Goal: Task Accomplishment & Management: Manage account settings

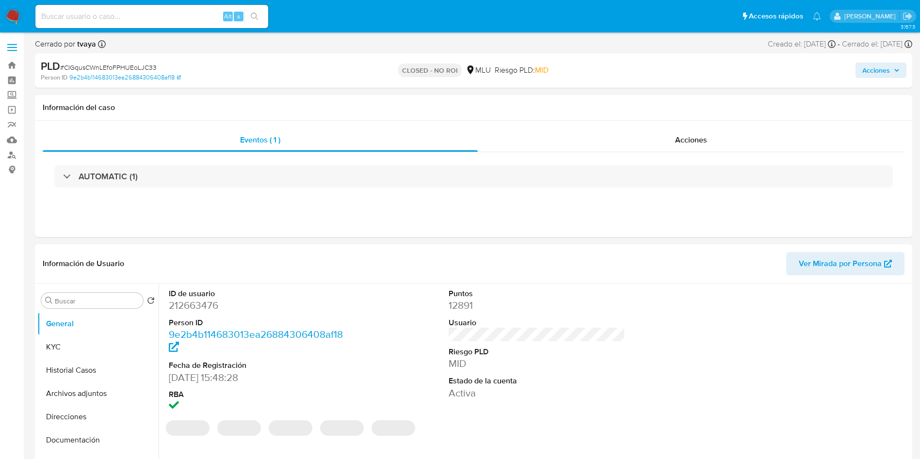
select select "10"
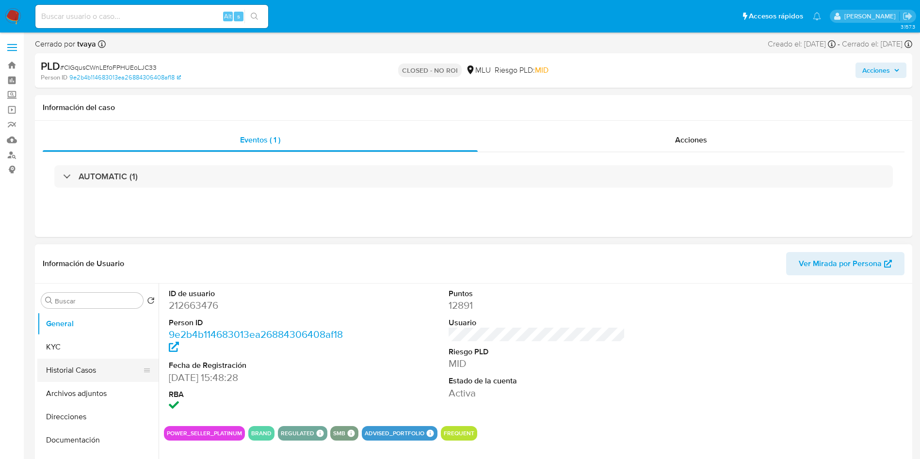
click at [92, 368] on button "Historial Casos" at bounding box center [93, 370] width 113 height 23
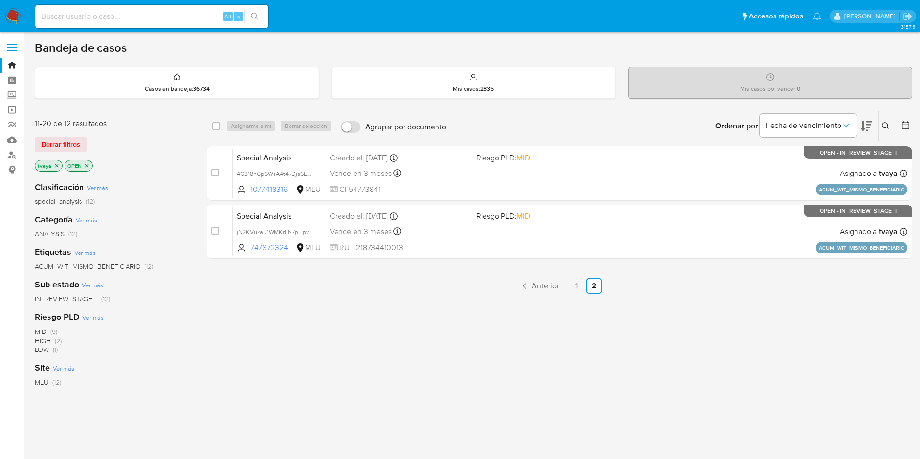
click at [12, 11] on img at bounding box center [13, 16] width 16 height 16
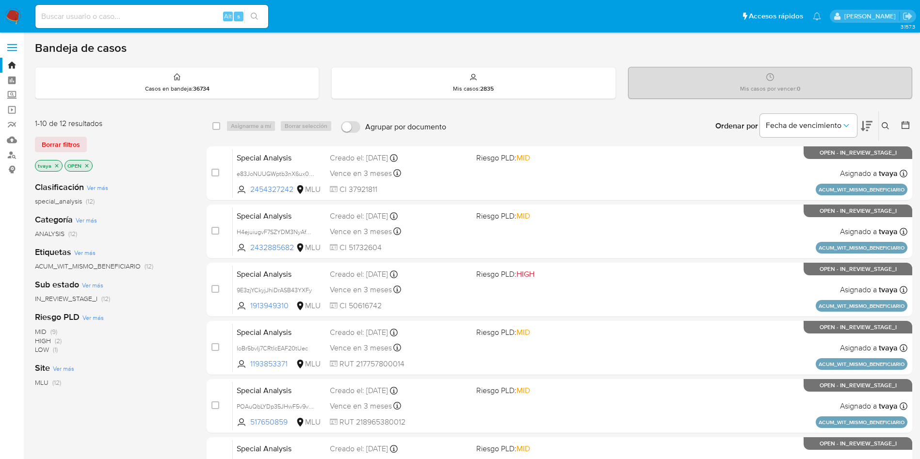
click at [55, 164] on icon "close-filter" at bounding box center [57, 166] width 6 height 6
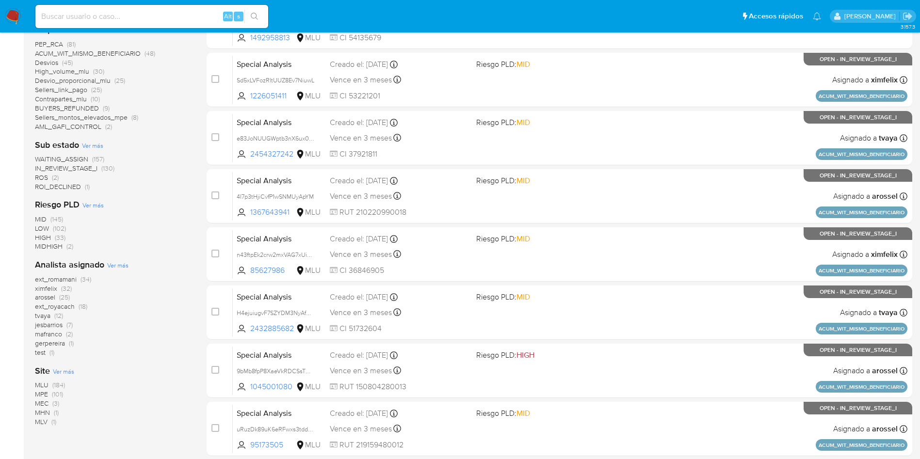
scroll to position [291, 0]
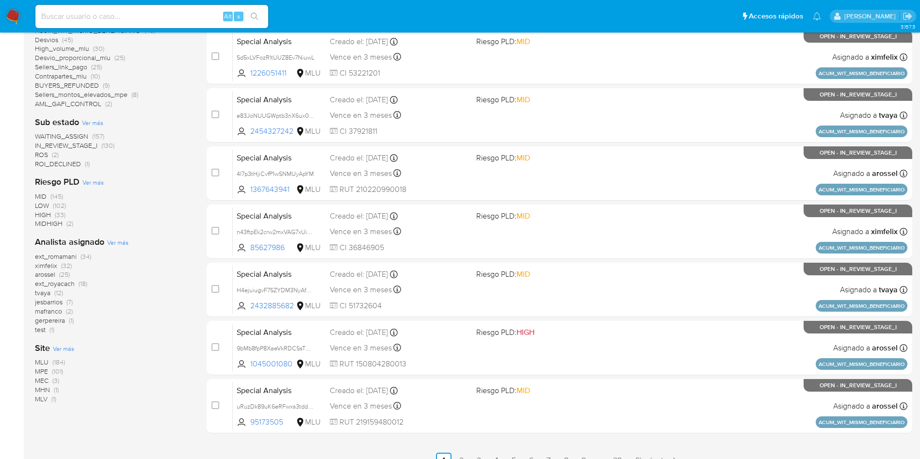
click at [39, 360] on span "MLU" at bounding box center [42, 362] width 14 height 10
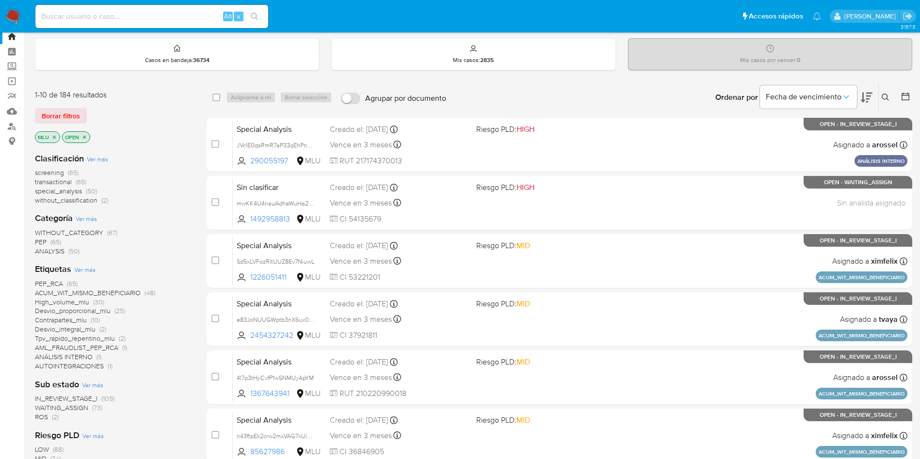
scroll to position [73, 0]
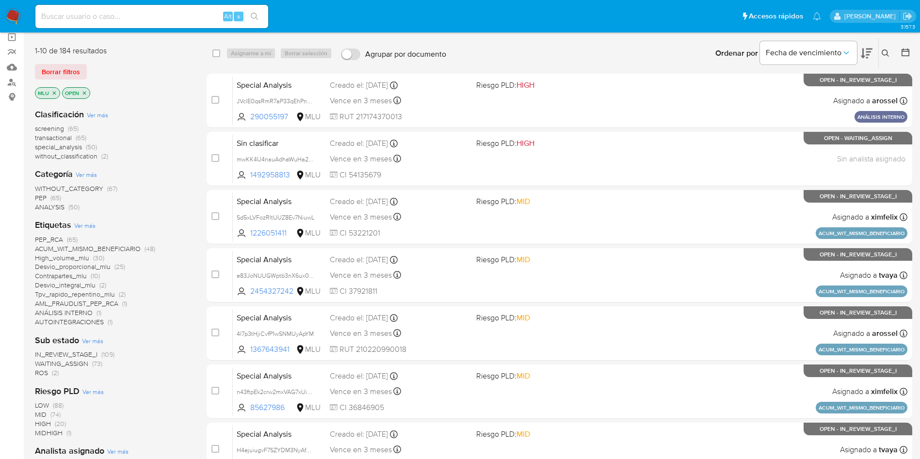
click at [75, 363] on span "WAITING_ASSIGN" at bounding box center [61, 364] width 53 height 10
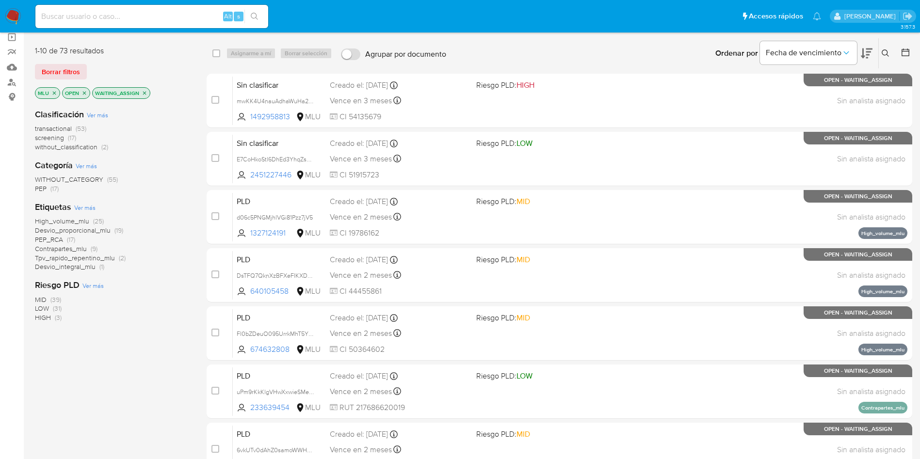
click at [47, 128] on span "transactional" at bounding box center [53, 129] width 37 height 10
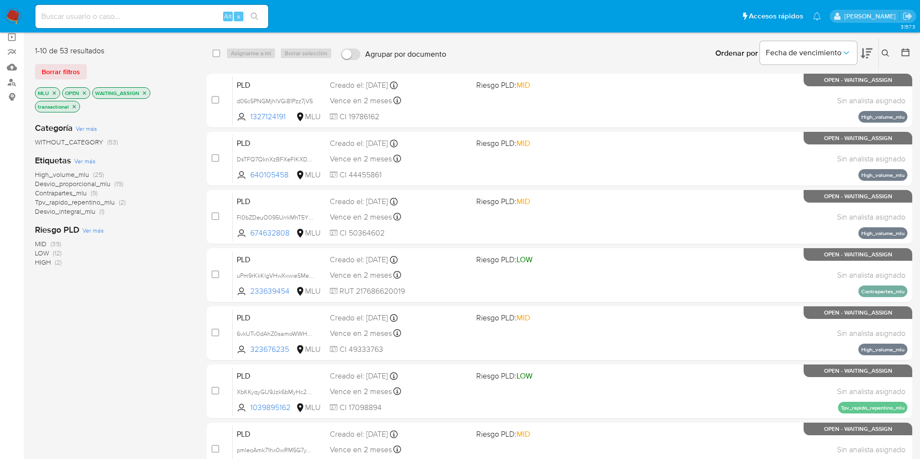
click at [683, 36] on div "Bandeja de casos Casos en bandeja : 36734 Mis casos : 2835 Mis casos por vencer…" at bounding box center [473, 327] width 877 height 719
click at [846, 49] on icon "Ordenar por" at bounding box center [846, 53] width 10 height 10
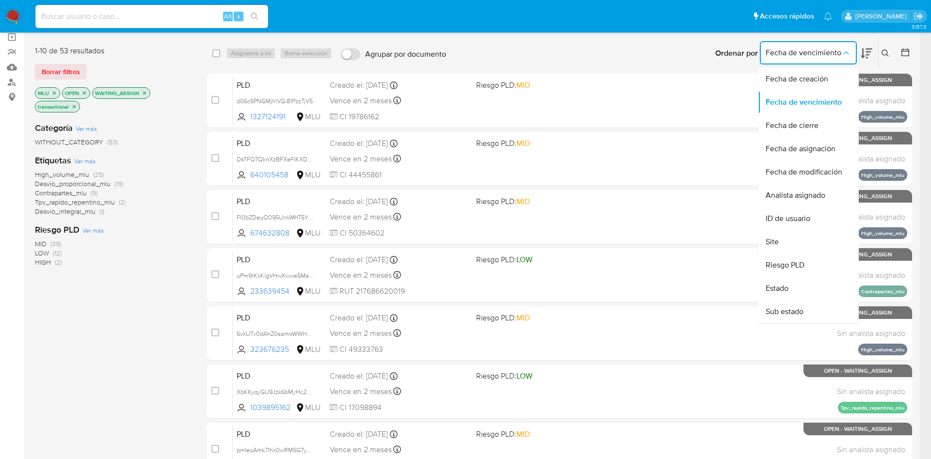
click at [806, 81] on span "Fecha de creación" at bounding box center [797, 79] width 63 height 10
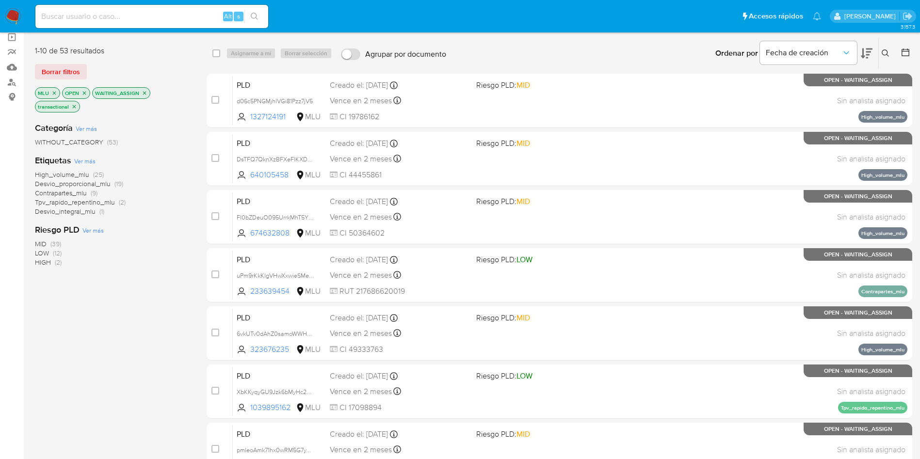
click at [871, 52] on icon at bounding box center [867, 53] width 12 height 10
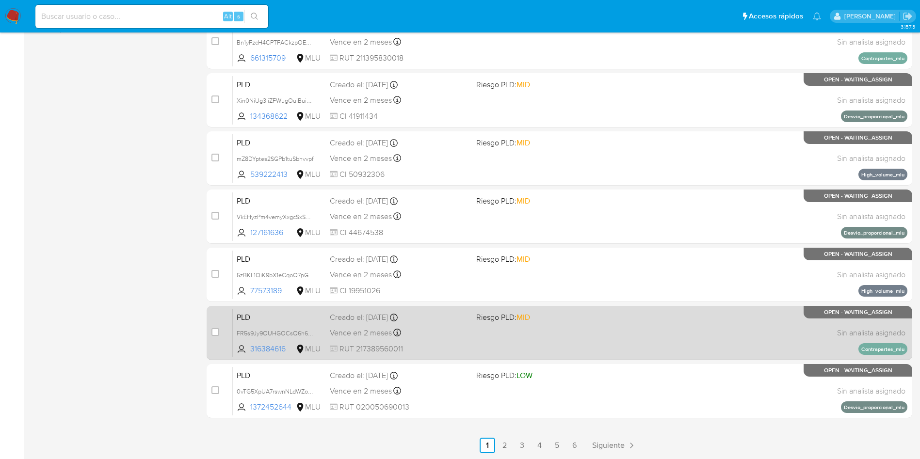
scroll to position [306, 0]
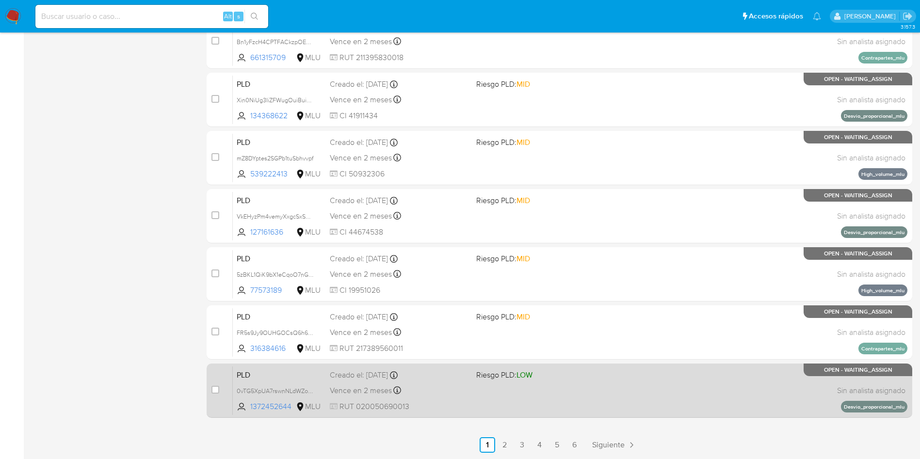
click at [472, 407] on div "PLD 0vTG5XpUA7rswnNLdWZoL8QP 1372452644 MLU Riesgo PLD: LOW Creado el: 12/08/20…" at bounding box center [570, 390] width 674 height 49
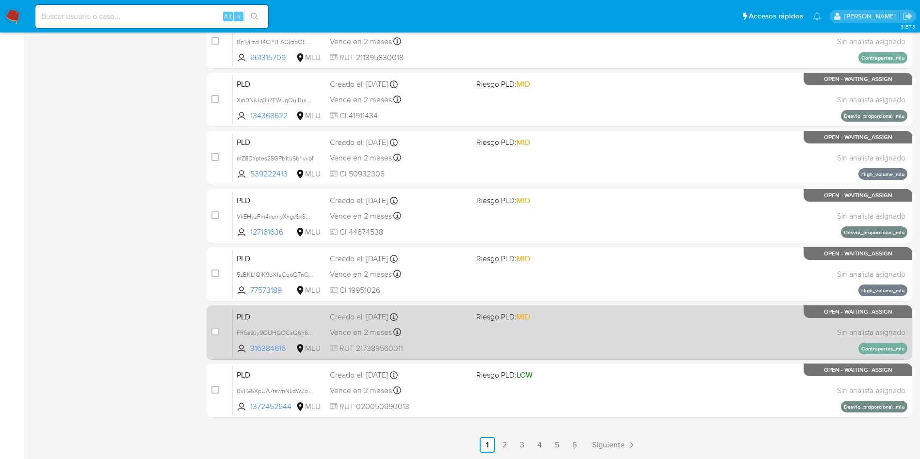
click at [514, 335] on div "PLD FR5s9Jy9OUHGOCsQ6h6Vq3ci 316384616 MLU Riesgo PLD: MID Creado el: 12/08/202…" at bounding box center [570, 332] width 674 height 49
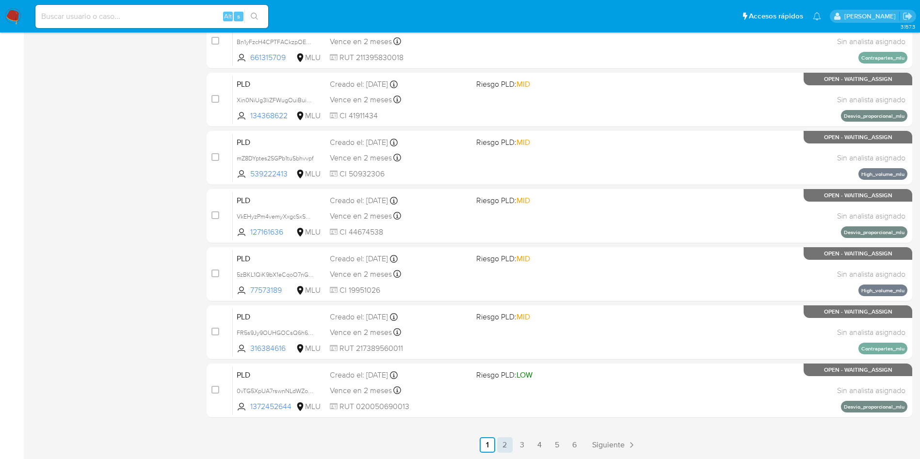
click at [502, 452] on link "2" at bounding box center [505, 445] width 16 height 16
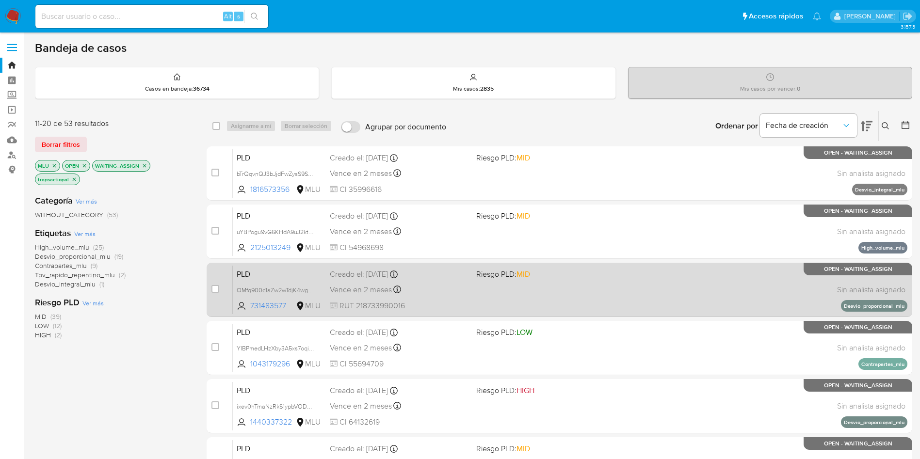
scroll to position [73, 0]
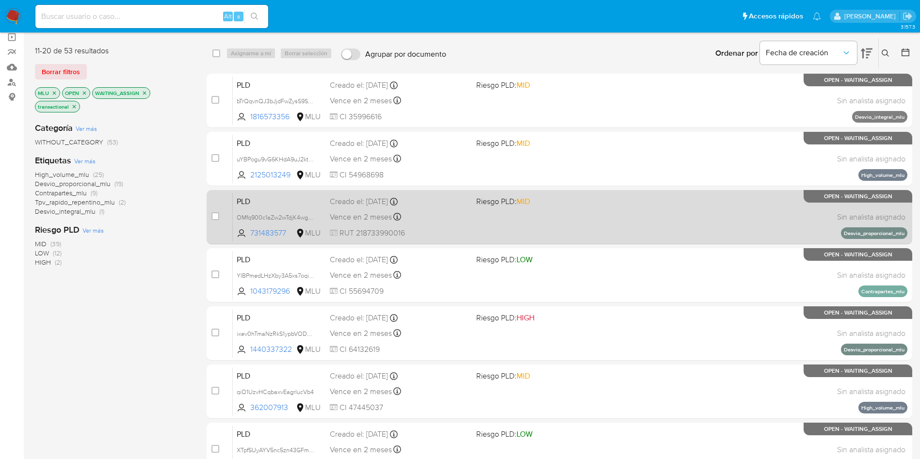
click at [493, 225] on div "PLD OMfq900c1aZw2wTdjK4wg2qd 731483577 MLU Riesgo PLD: MID Creado el: 12/08/202…" at bounding box center [570, 217] width 674 height 49
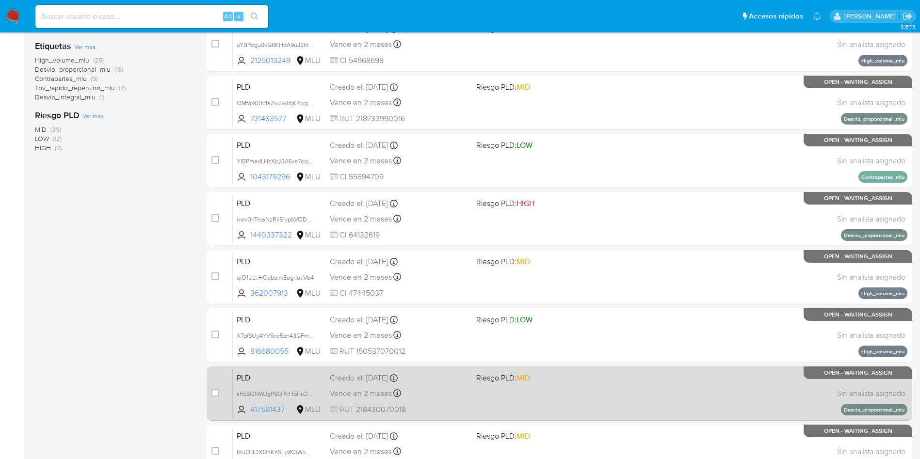
scroll to position [218, 0]
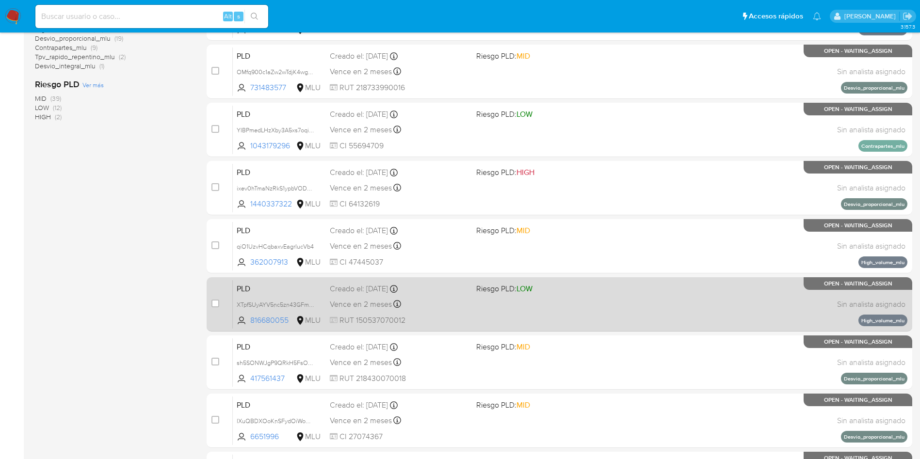
click at [494, 306] on div "PLD XTpfSUyAYV5nc5zn43GFmtzH 816680055 MLU Riesgo PLD: LOW Creado el: 12/08/202…" at bounding box center [570, 304] width 674 height 49
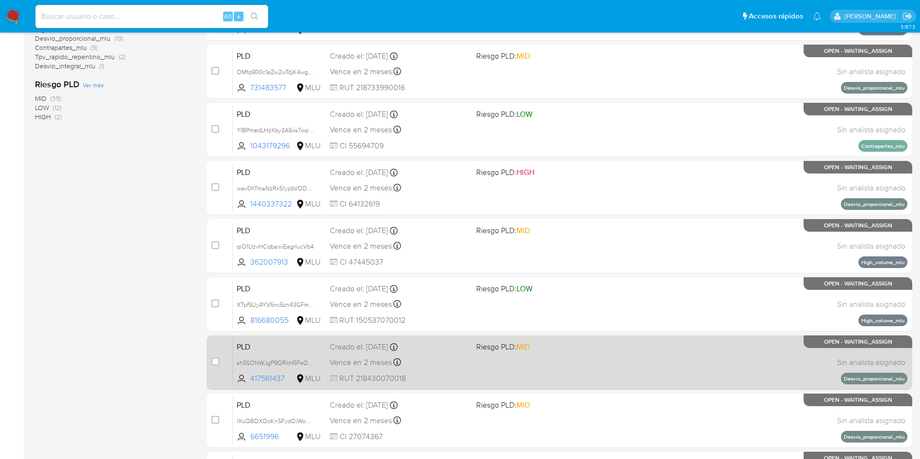
click at [487, 363] on div "PLD sh5SONWJgP9QRkH5FsO8yg9X 417561437 MLU Riesgo PLD: MID Creado el: 12/08/202…" at bounding box center [570, 362] width 674 height 49
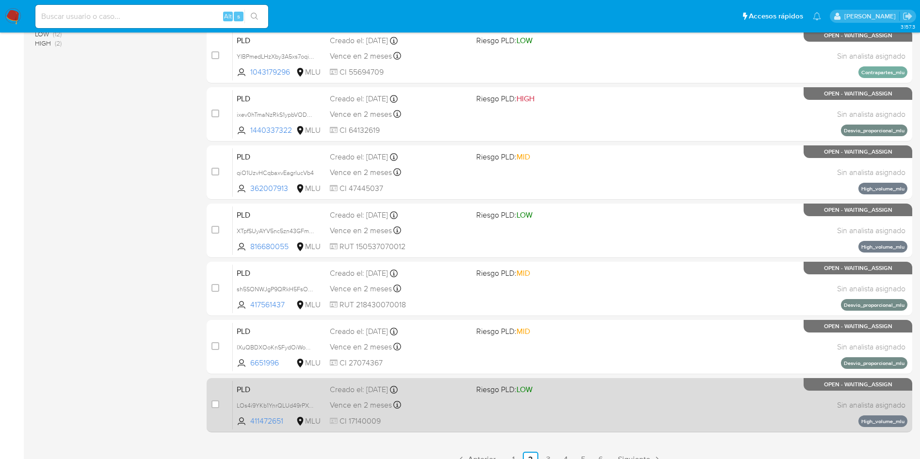
scroll to position [306, 0]
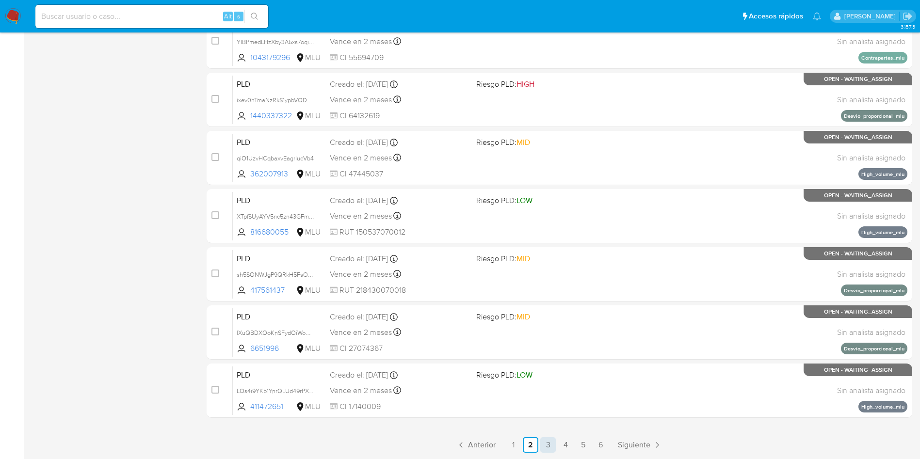
click at [545, 445] on link "3" at bounding box center [548, 445] width 16 height 16
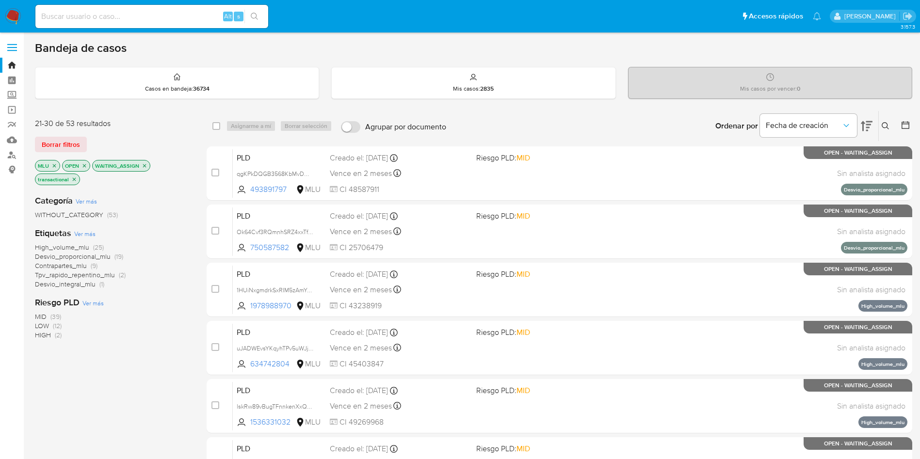
scroll to position [218, 0]
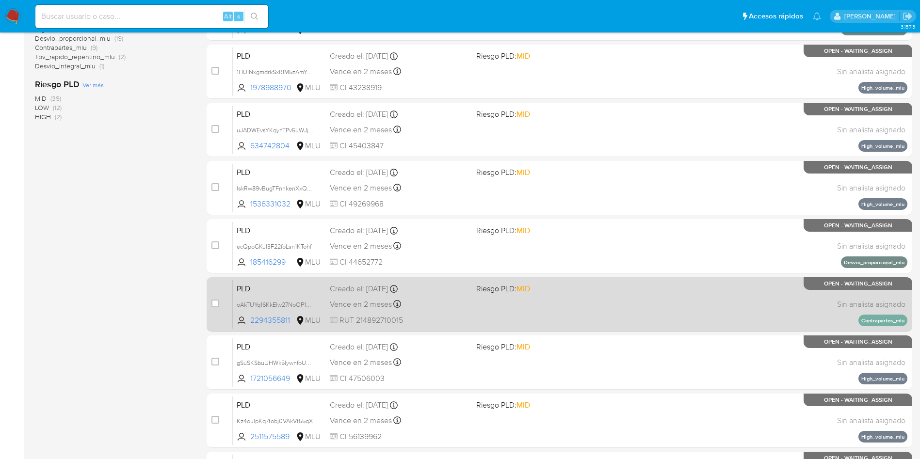
click at [468, 318] on span "RUT 214892710015" at bounding box center [399, 320] width 139 height 11
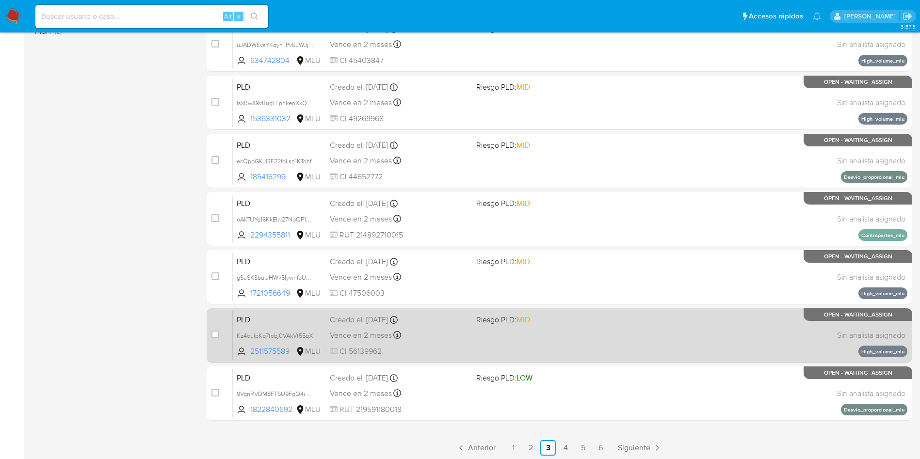
scroll to position [306, 0]
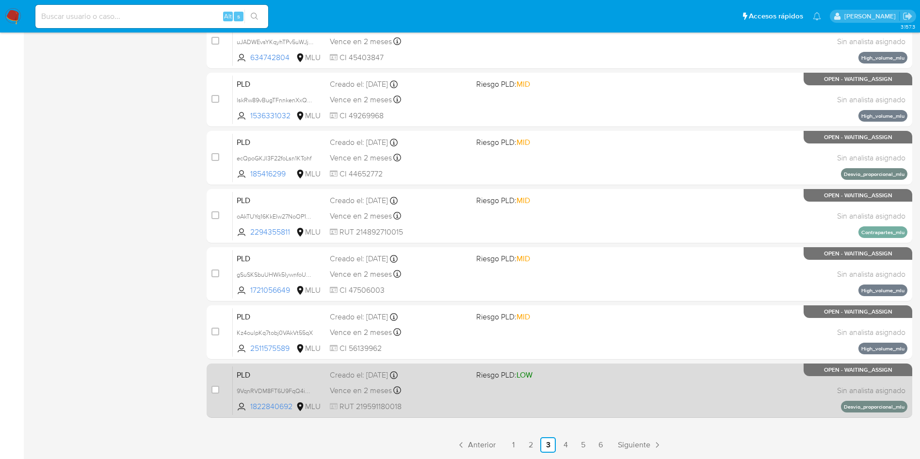
click at [469, 402] on div "PLD 9VqnRVDM8FT6U9FqQ4impxVe 1822840692 MLU Riesgo PLD: LOW Creado el: 12/08/20…" at bounding box center [570, 390] width 674 height 49
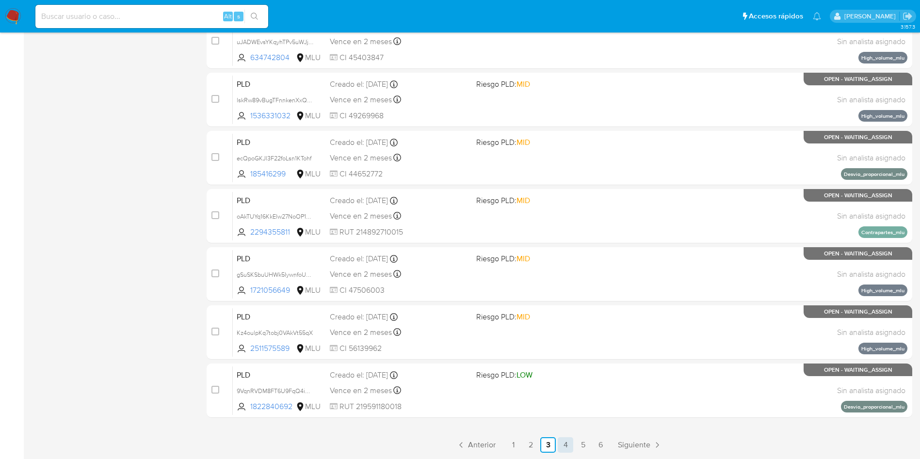
click at [562, 443] on link "4" at bounding box center [566, 445] width 16 height 16
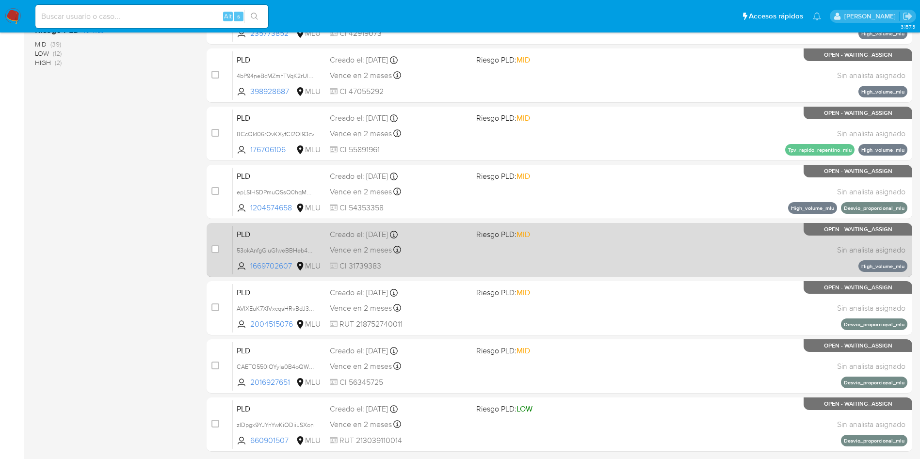
scroll to position [234, 0]
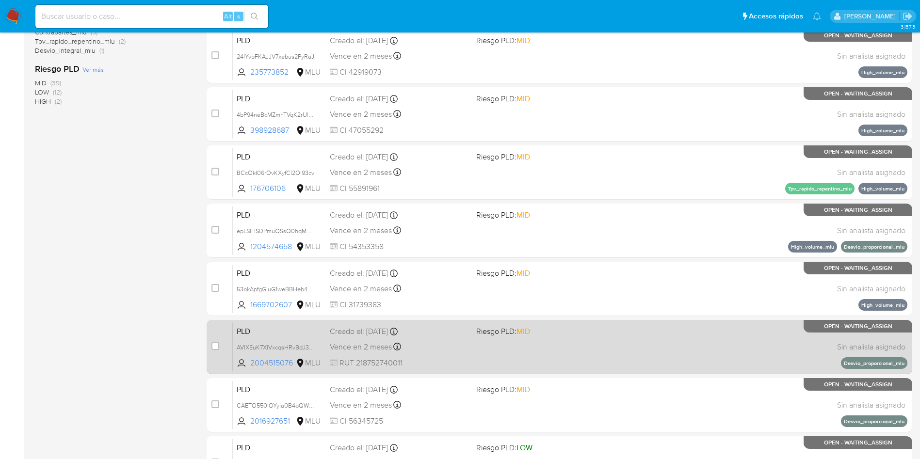
click at [482, 348] on div "PLD AVlXEuK7XlVxcqsHRvBdJ3Z9 2004515076 MLU Riesgo PLD: MID Creado el: 12/08/20…" at bounding box center [570, 346] width 674 height 49
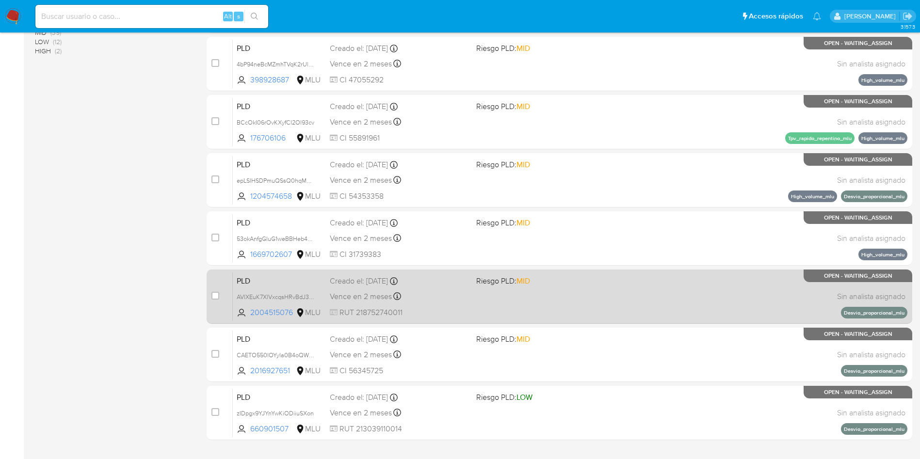
scroll to position [306, 0]
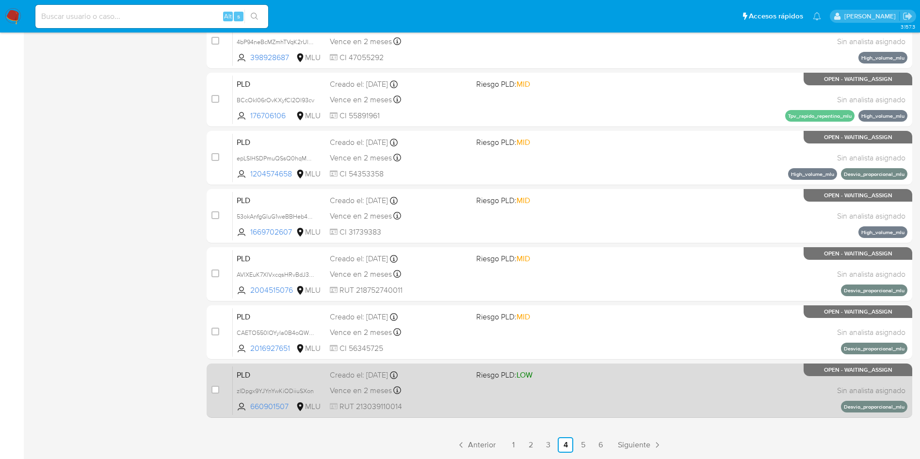
click at [467, 399] on div "PLD zIDpgx9YJYnYwKiODiiuSXon 660901507 MLU Riesgo PLD: LOW Creado el: 12/08/202…" at bounding box center [570, 390] width 674 height 49
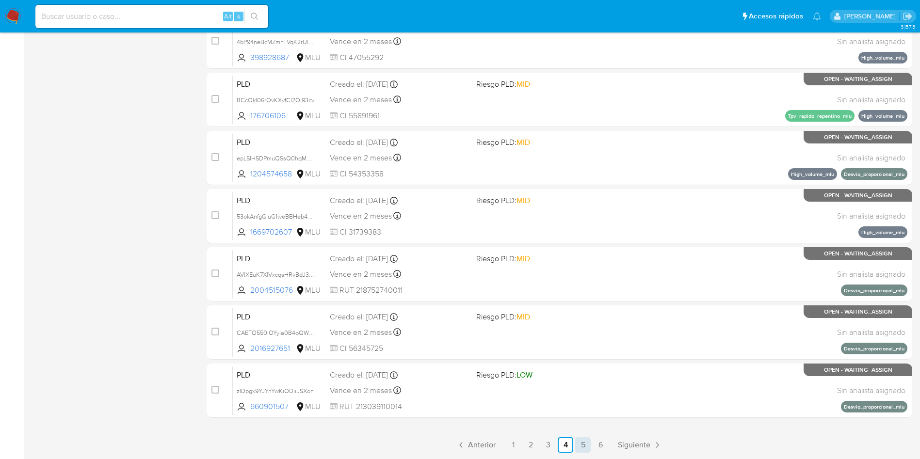
click at [589, 451] on link "5" at bounding box center [583, 445] width 16 height 16
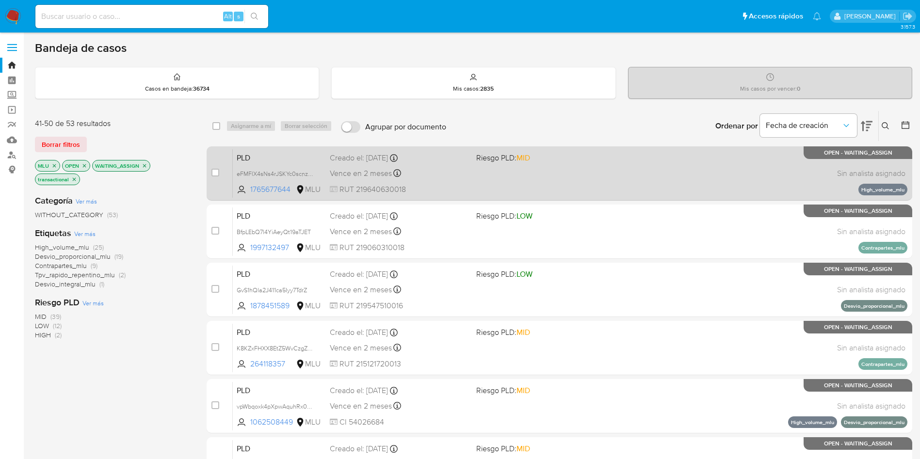
click at [464, 170] on div "Vence en 2 meses Vence el 10/11/2025 06:35:00" at bounding box center [399, 173] width 139 height 13
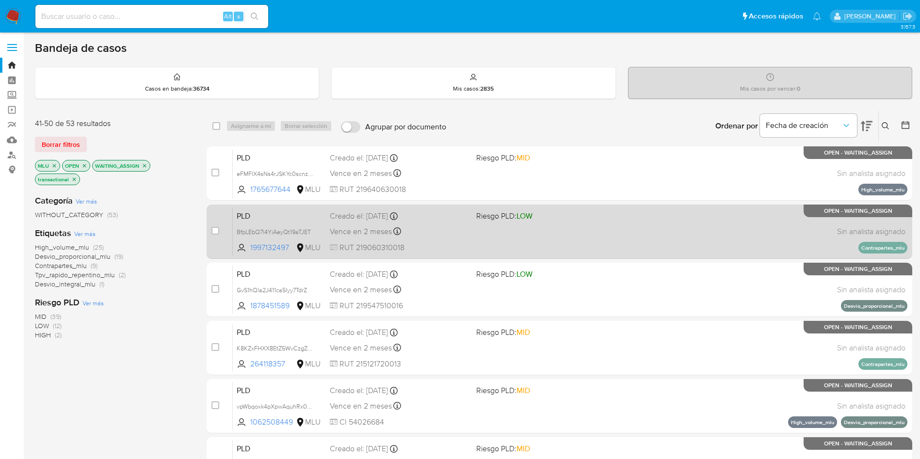
click at [468, 230] on div "PLD BfpLEbQ7l4YiAeyQt19aTJET 1997132497 MLU Riesgo PLD: LOW Creado el: 12/08/20…" at bounding box center [570, 231] width 674 height 49
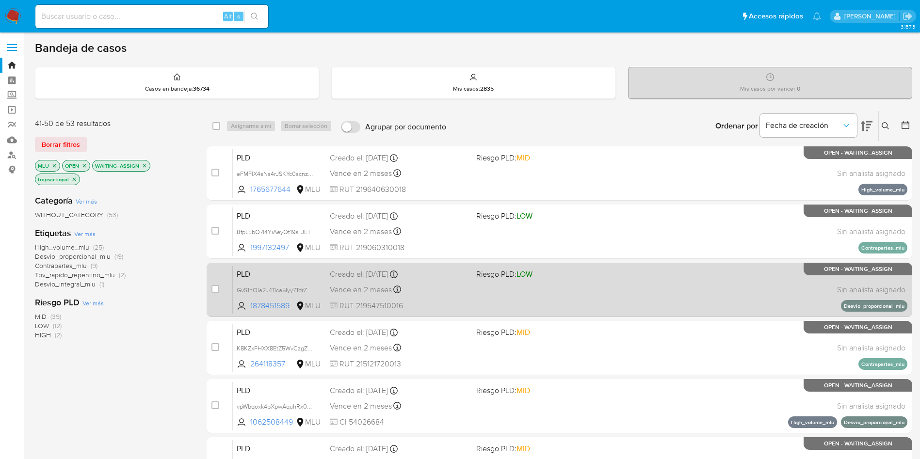
click at [464, 303] on span "RUT 219547510016" at bounding box center [399, 306] width 139 height 11
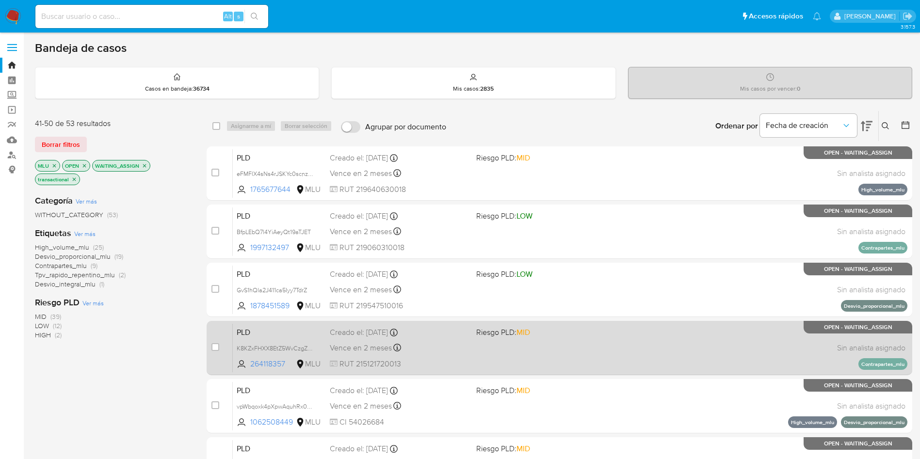
click at [467, 359] on span "RUT 215121720013" at bounding box center [399, 364] width 139 height 11
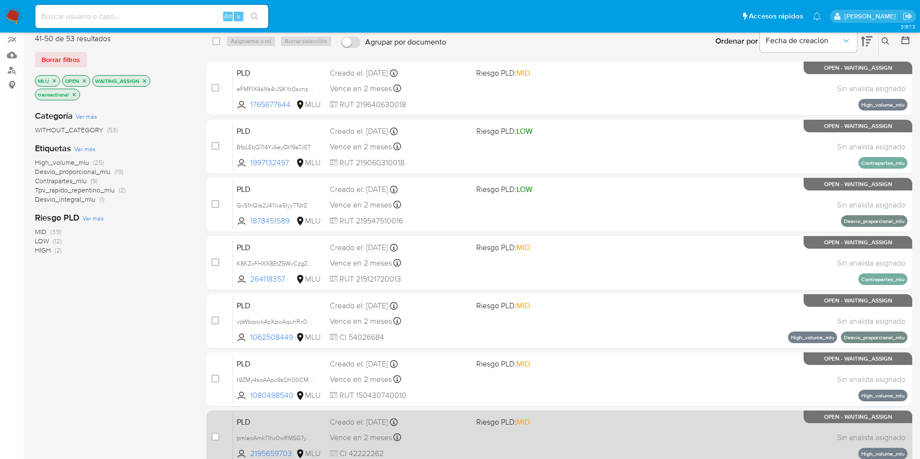
scroll to position [218, 0]
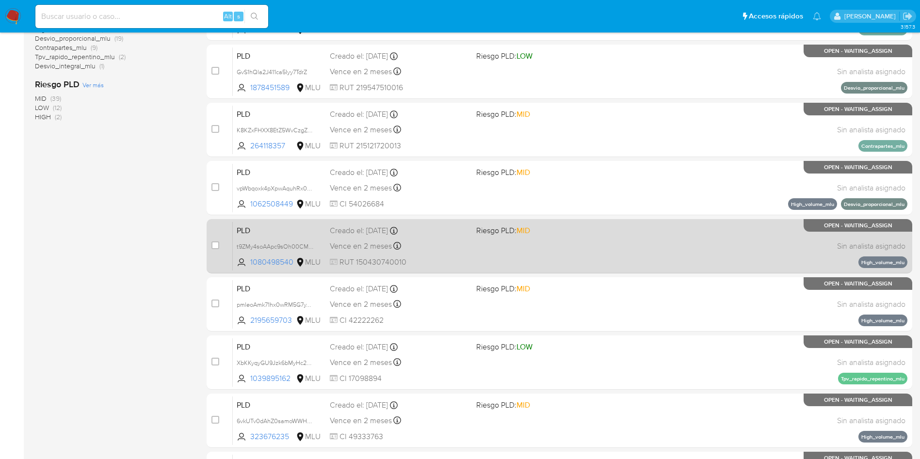
click at [474, 252] on div "PLD t9ZMy4soAApc9sOh00CMXbzw 1080498540 MLU Riesgo PLD: MID Creado el: 12/08/20…" at bounding box center [570, 246] width 674 height 49
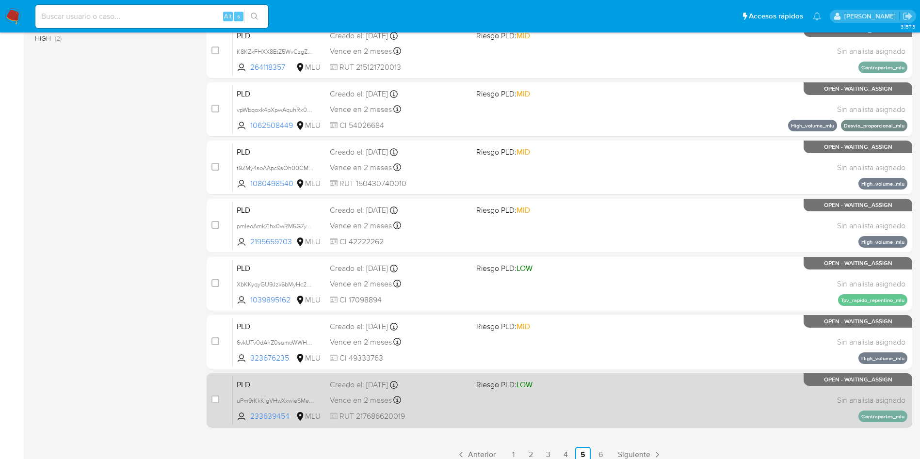
scroll to position [306, 0]
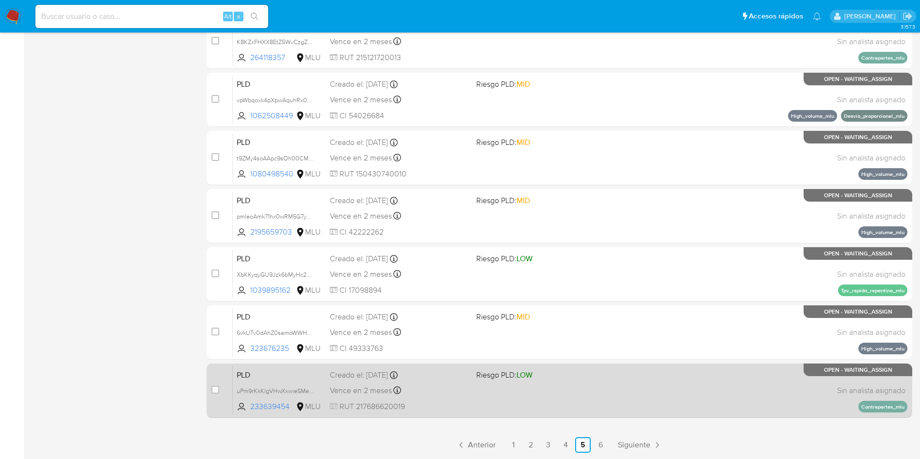
click at [458, 391] on div "Vence en 2 meses Vence el 10/11/2025 06:35:08" at bounding box center [399, 390] width 139 height 13
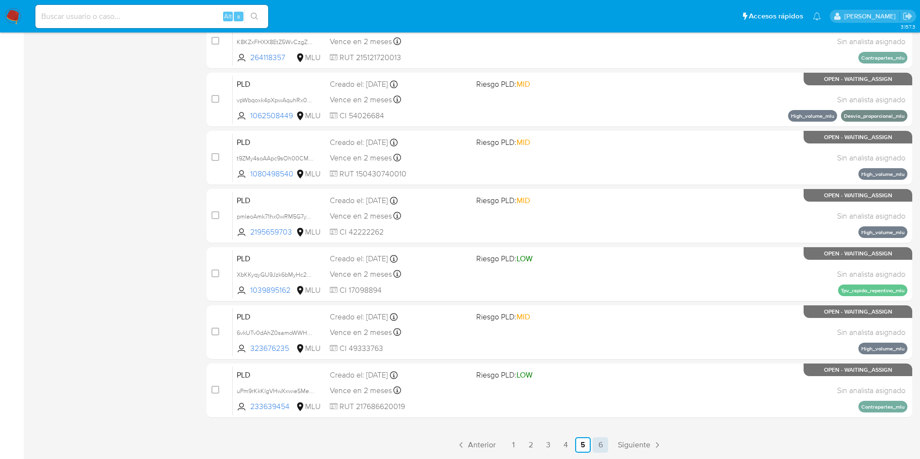
click at [596, 443] on link "6" at bounding box center [601, 445] width 16 height 16
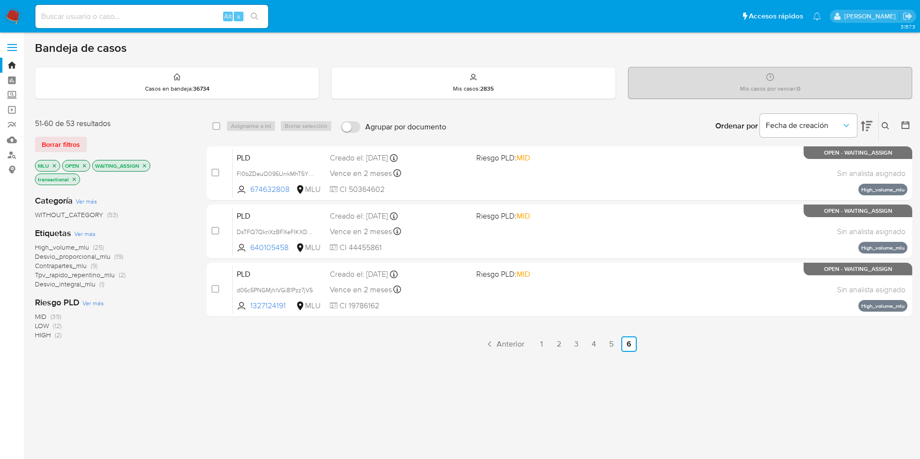
click at [886, 129] on icon at bounding box center [886, 126] width 8 height 8
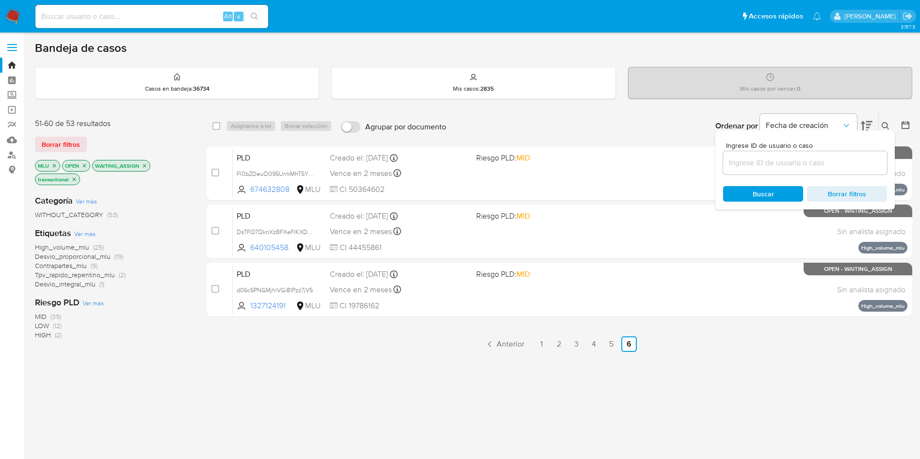
click at [810, 158] on input at bounding box center [805, 163] width 164 height 13
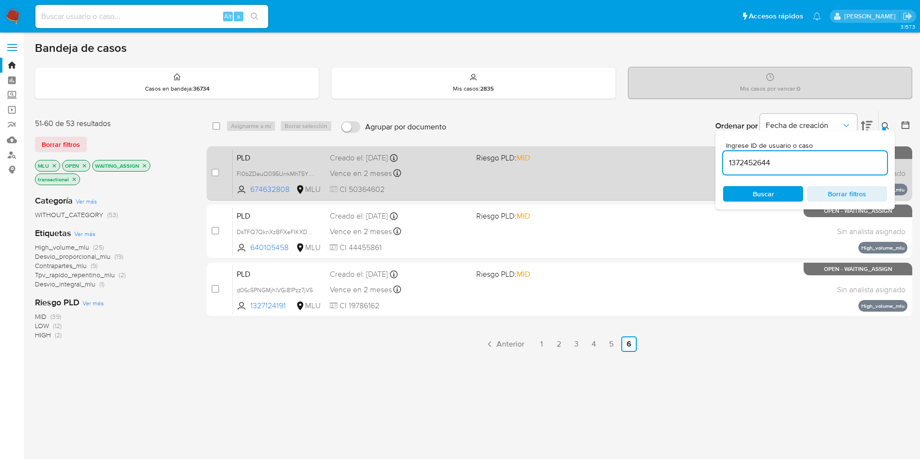
type input "1372452644"
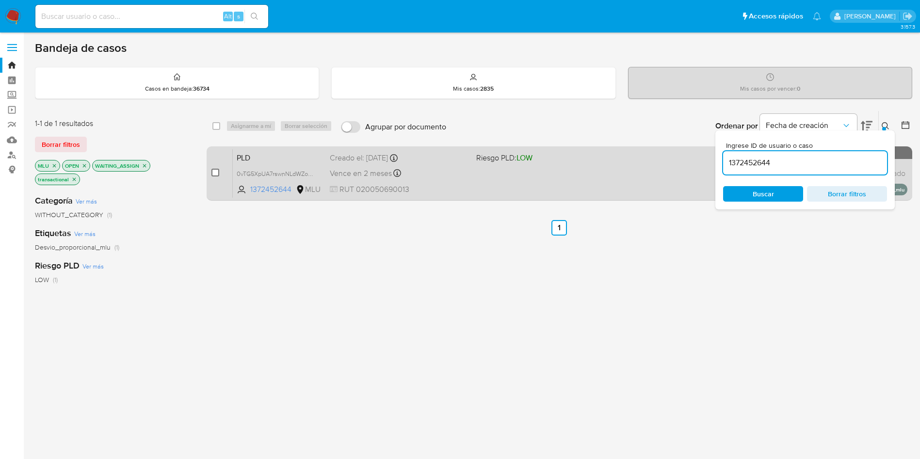
click at [215, 173] on input "checkbox" at bounding box center [215, 173] width 8 height 8
checkbox input "true"
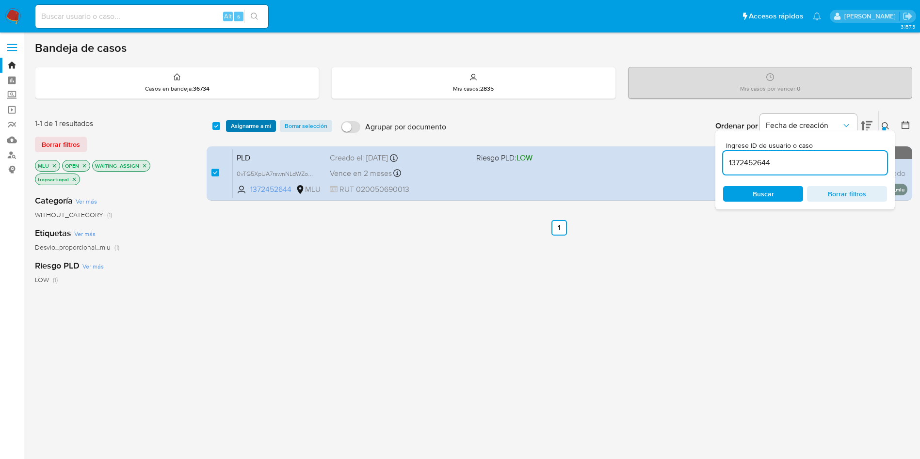
click at [246, 125] on span "Asignarme a mí" at bounding box center [251, 126] width 40 height 10
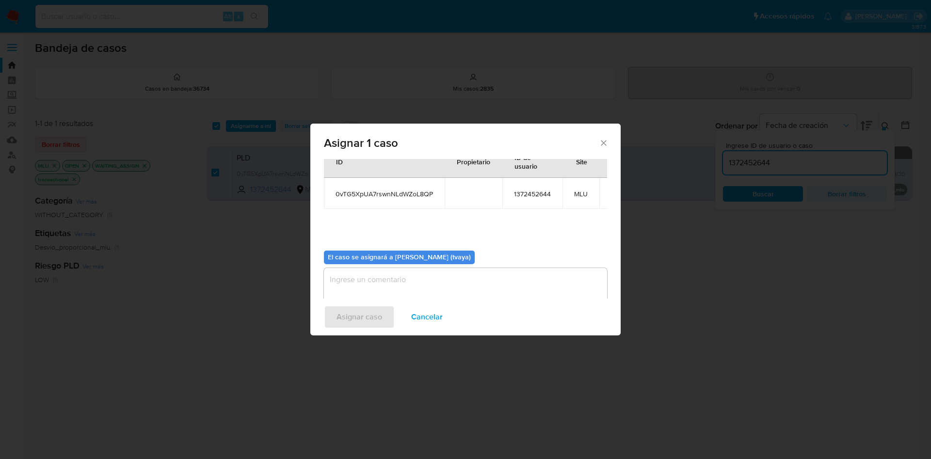
scroll to position [62, 0]
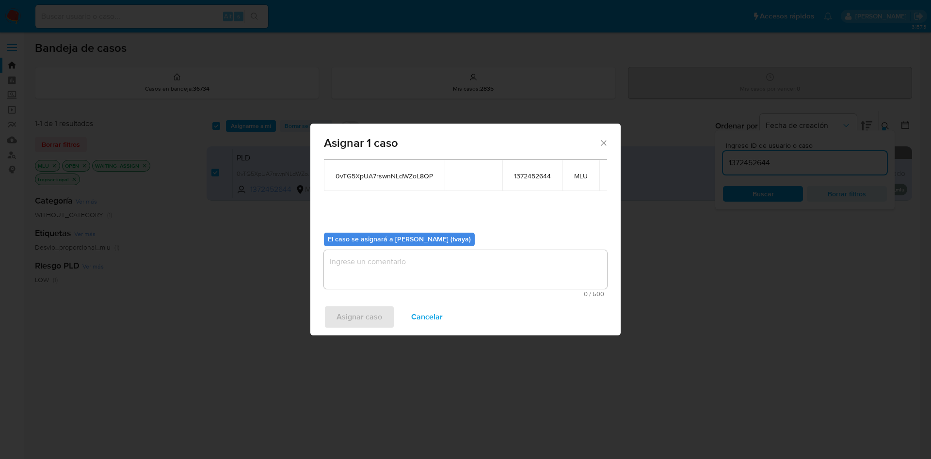
click at [483, 250] on textarea "assign-modal" at bounding box center [465, 269] width 283 height 39
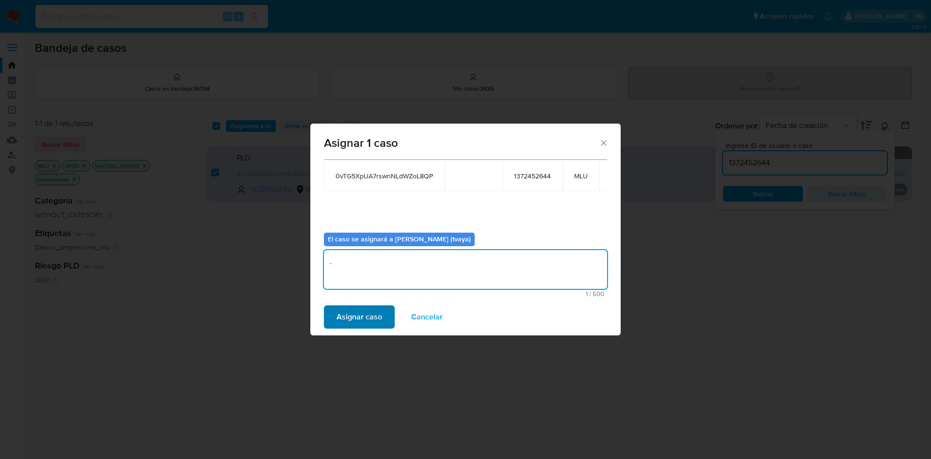
type textarea "."
click at [355, 313] on span "Asignar caso" at bounding box center [360, 316] width 46 height 21
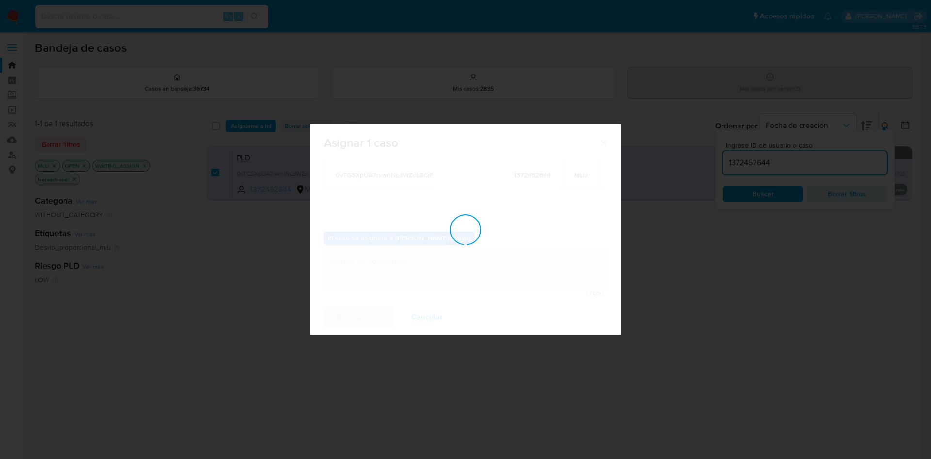
checkbox input "false"
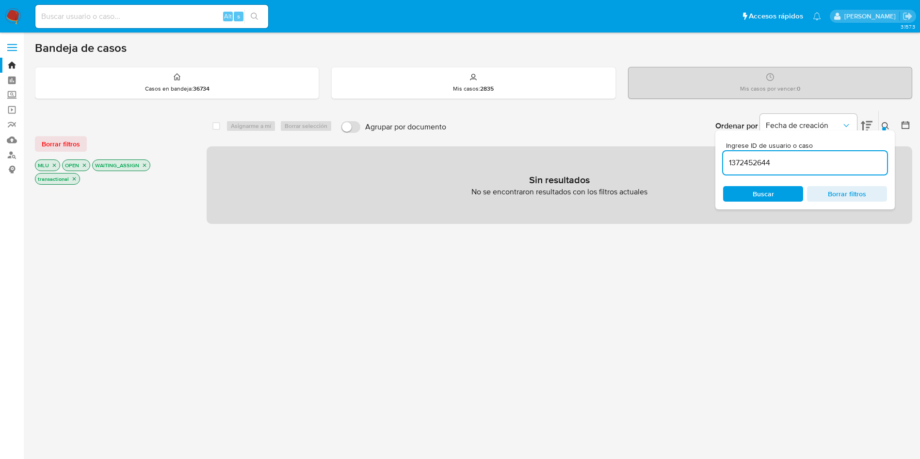
click at [777, 171] on div "1372452644" at bounding box center [805, 162] width 164 height 23
click at [772, 160] on input "1372452644" at bounding box center [805, 163] width 164 height 13
paste input "316384616"
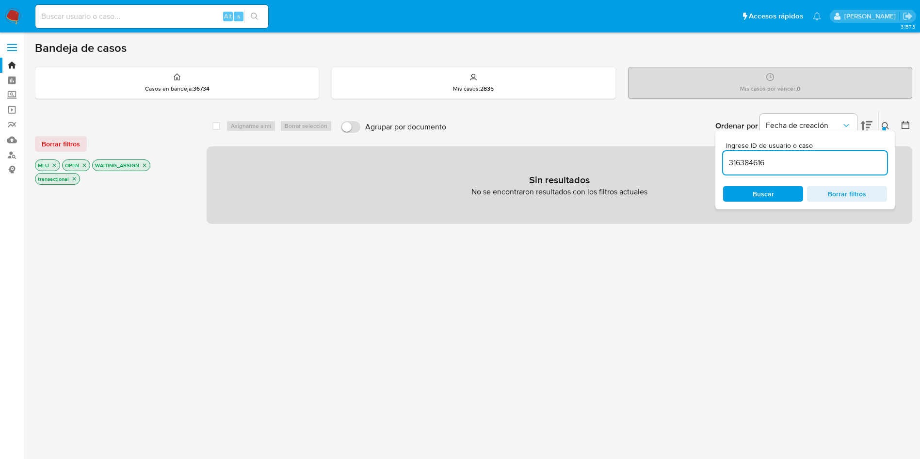
type input "316384616"
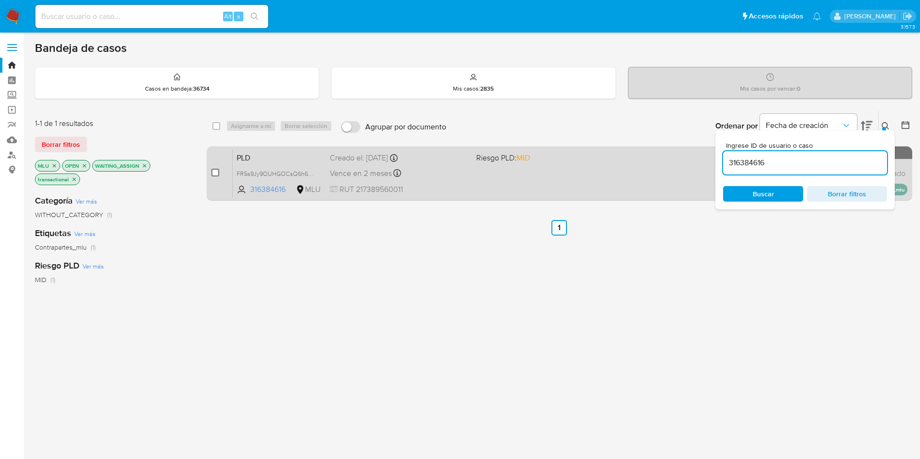
click at [213, 170] on input "checkbox" at bounding box center [215, 173] width 8 height 8
checkbox input "true"
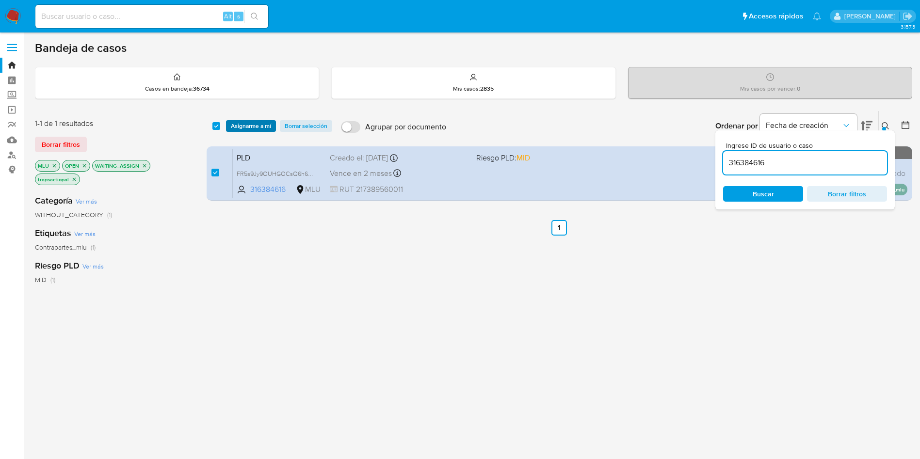
click at [247, 124] on span "Asignarme a mí" at bounding box center [251, 126] width 40 height 10
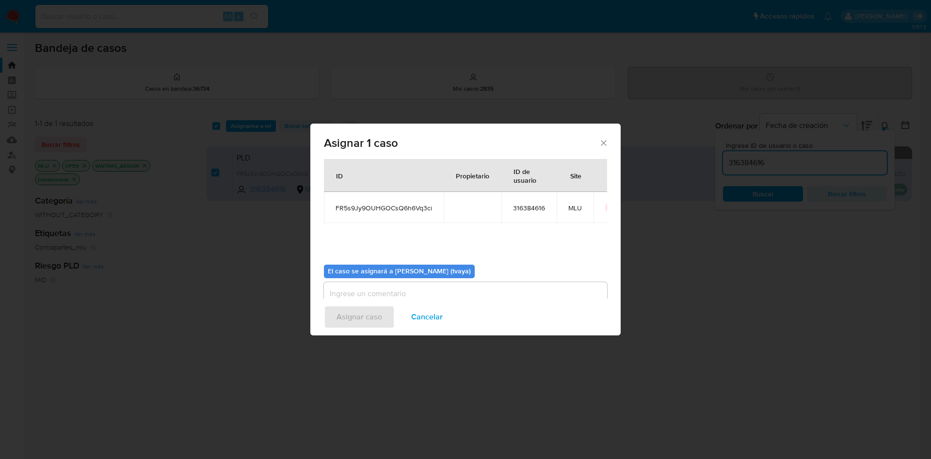
scroll to position [50, 0]
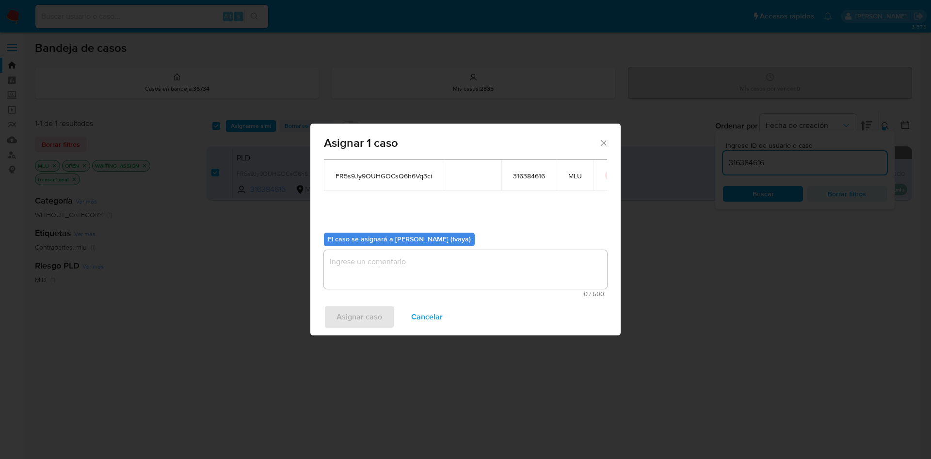
click at [394, 277] on textarea "assign-modal" at bounding box center [465, 269] width 283 height 39
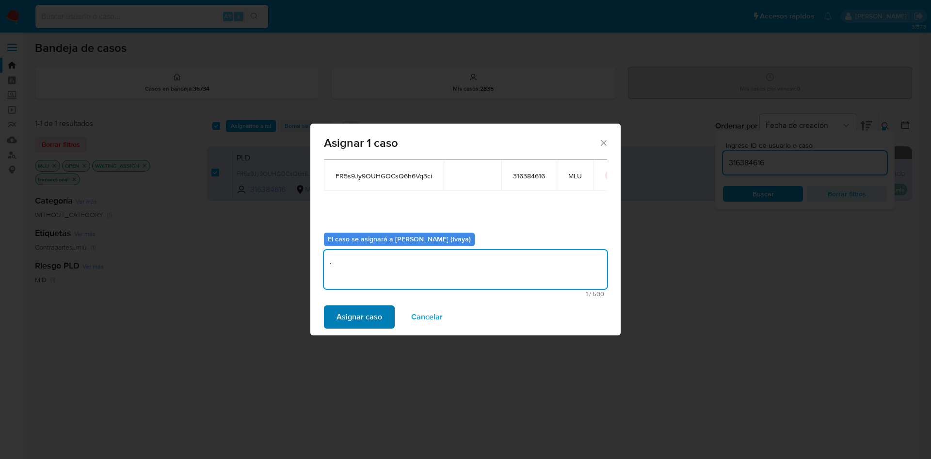
type textarea "."
click at [336, 315] on button "Asignar caso" at bounding box center [359, 316] width 71 height 23
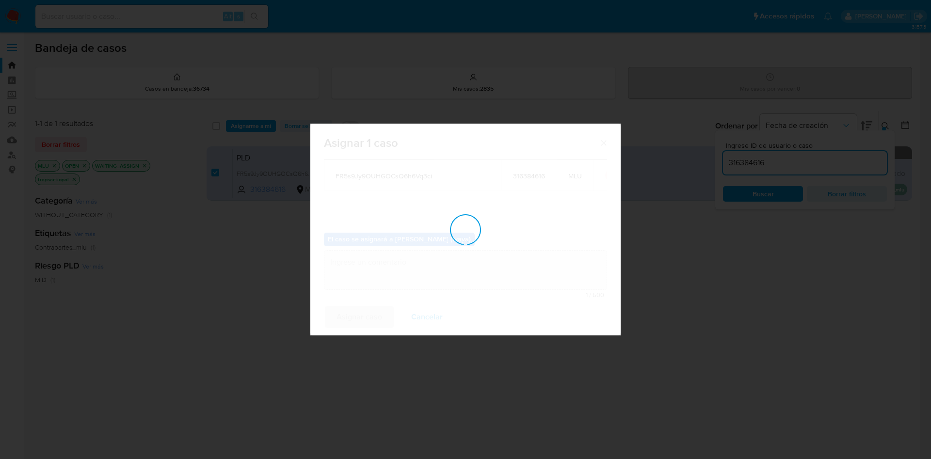
checkbox input "false"
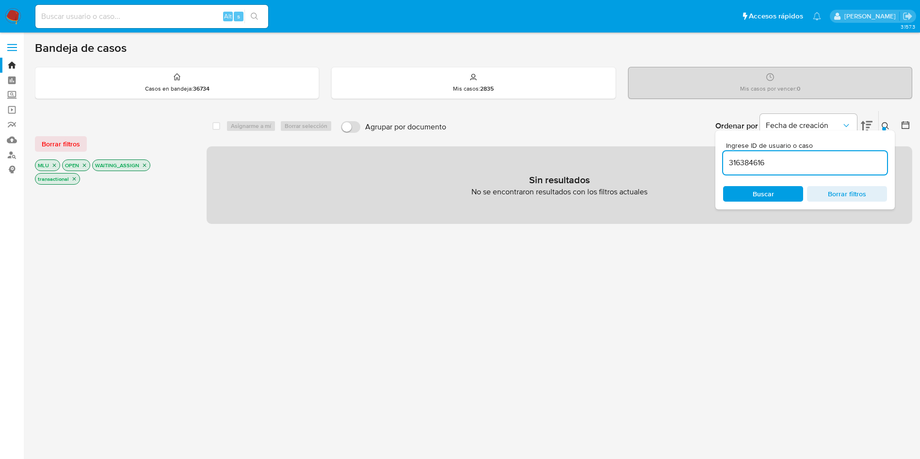
click at [773, 169] on div "316384616" at bounding box center [805, 162] width 164 height 23
drag, startPoint x: 773, startPoint y: 169, endPoint x: 774, endPoint y: 158, distance: 11.2
click at [773, 169] on div "316384616" at bounding box center [805, 162] width 164 height 23
click at [774, 158] on input "316384616" at bounding box center [805, 163] width 164 height 13
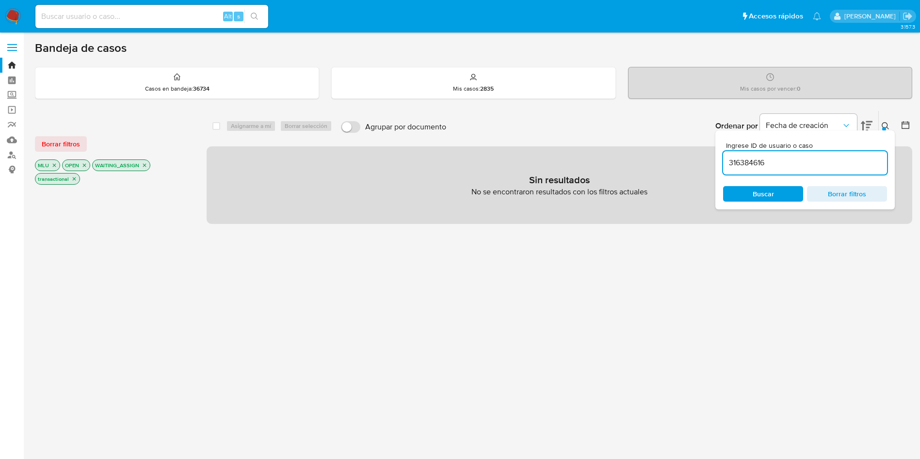
paste input "731483577"
type input "731483577"
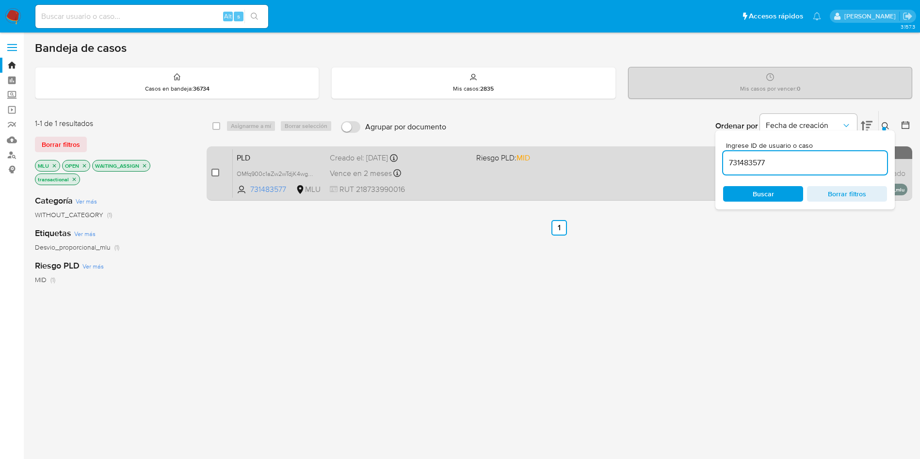
click at [217, 170] on input "checkbox" at bounding box center [215, 173] width 8 height 8
checkbox input "true"
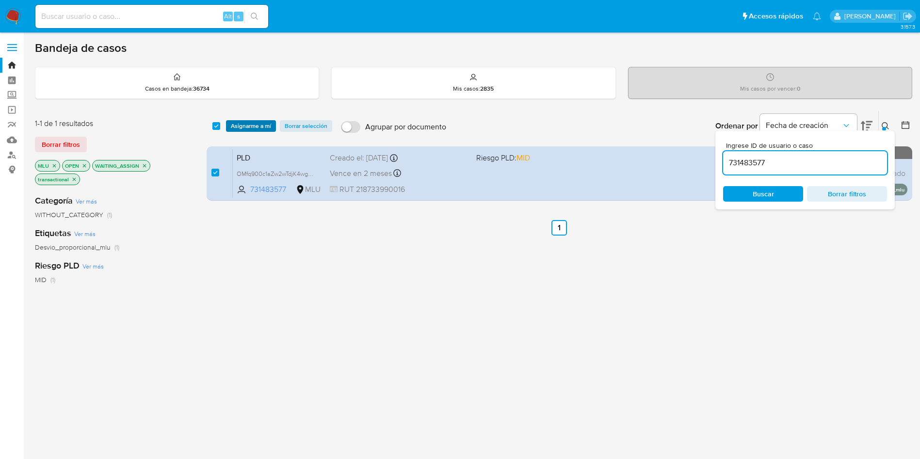
click at [249, 124] on span "Asignarme a mí" at bounding box center [251, 126] width 40 height 10
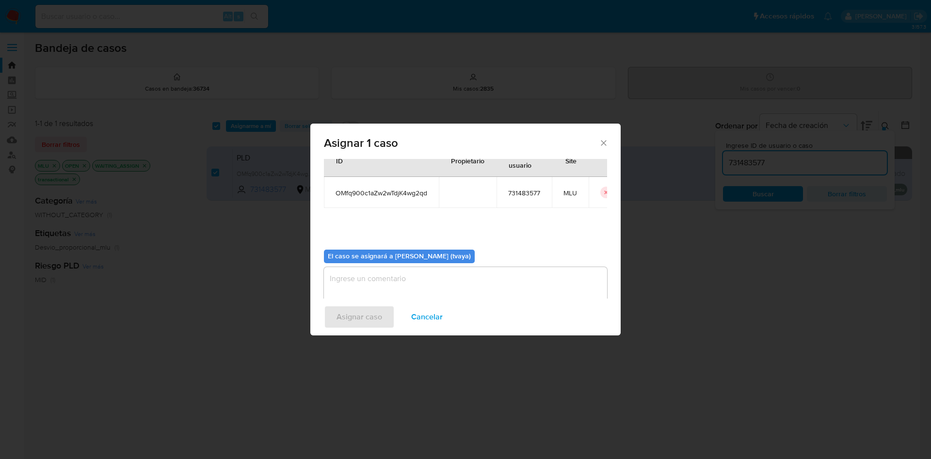
scroll to position [50, 0]
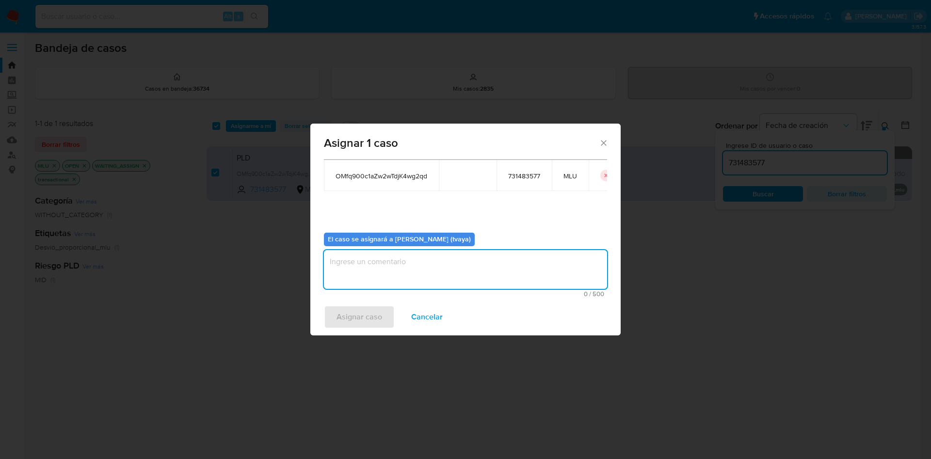
click at [380, 255] on textarea "assign-modal" at bounding box center [465, 269] width 283 height 39
type textarea "."
click at [336, 312] on button "Asignar caso" at bounding box center [359, 316] width 71 height 23
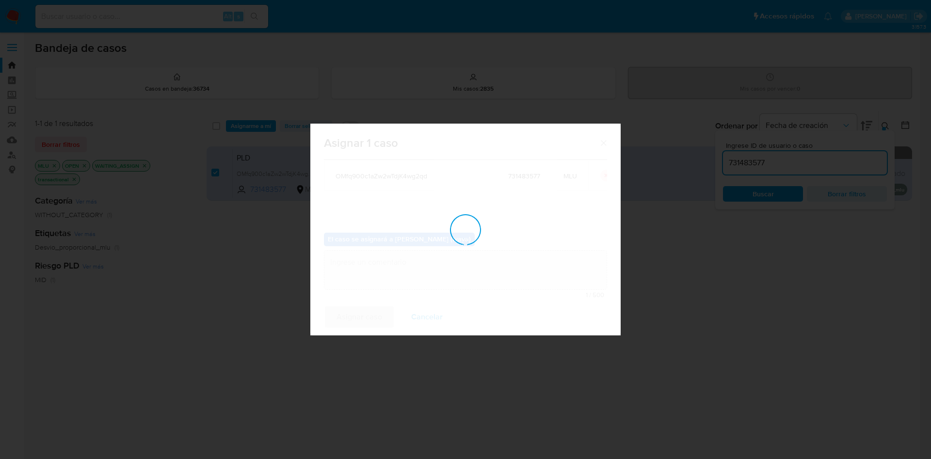
checkbox input "false"
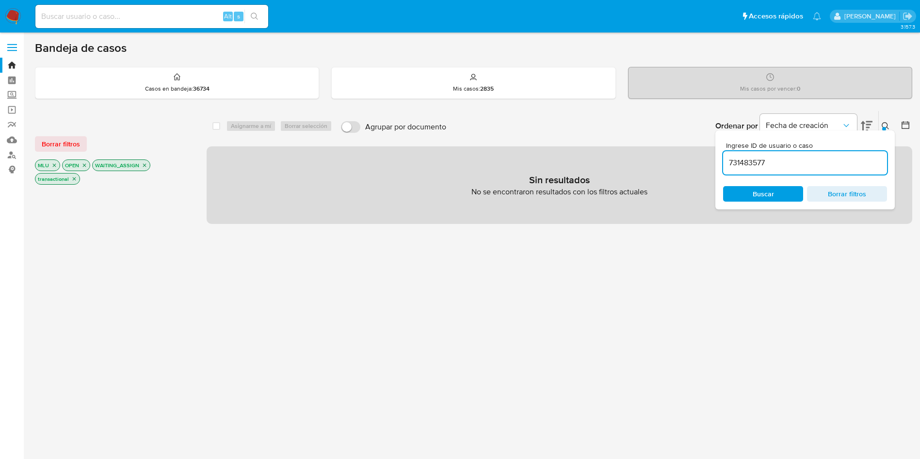
click at [759, 159] on input "731483577" at bounding box center [805, 163] width 164 height 13
paste input "41756143"
type input "417561437"
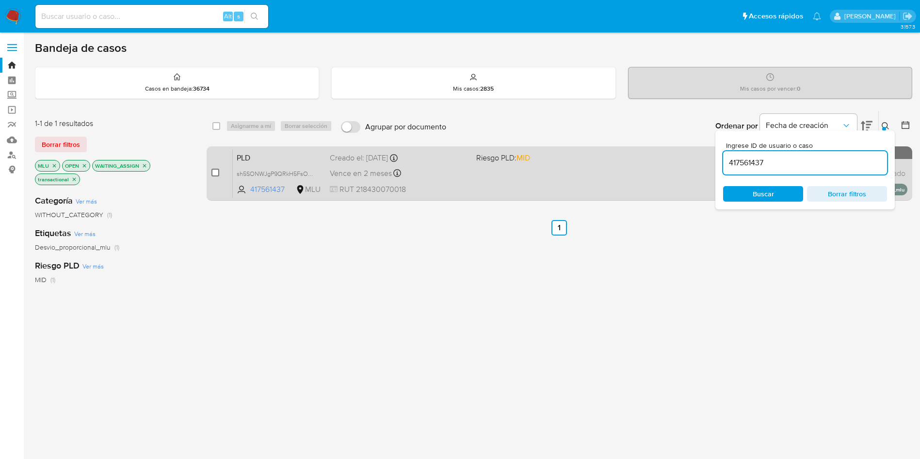
click at [216, 174] on input "checkbox" at bounding box center [215, 173] width 8 height 8
checkbox input "true"
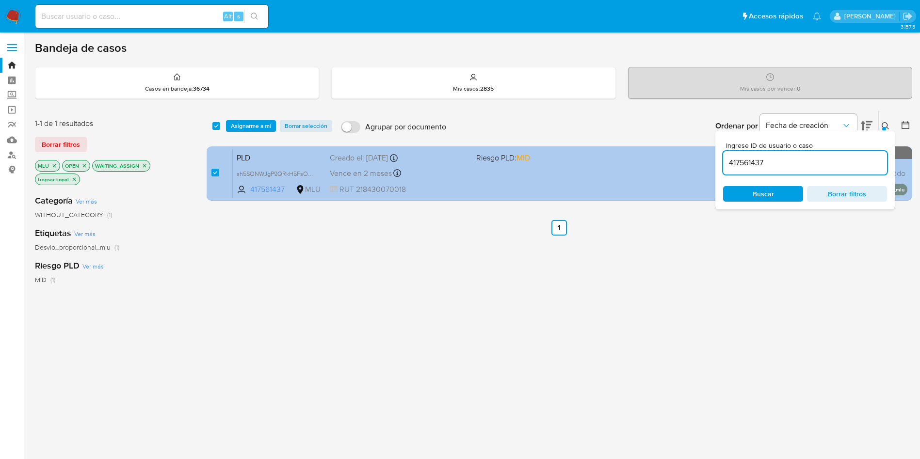
checkbox input "true"
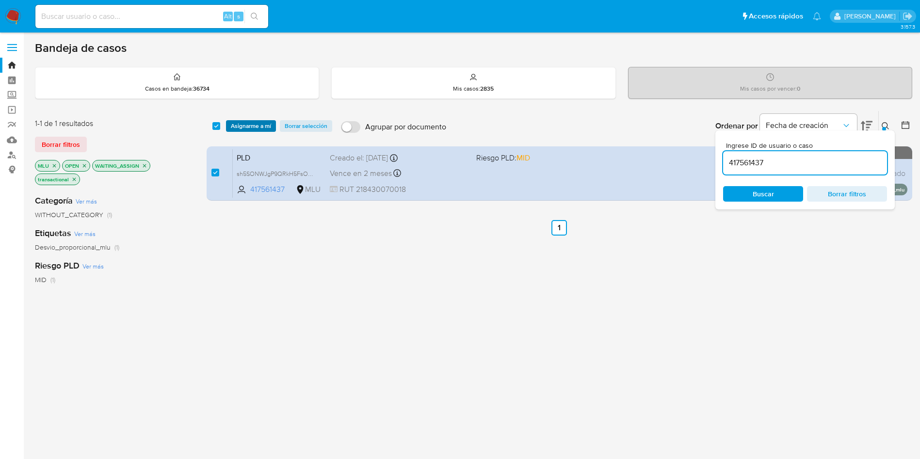
click at [253, 121] on span "Asignarme a mí" at bounding box center [251, 126] width 40 height 10
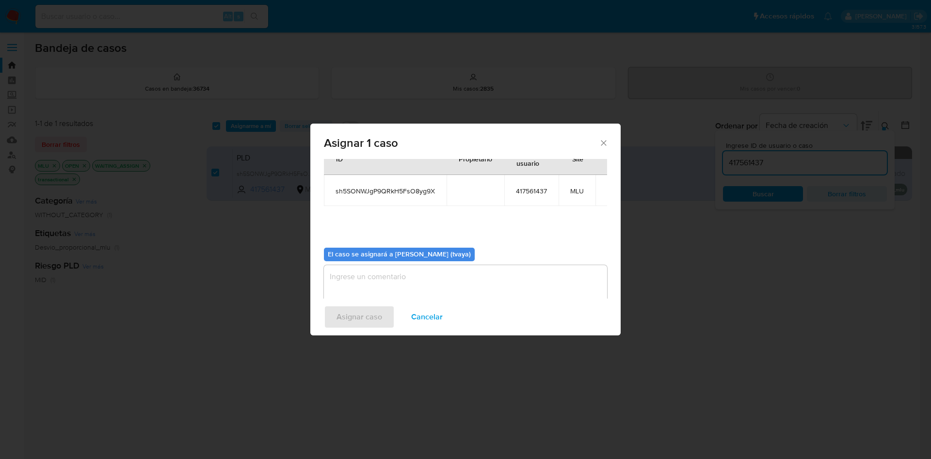
scroll to position [50, 0]
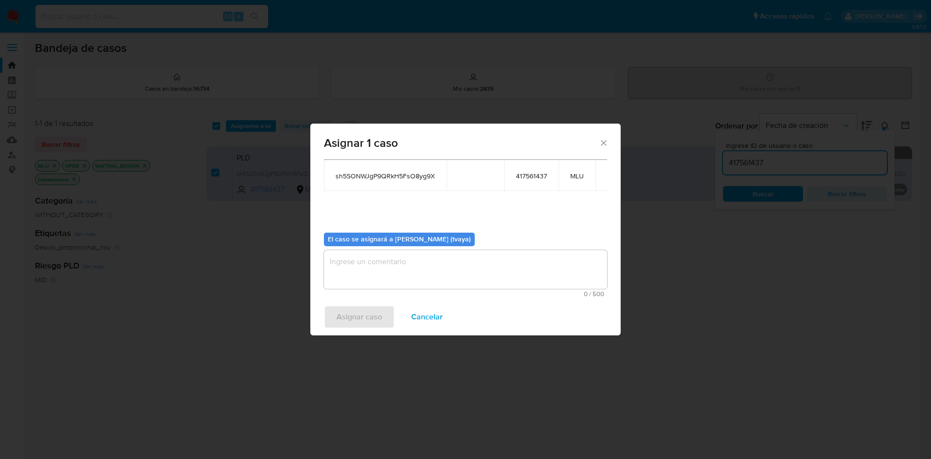
click at [436, 290] on div "0 / 500 500 caracteres restantes" at bounding box center [465, 273] width 283 height 47
click at [435, 273] on textarea "assign-modal" at bounding box center [465, 269] width 283 height 39
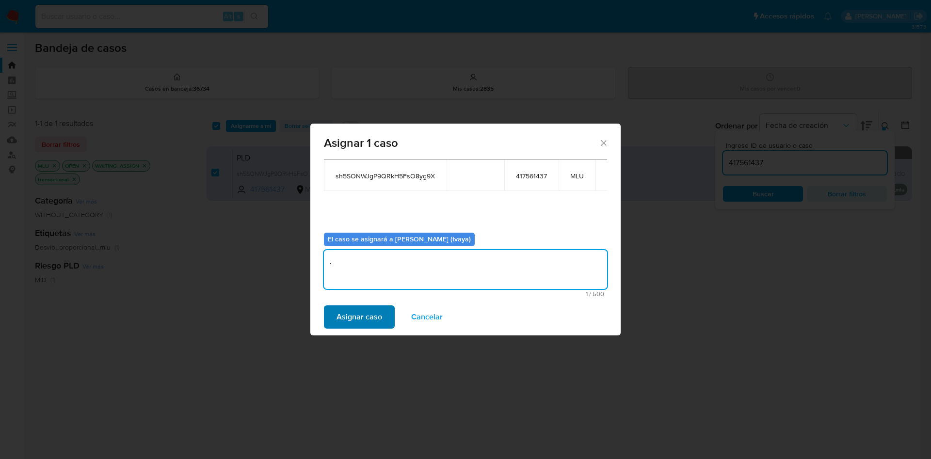
type textarea "."
click at [363, 310] on span "Asignar caso" at bounding box center [360, 316] width 46 height 21
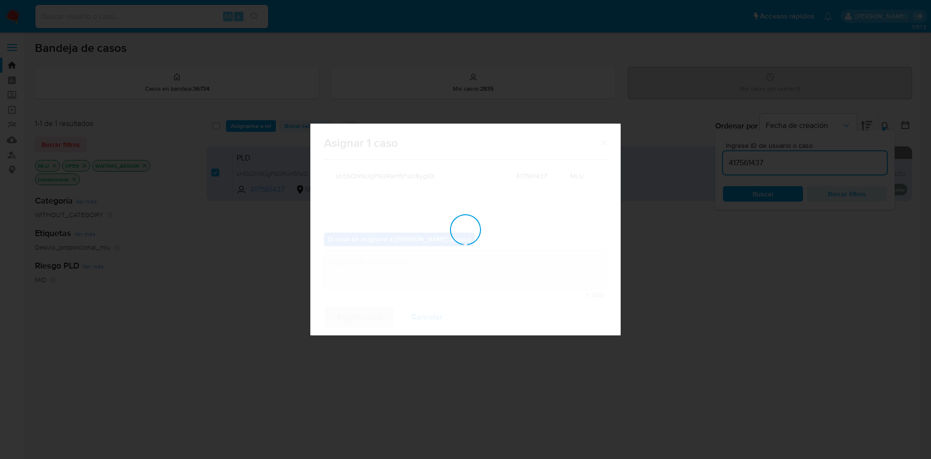
checkbox input "false"
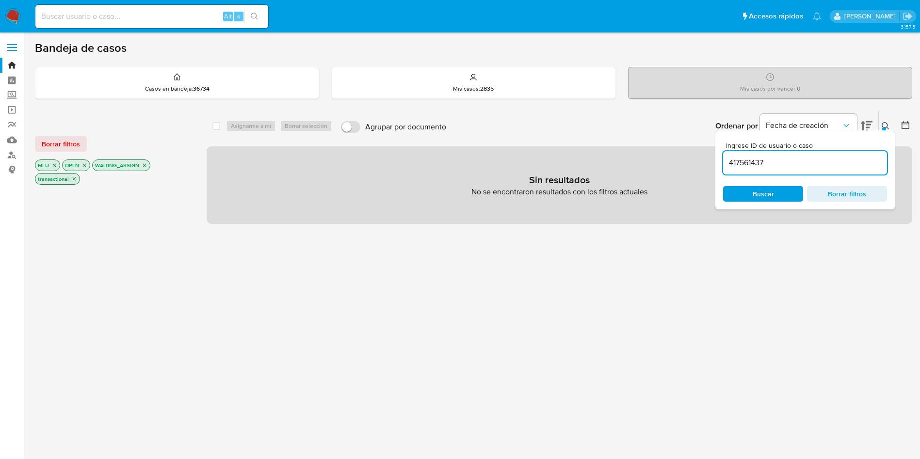
click at [742, 160] on input "417561437" at bounding box center [805, 163] width 164 height 13
paste input "2294355811"
type input "2294355811"
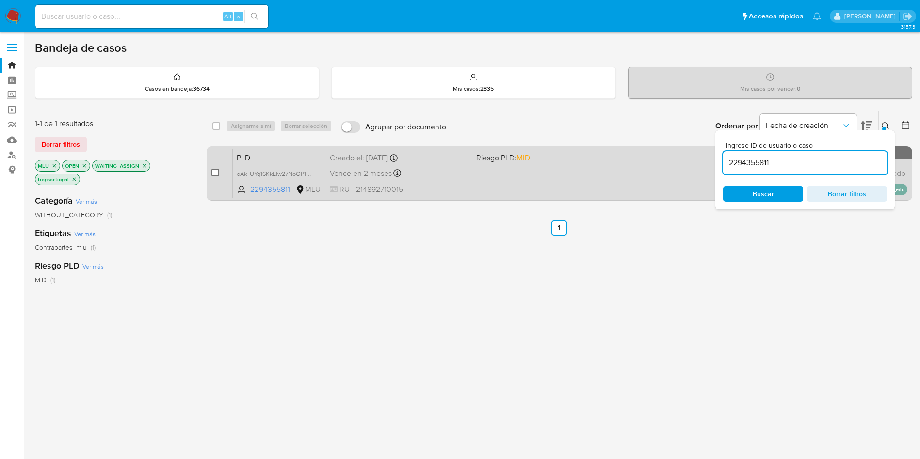
click at [214, 173] on input "checkbox" at bounding box center [215, 173] width 8 height 8
checkbox input "true"
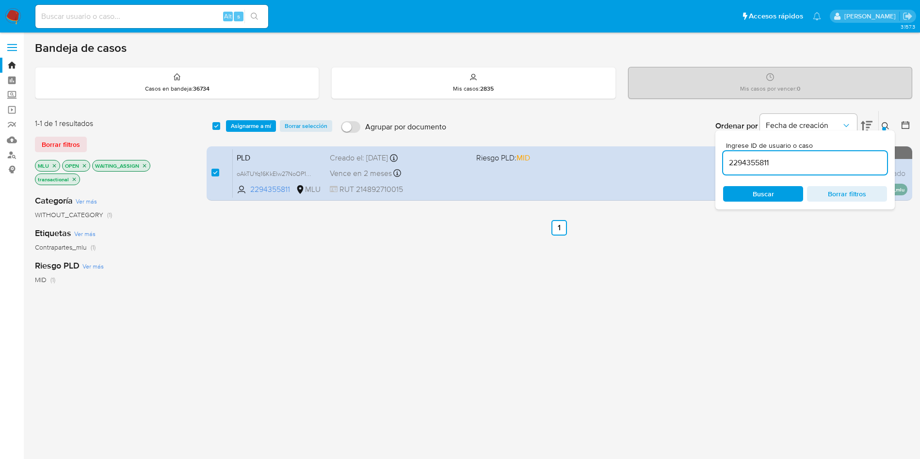
click at [251, 112] on div "select-all-cases-checkbox Asignarme a mí Borrar selección Agrupar por documento…" at bounding box center [560, 126] width 706 height 30
click at [257, 126] on span "Asignarme a mí" at bounding box center [251, 126] width 40 height 10
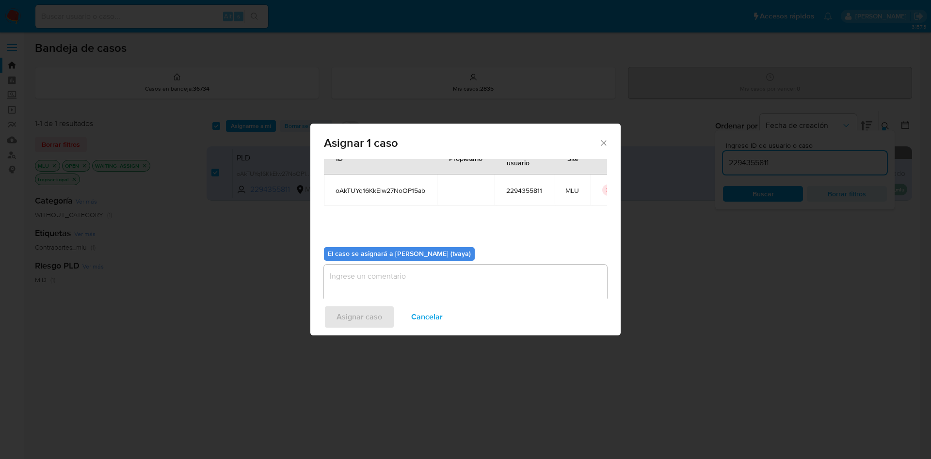
scroll to position [50, 0]
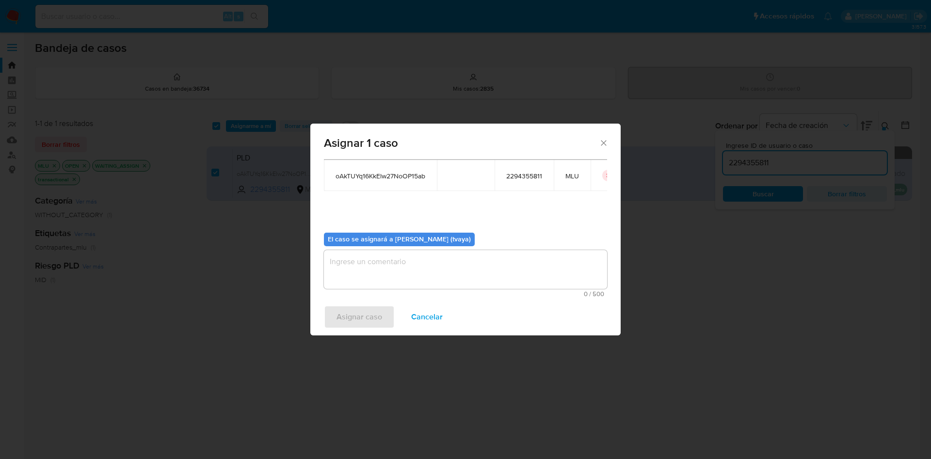
click at [401, 273] on textarea "assign-modal" at bounding box center [465, 269] width 283 height 39
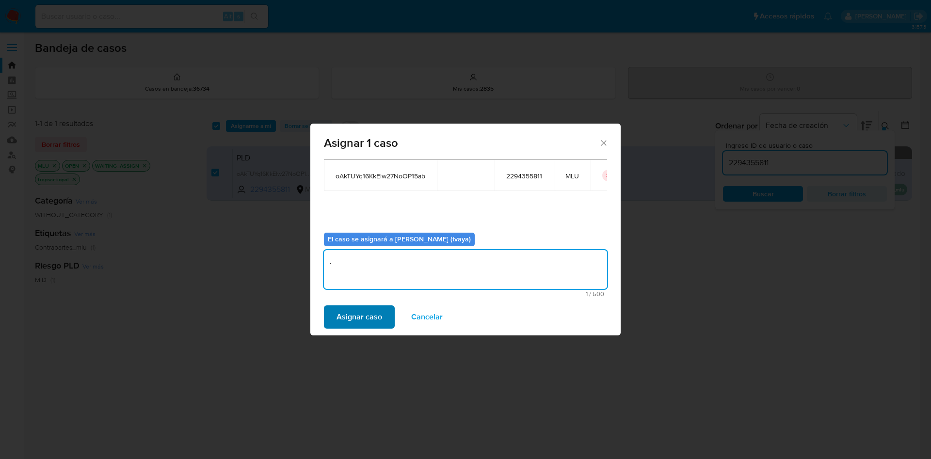
type textarea "."
click at [359, 314] on span "Asignar caso" at bounding box center [360, 316] width 46 height 21
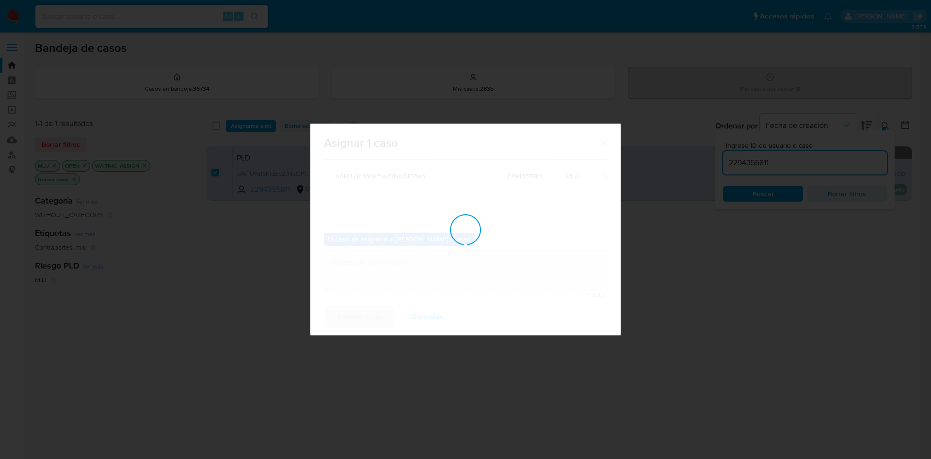
checkbox input "false"
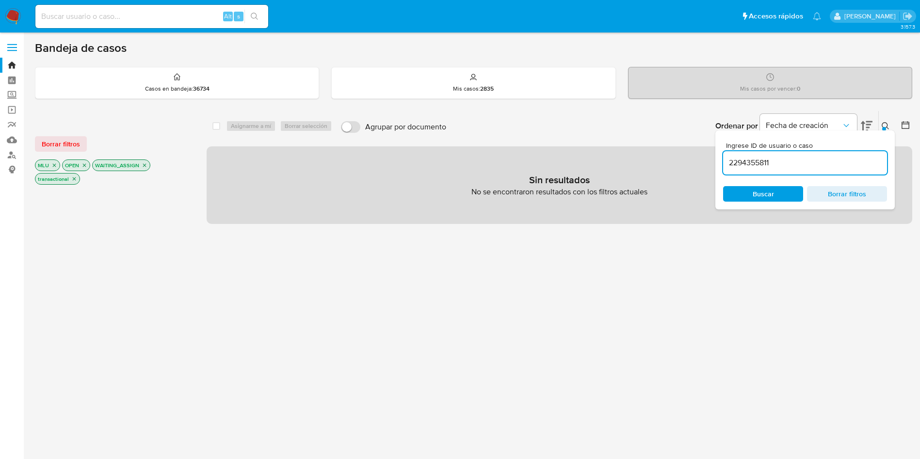
click at [793, 157] on input "2294355811" at bounding box center [805, 163] width 164 height 13
paste input "1822840692"
type input "1822840692"
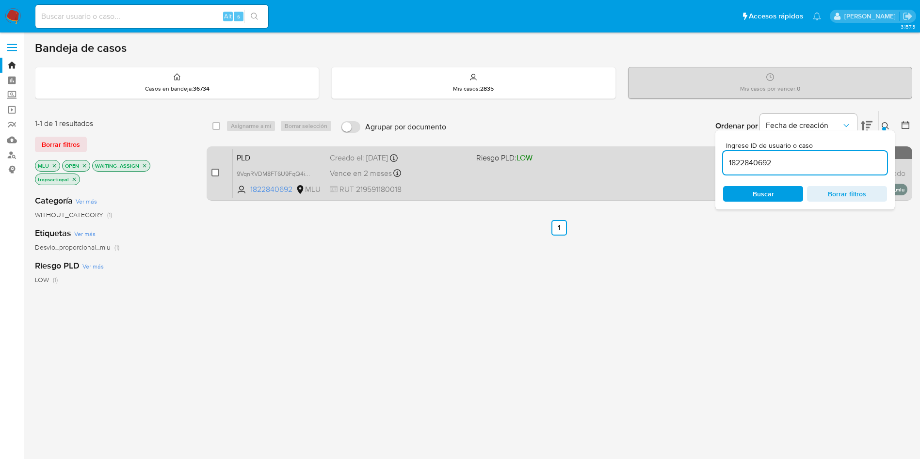
click at [213, 172] on input "checkbox" at bounding box center [215, 173] width 8 height 8
checkbox input "true"
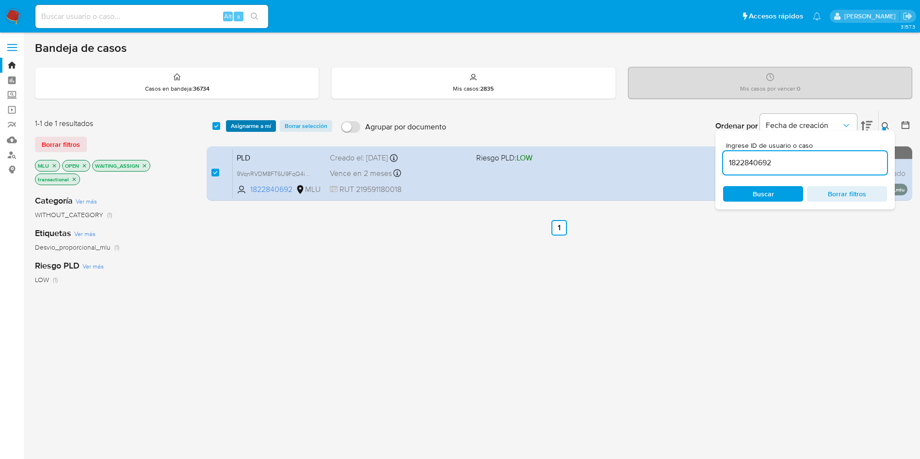
click at [246, 128] on span "Asignarme a mí" at bounding box center [251, 126] width 40 height 10
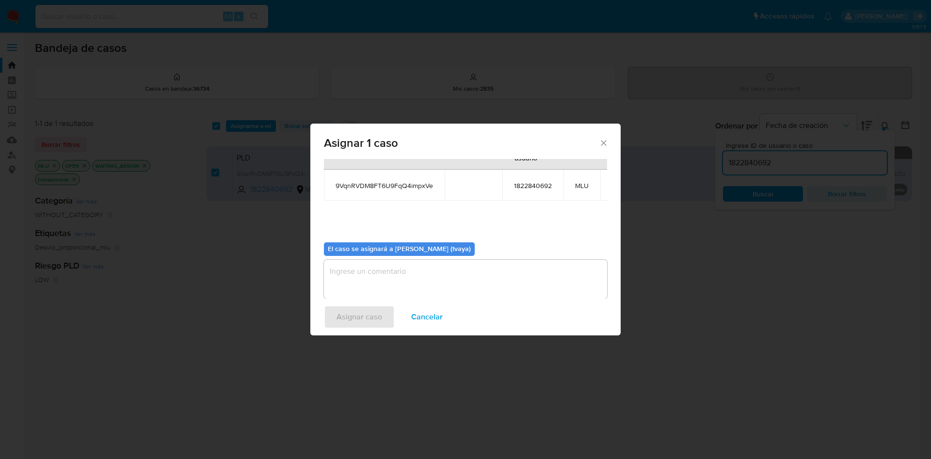
scroll to position [62, 0]
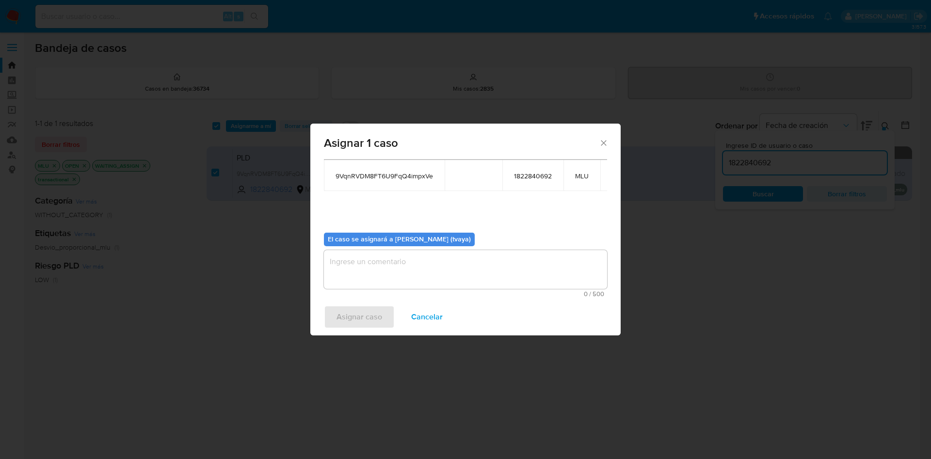
click at [433, 274] on textarea "assign-modal" at bounding box center [465, 269] width 283 height 39
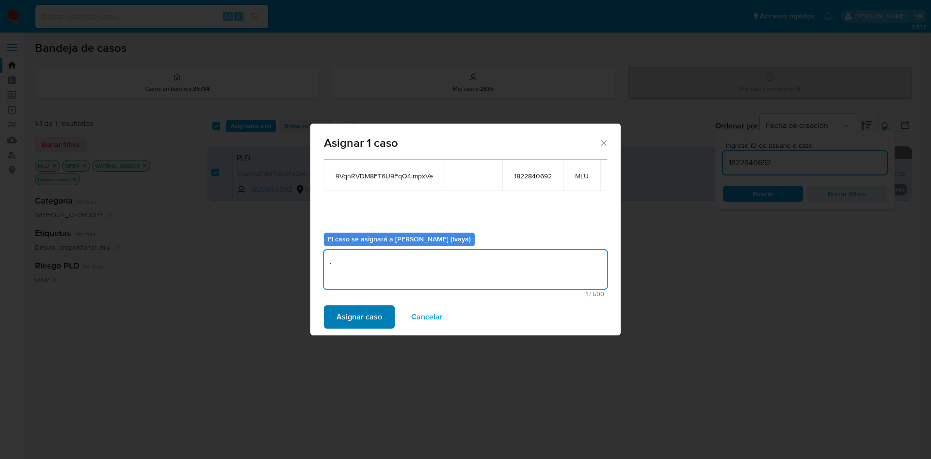
type textarea "."
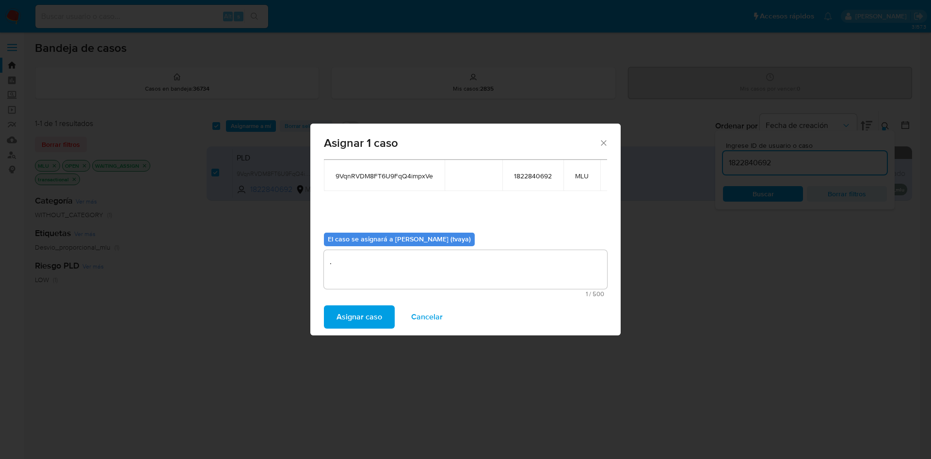
click at [370, 313] on span "Asignar caso" at bounding box center [360, 316] width 46 height 21
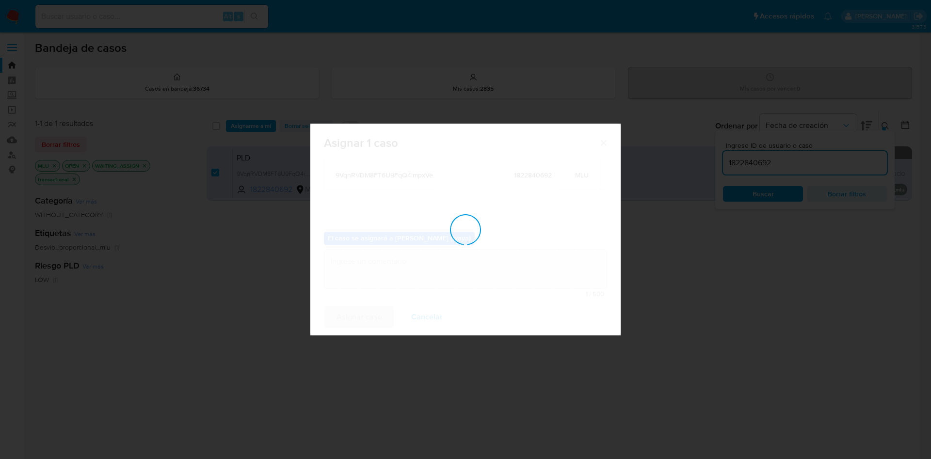
checkbox input "false"
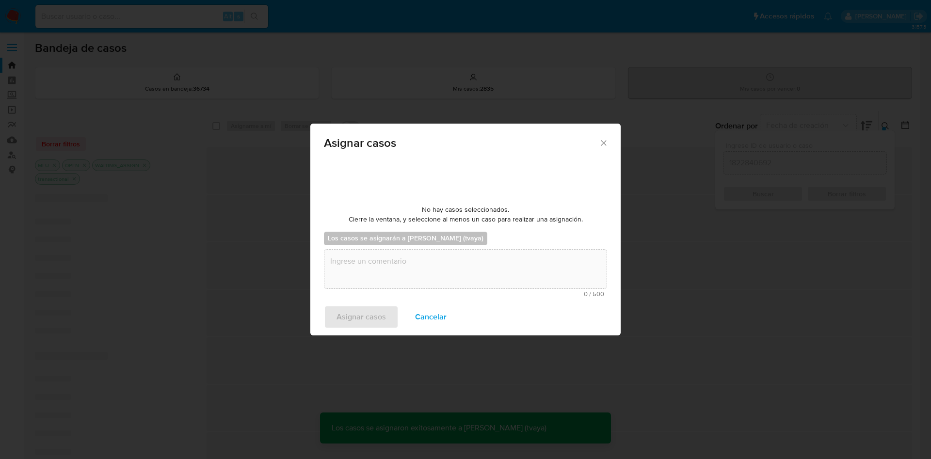
scroll to position [59, 0]
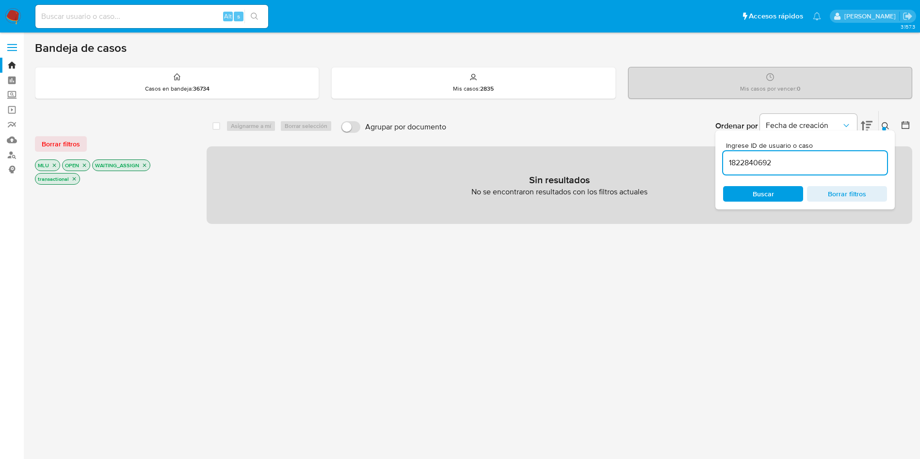
click at [762, 160] on input "1822840692" at bounding box center [805, 163] width 164 height 13
paste input "2004515076"
type input "2004515076"
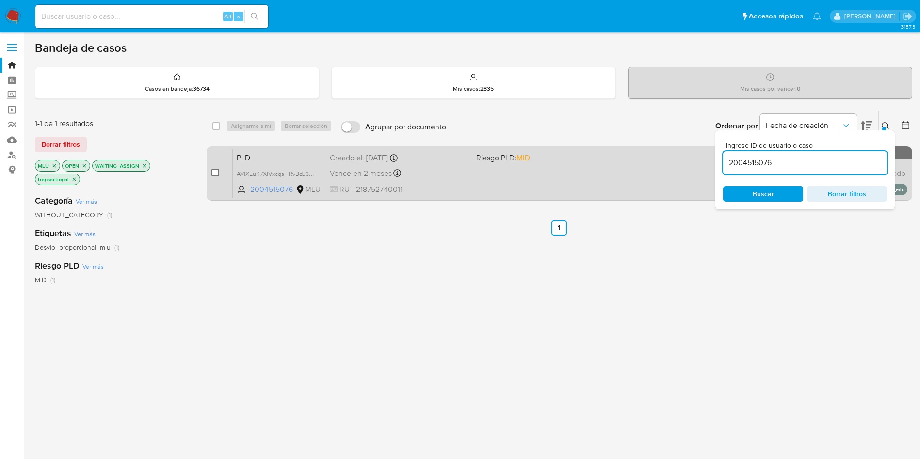
click at [214, 172] on input "checkbox" at bounding box center [215, 173] width 8 height 8
checkbox input "true"
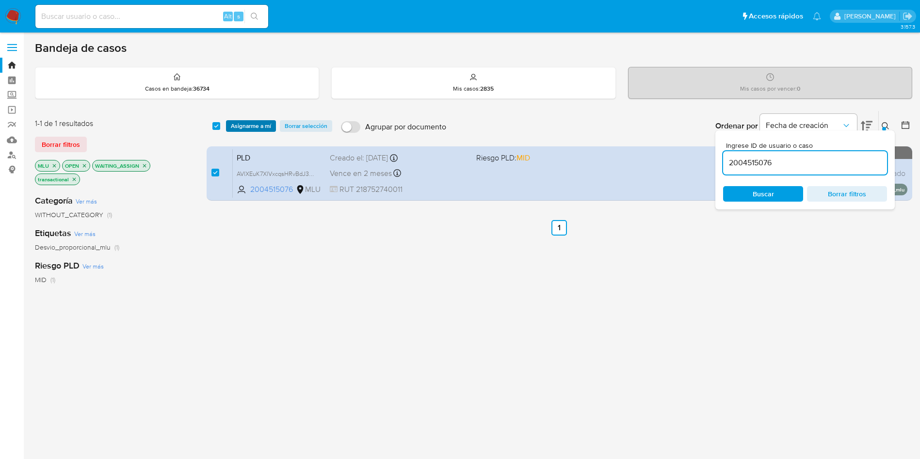
click at [241, 130] on span "Asignarme a mí" at bounding box center [251, 126] width 40 height 10
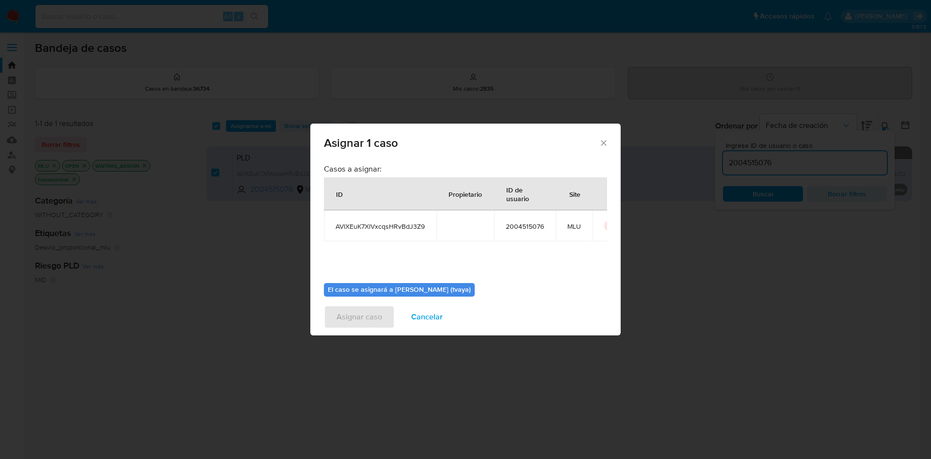
scroll to position [50, 0]
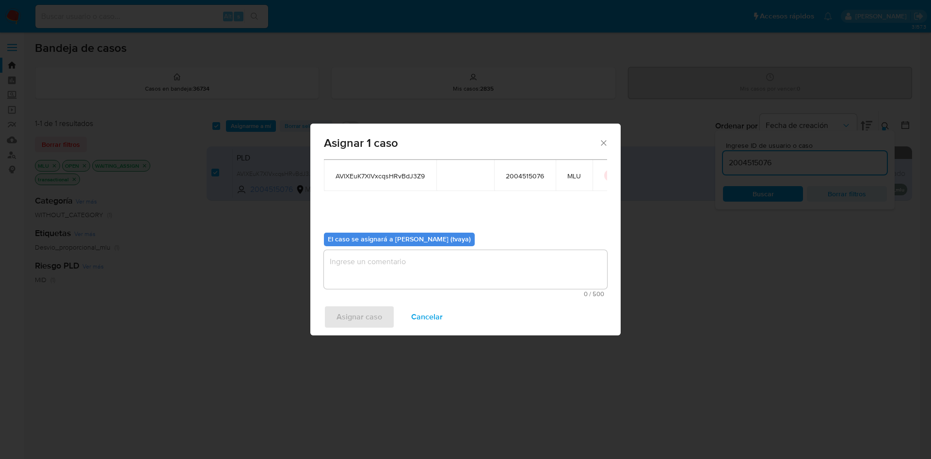
click at [370, 273] on textarea "assign-modal" at bounding box center [465, 269] width 283 height 39
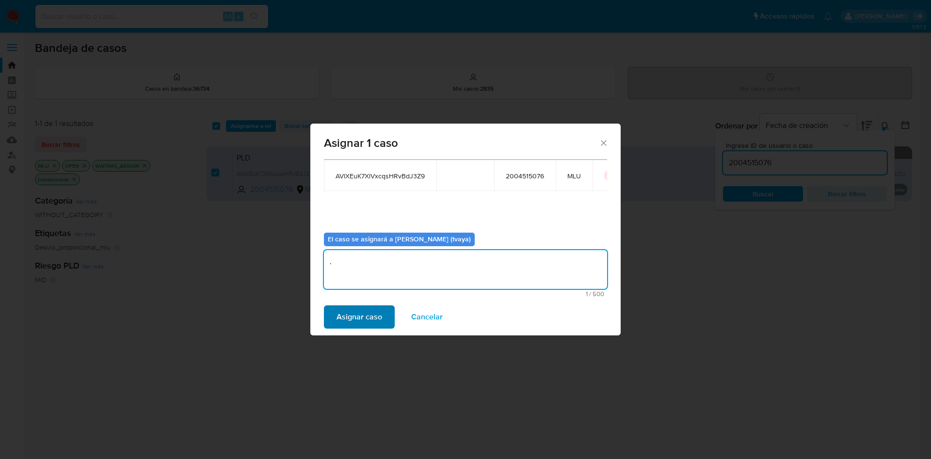
type textarea "."
click at [356, 319] on span "Asignar caso" at bounding box center [360, 316] width 46 height 21
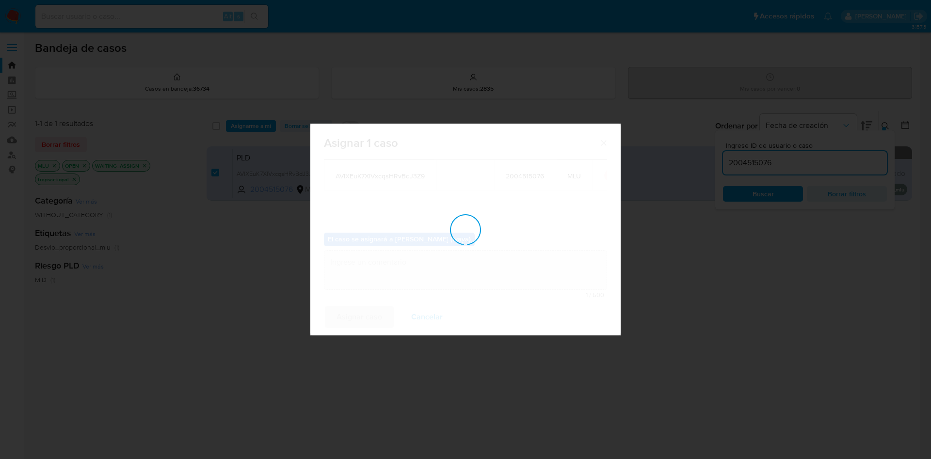
checkbox input "false"
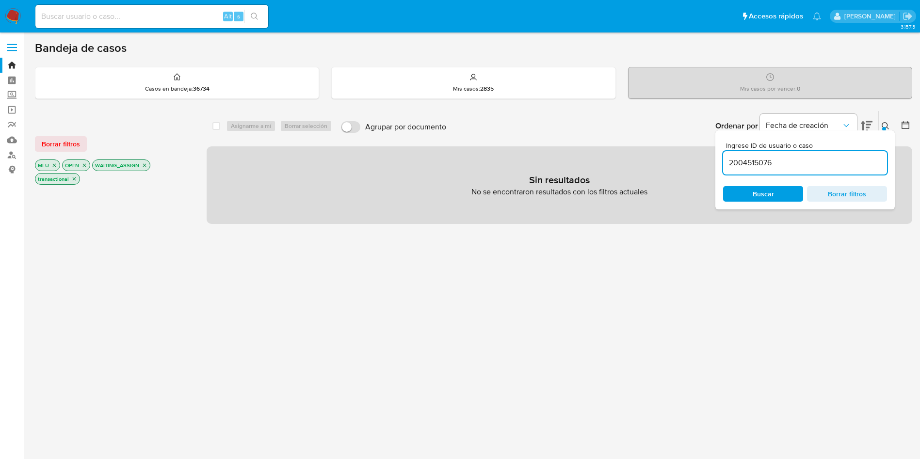
click at [758, 167] on input "2004515076" at bounding box center [805, 163] width 164 height 13
paste input "660901507"
type input "660901507"
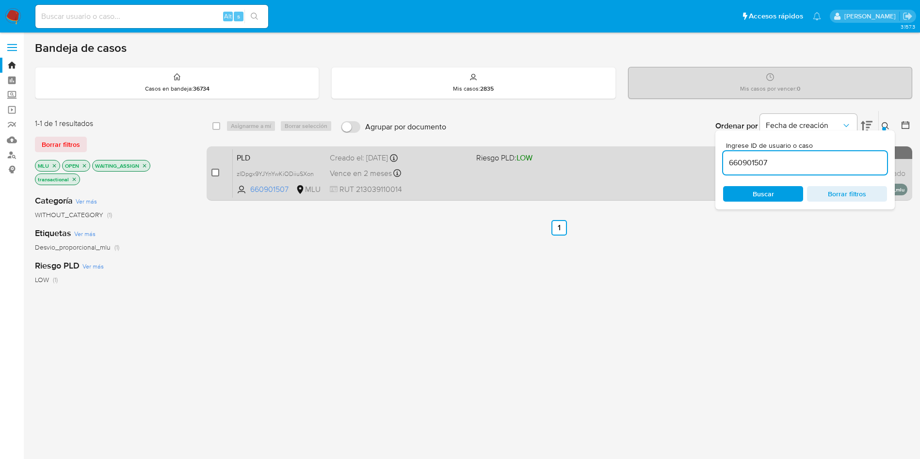
click at [217, 170] on input "checkbox" at bounding box center [215, 173] width 8 height 8
checkbox input "true"
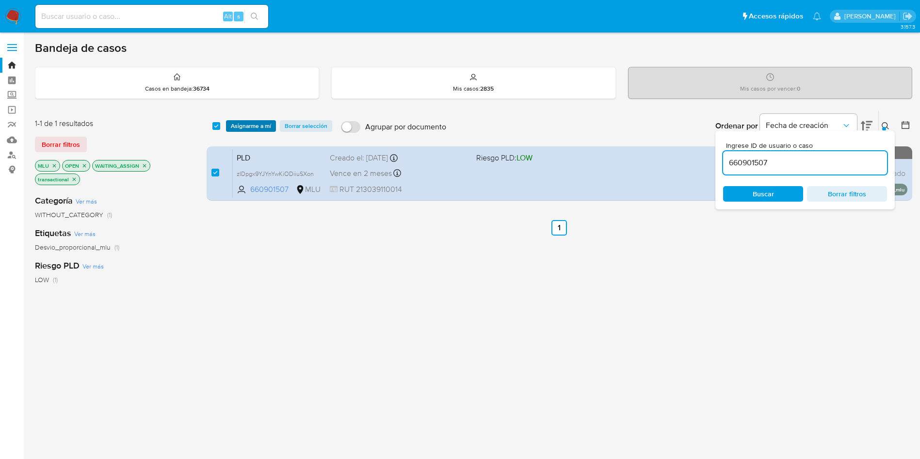
click at [244, 121] on span "Asignarme a mí" at bounding box center [251, 126] width 40 height 10
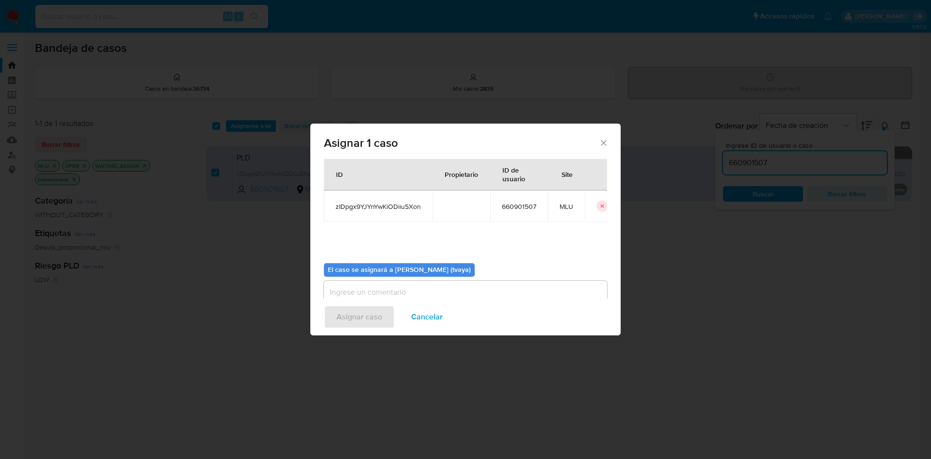
scroll to position [50, 0]
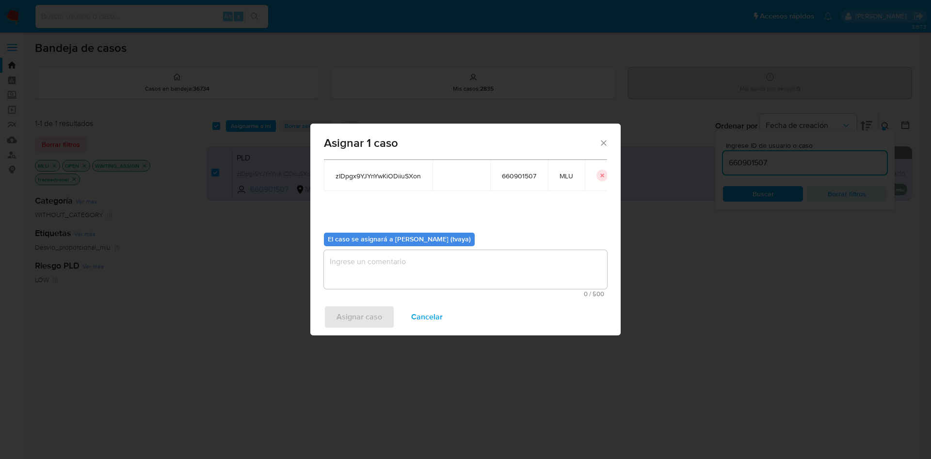
click at [432, 263] on textarea "assign-modal" at bounding box center [465, 269] width 283 height 39
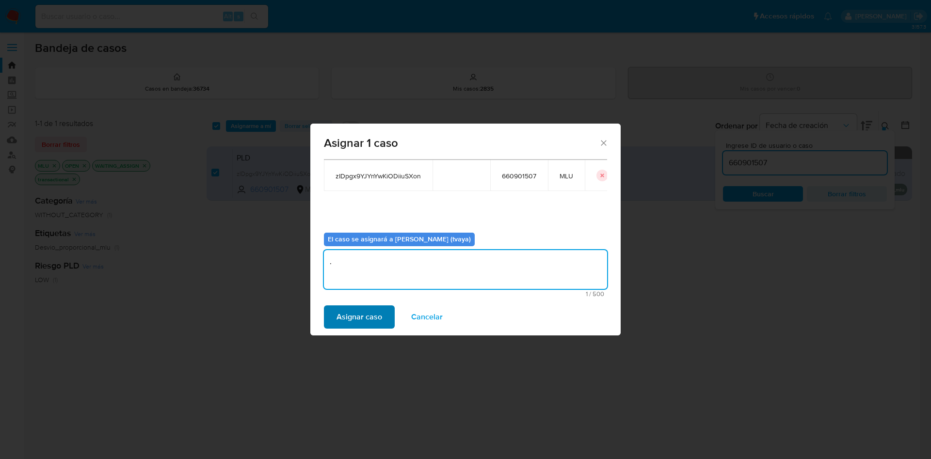
type textarea "."
click at [366, 312] on span "Asignar caso" at bounding box center [360, 316] width 46 height 21
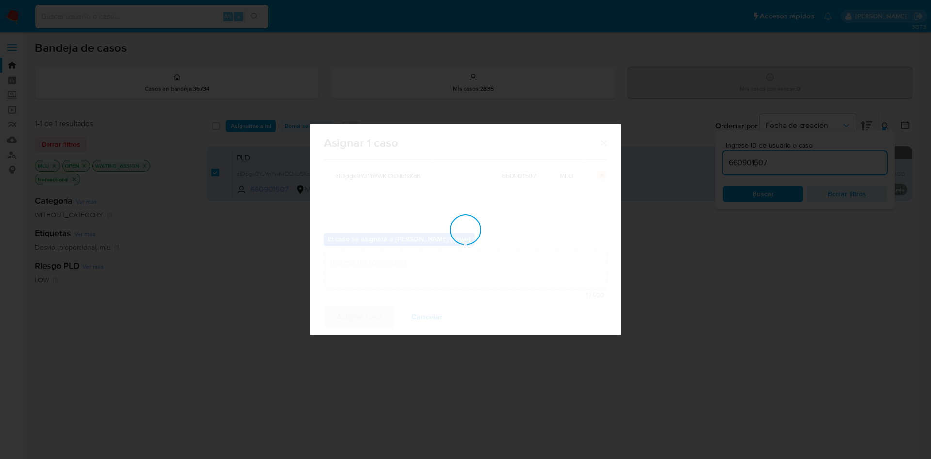
checkbox input "false"
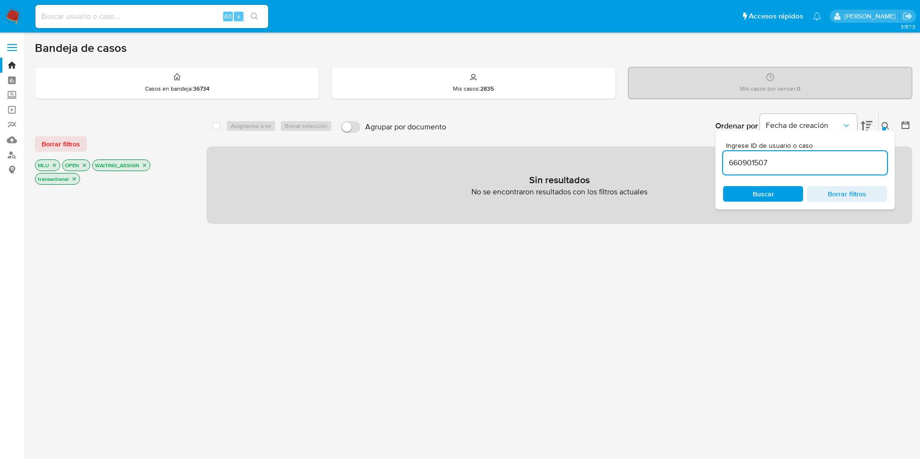
click at [751, 165] on input "660901507" at bounding box center [805, 163] width 164 height 13
paste input "1765677644"
type input "1765677644"
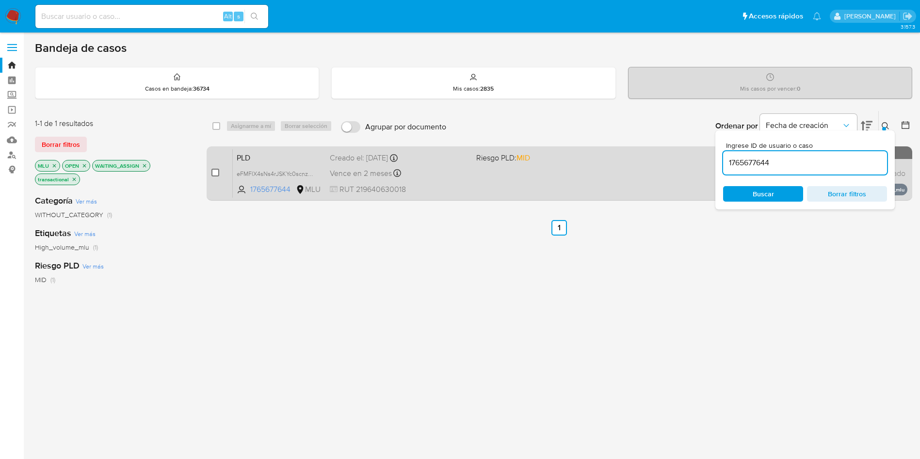
click at [218, 176] on input "checkbox" at bounding box center [215, 173] width 8 height 8
checkbox input "true"
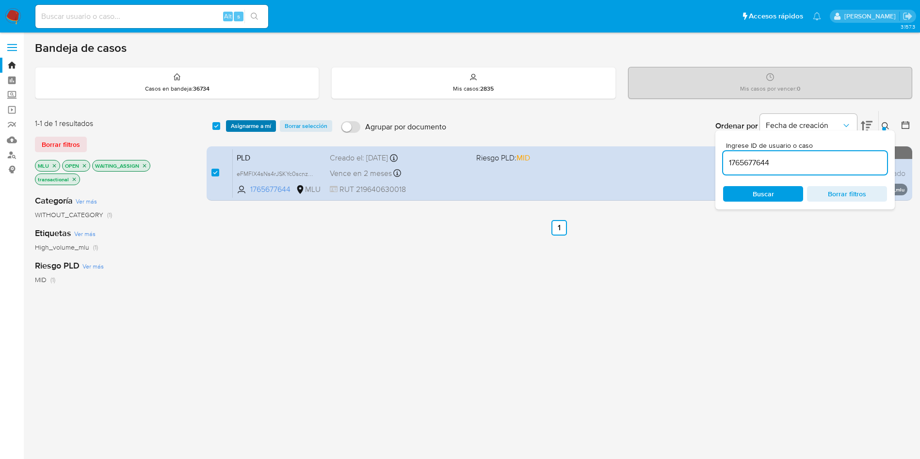
click at [249, 126] on span "Asignarme a mí" at bounding box center [251, 126] width 40 height 10
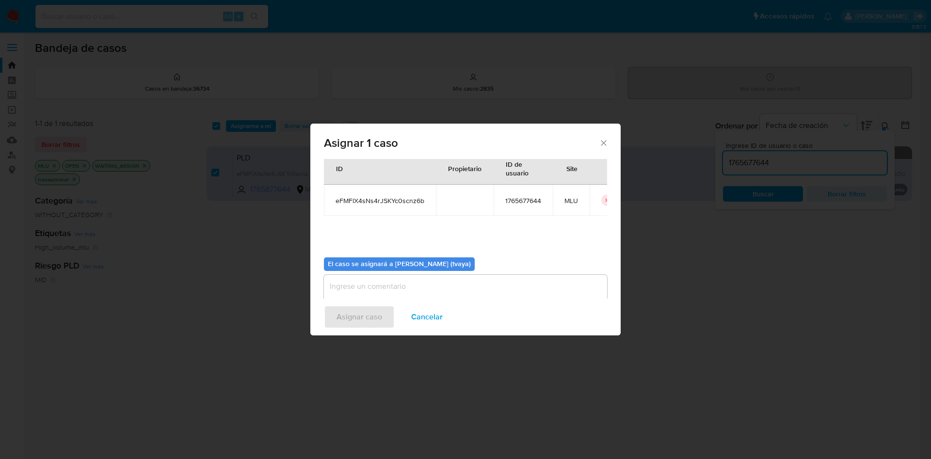
scroll to position [50, 0]
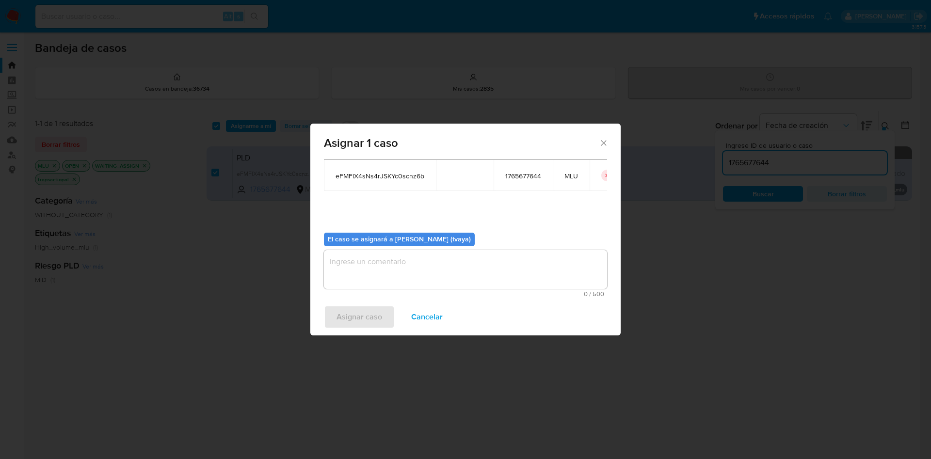
click at [399, 271] on textarea "assign-modal" at bounding box center [465, 269] width 283 height 39
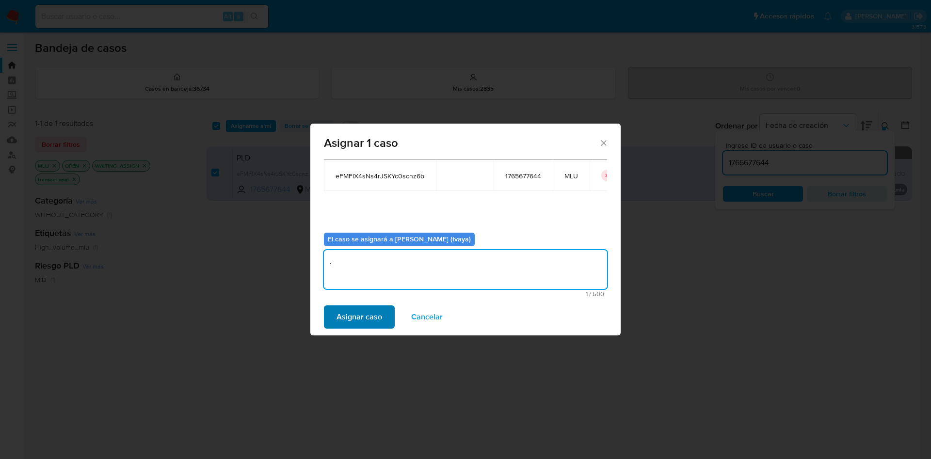
type textarea "."
click at [371, 311] on span "Asignar caso" at bounding box center [360, 316] width 46 height 21
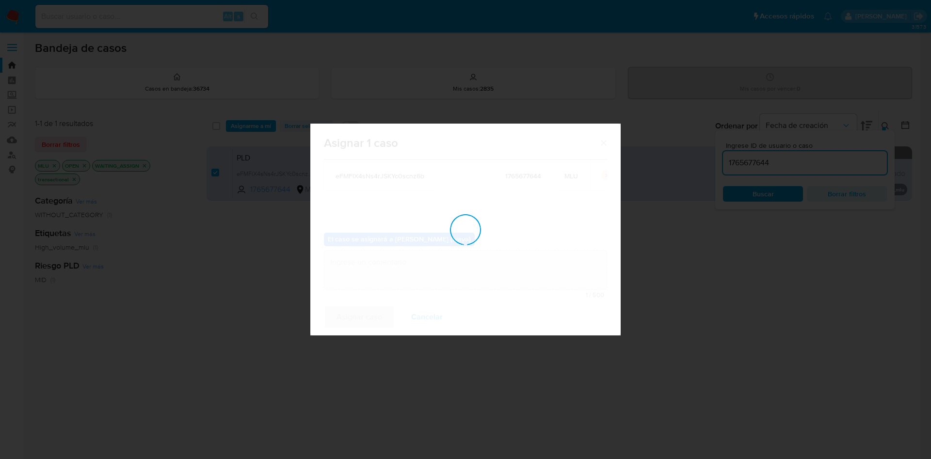
checkbox input "false"
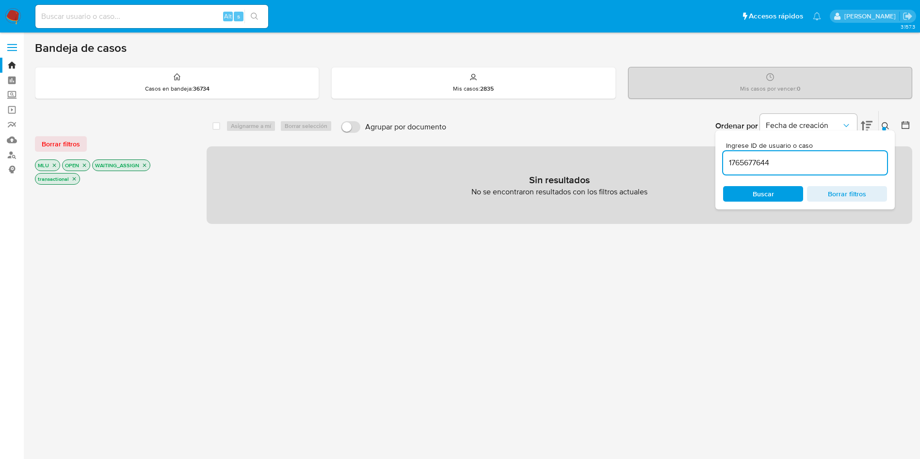
click at [749, 162] on input "1765677644" at bounding box center [805, 163] width 164 height 13
paste input "878451589"
type input "1878451589"
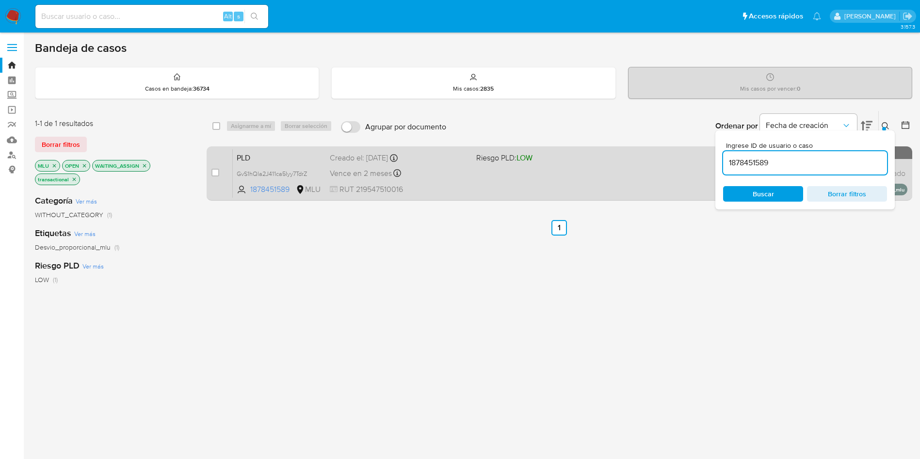
click at [211, 177] on div "case-item-checkbox" at bounding box center [215, 173] width 8 height 10
click at [219, 171] on div "case-item-checkbox No es posible asignar el caso" at bounding box center [221, 173] width 21 height 49
click at [211, 177] on div "case-item-checkbox" at bounding box center [215, 173] width 8 height 10
click at [216, 174] on input "checkbox" at bounding box center [215, 173] width 8 height 8
checkbox input "true"
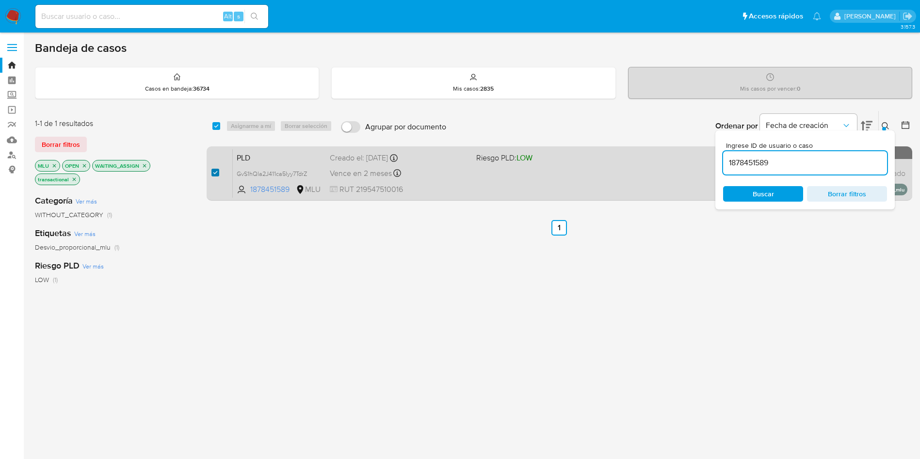
checkbox input "true"
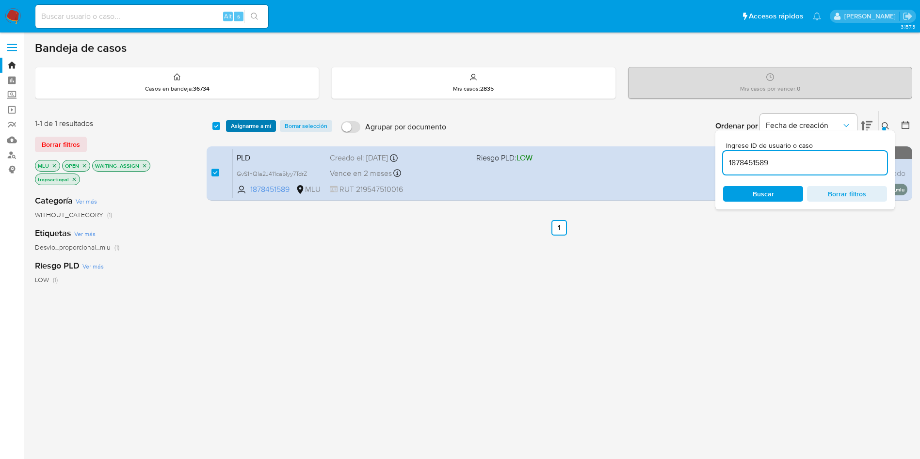
click at [254, 126] on span "Asignarme a mí" at bounding box center [251, 126] width 40 height 10
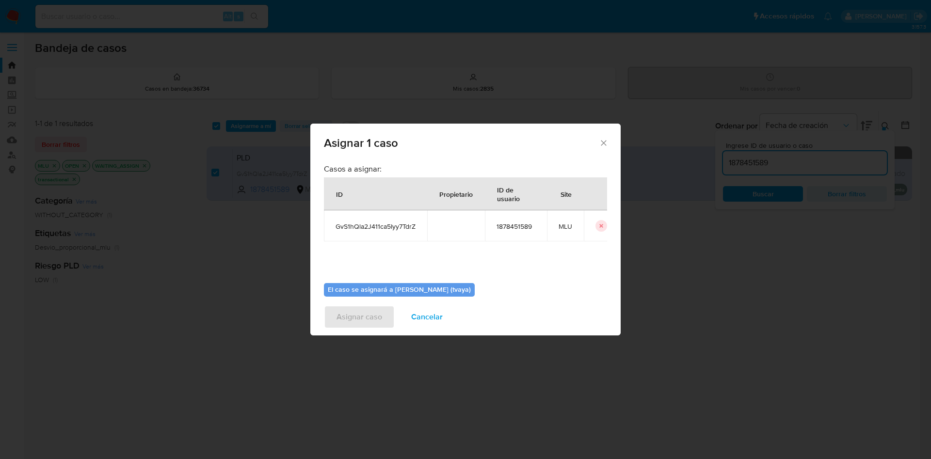
scroll to position [50, 0]
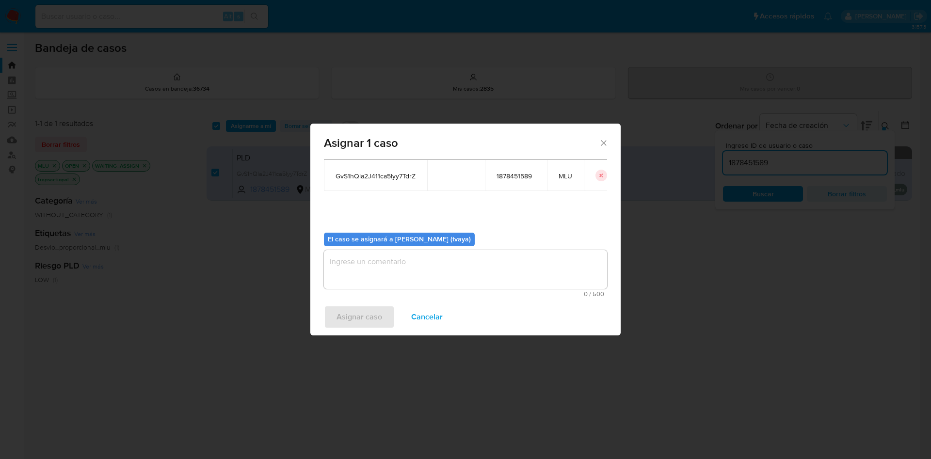
click at [379, 277] on textarea "assign-modal" at bounding box center [465, 269] width 283 height 39
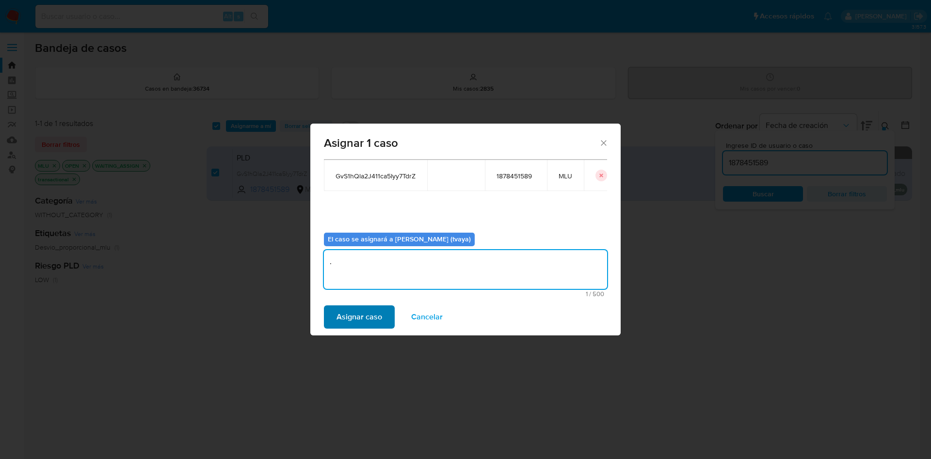
type textarea "."
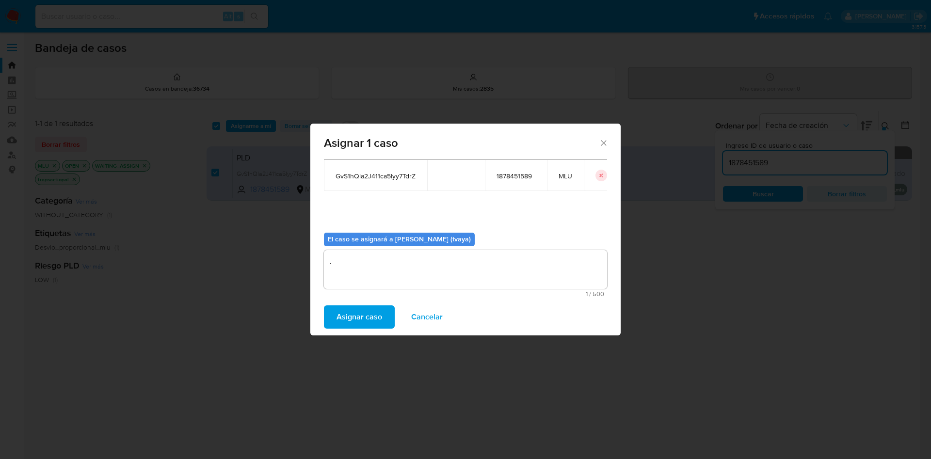
click at [358, 317] on span "Asignar caso" at bounding box center [360, 316] width 46 height 21
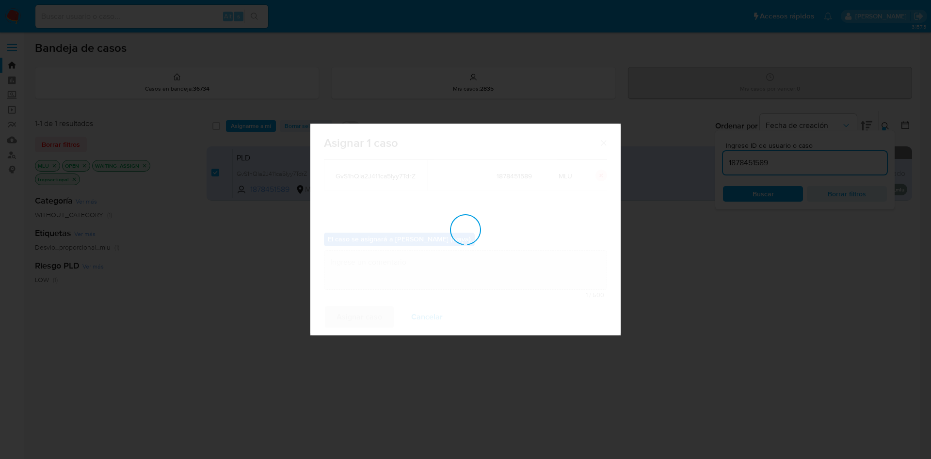
checkbox input "false"
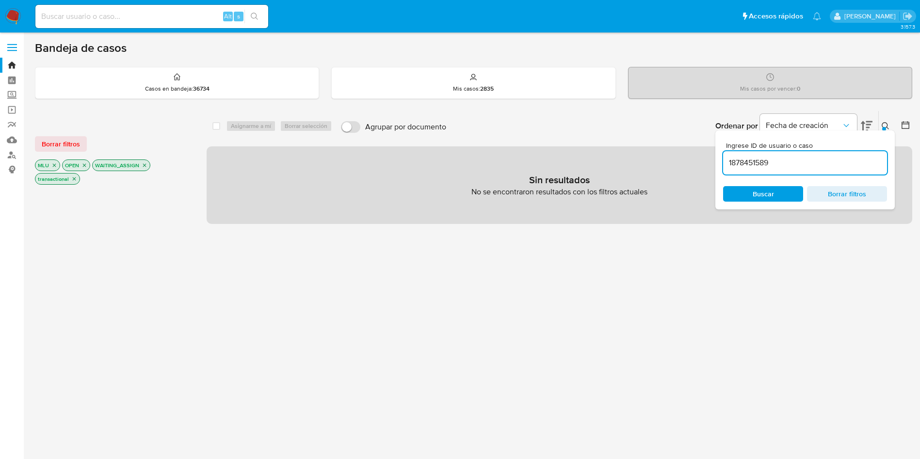
click at [758, 165] on input "1878451589" at bounding box center [805, 163] width 164 height 13
paste input "264118357"
type input "264118357"
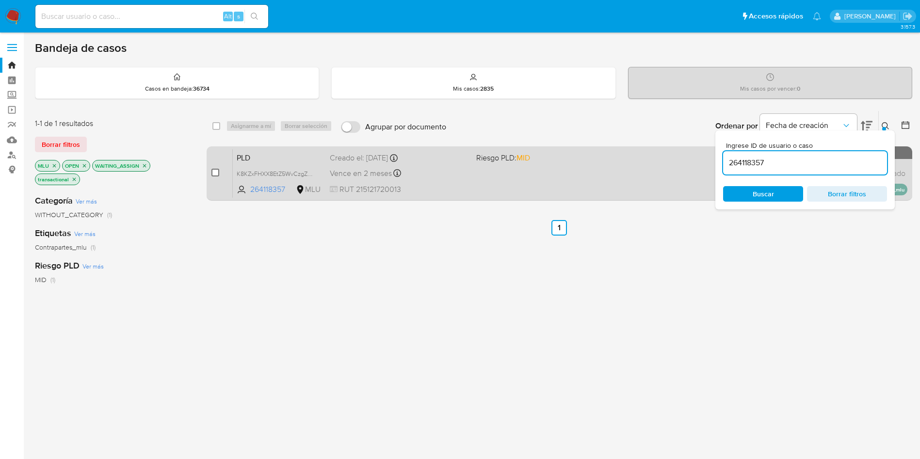
click at [217, 169] on input "checkbox" at bounding box center [215, 173] width 8 height 8
checkbox input "true"
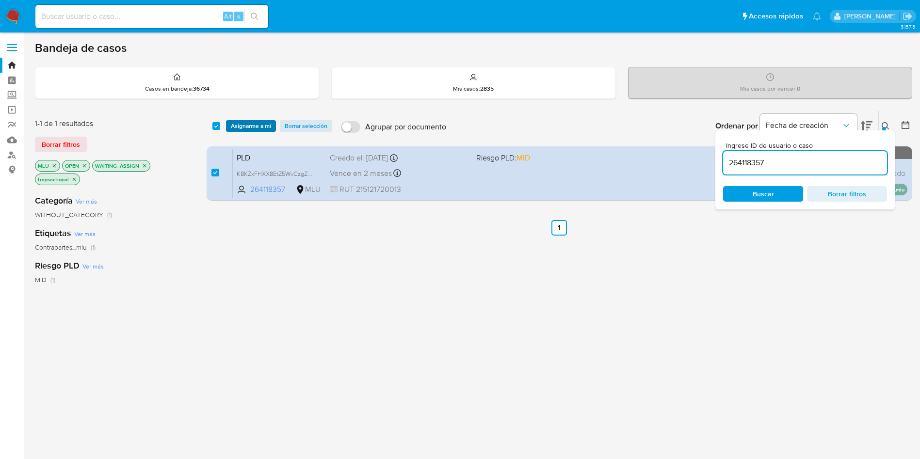
click at [234, 124] on span "Asignarme a mí" at bounding box center [251, 126] width 40 height 10
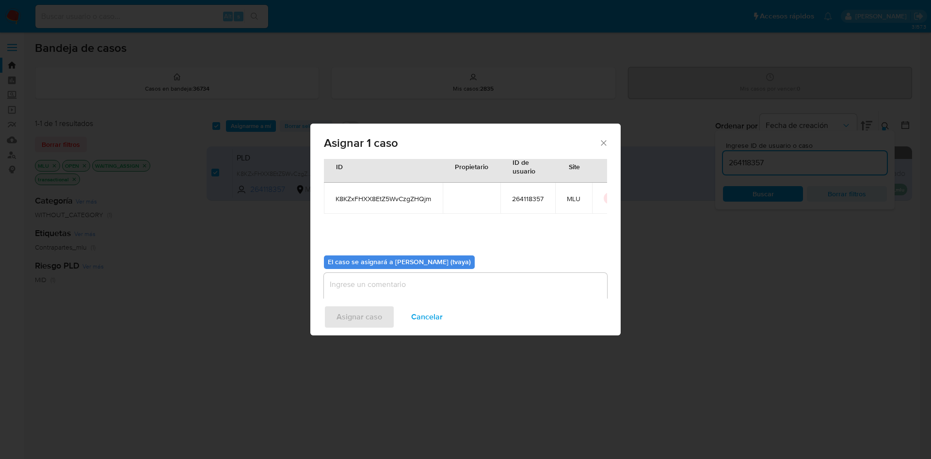
scroll to position [50, 0]
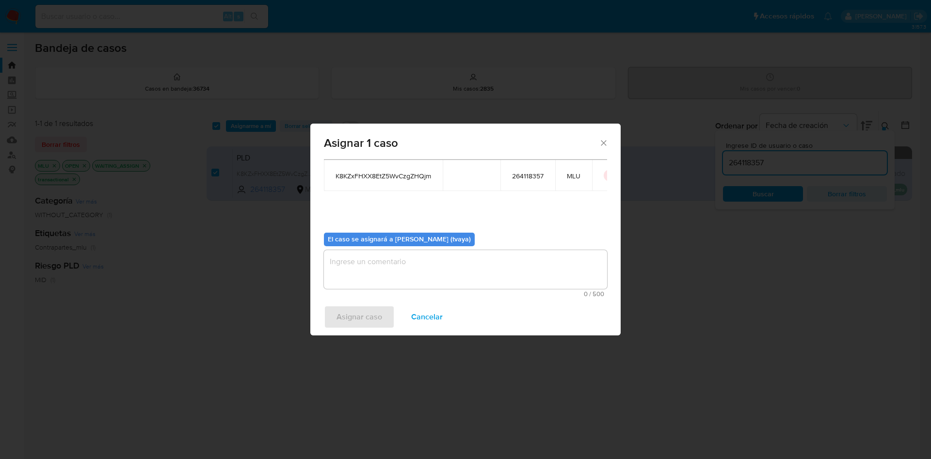
click at [381, 276] on textarea "assign-modal" at bounding box center [465, 269] width 283 height 39
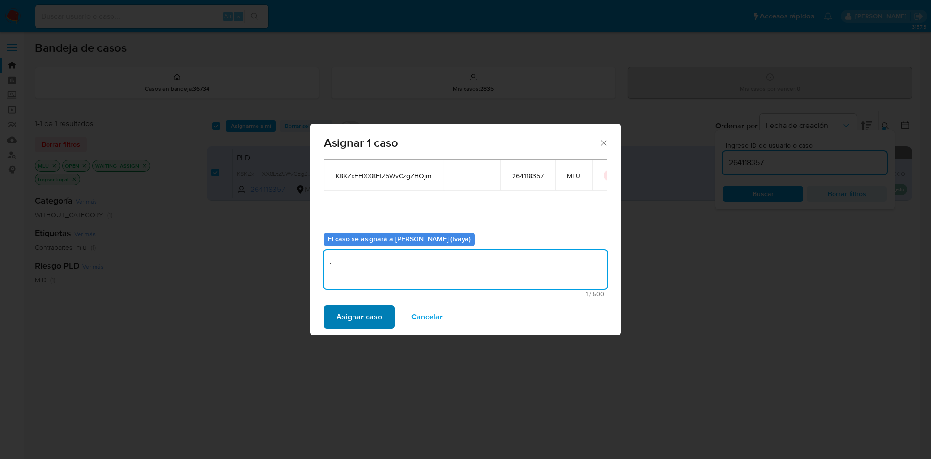
type textarea "."
click at [345, 327] on span "Asignar caso" at bounding box center [360, 316] width 46 height 21
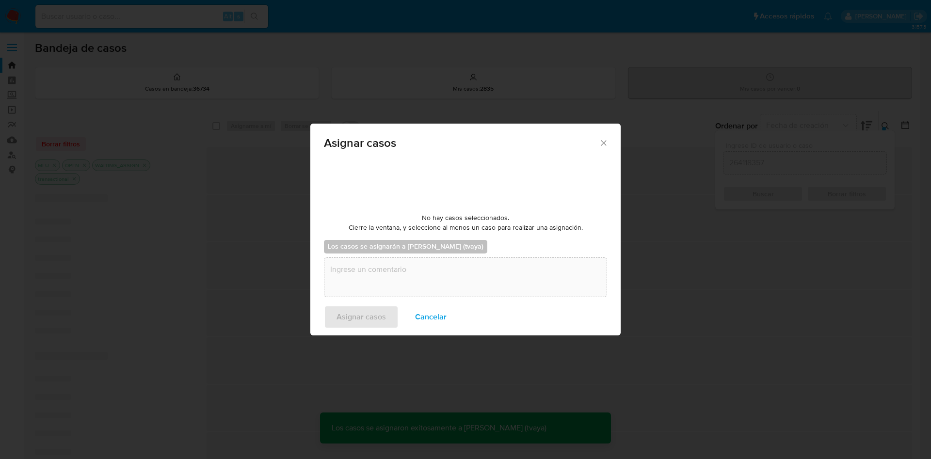
checkbox input "false"
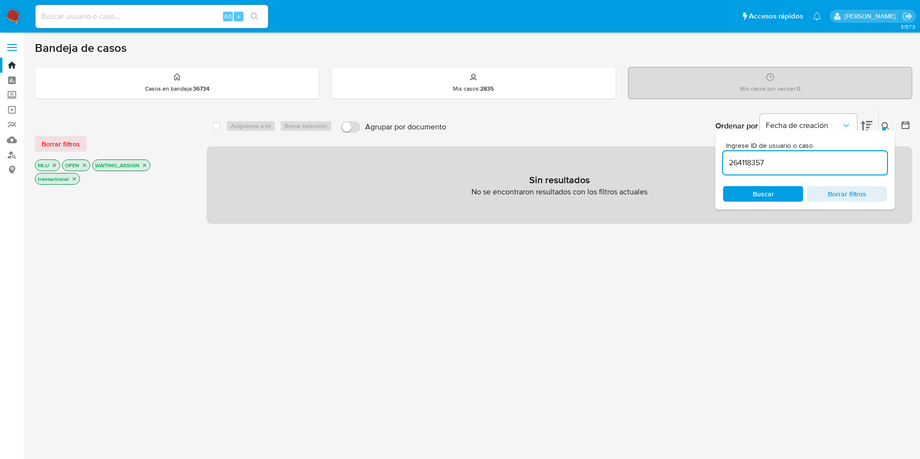
click at [773, 166] on input "264118357" at bounding box center [805, 163] width 164 height 13
paste input "1080498540"
type input "1080498540"
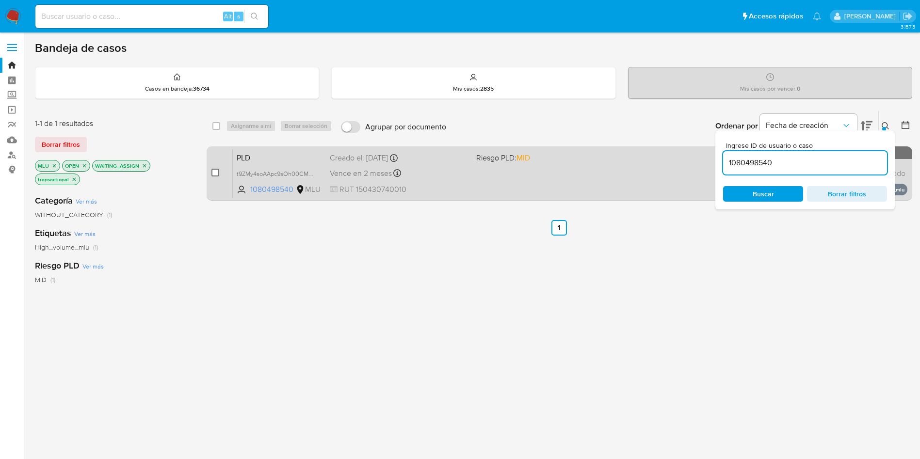
click at [213, 170] on input "checkbox" at bounding box center [215, 173] width 8 height 8
checkbox input "true"
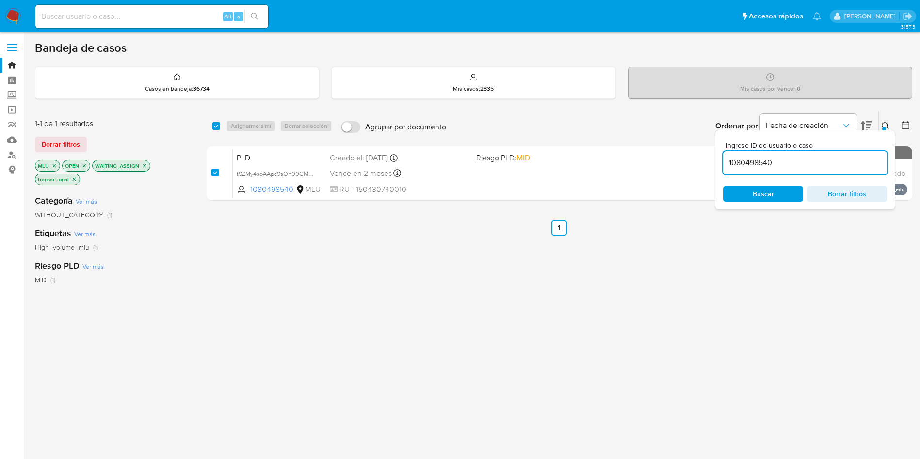
checkbox input "true"
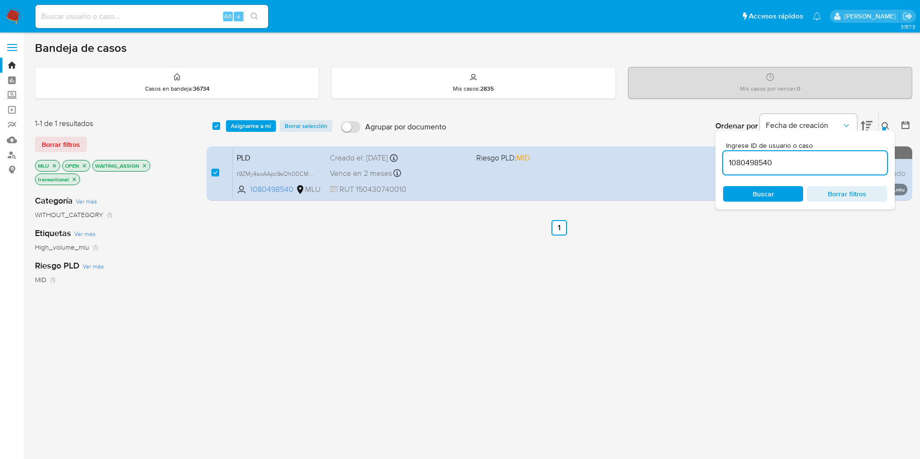
click at [253, 116] on div "select-all-cases-checkbox Asignarme a mí Borrar selección Agrupar por documento…" at bounding box center [560, 126] width 706 height 30
click at [253, 124] on span "Asignarme a mí" at bounding box center [251, 126] width 40 height 10
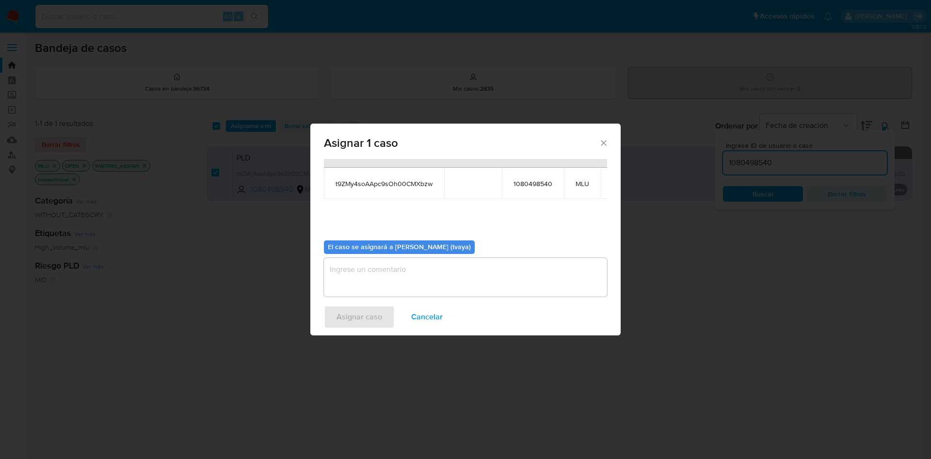
scroll to position [62, 0]
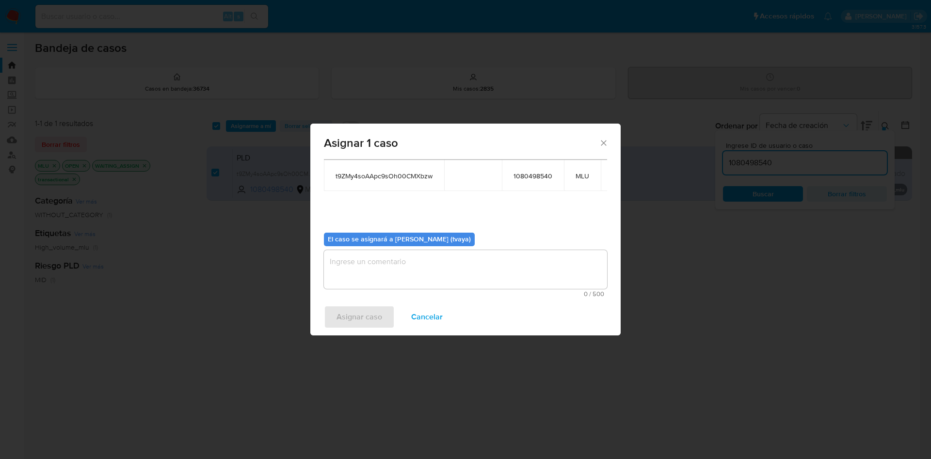
click at [375, 268] on textarea "assign-modal" at bounding box center [465, 269] width 283 height 39
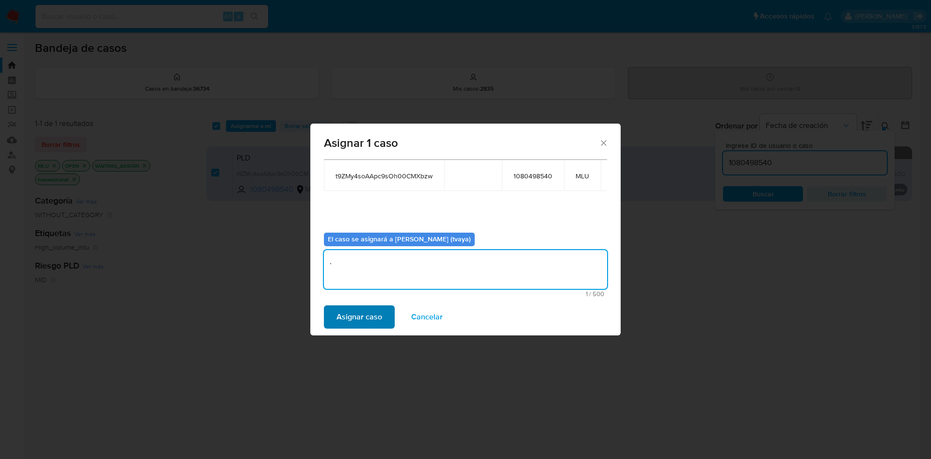
type textarea "."
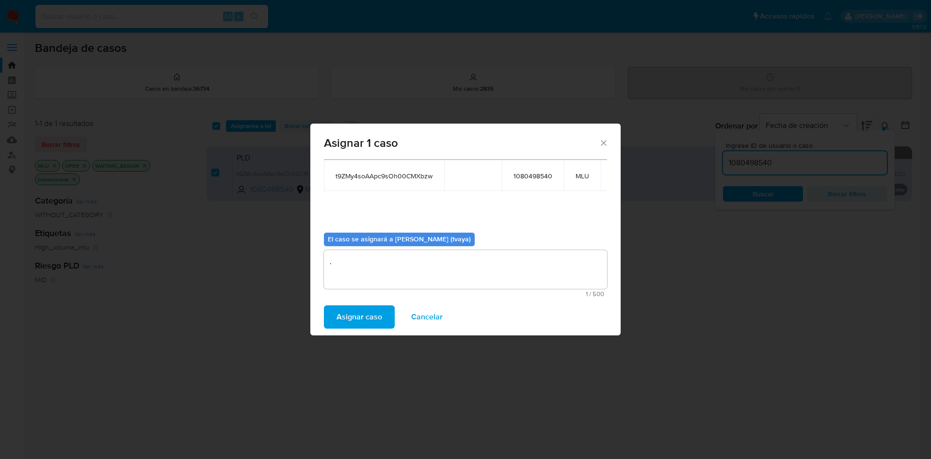
click at [354, 308] on span "Asignar caso" at bounding box center [360, 316] width 46 height 21
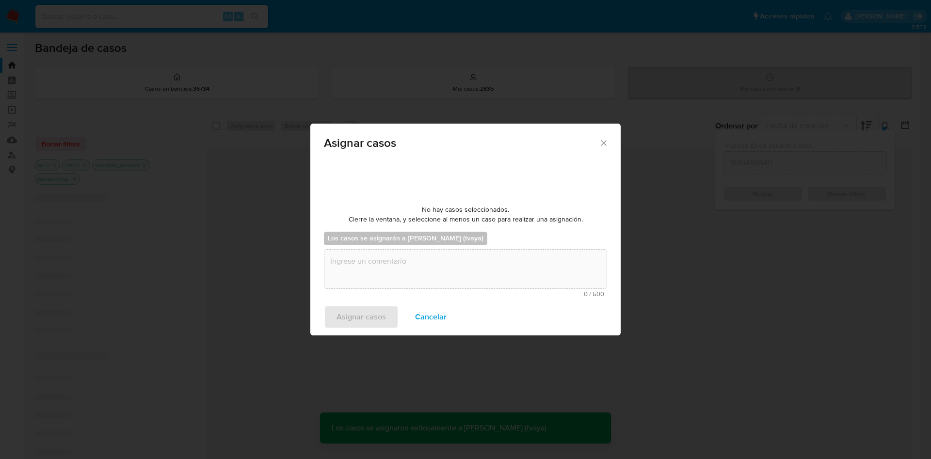
checkbox input "false"
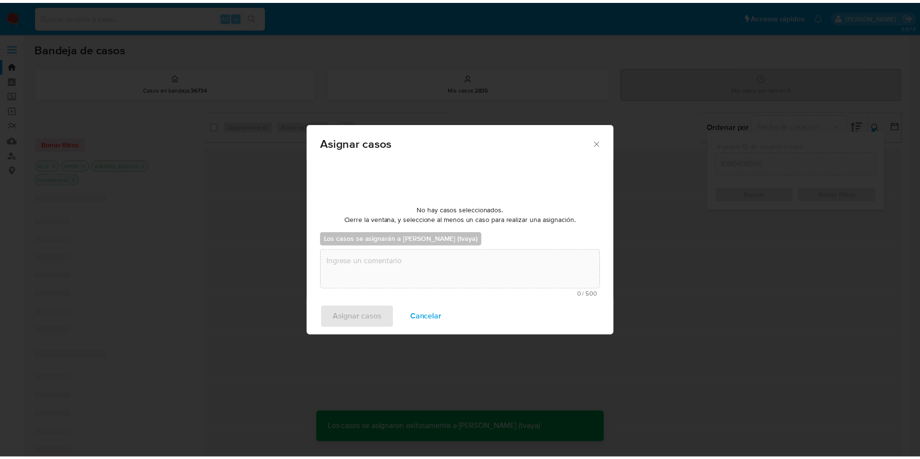
scroll to position [59, 0]
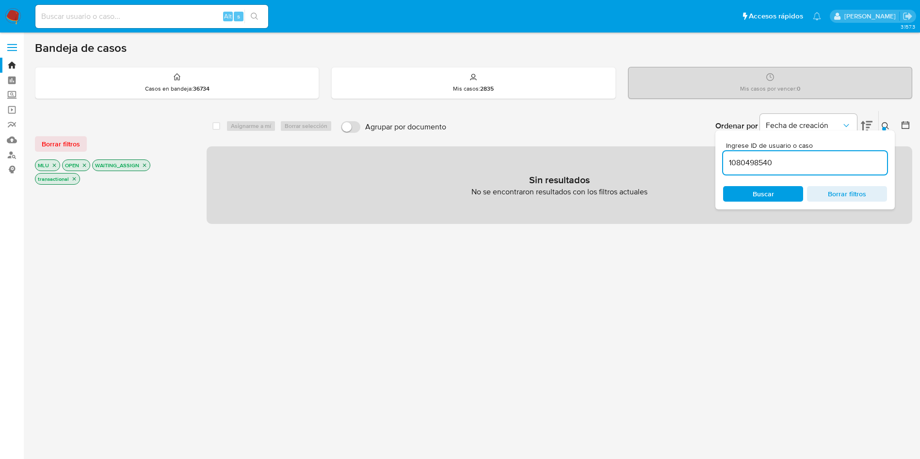
click at [11, 20] on img at bounding box center [13, 16] width 16 height 16
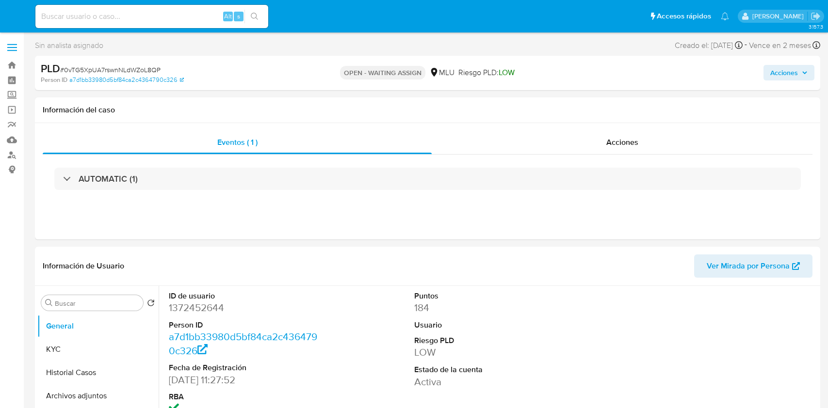
select select "10"
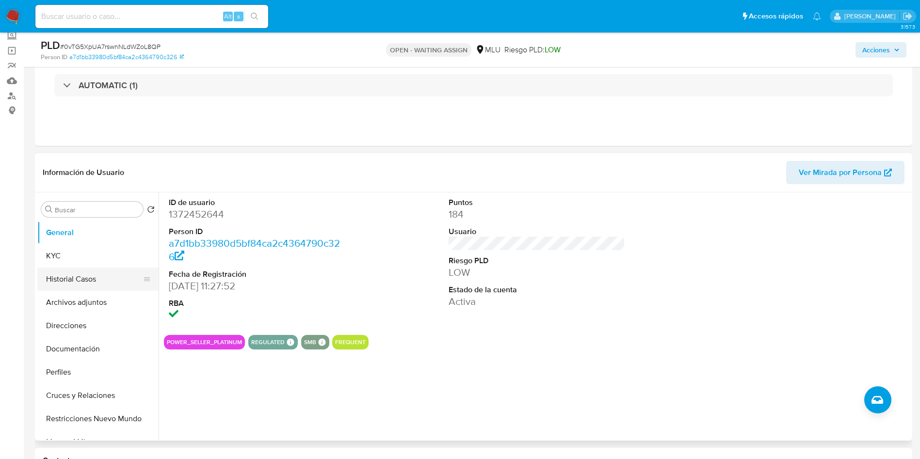
scroll to position [73, 0]
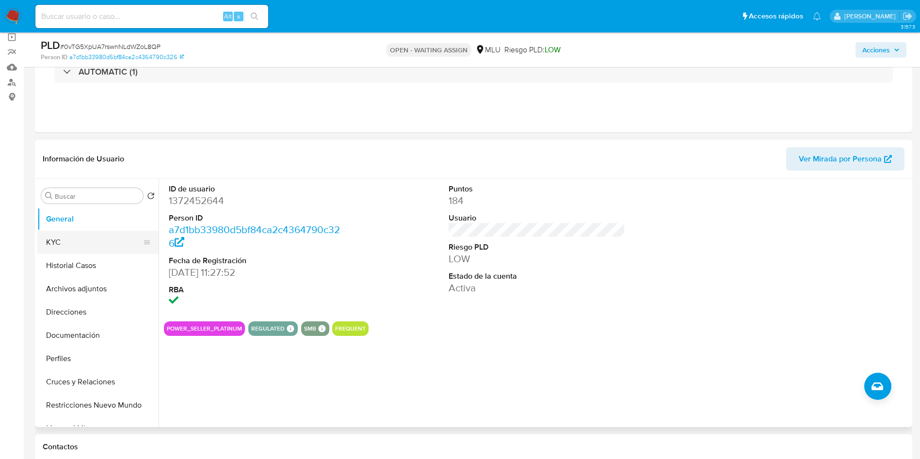
click at [53, 241] on button "KYC" at bounding box center [93, 242] width 113 height 23
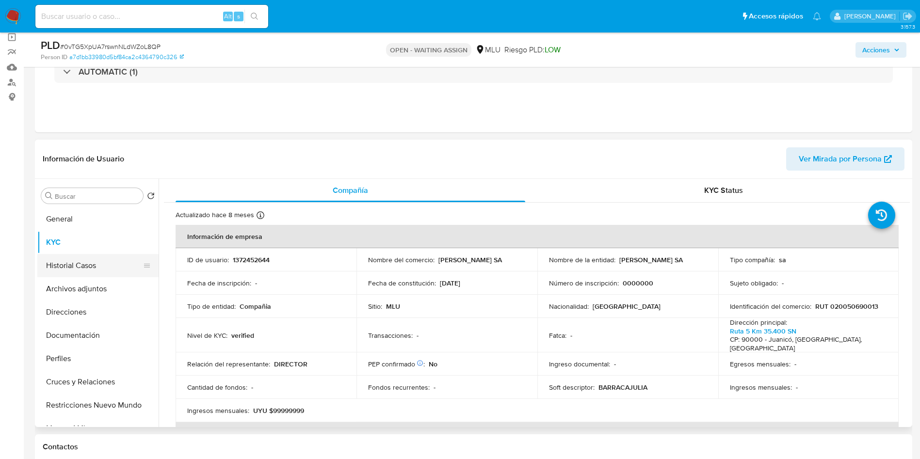
click at [90, 262] on button "Historial Casos" at bounding box center [93, 265] width 113 height 23
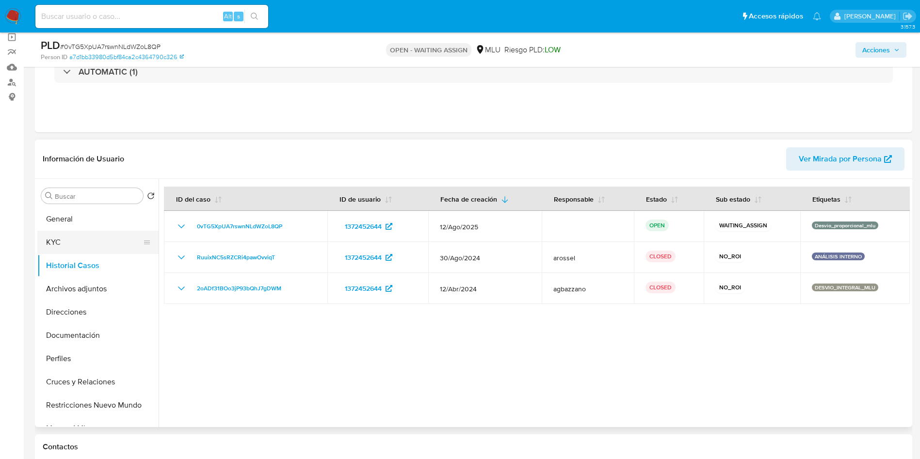
click at [92, 242] on button "KYC" at bounding box center [93, 242] width 113 height 23
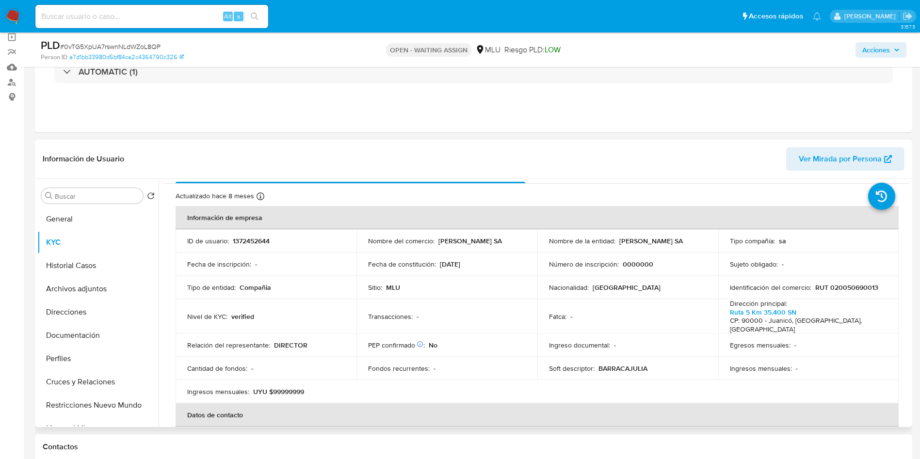
scroll to position [0, 0]
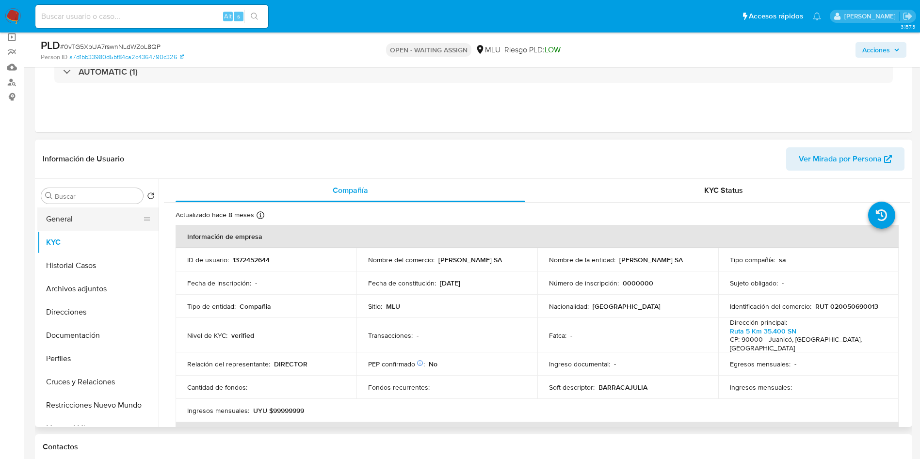
click at [84, 223] on button "General" at bounding box center [93, 219] width 113 height 23
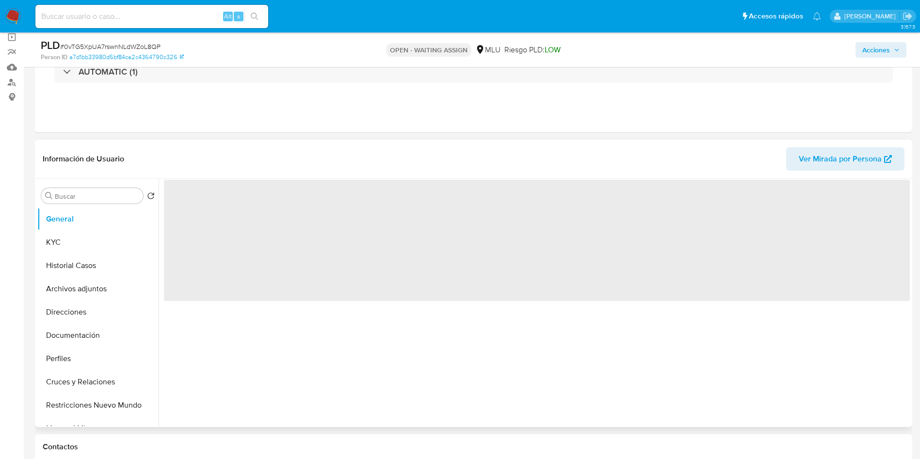
click at [187, 209] on span "‌" at bounding box center [537, 240] width 746 height 121
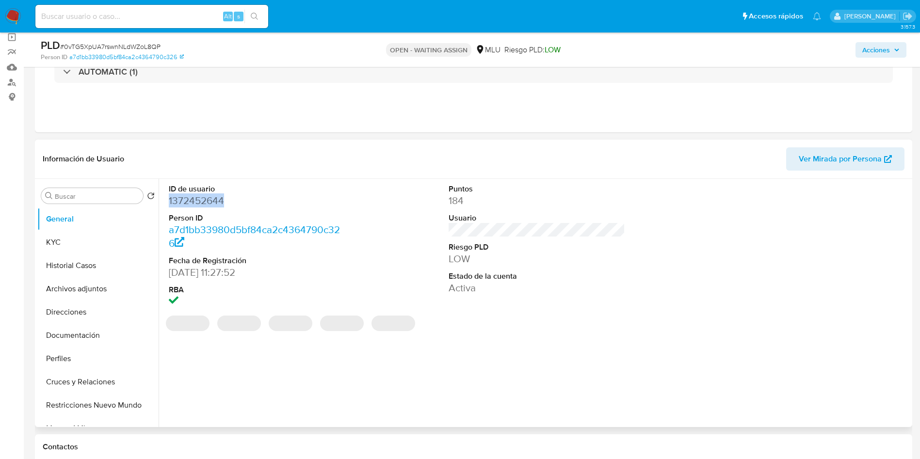
click at [198, 201] on dd "1372452644" at bounding box center [257, 201] width 177 height 14
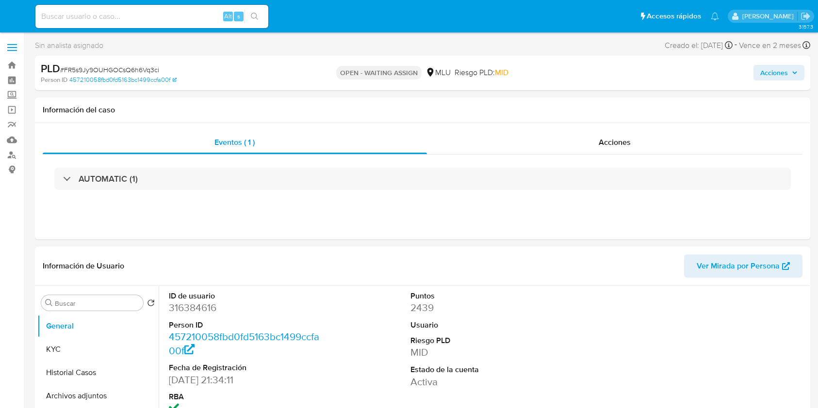
select select "10"
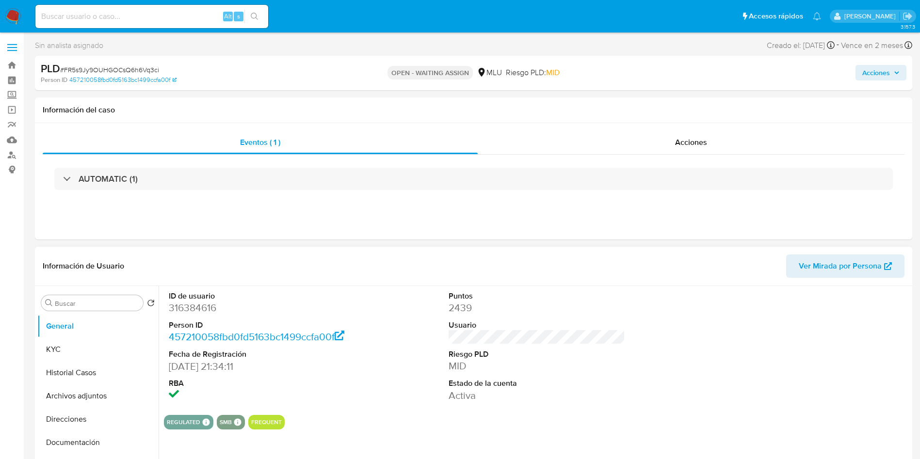
scroll to position [73, 0]
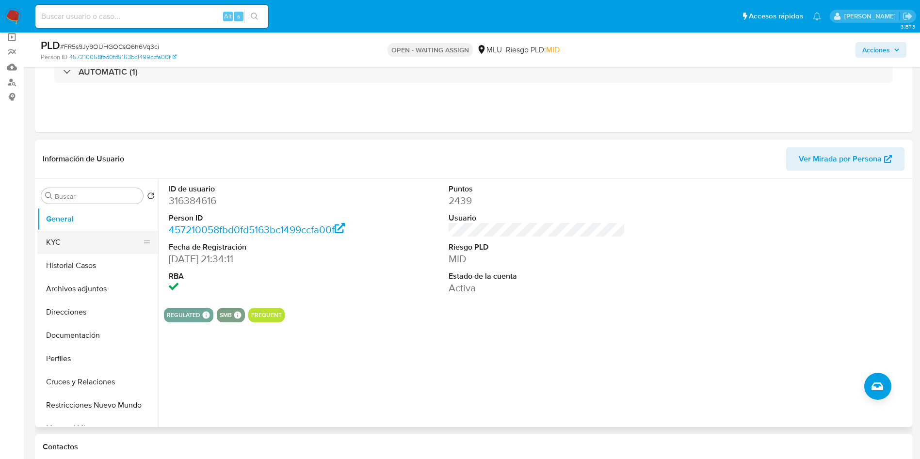
drag, startPoint x: 64, startPoint y: 239, endPoint x: 66, endPoint y: 251, distance: 12.3
click at [64, 239] on button "KYC" at bounding box center [93, 242] width 113 height 23
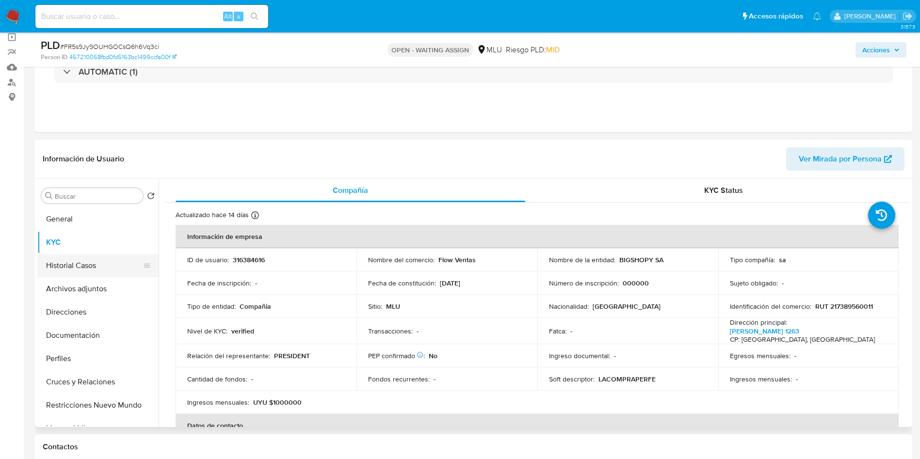
click at [80, 276] on button "Historial Casos" at bounding box center [93, 265] width 113 height 23
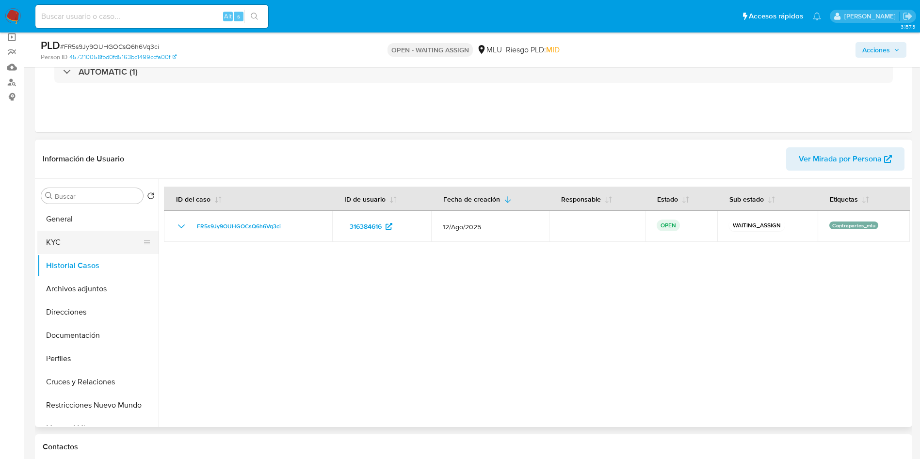
click at [78, 249] on button "KYC" at bounding box center [93, 242] width 113 height 23
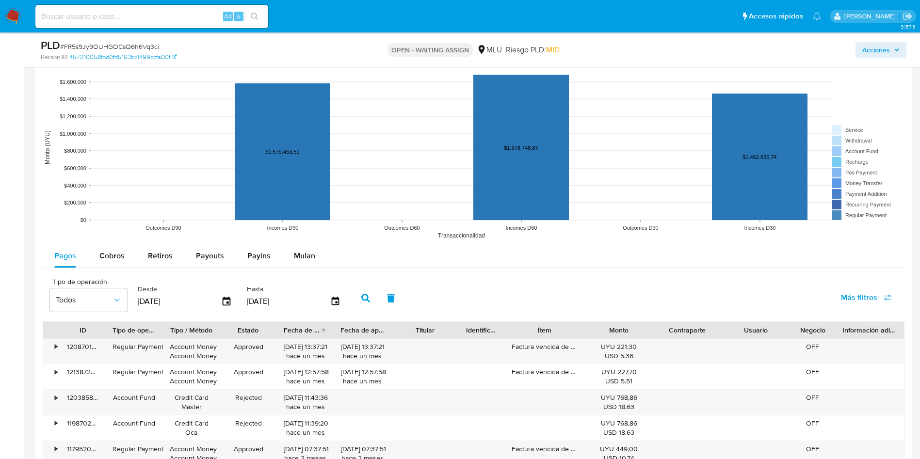
scroll to position [1018, 0]
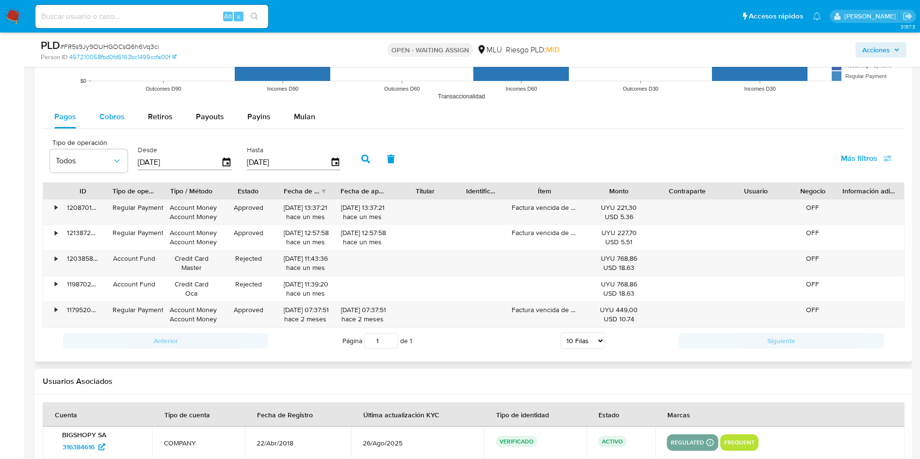
click at [102, 117] on span "Cobros" at bounding box center [111, 116] width 25 height 11
select select "10"
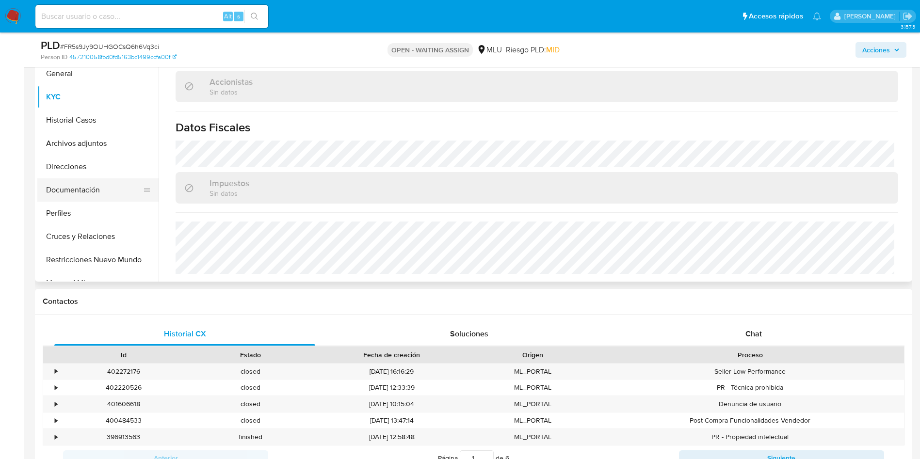
scroll to position [73, 0]
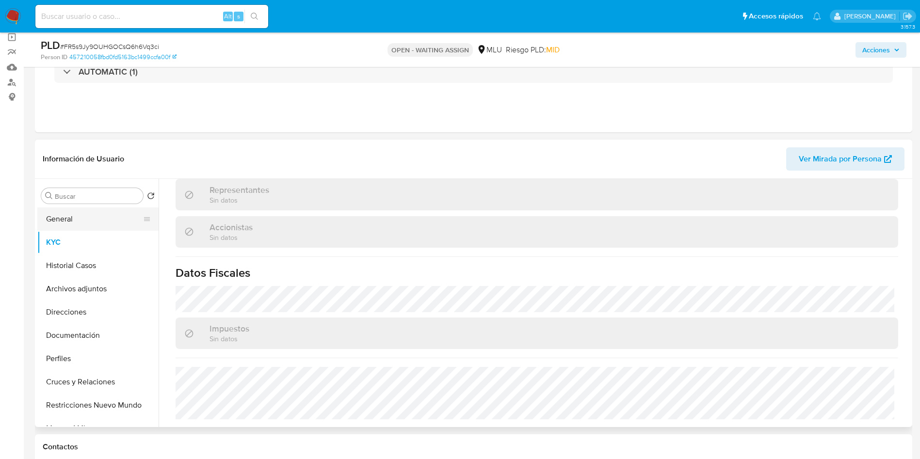
click at [73, 210] on button "General" at bounding box center [93, 219] width 113 height 23
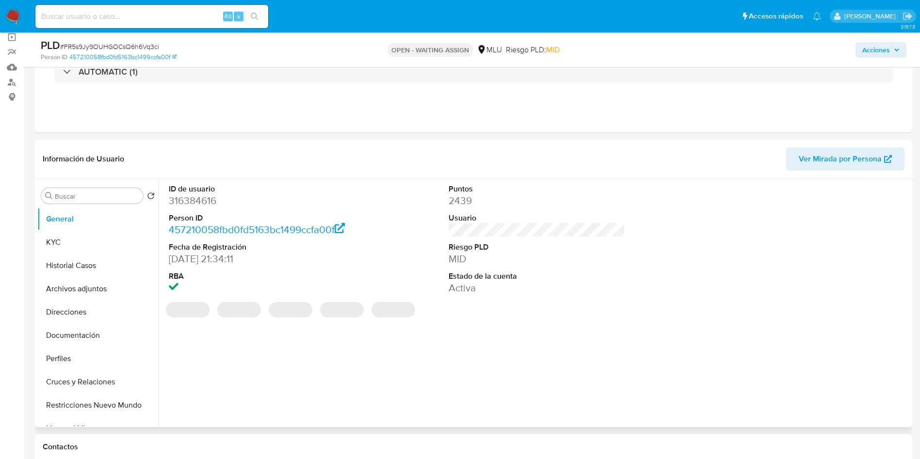
click at [208, 200] on dd "316384616" at bounding box center [257, 201] width 177 height 14
click at [208, 199] on dd "316384616" at bounding box center [257, 201] width 177 height 14
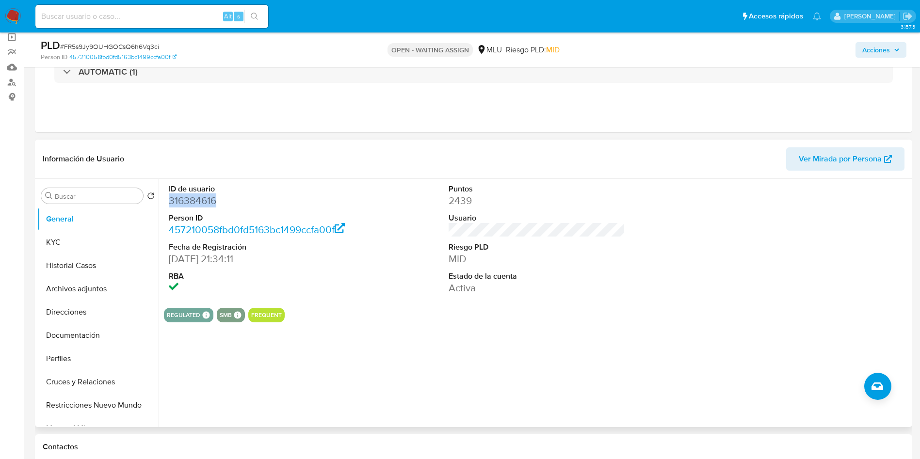
copy dd "316384616"
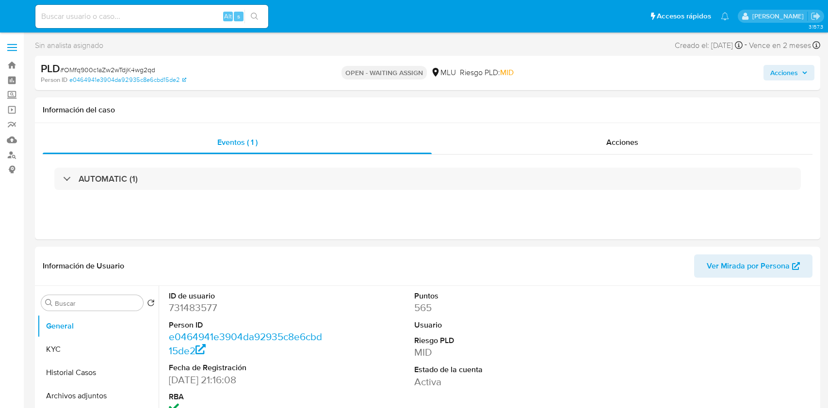
select select "10"
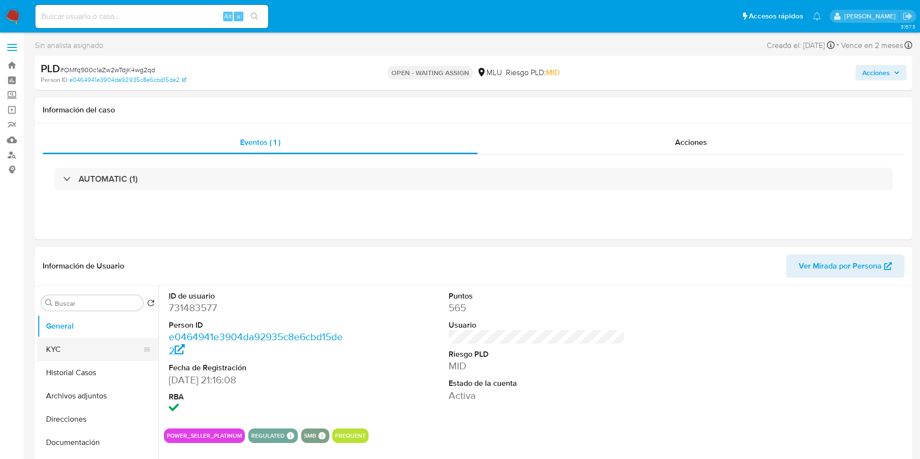
click at [88, 349] on button "KYC" at bounding box center [93, 349] width 113 height 23
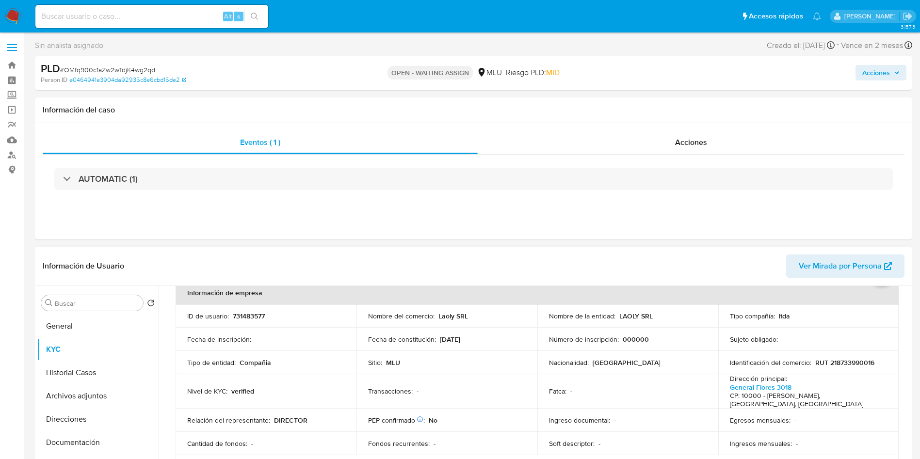
scroll to position [73, 0]
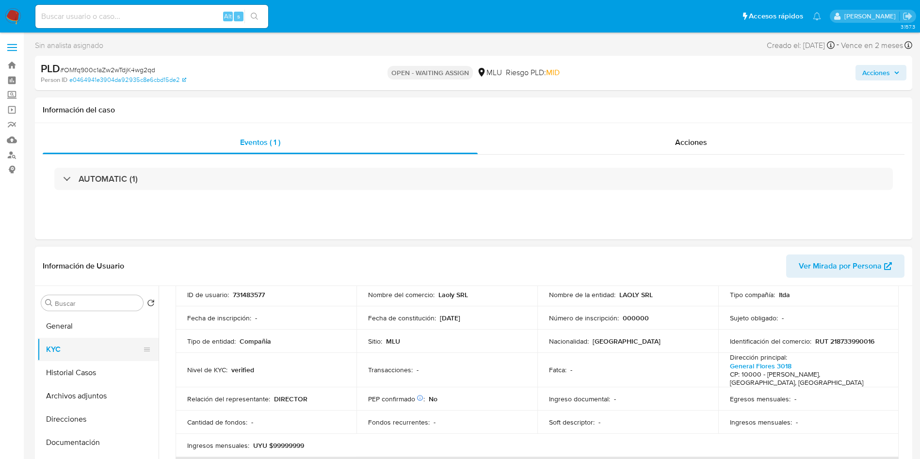
click at [93, 359] on button "KYC" at bounding box center [93, 349] width 113 height 23
click at [86, 367] on button "Historial Casos" at bounding box center [93, 372] width 113 height 23
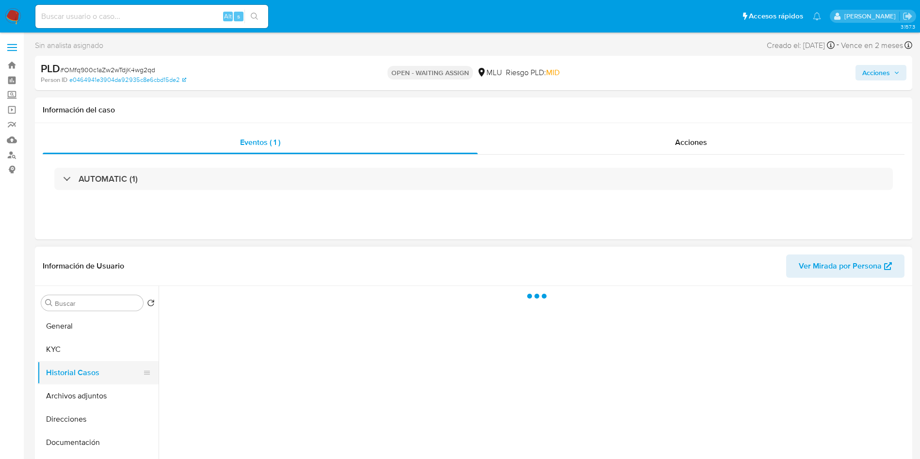
scroll to position [0, 0]
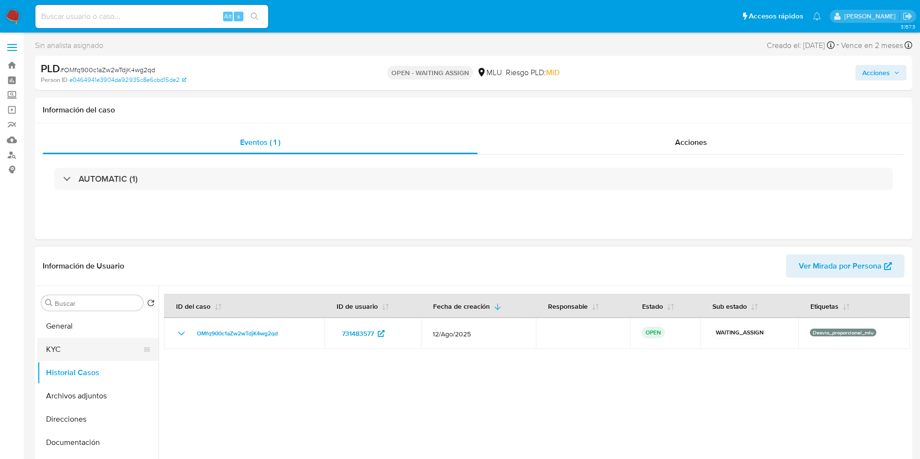
click at [67, 346] on button "KYC" at bounding box center [93, 349] width 113 height 23
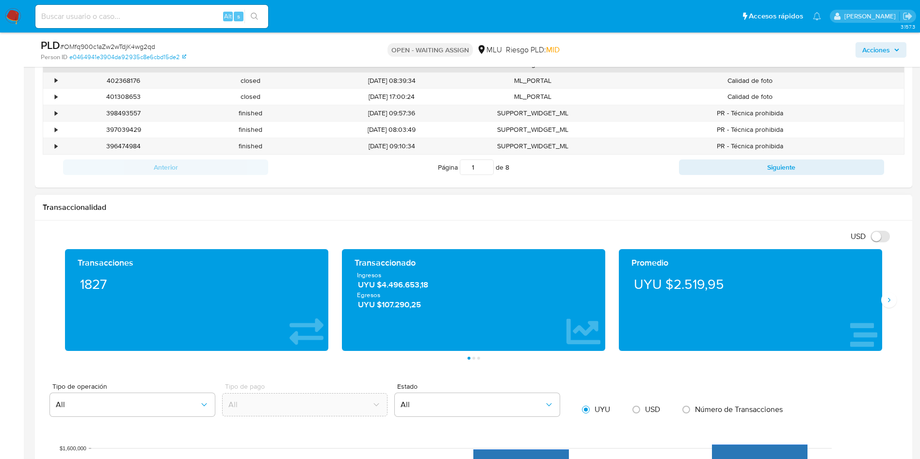
scroll to position [800, 0]
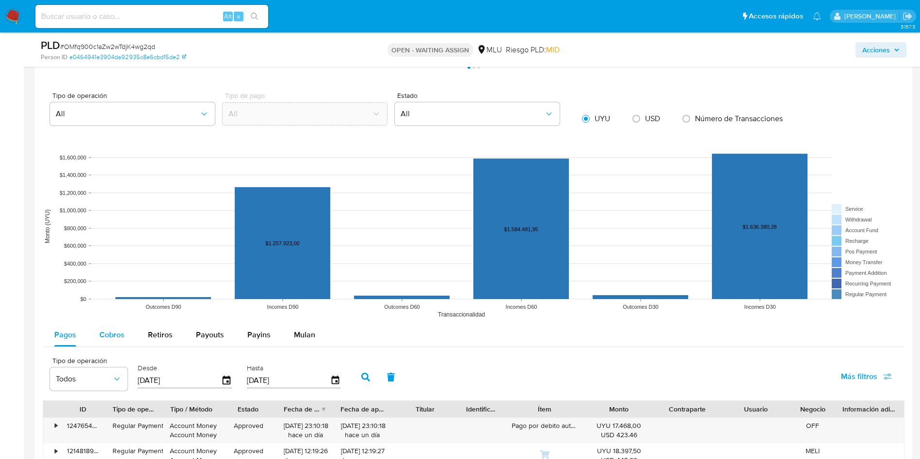
click at [116, 339] on span "Cobros" at bounding box center [111, 334] width 25 height 11
select select "10"
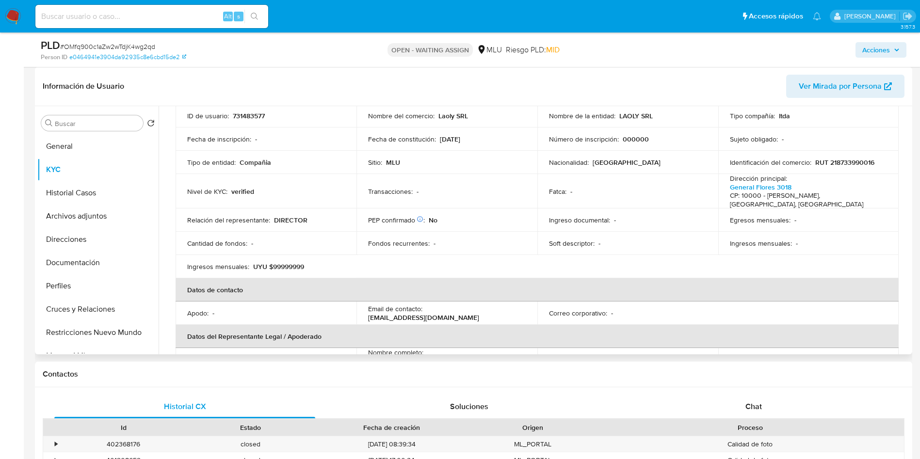
scroll to position [0, 0]
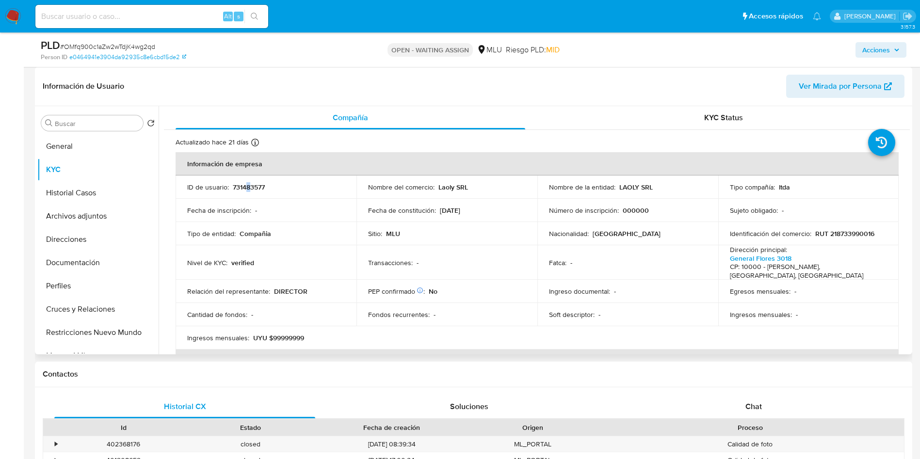
click at [248, 186] on p "731483577" at bounding box center [249, 187] width 32 height 9
click at [246, 187] on p "731483577" at bounding box center [249, 187] width 32 height 9
click at [76, 194] on button "Historial Casos" at bounding box center [93, 192] width 113 height 23
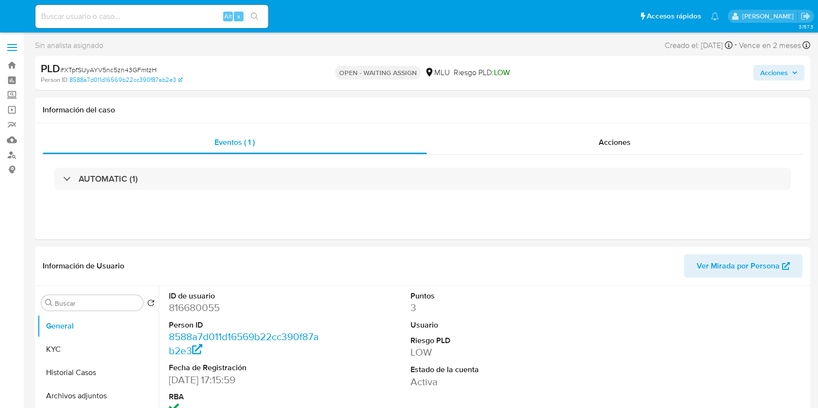
select select "10"
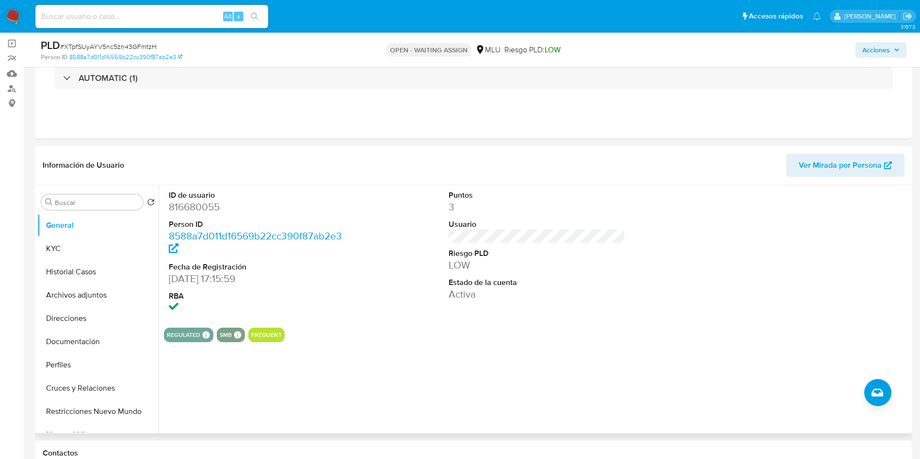
scroll to position [73, 0]
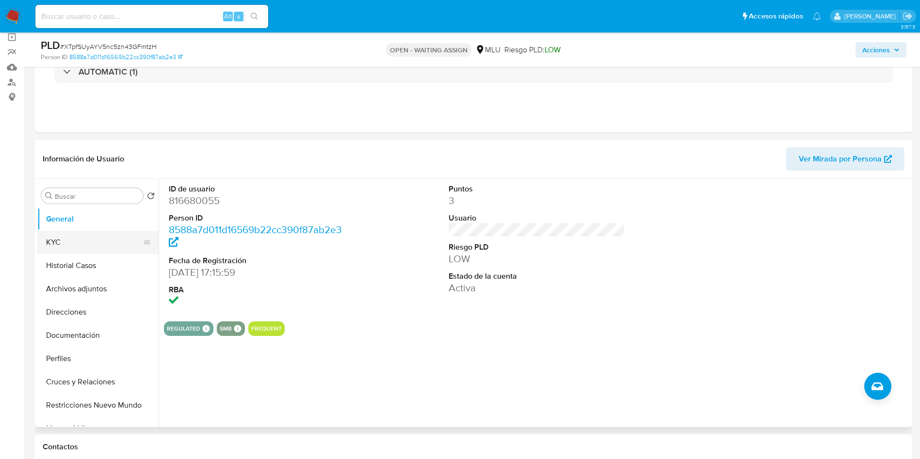
click at [83, 248] on button "KYC" at bounding box center [93, 242] width 113 height 23
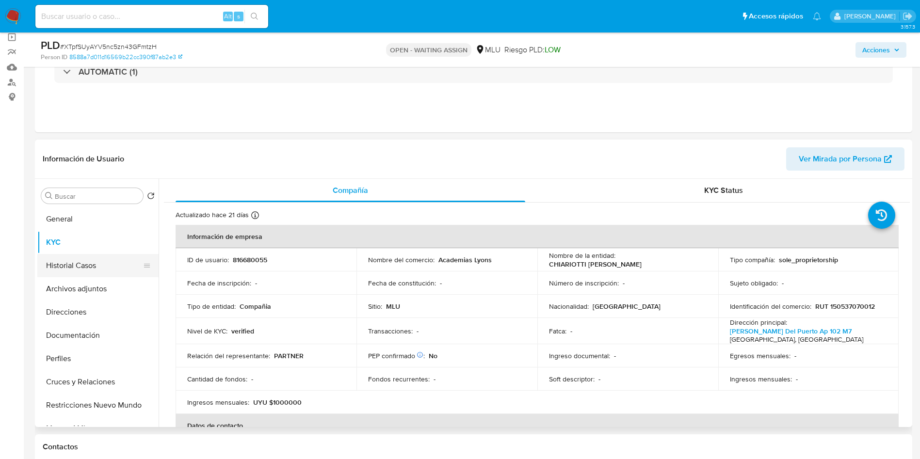
click at [81, 264] on button "Historial Casos" at bounding box center [93, 265] width 113 height 23
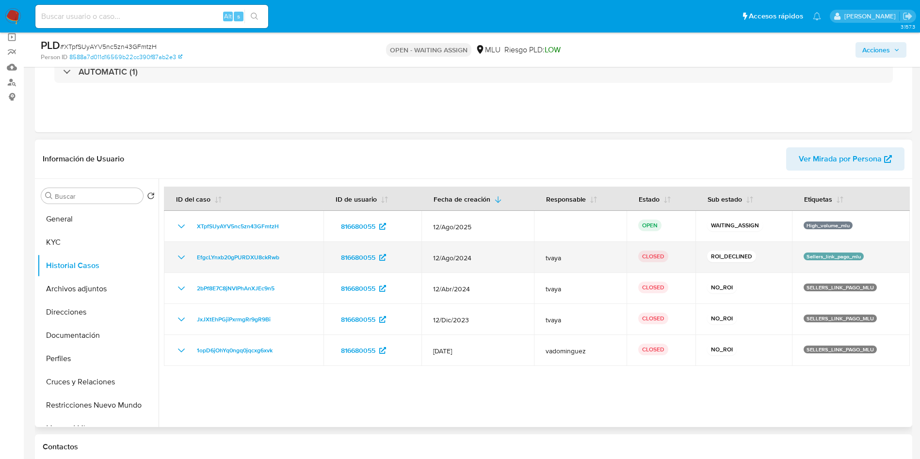
click at [181, 262] on icon "Mostrar/Ocultar" at bounding box center [182, 258] width 12 height 12
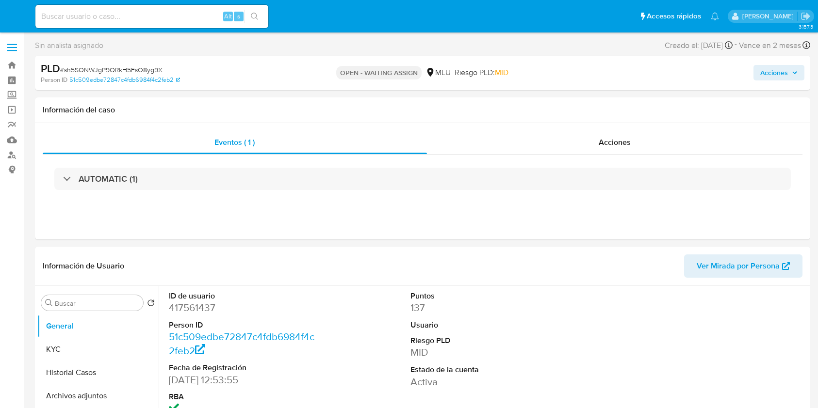
select select "10"
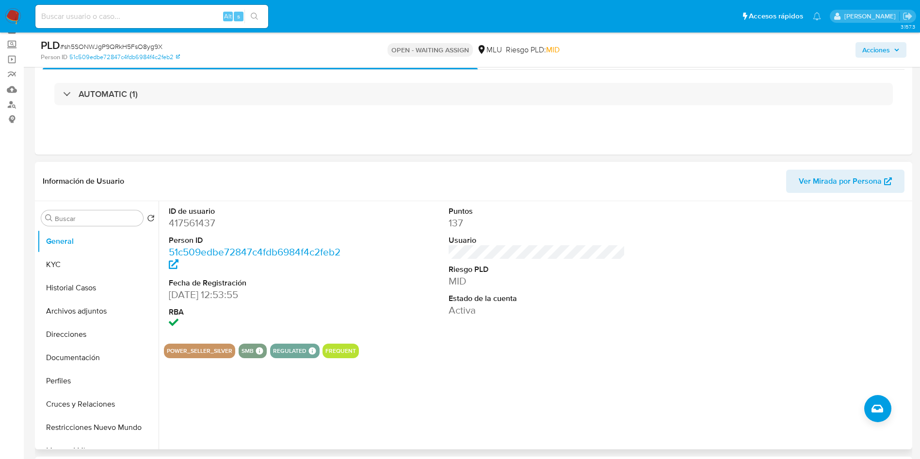
scroll to position [73, 0]
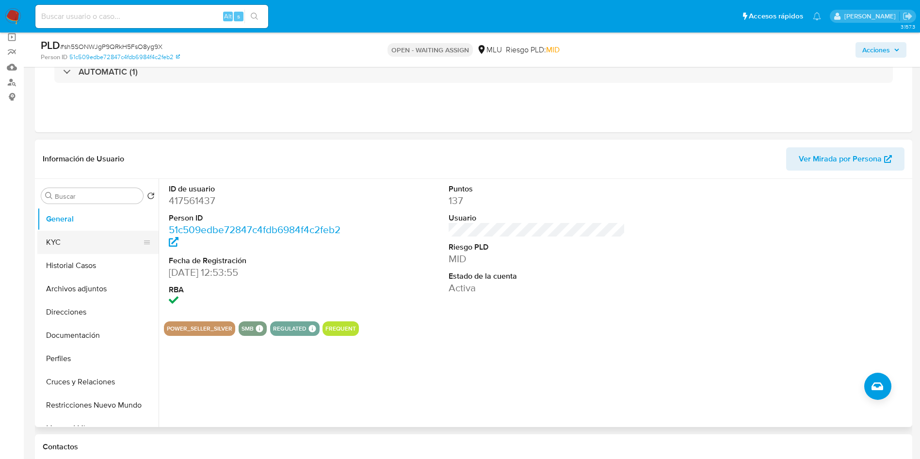
click at [84, 244] on button "KYC" at bounding box center [93, 242] width 113 height 23
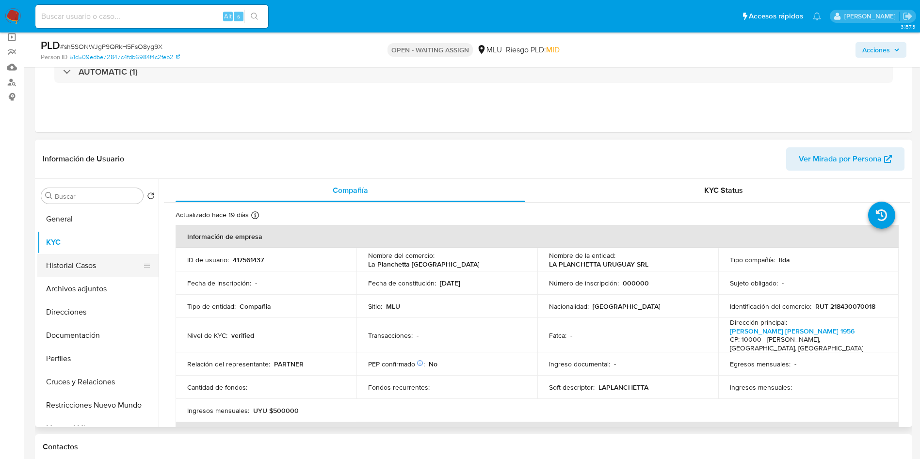
click at [88, 267] on button "Historial Casos" at bounding box center [93, 265] width 113 height 23
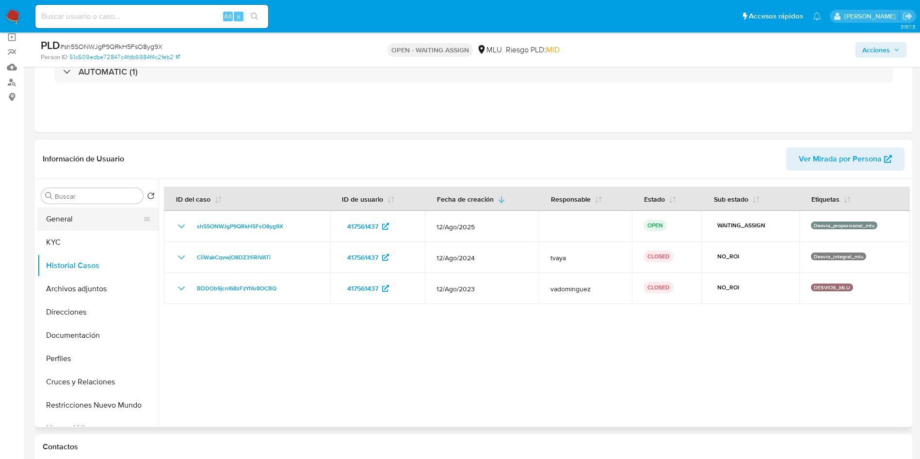
click at [74, 220] on button "General" at bounding box center [93, 219] width 113 height 23
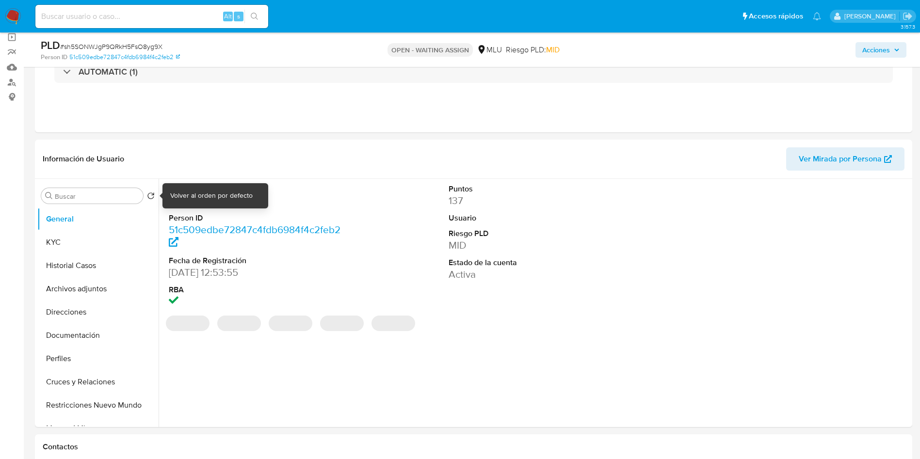
click at [196, 198] on div "Volver al orden por defecto" at bounding box center [211, 196] width 82 height 10
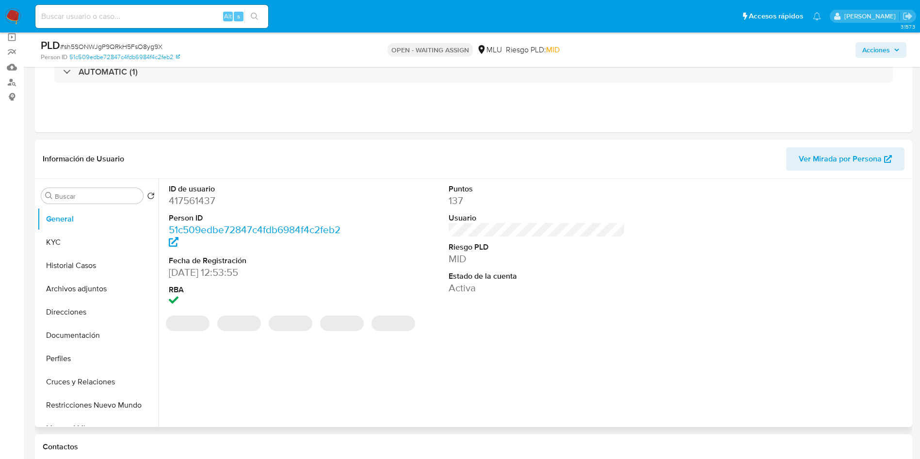
click at [193, 199] on dd "417561437" at bounding box center [257, 201] width 177 height 14
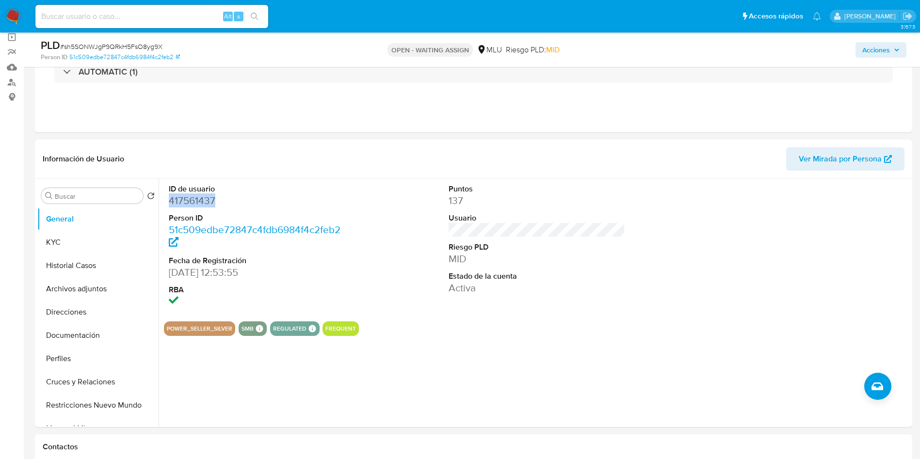
copy dd "417561437"
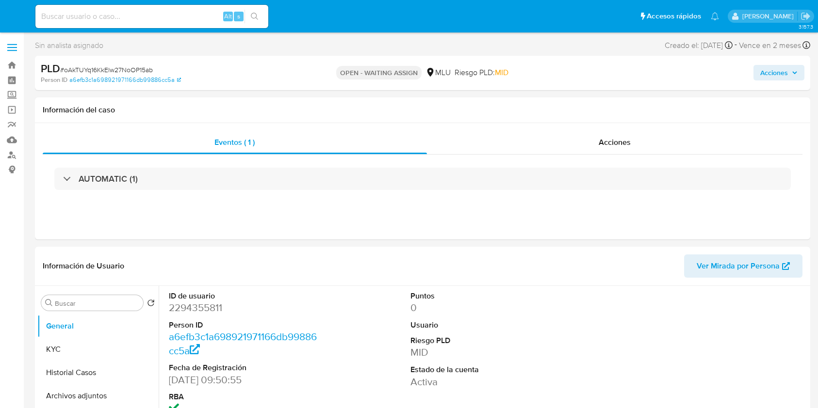
select select "10"
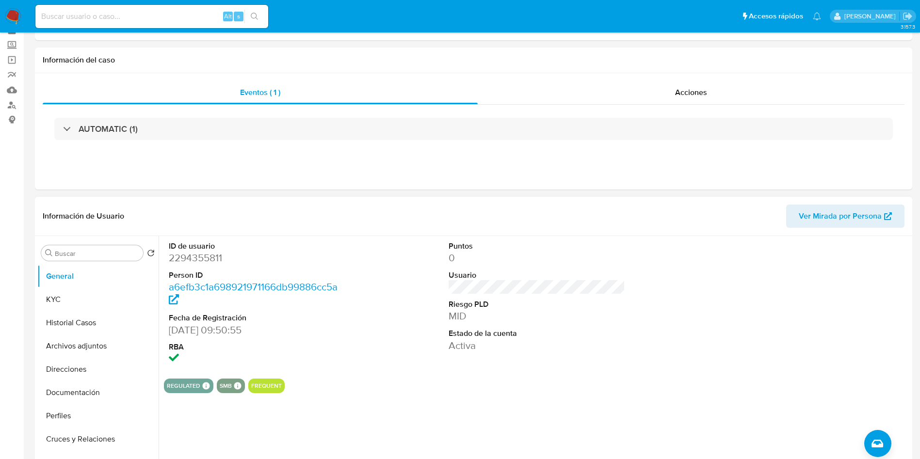
scroll to position [73, 0]
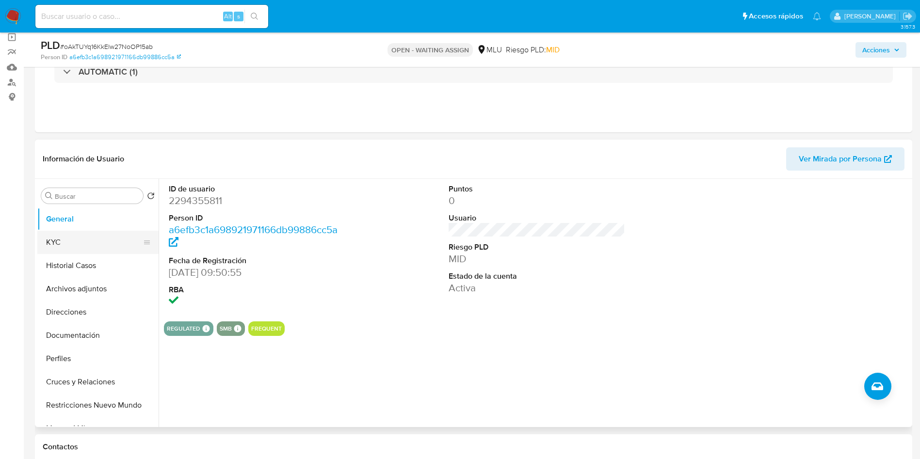
click at [91, 242] on button "KYC" at bounding box center [93, 242] width 113 height 23
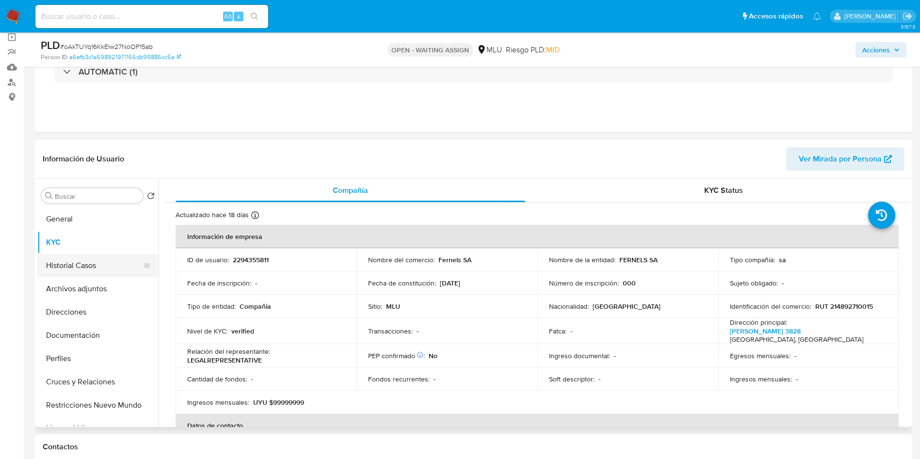
click at [80, 269] on button "Historial Casos" at bounding box center [93, 265] width 113 height 23
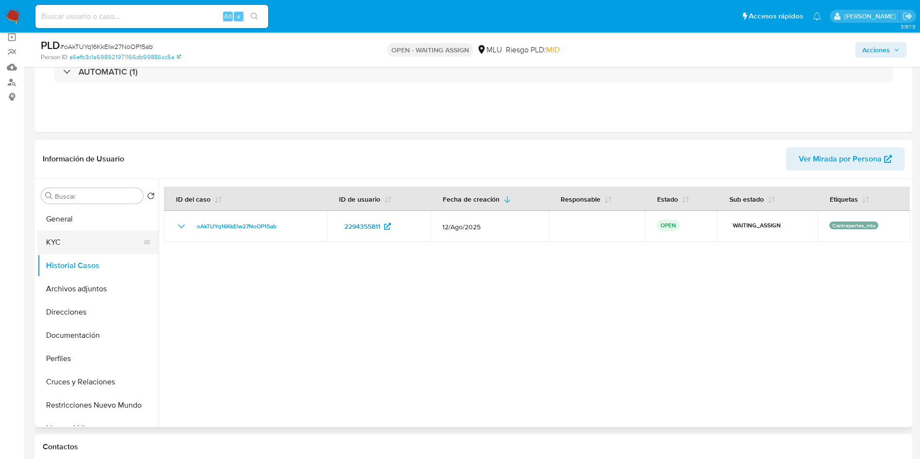
click at [92, 250] on button "KYC" at bounding box center [93, 242] width 113 height 23
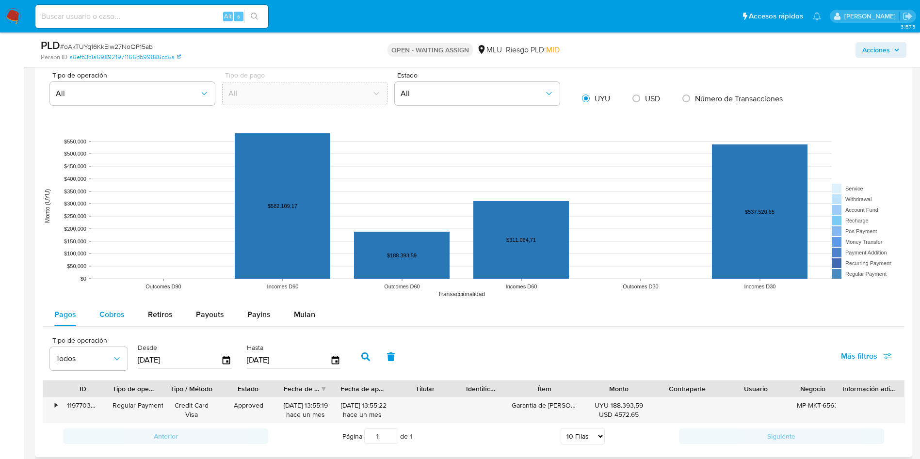
scroll to position [800, 0]
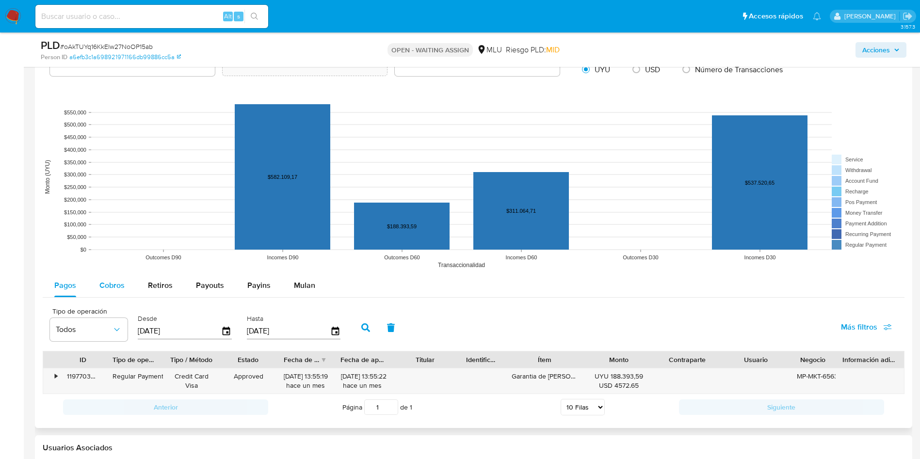
click at [106, 278] on div "Cobros" at bounding box center [111, 285] width 25 height 23
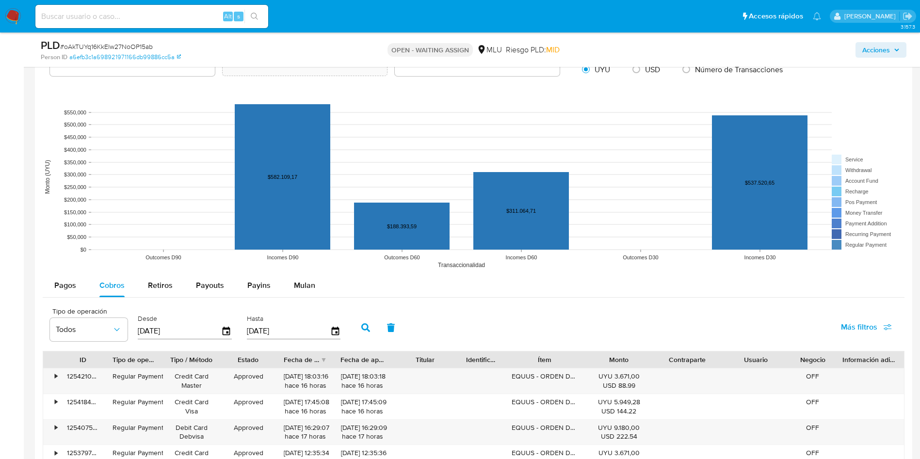
scroll to position [873, 0]
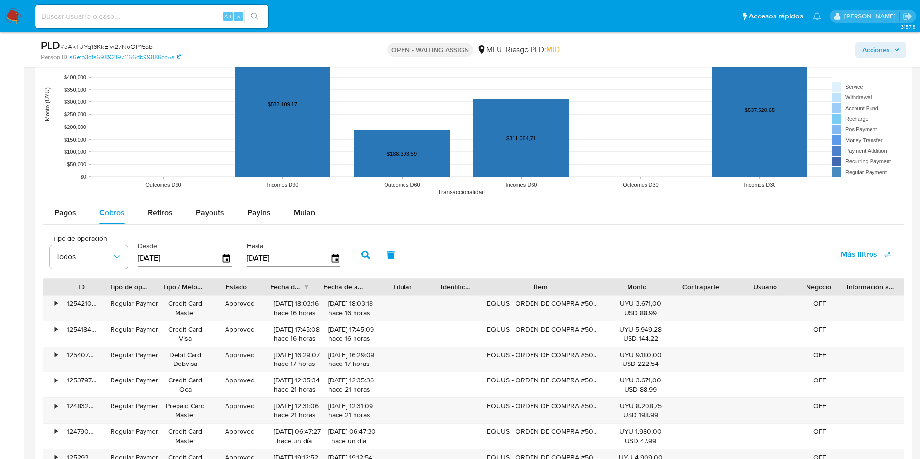
drag, startPoint x: 593, startPoint y: 287, endPoint x: 610, endPoint y: 288, distance: 17.0
click at [627, 288] on div "ID Tipo de operación Tipo / Método Estado Fecha de creación Fecha de aprobación…" at bounding box center [473, 287] width 861 height 16
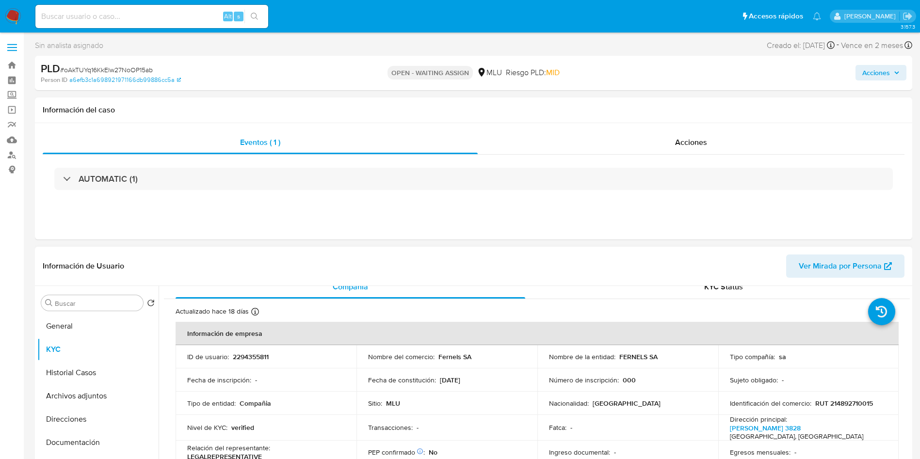
scroll to position [0, 0]
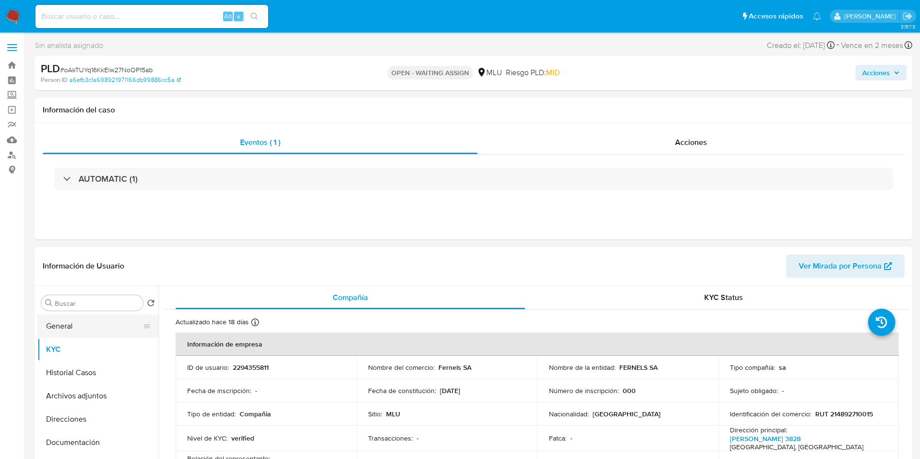
click at [90, 328] on button "General" at bounding box center [93, 326] width 113 height 23
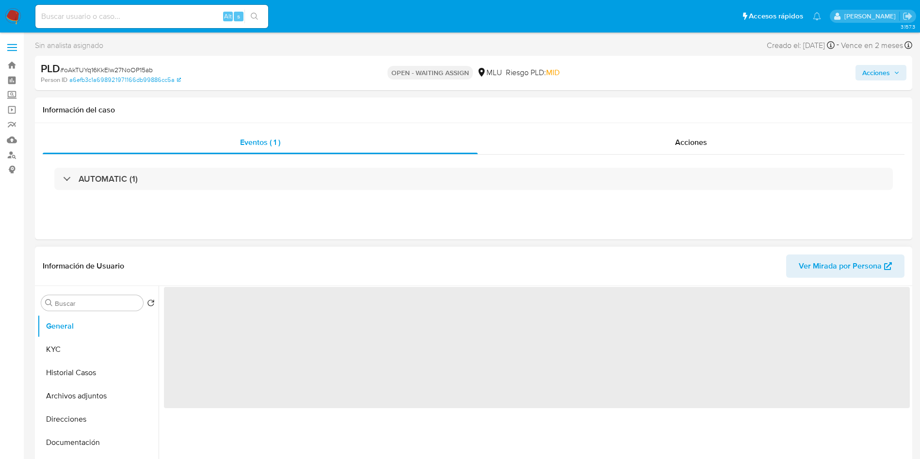
click at [192, 309] on span "‌" at bounding box center [537, 347] width 746 height 121
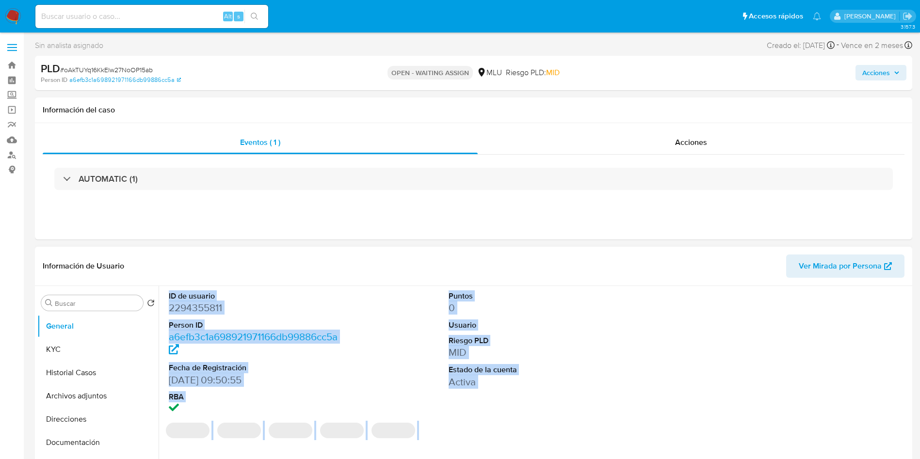
click at [197, 304] on dd "2294355811" at bounding box center [257, 308] width 177 height 14
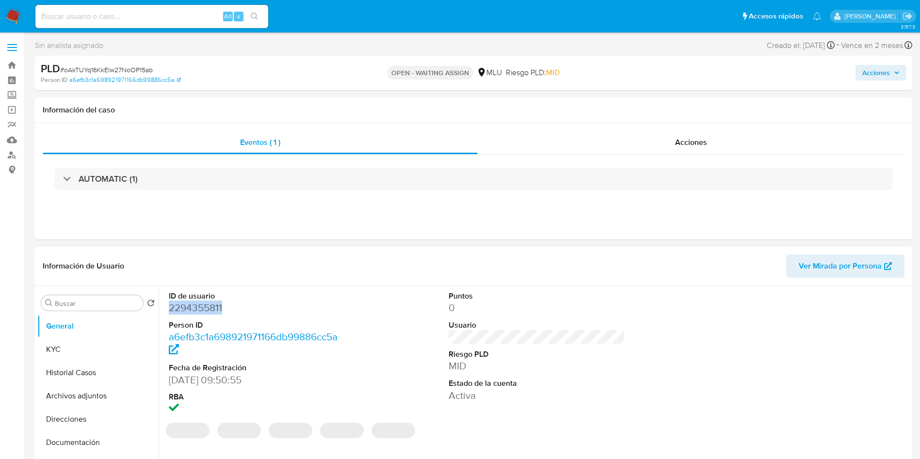
click at [197, 304] on dd "2294355811" at bounding box center [257, 308] width 177 height 14
click at [90, 367] on button "Historial Casos" at bounding box center [93, 372] width 113 height 23
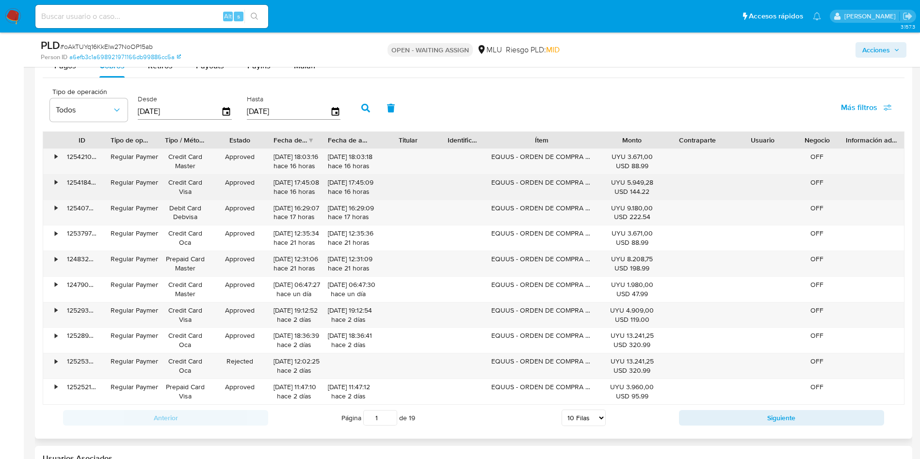
scroll to position [1091, 0]
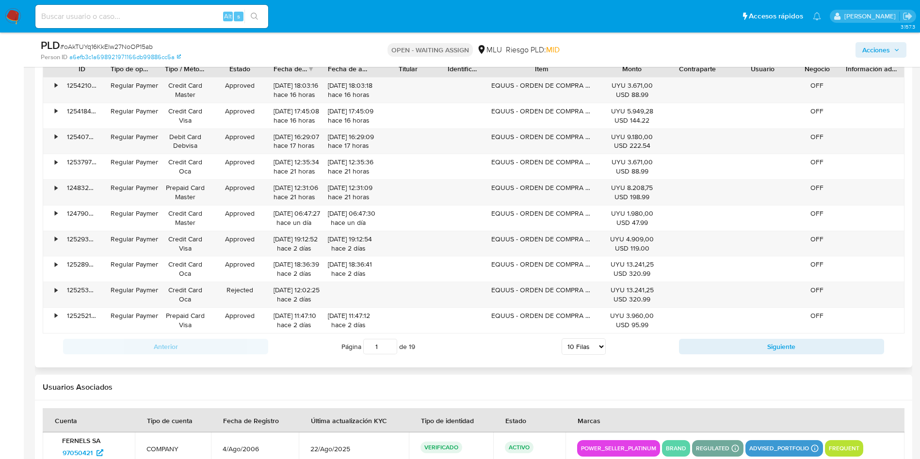
click at [600, 351] on select "5 Filas 10 Filas 20 Filas 25 Filas 50 Filas 100 Filas" at bounding box center [584, 346] width 44 height 16
select select "100"
click at [562, 338] on select "5 Filas 10 Filas 20 Filas 25 Filas 50 Filas 100 Filas" at bounding box center [584, 346] width 44 height 16
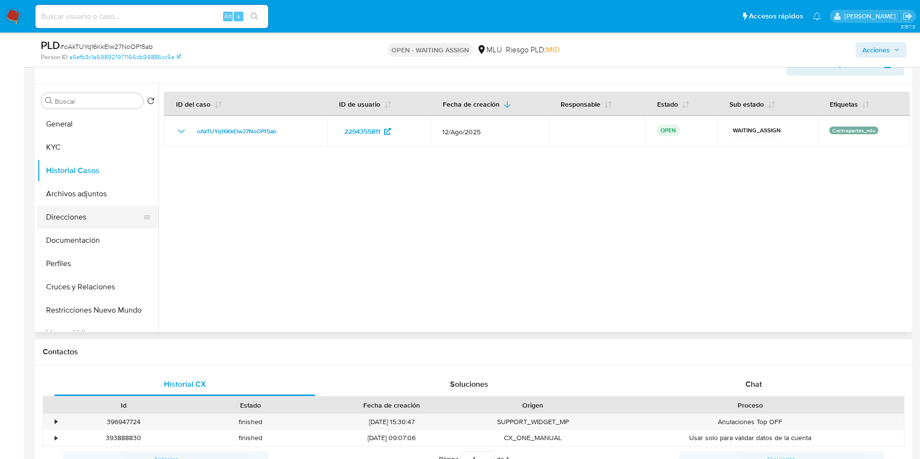
scroll to position [145, 0]
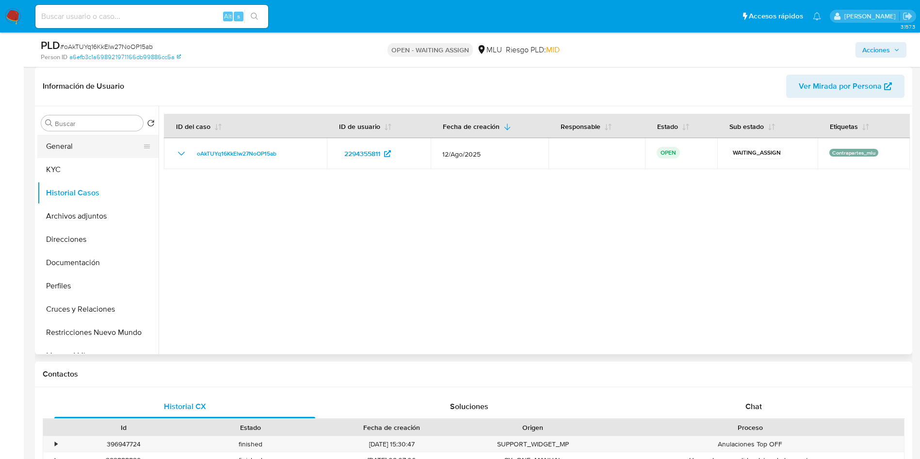
click at [56, 142] on button "General" at bounding box center [93, 146] width 113 height 23
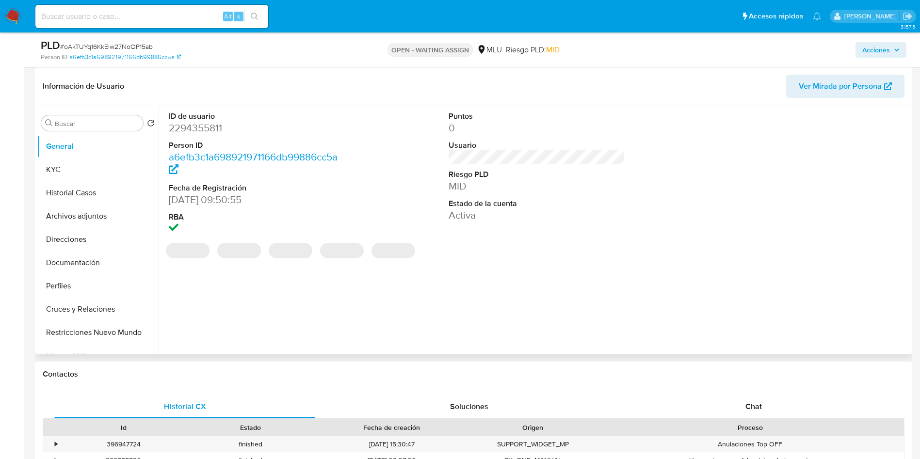
click at [209, 131] on dd "2294355811" at bounding box center [257, 128] width 177 height 14
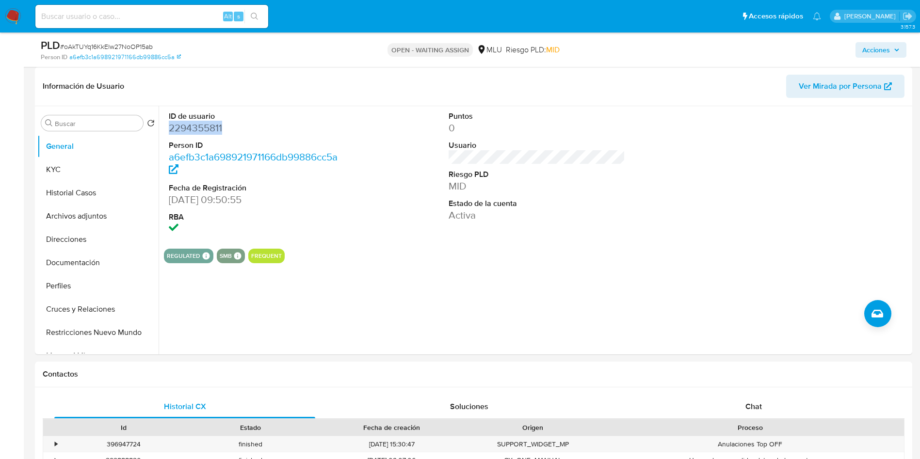
copy dd "2294355811"
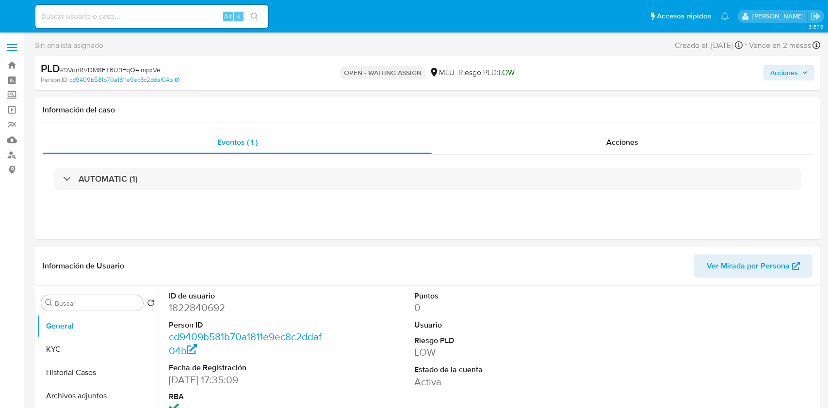
select select "10"
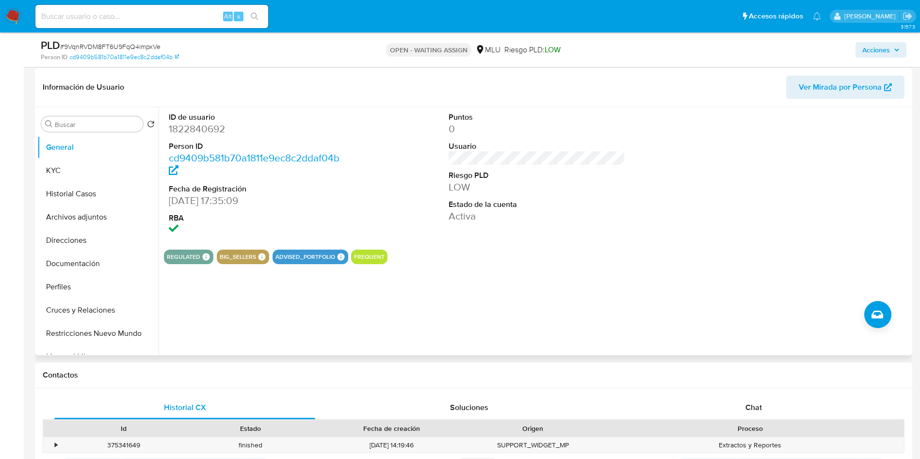
scroll to position [145, 0]
click at [89, 174] on button "KYC" at bounding box center [93, 169] width 113 height 23
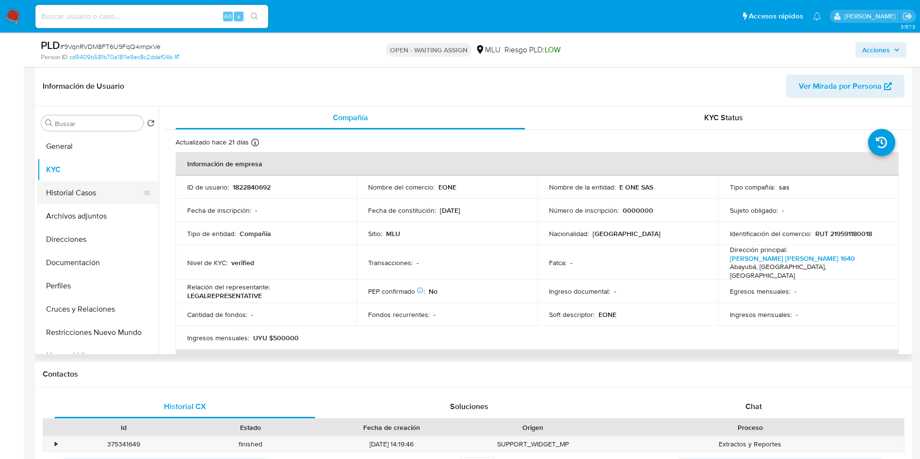
click at [76, 196] on button "Historial Casos" at bounding box center [93, 192] width 113 height 23
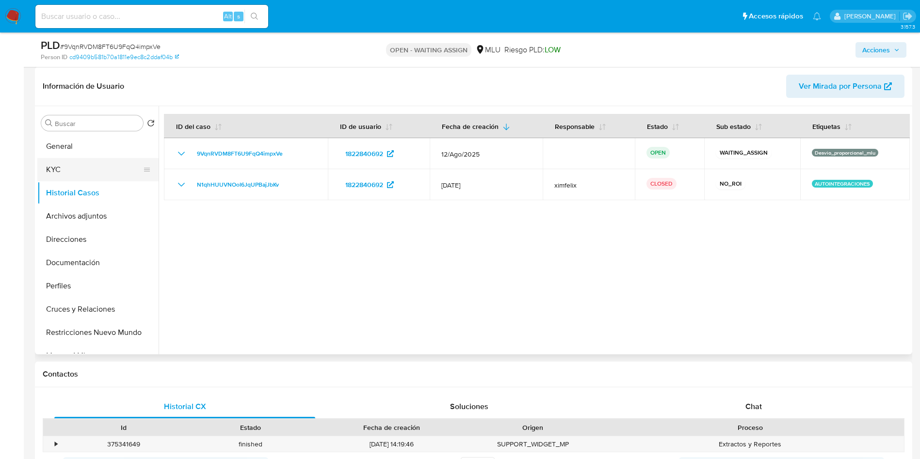
click at [69, 174] on button "KYC" at bounding box center [93, 169] width 113 height 23
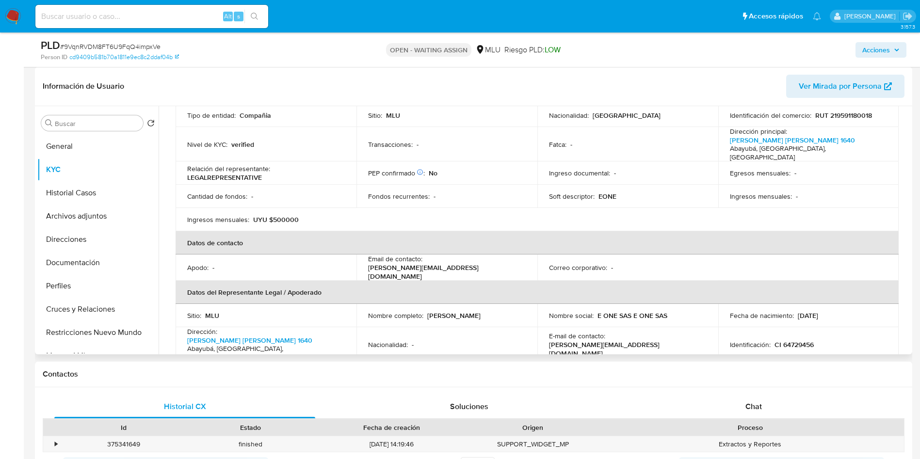
scroll to position [0, 0]
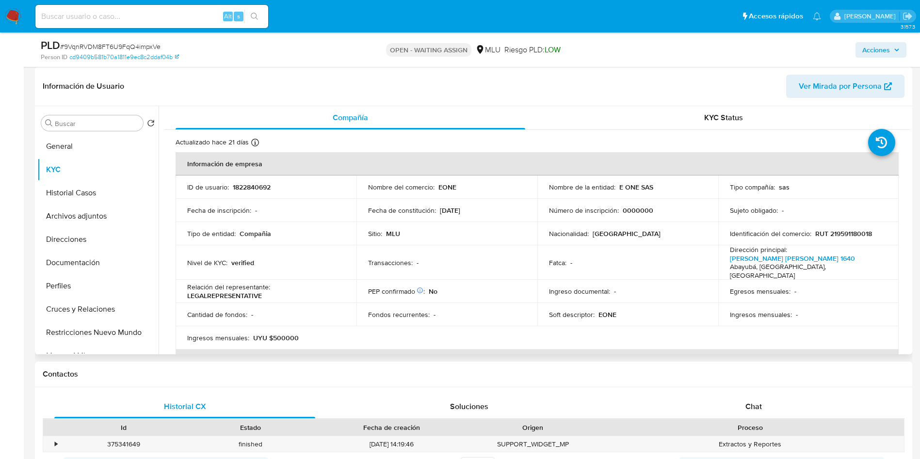
click at [636, 189] on p "E ONE SAS" at bounding box center [636, 187] width 34 height 9
copy div "Nombre de la entidad : E ONE SAS"
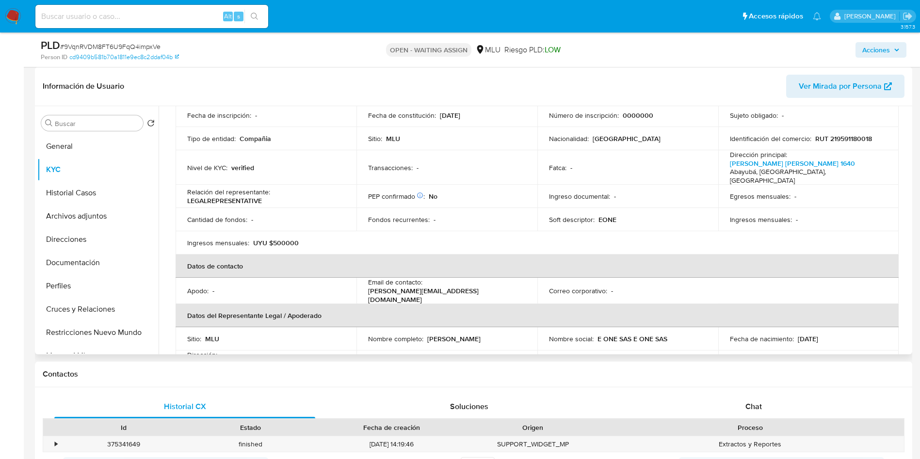
scroll to position [73, 0]
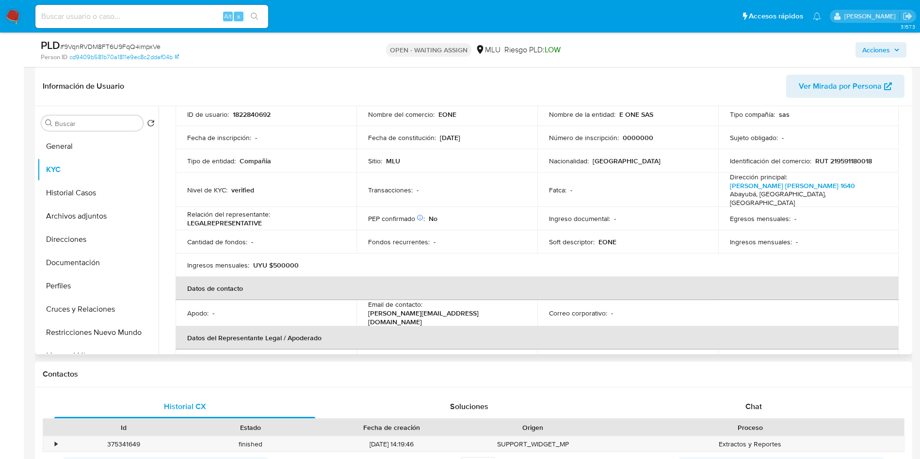
click at [487, 309] on p "[PERSON_NAME][EMAIL_ADDRESS][DOMAIN_NAME]" at bounding box center [445, 317] width 154 height 17
copy div "Email de contacto : [PERSON_NAME][EMAIL_ADDRESS][DOMAIN_NAME]"
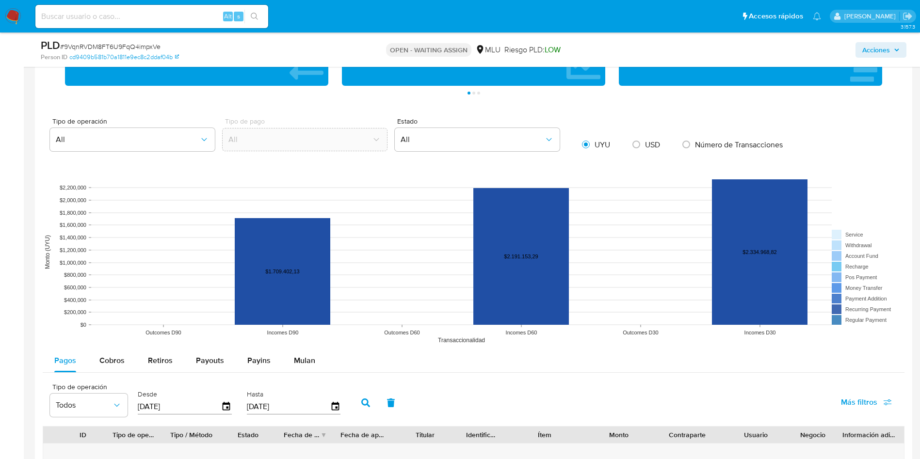
scroll to position [946, 0]
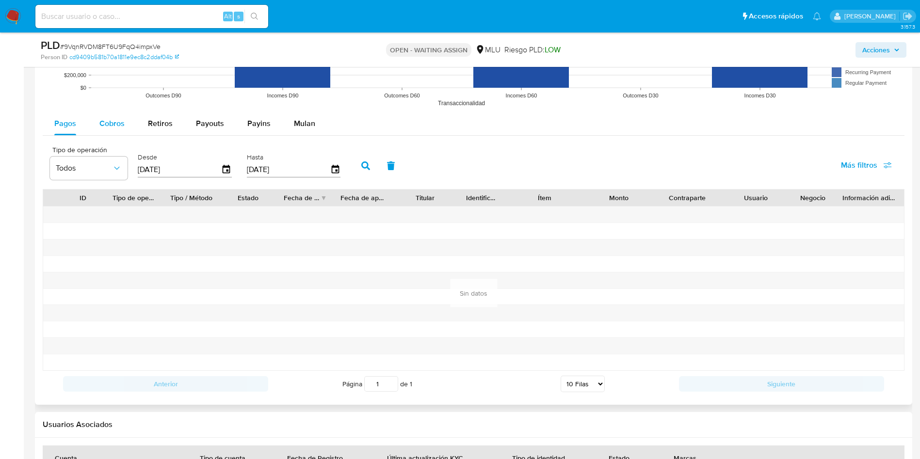
click at [110, 120] on span "Cobros" at bounding box center [111, 123] width 25 height 11
select select "10"
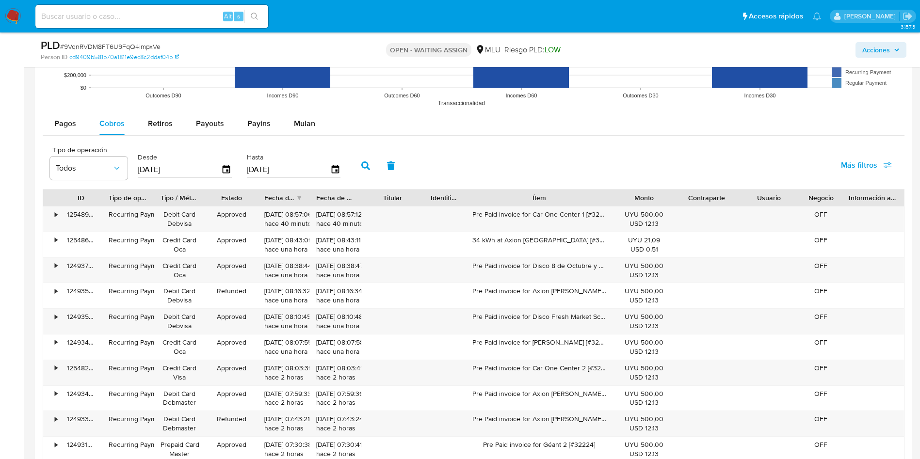
drag, startPoint x: 581, startPoint y: 195, endPoint x: 649, endPoint y: 192, distance: 68.0
click at [649, 192] on div "ID Tipo de operación Tipo / Método Estado Fecha de creación Fecha de aprobación…" at bounding box center [473, 198] width 861 height 16
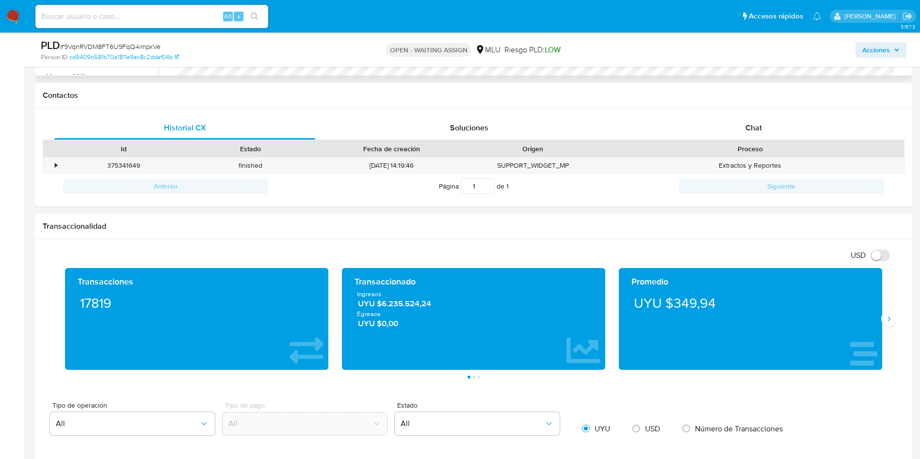
scroll to position [145, 0]
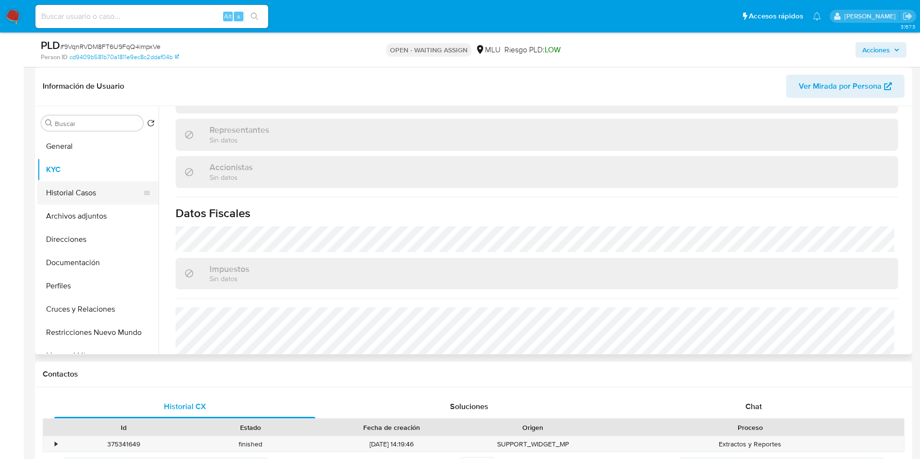
click at [62, 199] on button "Historial Casos" at bounding box center [93, 192] width 113 height 23
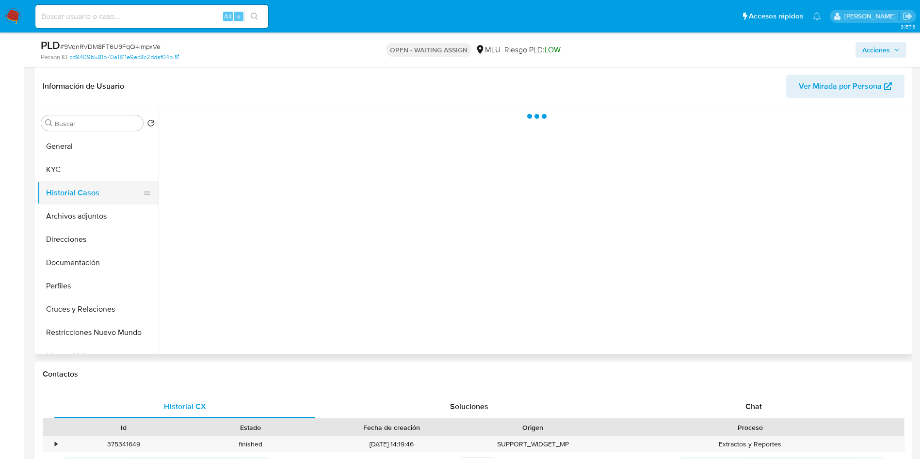
scroll to position [0, 0]
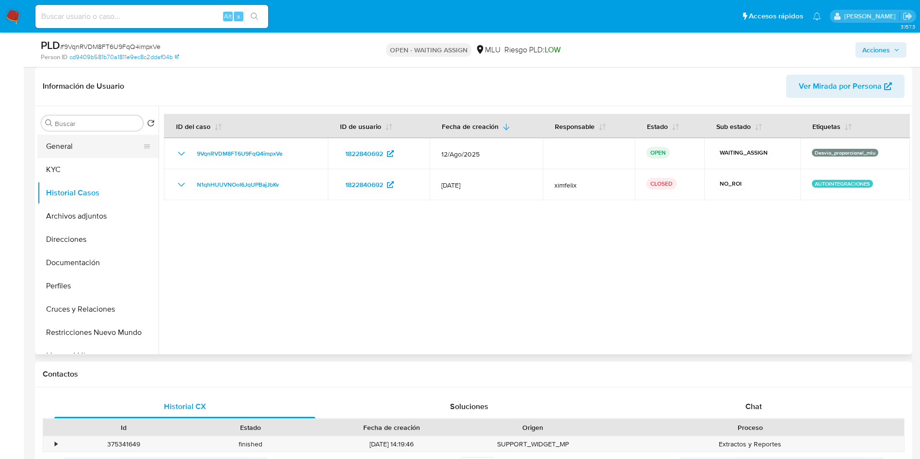
click at [86, 143] on button "General" at bounding box center [93, 146] width 113 height 23
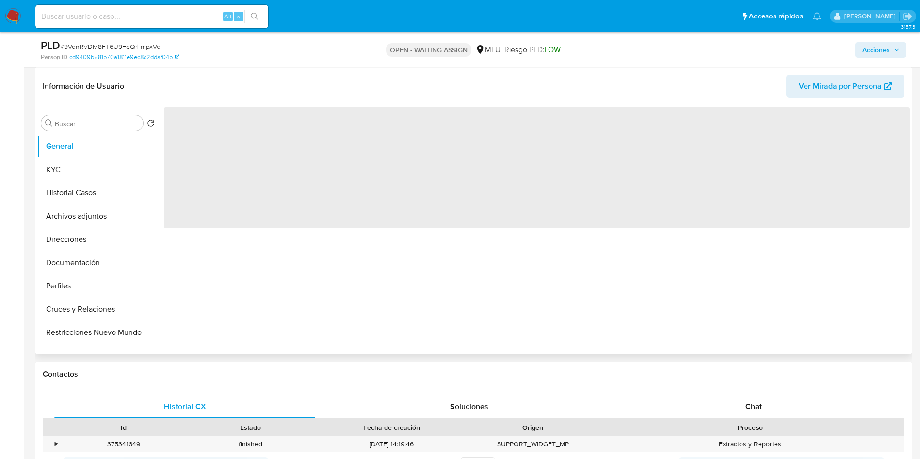
click at [199, 128] on span "‌" at bounding box center [537, 167] width 746 height 121
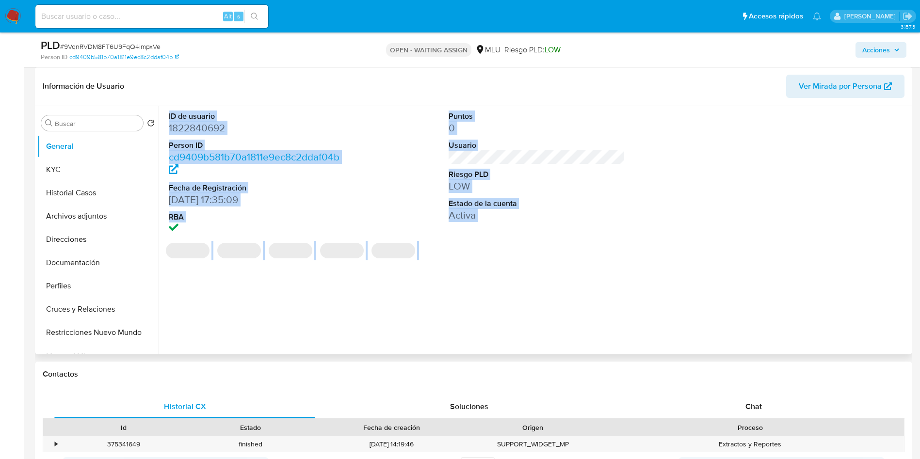
click at [201, 125] on dd "1822840692" at bounding box center [257, 128] width 177 height 14
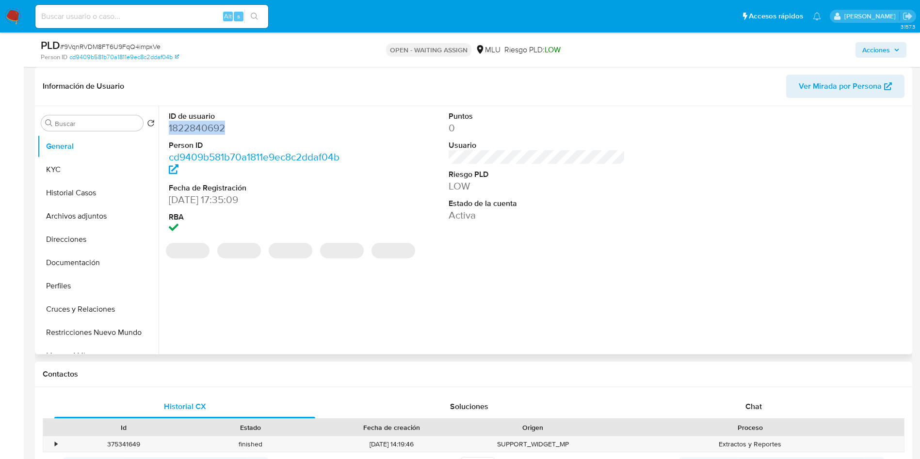
click at [201, 125] on dd "1822840692" at bounding box center [257, 128] width 177 height 14
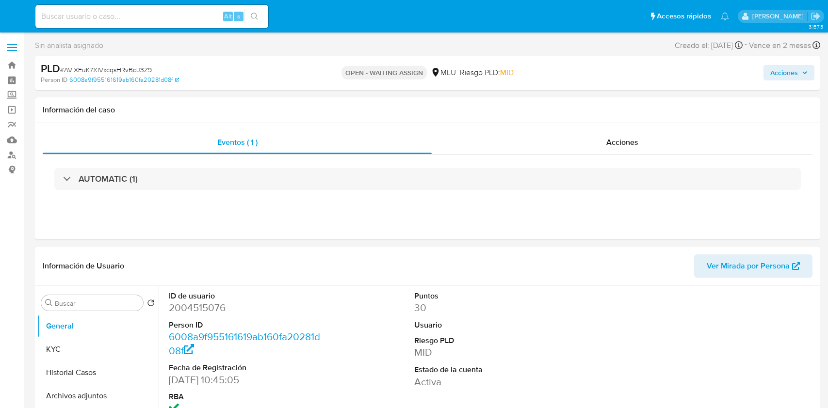
select select "10"
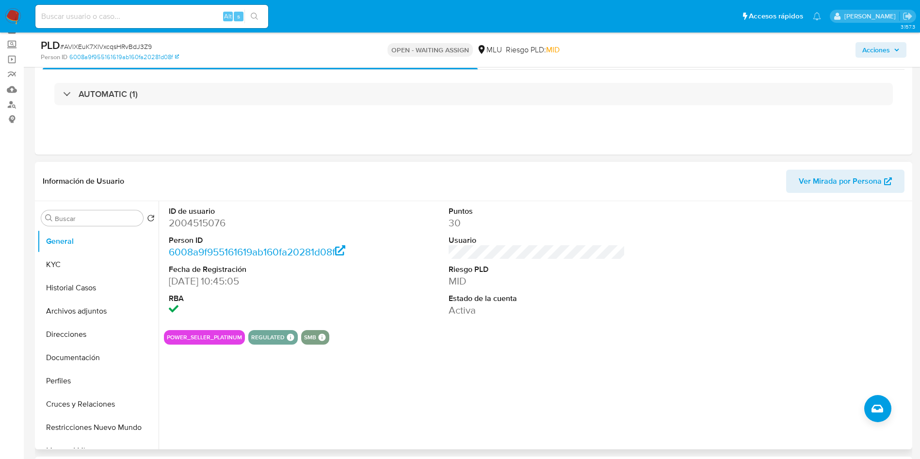
scroll to position [73, 0]
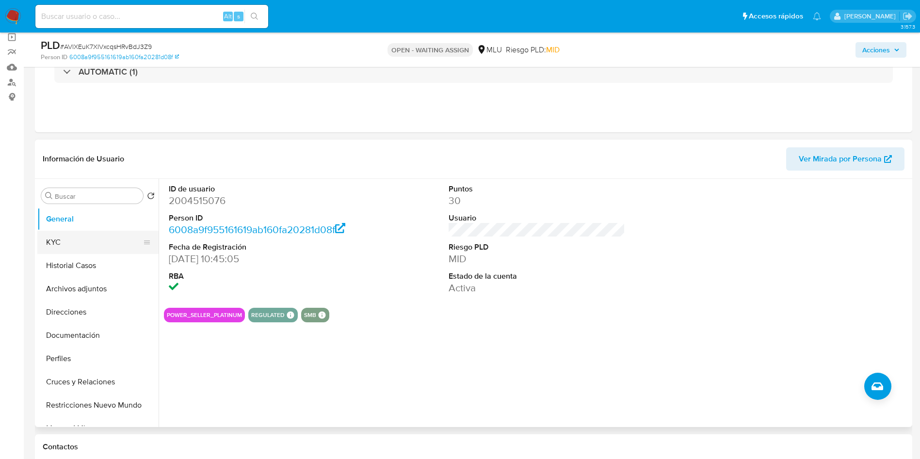
click at [64, 247] on button "KYC" at bounding box center [93, 242] width 113 height 23
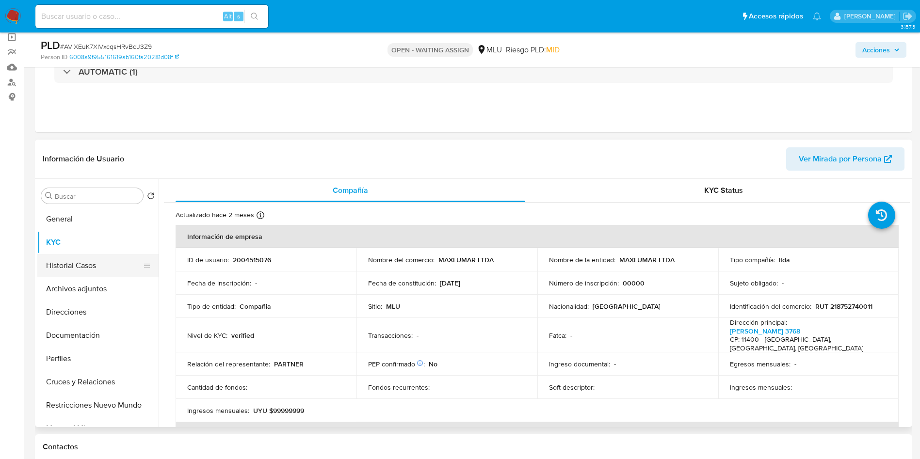
click at [70, 267] on button "Historial Casos" at bounding box center [93, 265] width 113 height 23
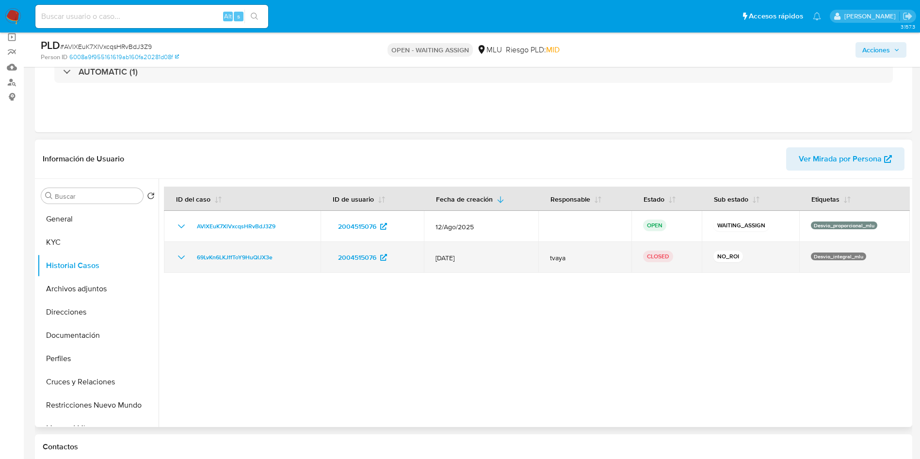
click at [181, 253] on icon "Mostrar/Ocultar" at bounding box center [182, 258] width 12 height 12
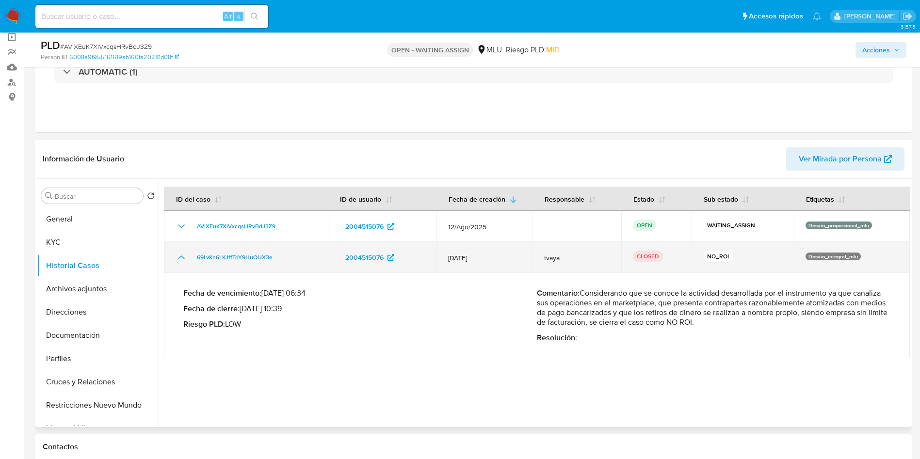
click at [181, 253] on icon "Mostrar/Ocultar" at bounding box center [182, 258] width 12 height 12
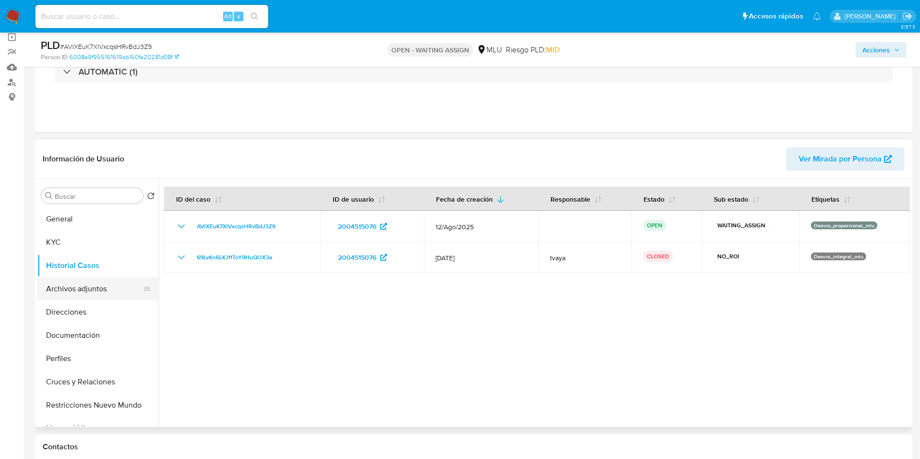
click at [63, 283] on button "Archivos adjuntos" at bounding box center [93, 288] width 113 height 23
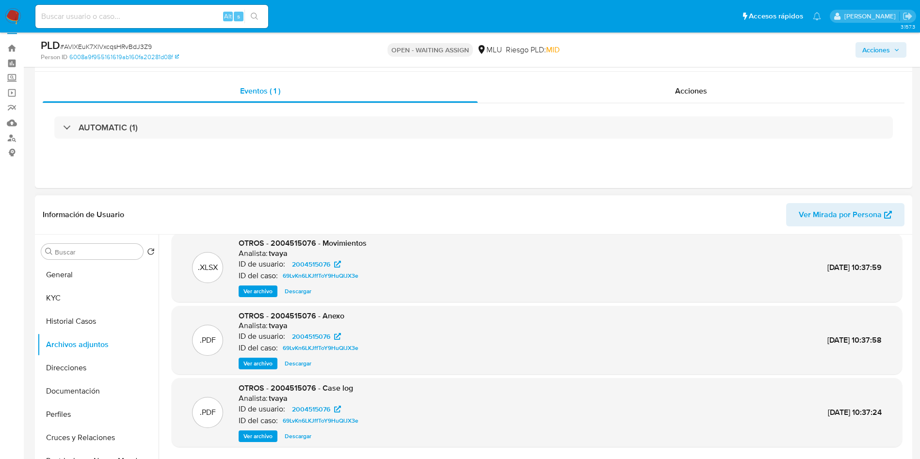
scroll to position [0, 0]
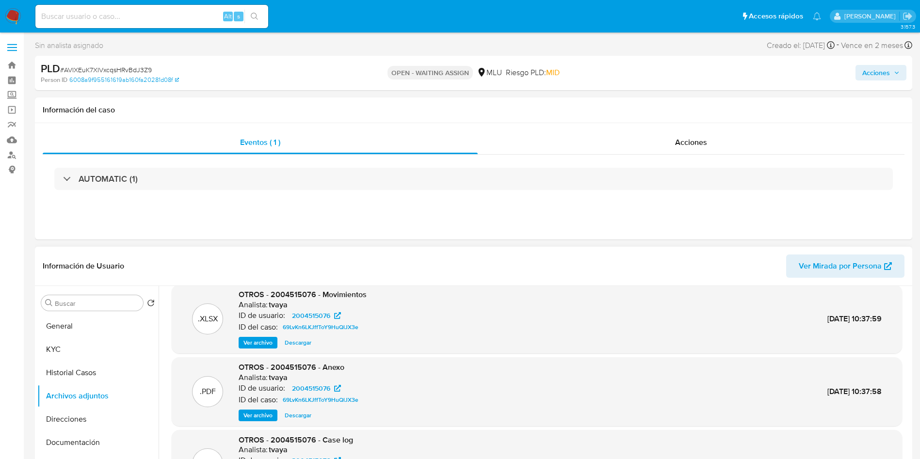
click at [251, 336] on div "OTROS - 2004515076 - Movimientos Analista: tvaya ID de usuario: 2004515076 ID d…" at bounding box center [303, 318] width 128 height 59
click at [251, 345] on span "Ver archivo" at bounding box center [257, 343] width 29 height 10
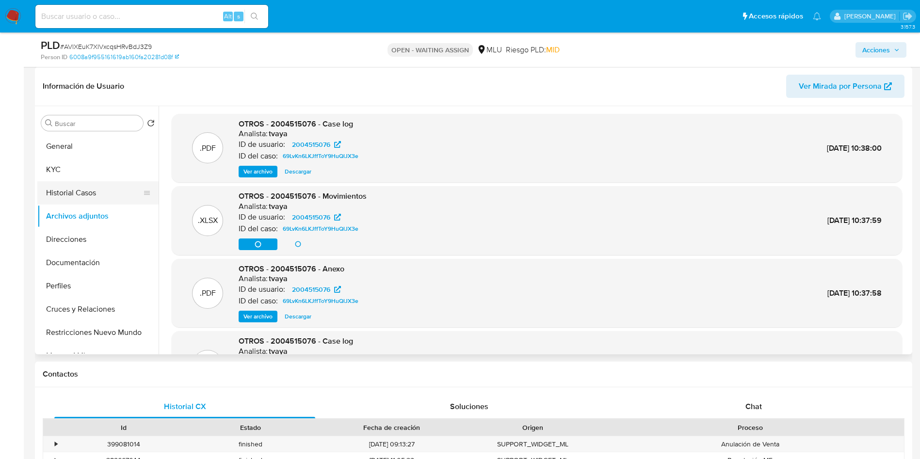
click at [92, 181] on button "Historial Casos" at bounding box center [93, 192] width 113 height 23
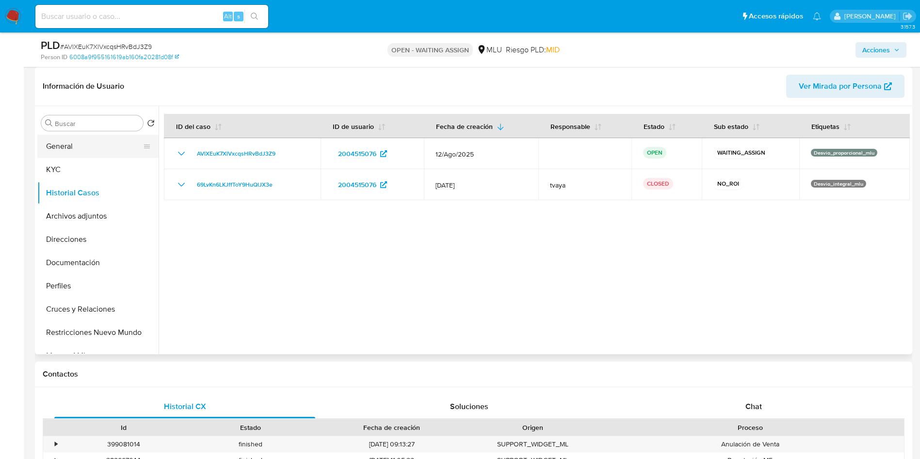
click at [82, 145] on button "General" at bounding box center [93, 146] width 113 height 23
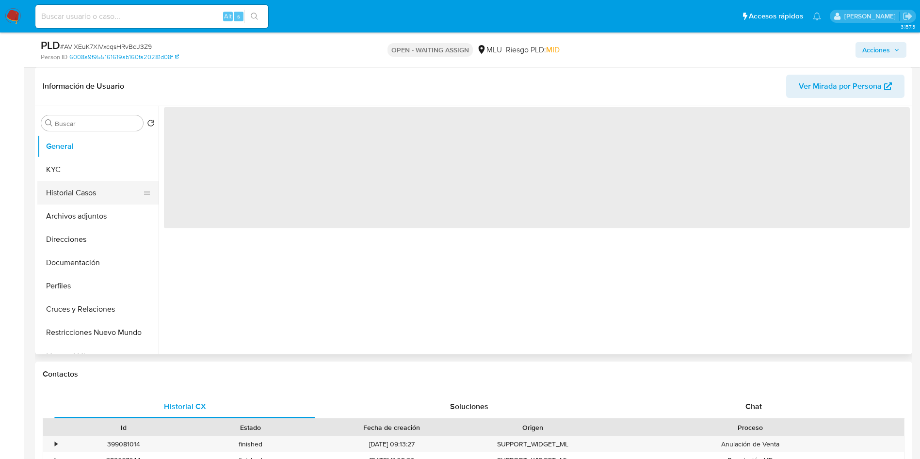
click at [84, 191] on button "Historial Casos" at bounding box center [93, 192] width 113 height 23
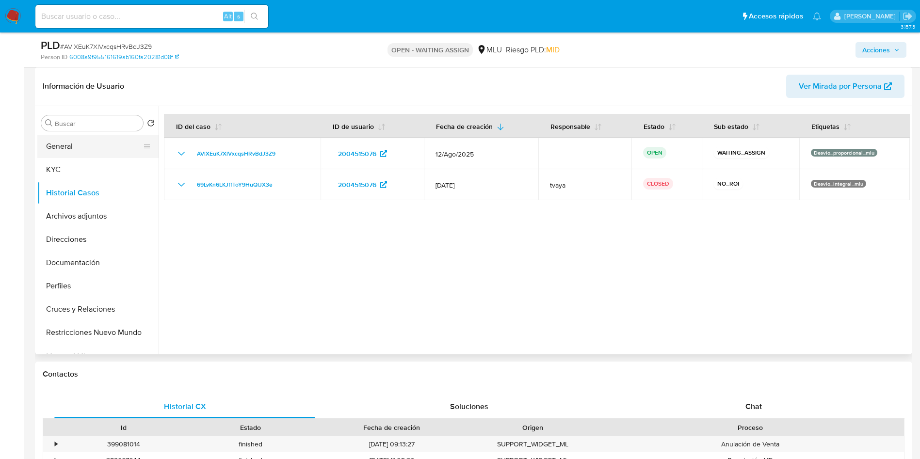
click at [81, 146] on button "General" at bounding box center [93, 146] width 113 height 23
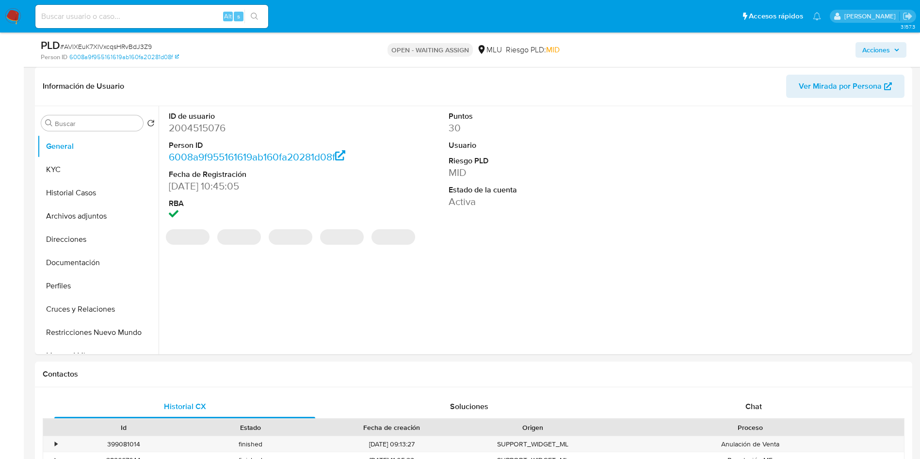
click at [196, 127] on dd "2004515076" at bounding box center [257, 128] width 177 height 14
copy dd "2004515076"
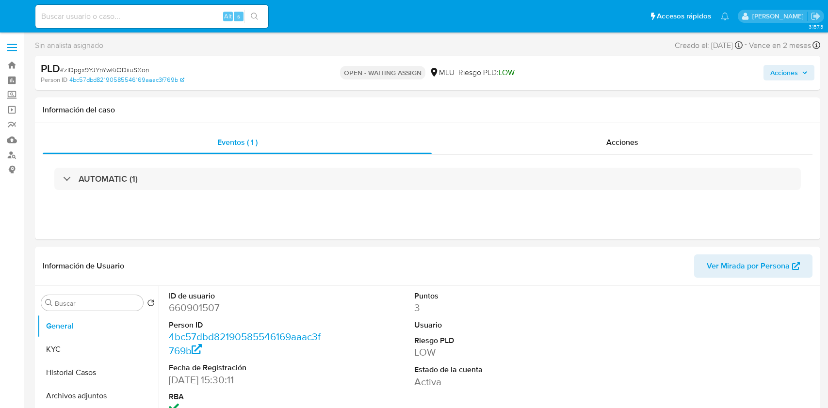
select select "10"
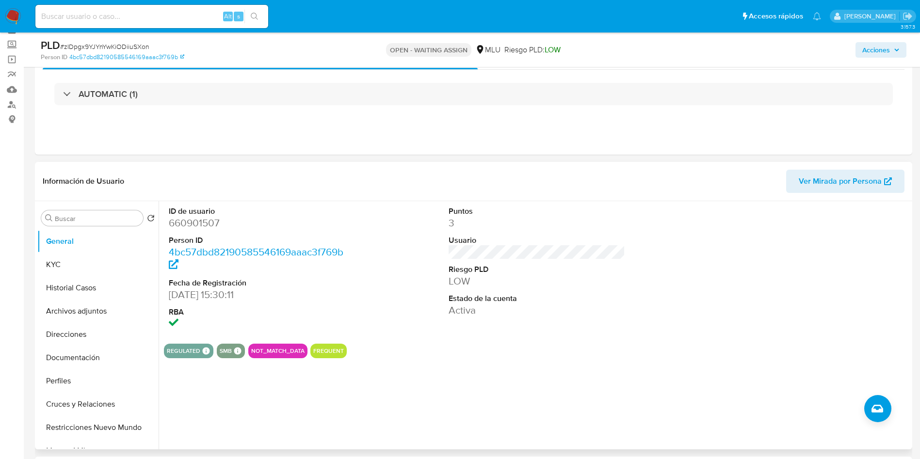
scroll to position [73, 0]
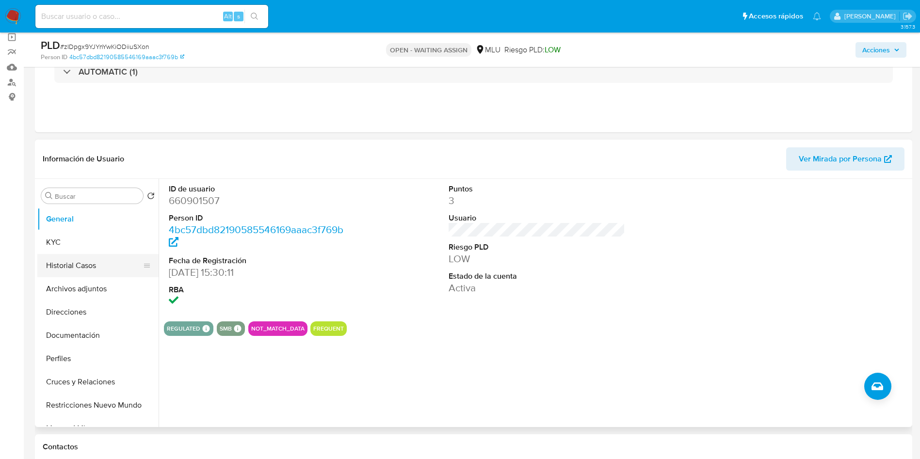
click at [92, 269] on button "Historial Casos" at bounding box center [93, 265] width 113 height 23
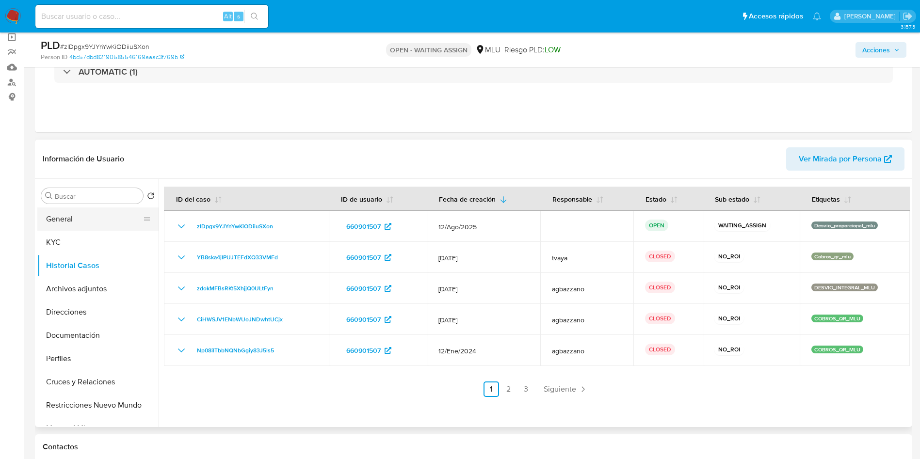
click at [80, 221] on button "General" at bounding box center [93, 219] width 113 height 23
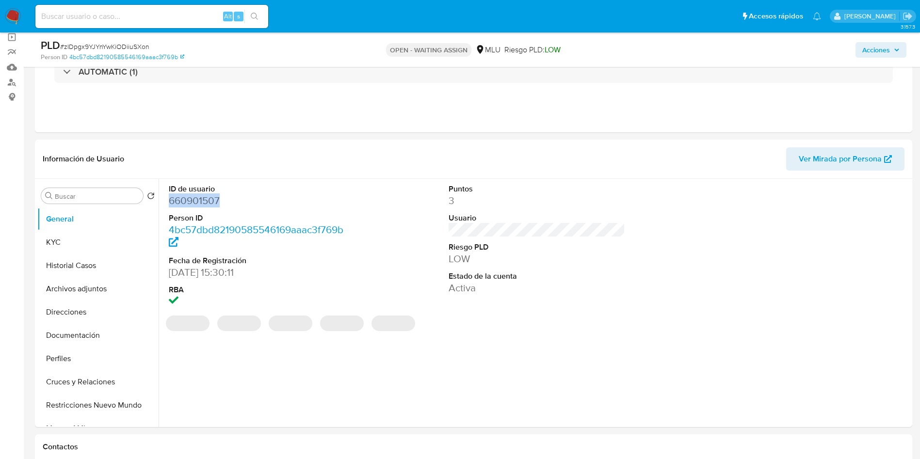
click at [204, 199] on dd "660901507" at bounding box center [257, 201] width 177 height 14
copy dd "660901507"
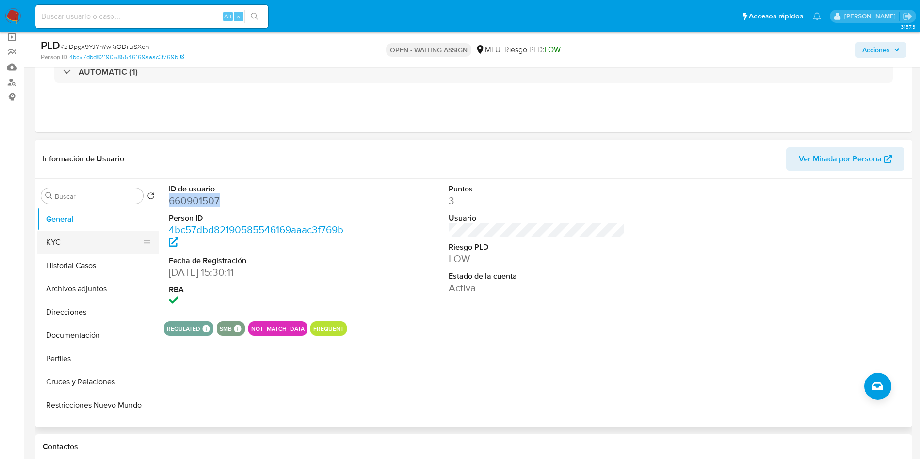
click at [72, 248] on button "KYC" at bounding box center [93, 242] width 113 height 23
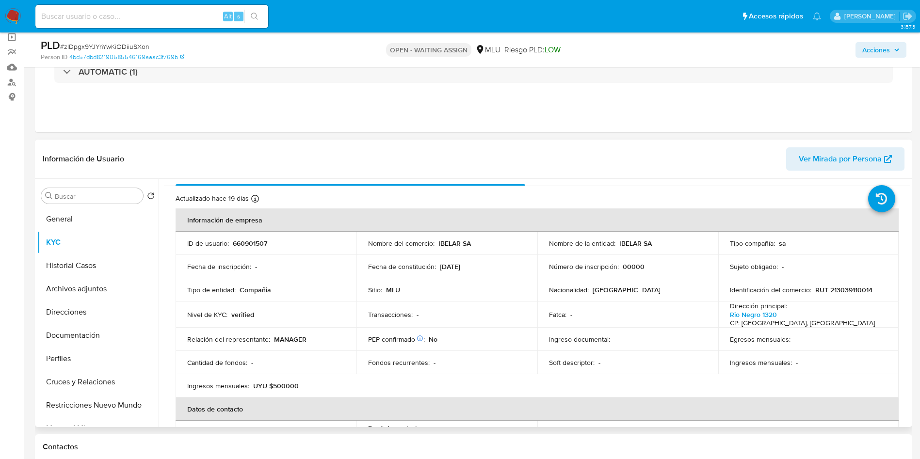
scroll to position [0, 0]
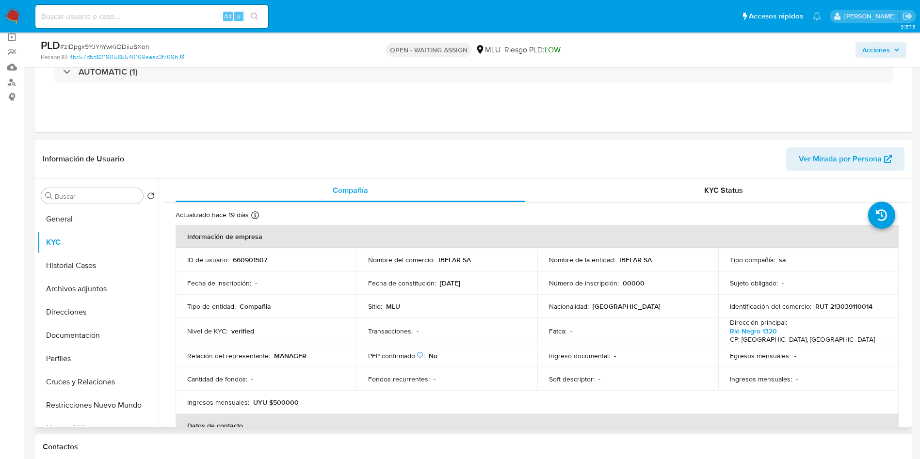
click at [245, 262] on p "660901507" at bounding box center [250, 260] width 34 height 9
click at [245, 263] on p "660901507" at bounding box center [250, 260] width 34 height 9
copy p "660901507"
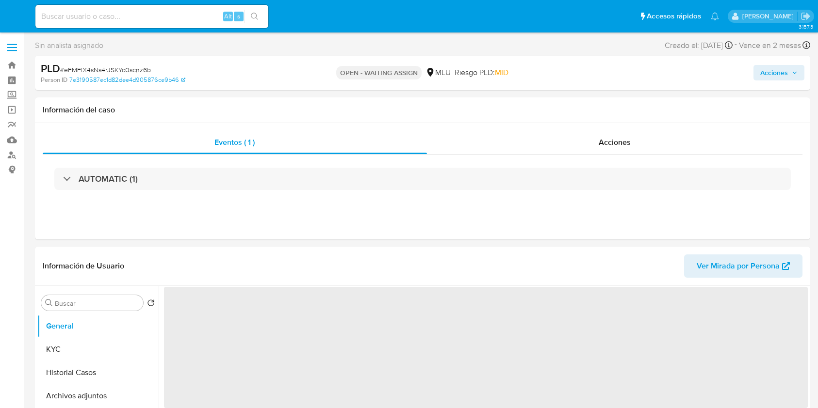
select select "10"
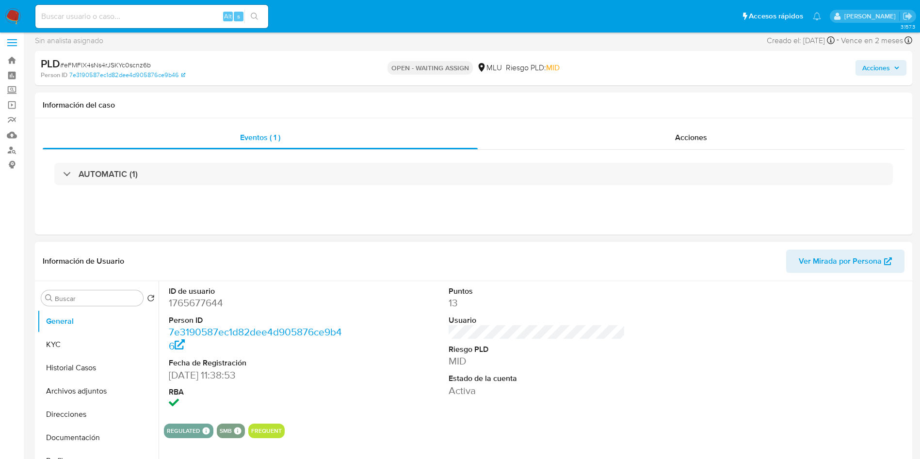
scroll to position [73, 0]
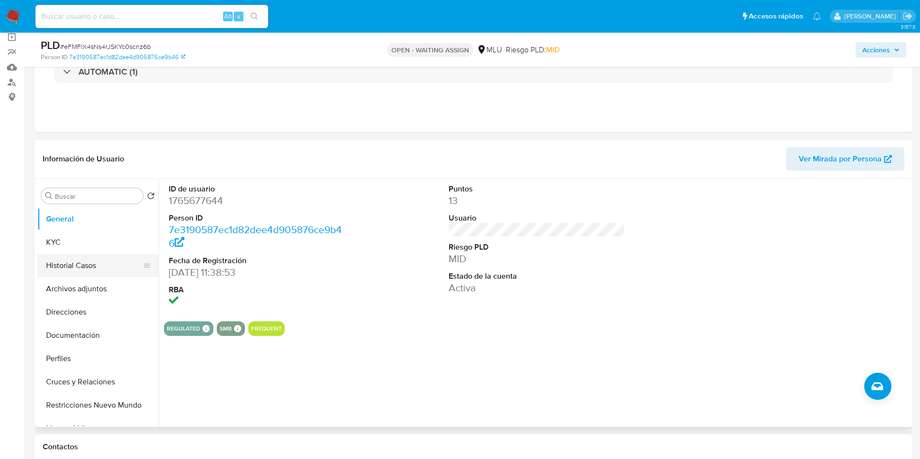
click at [75, 257] on button "Historial Casos" at bounding box center [93, 265] width 113 height 23
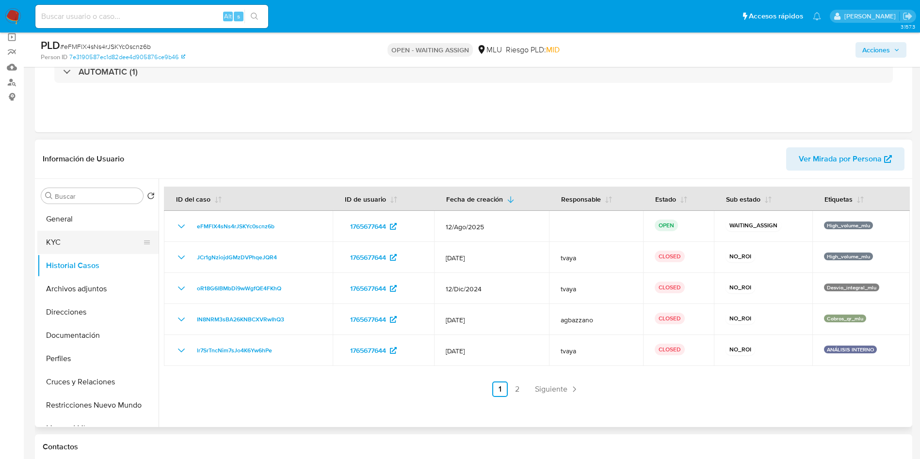
click at [77, 243] on button "KYC" at bounding box center [93, 242] width 113 height 23
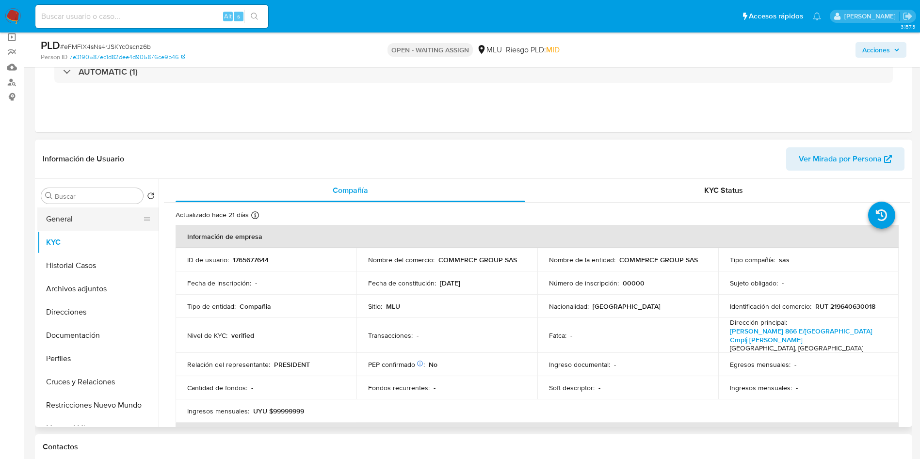
click at [75, 216] on button "General" at bounding box center [93, 219] width 113 height 23
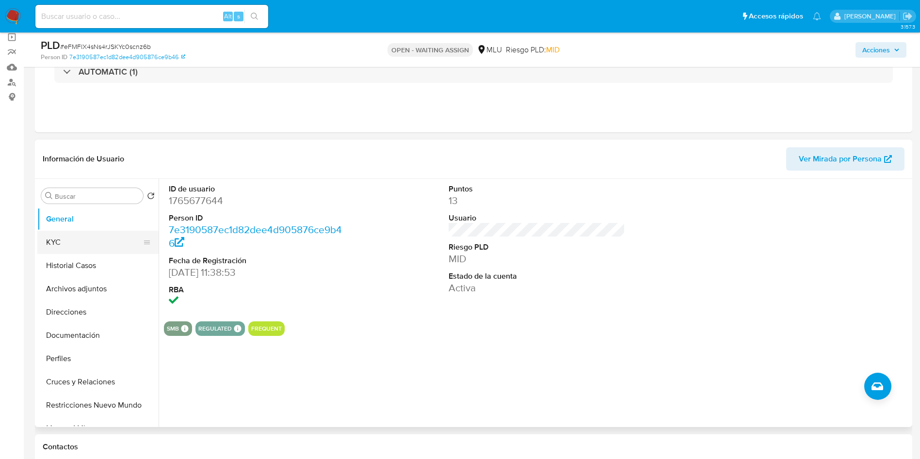
click at [73, 250] on button "KYC" at bounding box center [93, 242] width 113 height 23
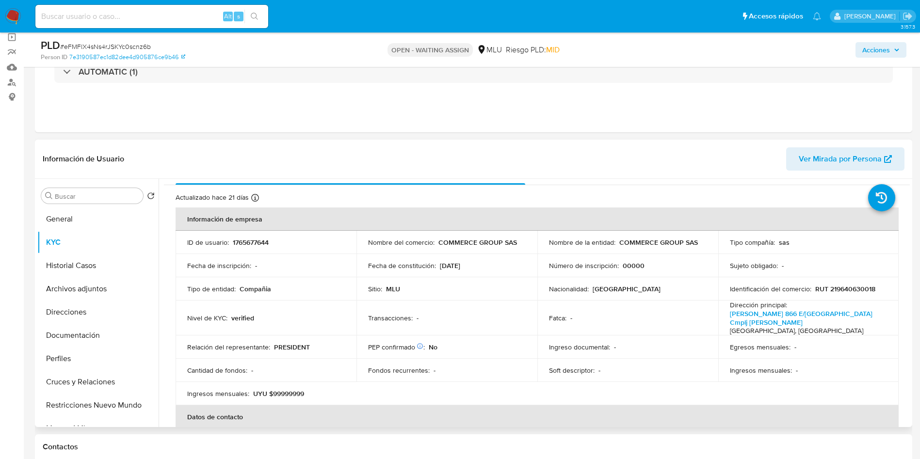
scroll to position [0, 0]
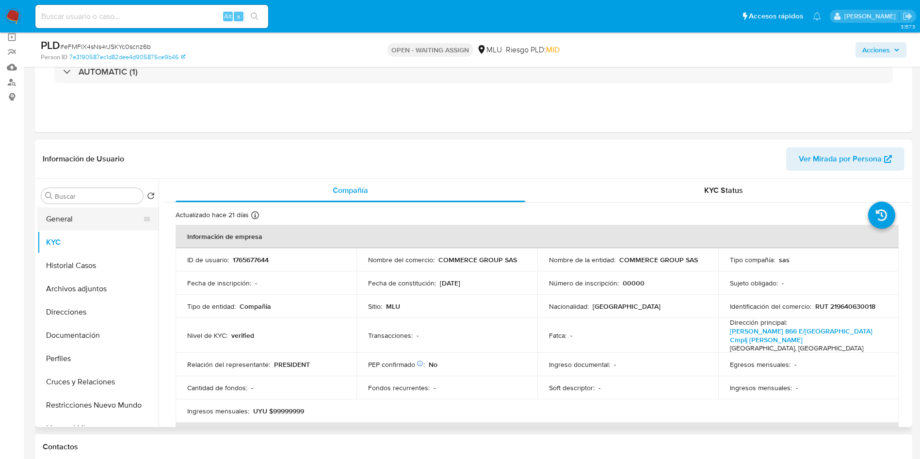
click at [88, 219] on button "General" at bounding box center [93, 219] width 113 height 23
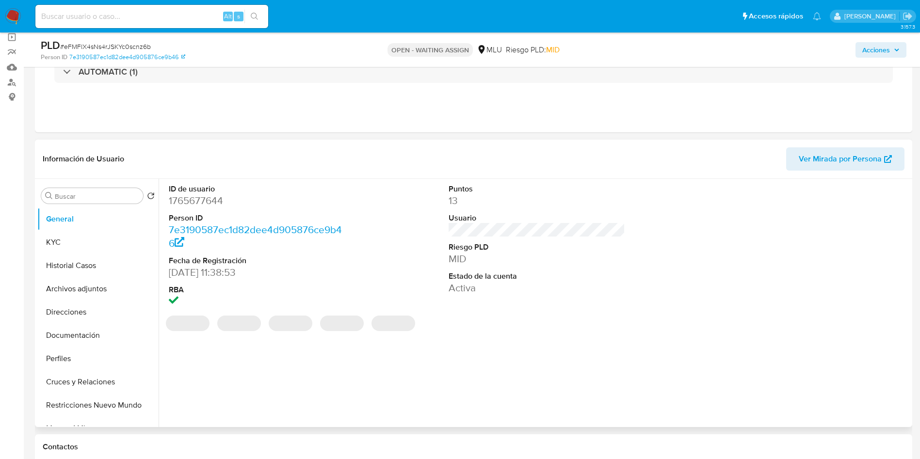
click at [194, 207] on dd "1765677644" at bounding box center [257, 201] width 177 height 14
copy dd "1765677644"
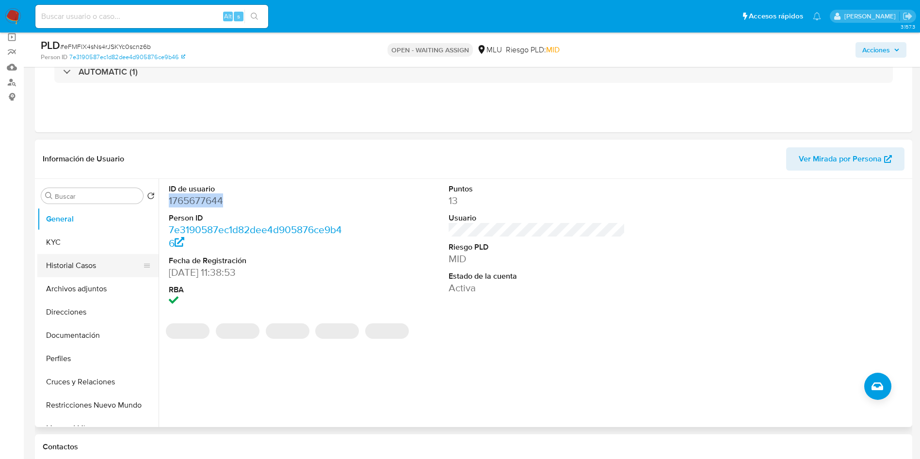
click at [97, 263] on button "Historial Casos" at bounding box center [93, 265] width 113 height 23
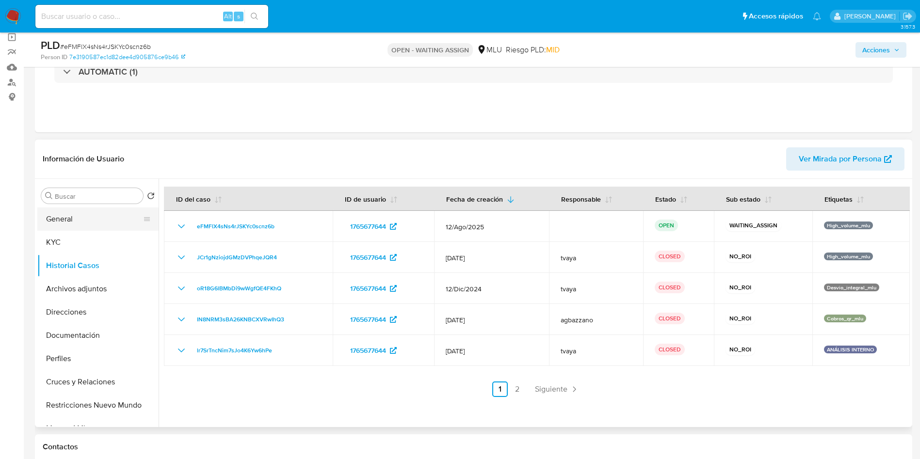
click at [77, 211] on button "General" at bounding box center [93, 219] width 113 height 23
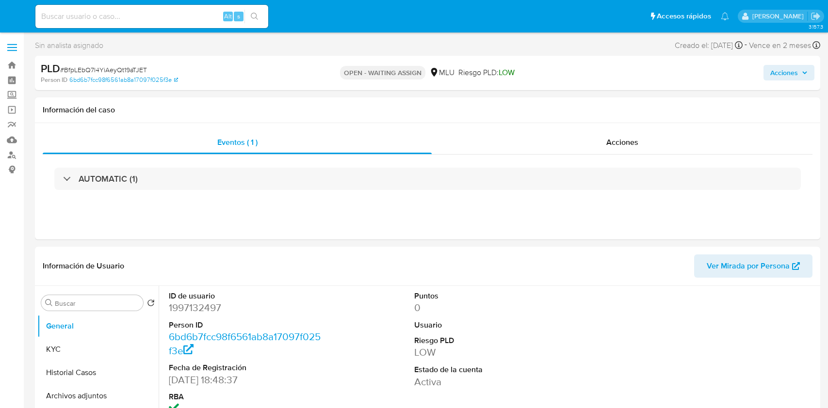
select select "10"
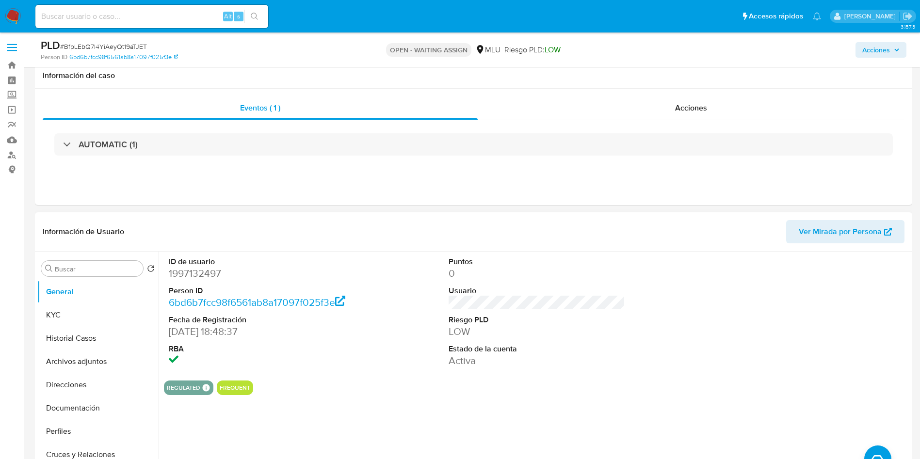
scroll to position [73, 0]
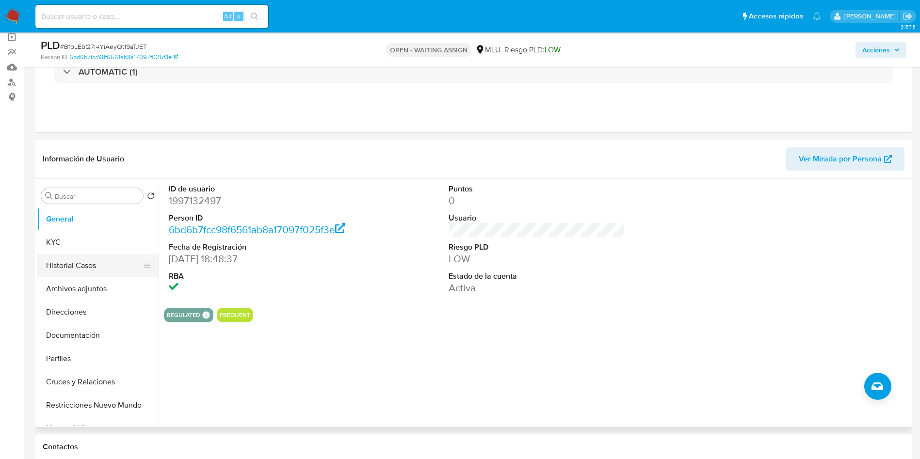
click at [86, 259] on button "Historial Casos" at bounding box center [93, 265] width 113 height 23
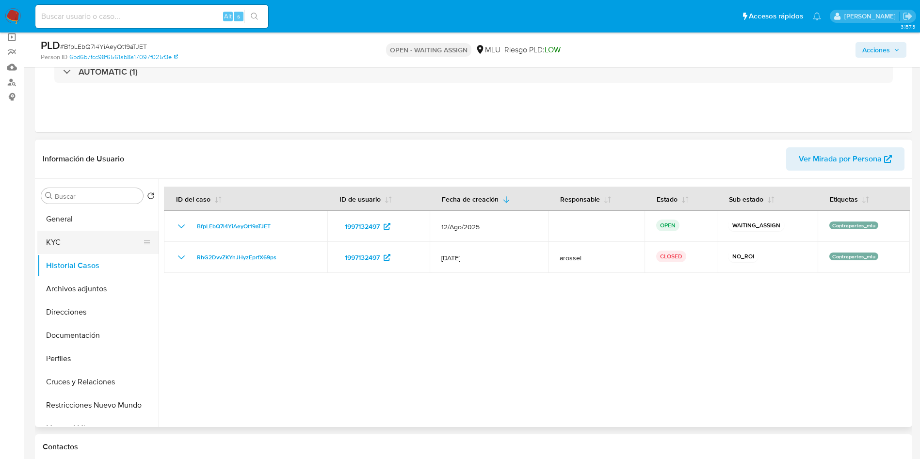
click at [82, 246] on button "KYC" at bounding box center [93, 242] width 113 height 23
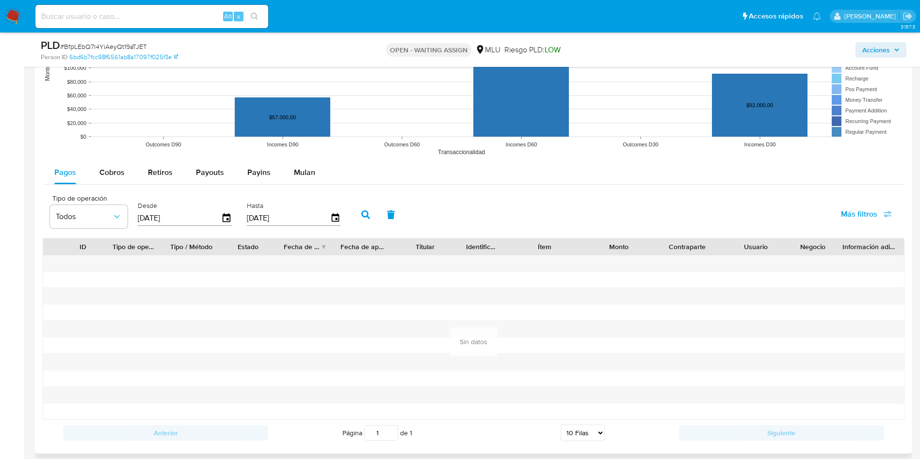
scroll to position [1018, 0]
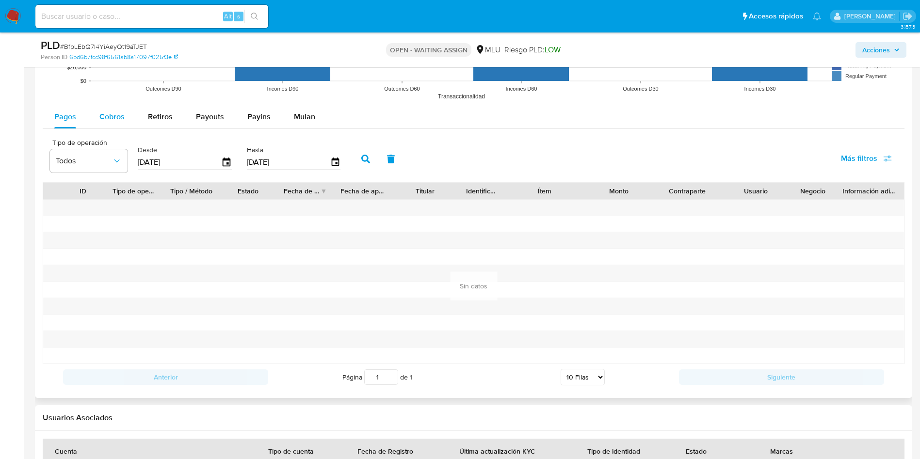
click at [94, 124] on button "Cobros" at bounding box center [112, 116] width 48 height 23
select select "10"
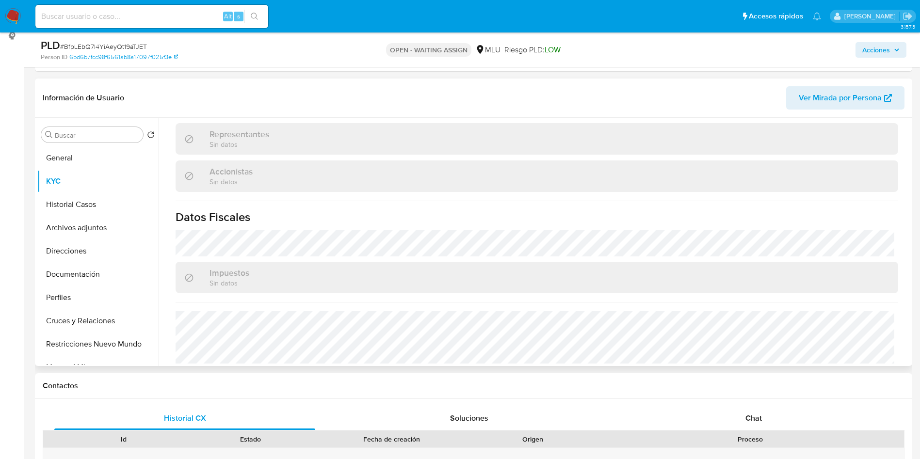
scroll to position [73, 0]
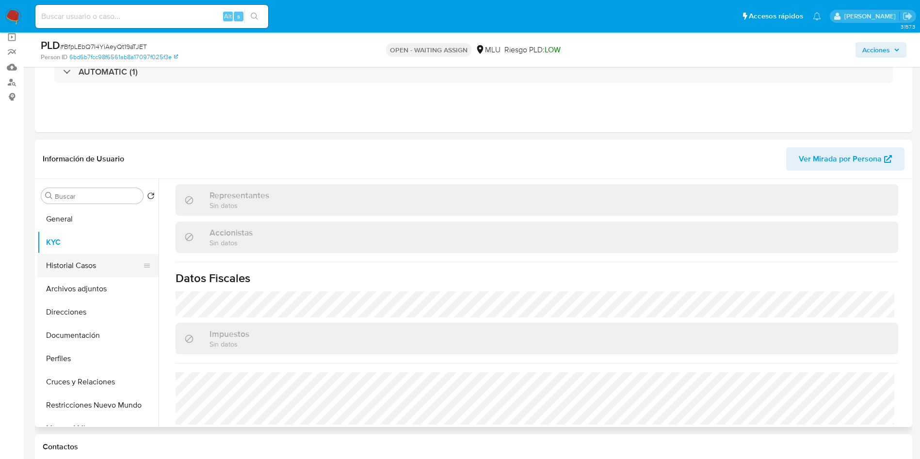
click at [84, 257] on button "Historial Casos" at bounding box center [93, 265] width 113 height 23
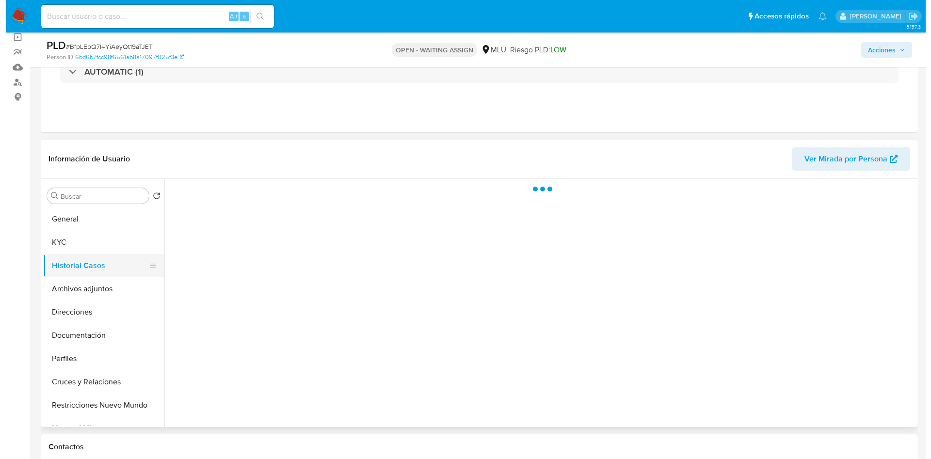
scroll to position [0, 0]
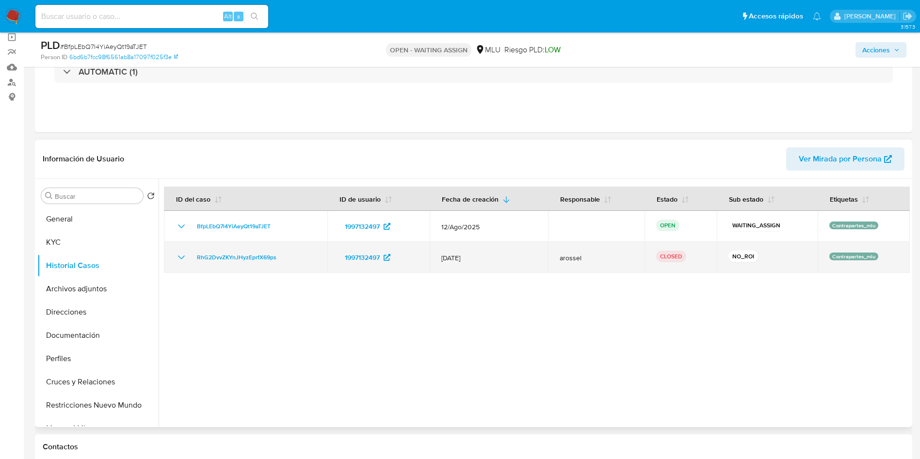
click at [181, 256] on icon "Mostrar/Ocultar" at bounding box center [182, 258] width 12 height 12
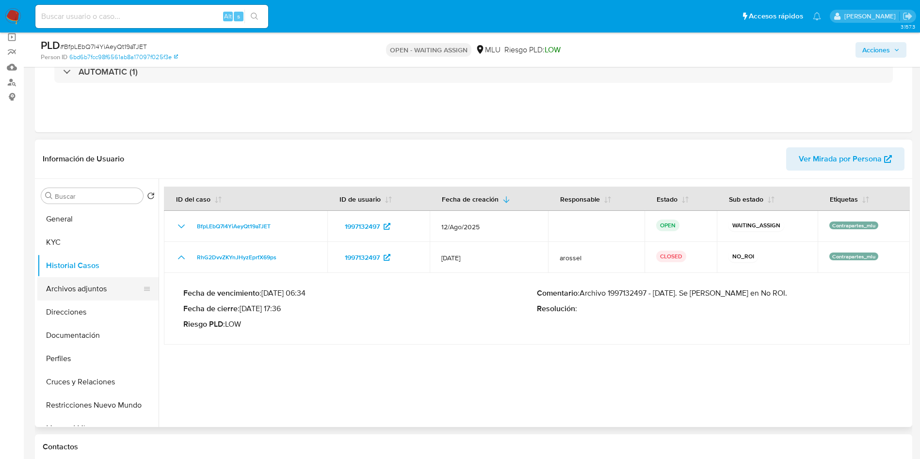
click at [81, 289] on button "Archivos adjuntos" at bounding box center [93, 288] width 113 height 23
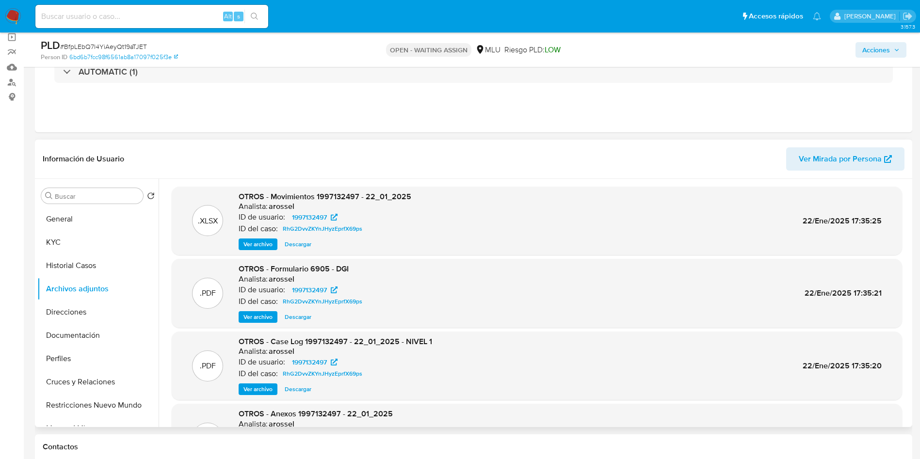
click at [249, 389] on span "Ver archivo" at bounding box center [257, 390] width 29 height 10
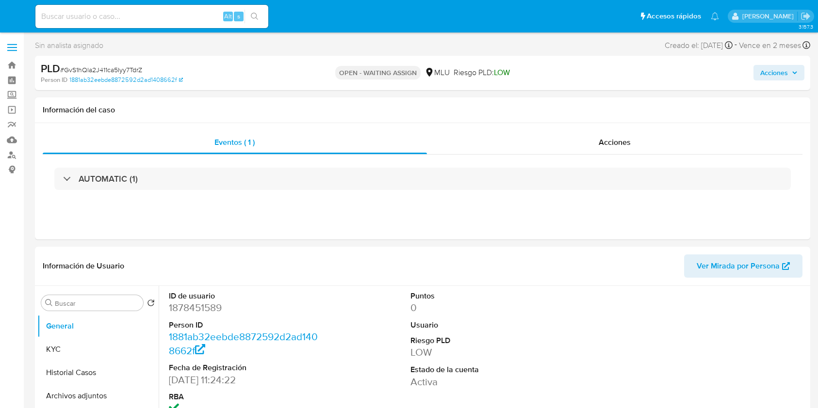
select select "10"
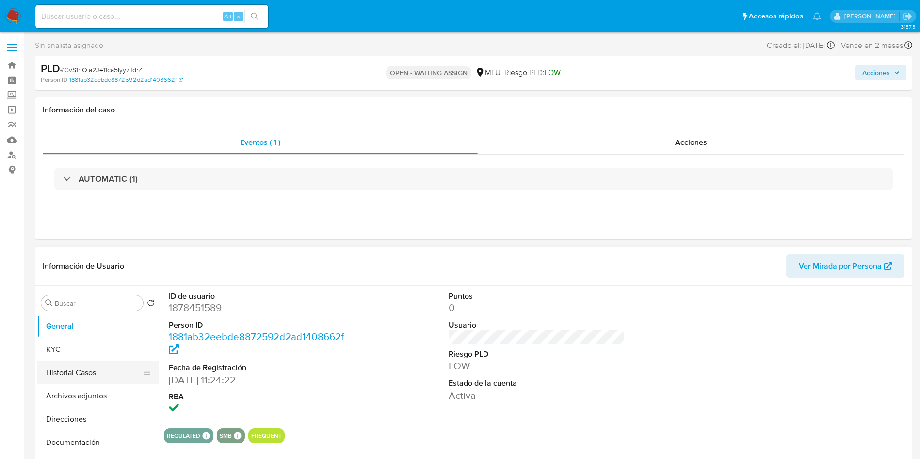
click at [76, 364] on button "Historial Casos" at bounding box center [93, 372] width 113 height 23
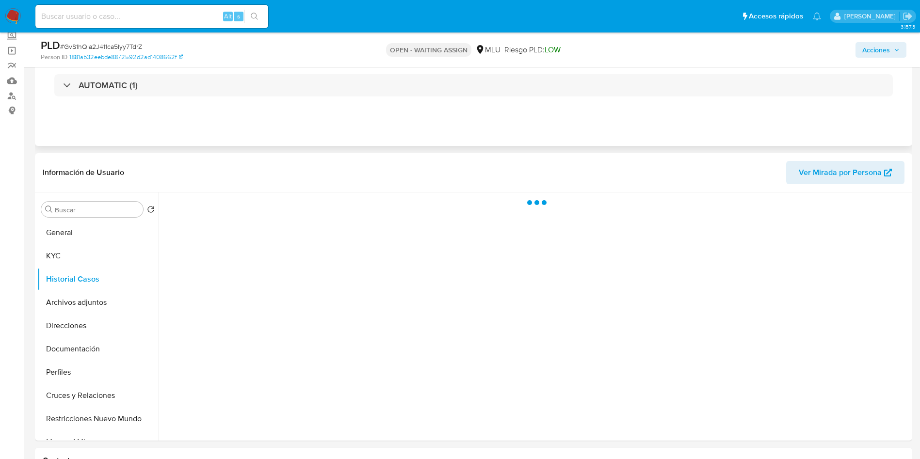
scroll to position [73, 0]
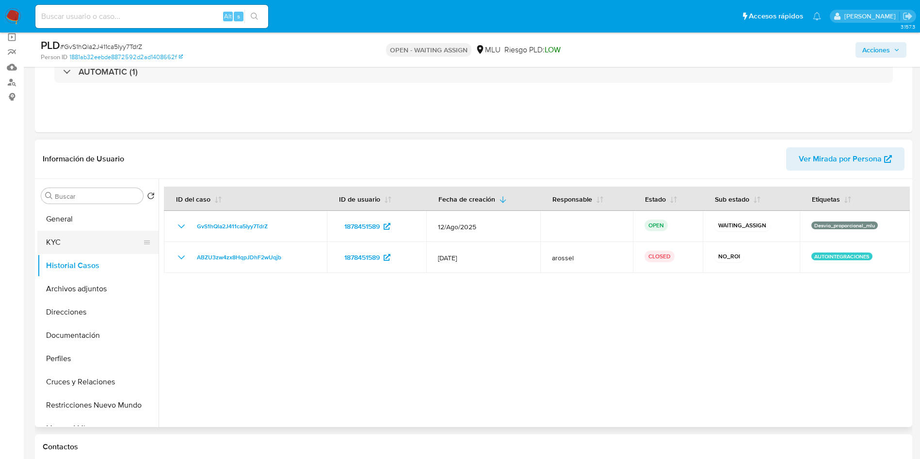
click at [71, 244] on button "KYC" at bounding box center [93, 242] width 113 height 23
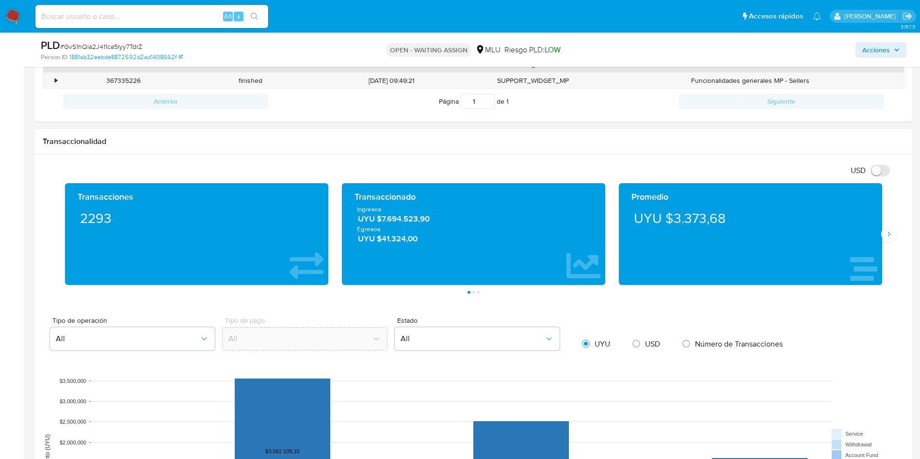
scroll to position [800, 0]
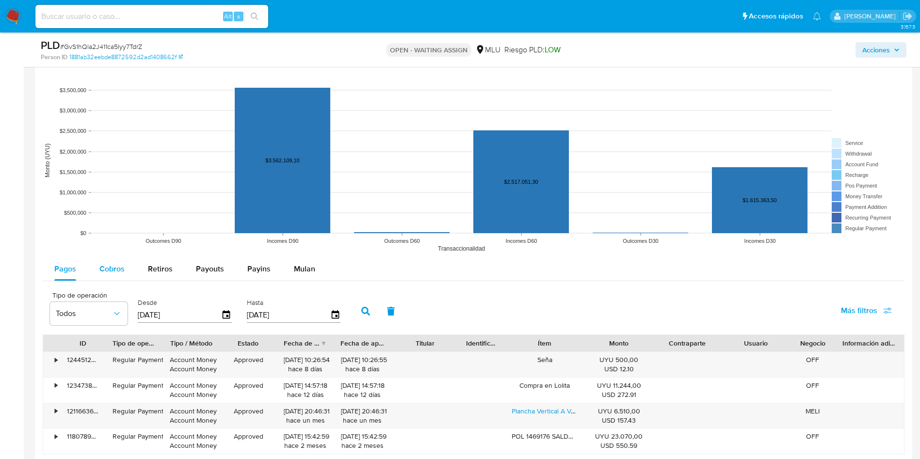
click at [114, 277] on div "Cobros" at bounding box center [111, 268] width 25 height 23
select select "10"
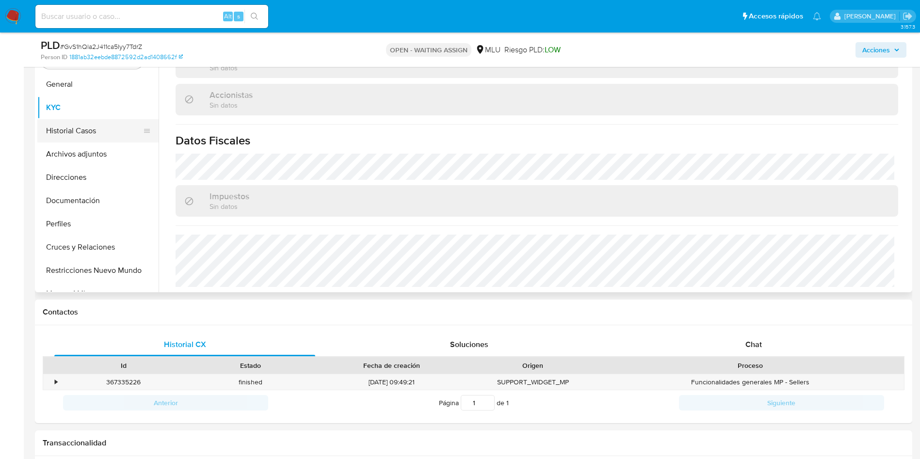
scroll to position [145, 0]
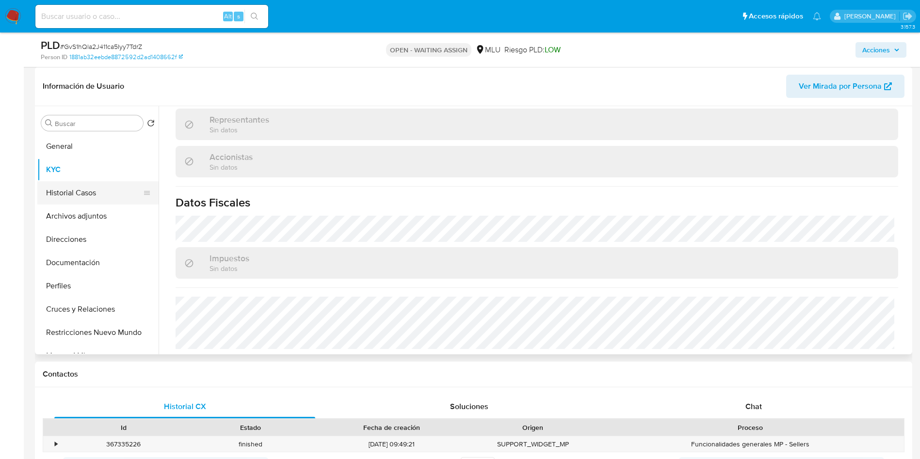
click at [72, 195] on button "Historial Casos" at bounding box center [93, 192] width 113 height 23
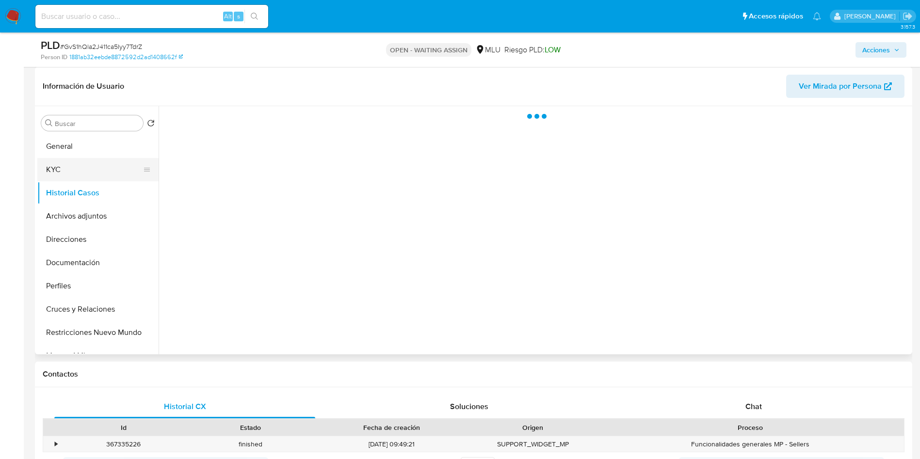
scroll to position [0, 0]
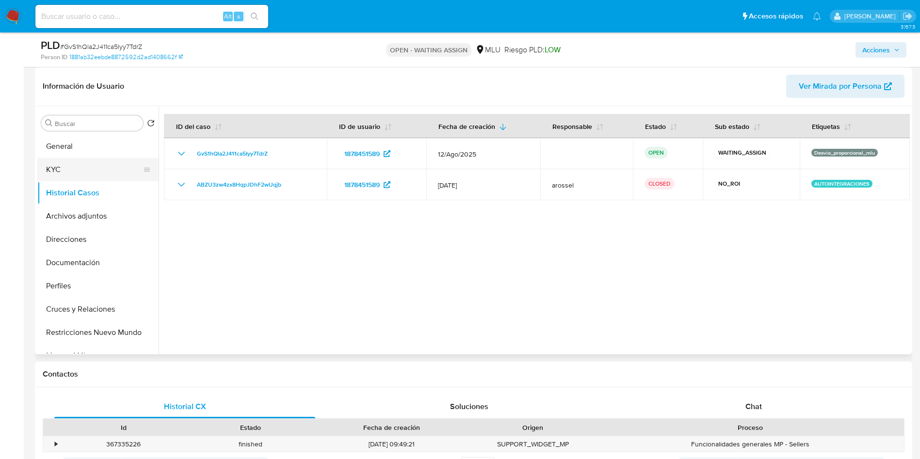
click at [61, 170] on button "KYC" at bounding box center [93, 169] width 113 height 23
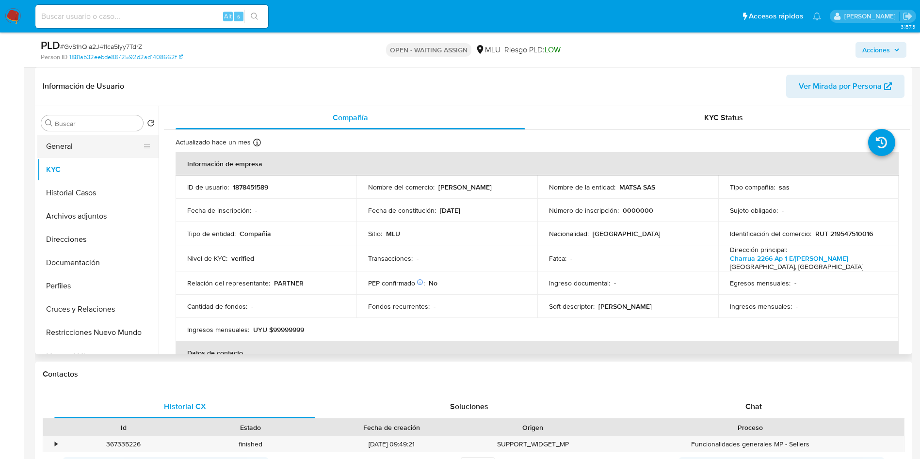
click at [67, 149] on button "General" at bounding box center [93, 146] width 113 height 23
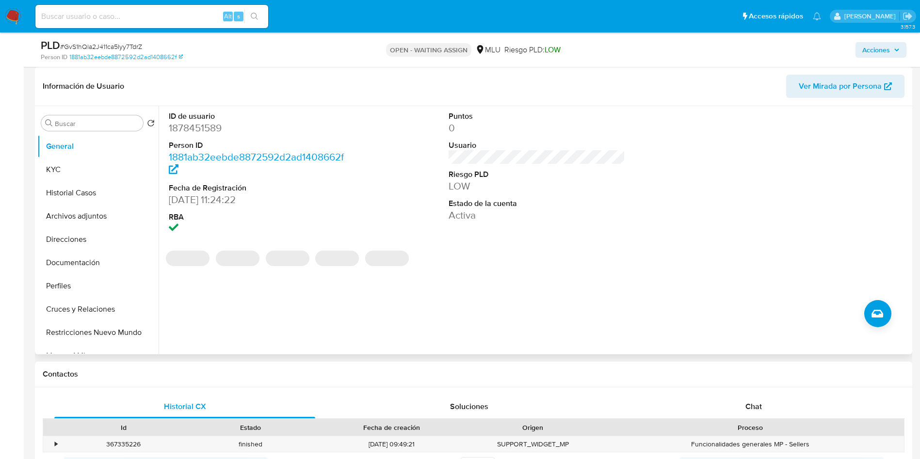
click at [204, 130] on dd "1878451589" at bounding box center [257, 128] width 177 height 14
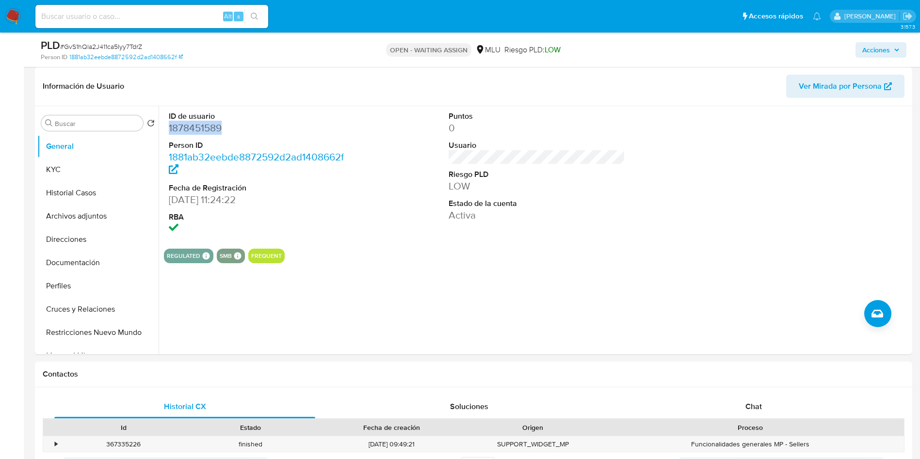
copy dd "1878451589"
click at [87, 182] on button "Historial Casos" at bounding box center [93, 192] width 113 height 23
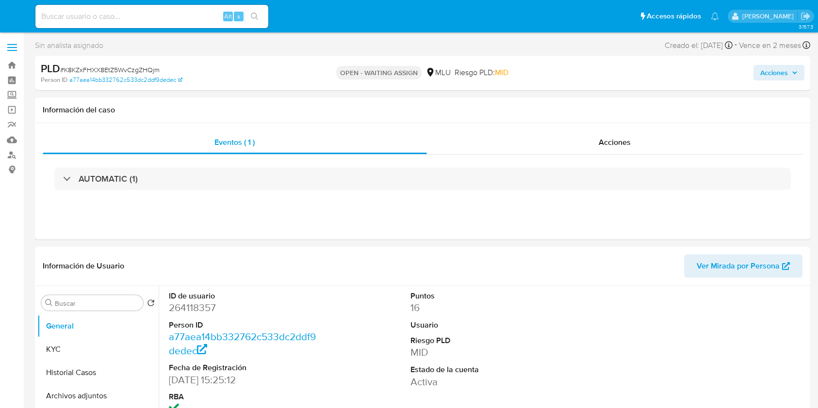
select select "10"
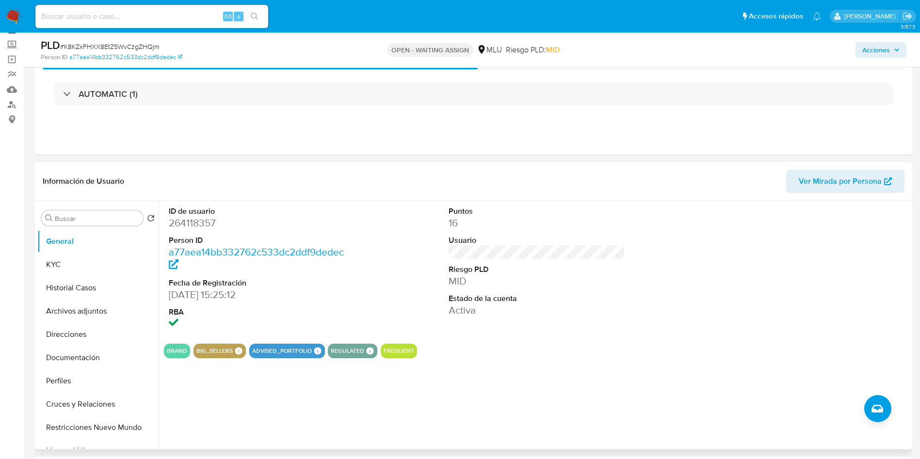
scroll to position [73, 0]
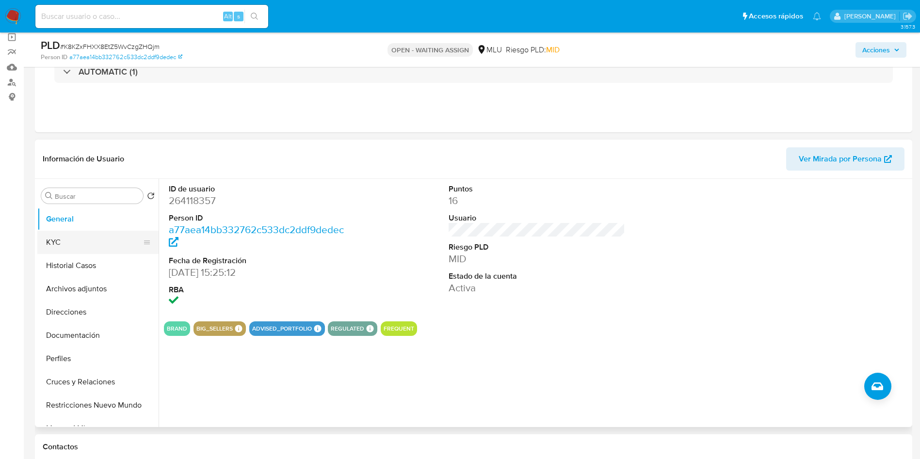
click at [72, 247] on button "KYC" at bounding box center [93, 242] width 113 height 23
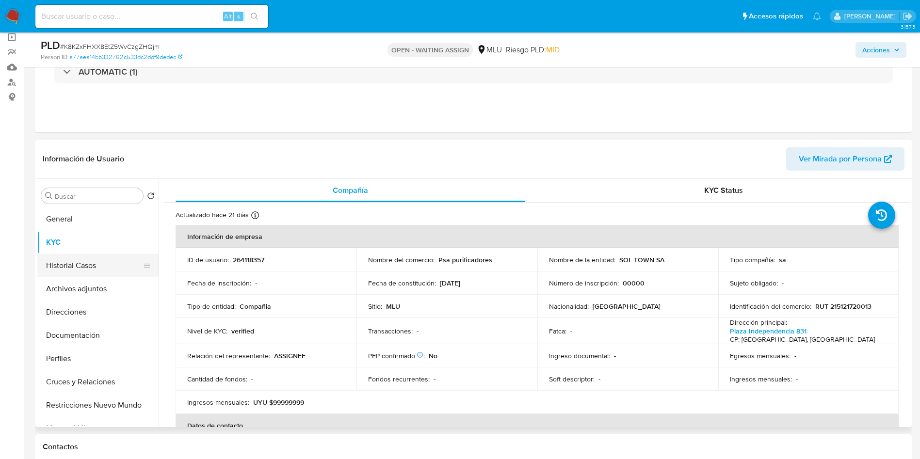
click at [66, 267] on button "Historial Casos" at bounding box center [93, 265] width 113 height 23
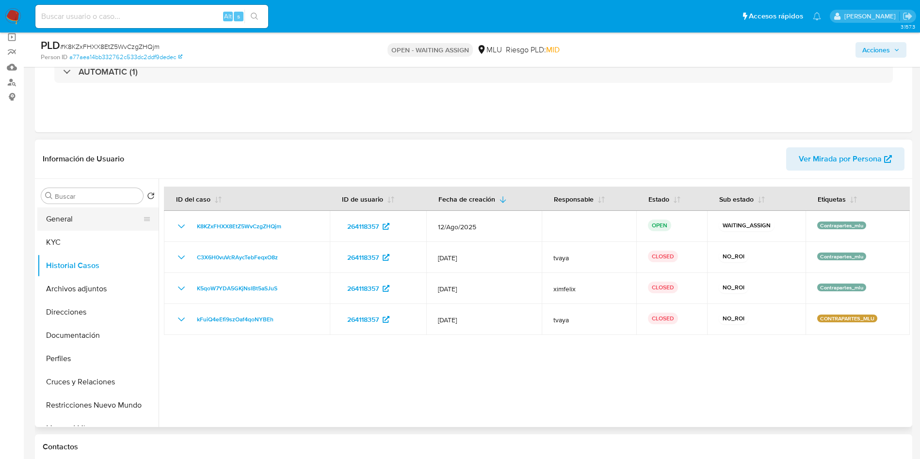
click at [78, 208] on button "General" at bounding box center [93, 219] width 113 height 23
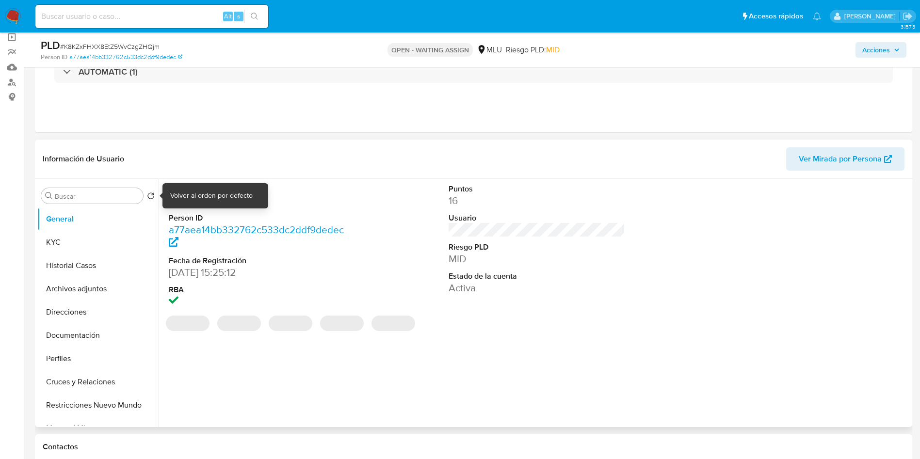
click at [182, 205] on dd "264118357" at bounding box center [257, 201] width 177 height 14
click at [183, 205] on dd "264118357" at bounding box center [257, 201] width 177 height 14
copy dd "264118357"
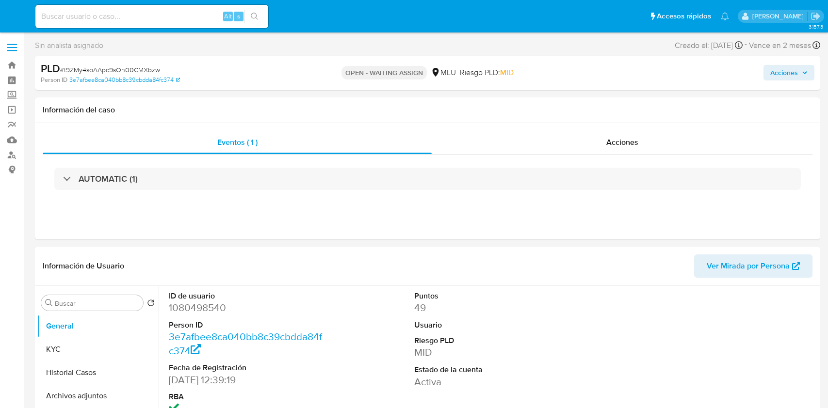
select select "10"
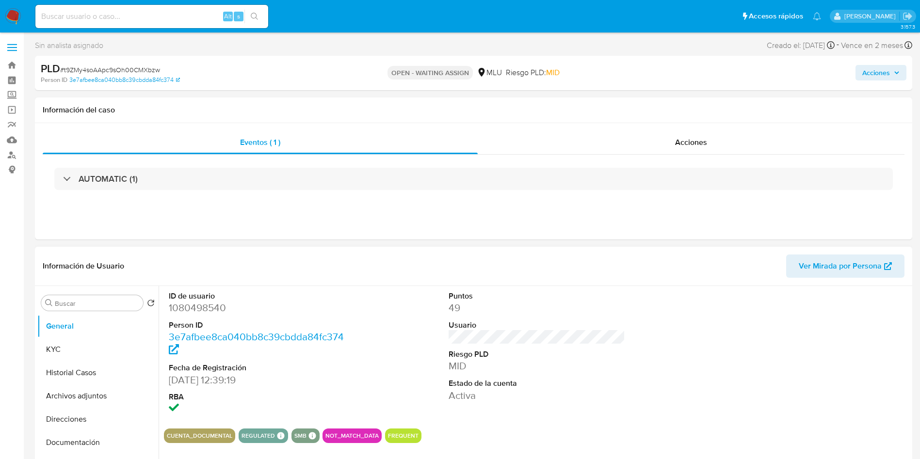
scroll to position [73, 0]
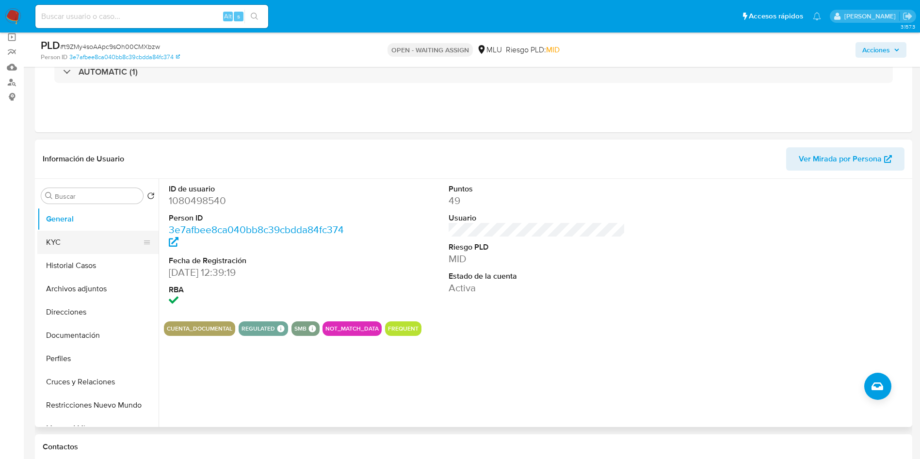
click at [82, 250] on button "KYC" at bounding box center [93, 242] width 113 height 23
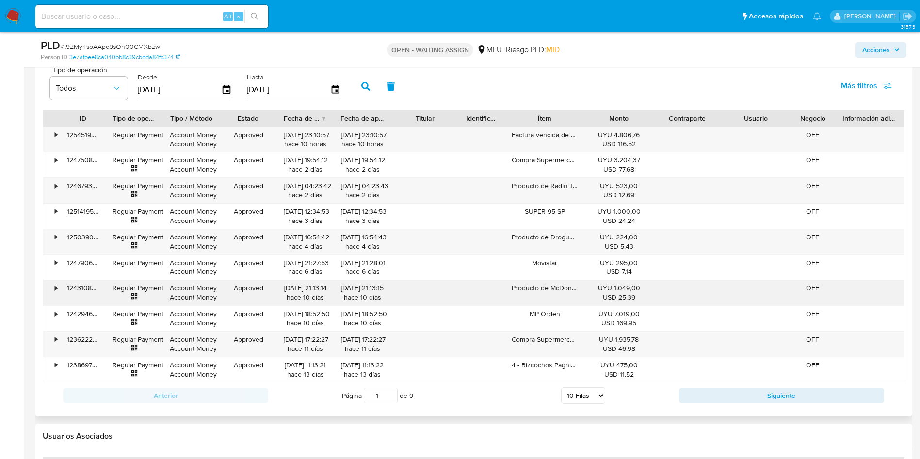
scroll to position [946, 0]
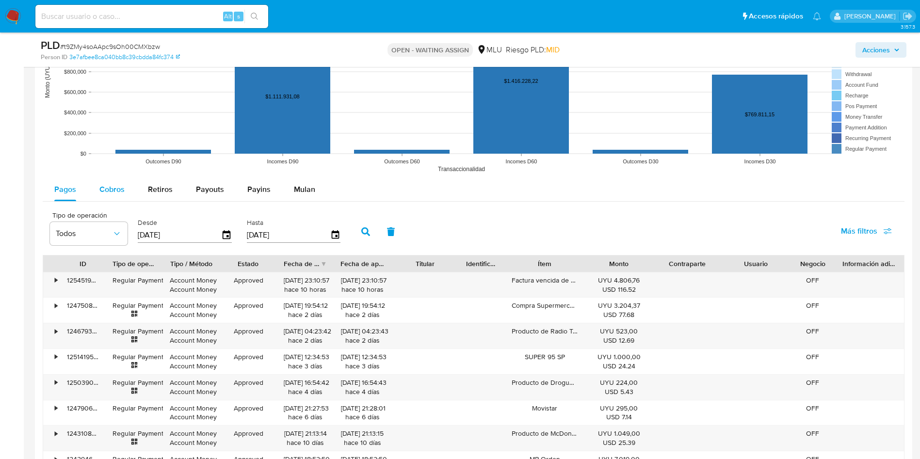
click at [114, 192] on span "Cobros" at bounding box center [111, 189] width 25 height 11
select select "10"
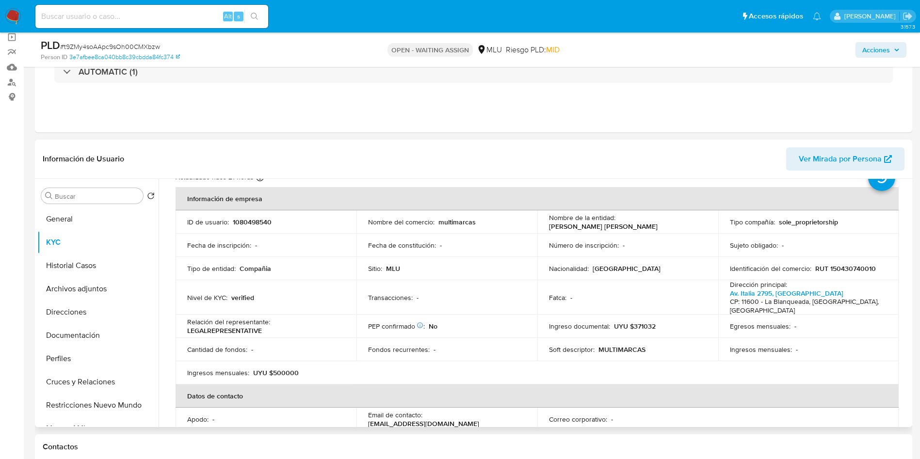
scroll to position [0, 0]
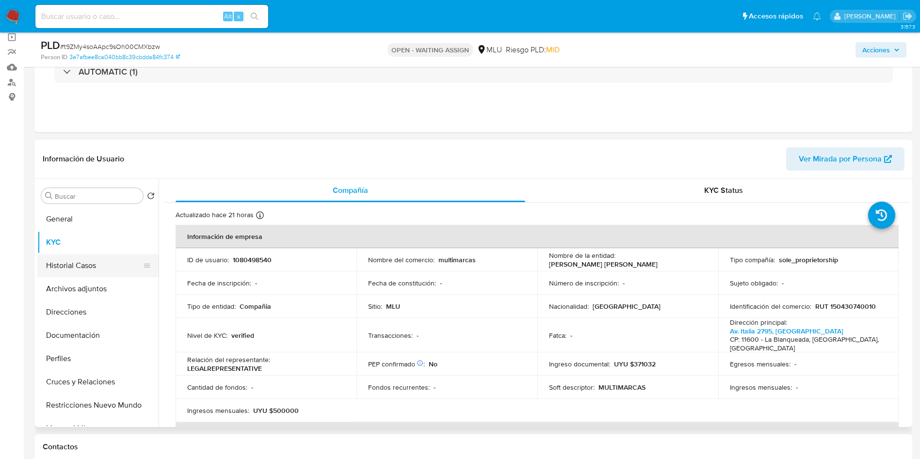
click at [75, 262] on button "Historial Casos" at bounding box center [93, 265] width 113 height 23
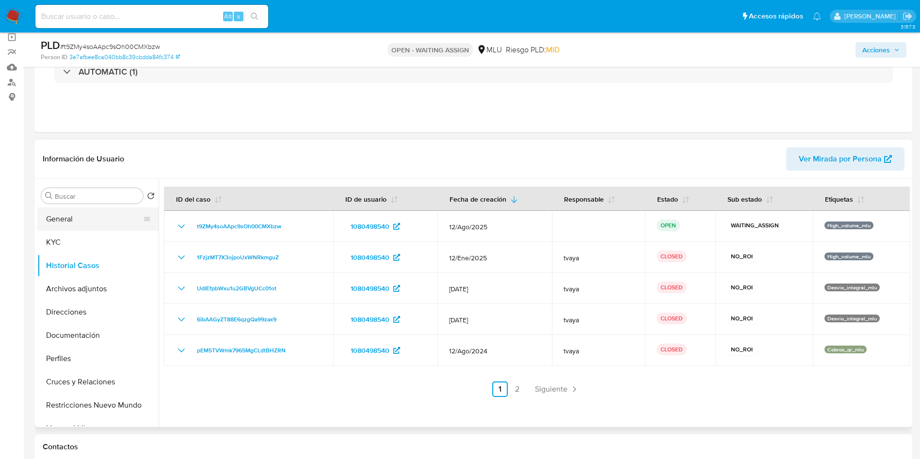
click at [65, 216] on button "General" at bounding box center [93, 219] width 113 height 23
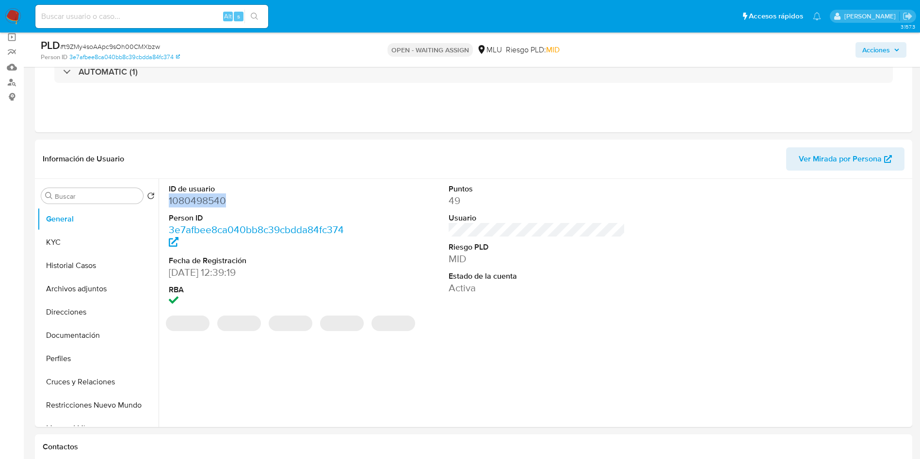
click at [187, 205] on dd "1080498540" at bounding box center [257, 201] width 177 height 14
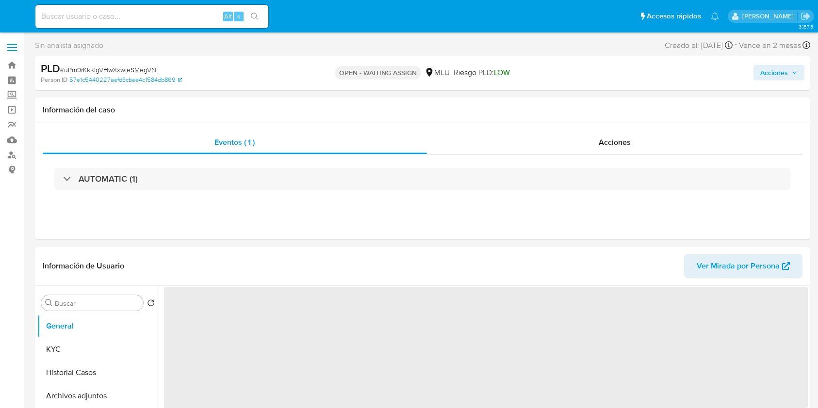
select select "10"
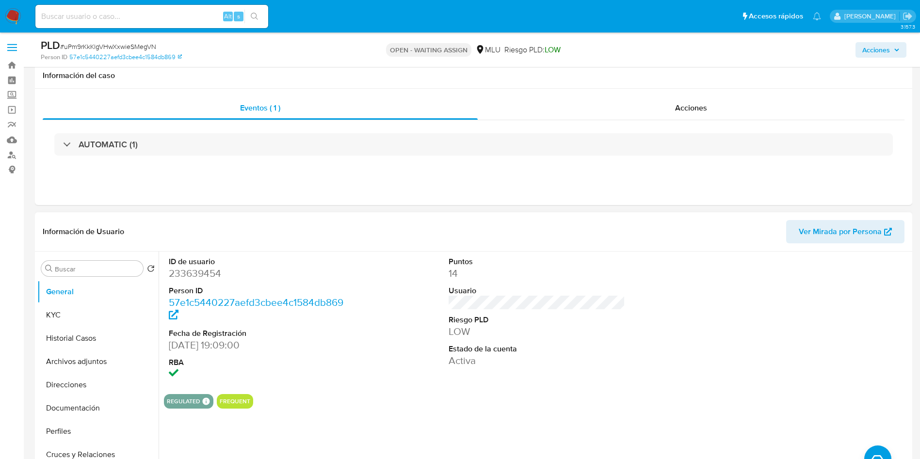
scroll to position [73, 0]
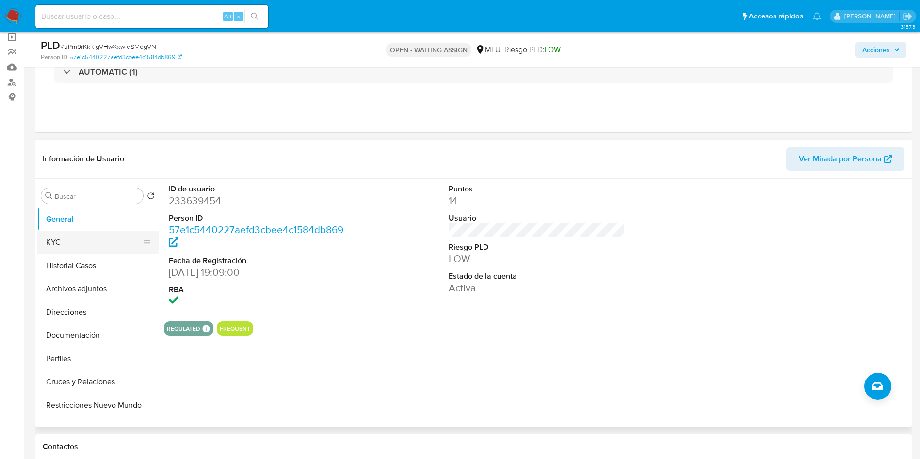
click at [62, 246] on button "KYC" at bounding box center [93, 242] width 113 height 23
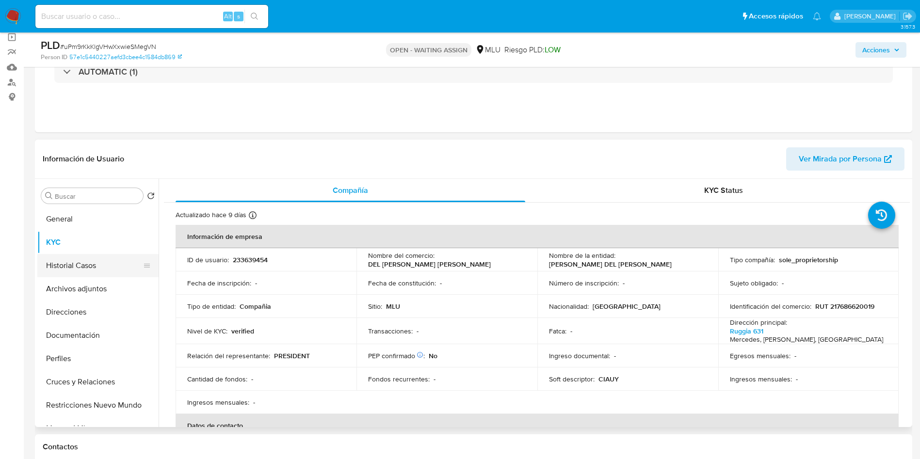
click at [69, 272] on button "Historial Casos" at bounding box center [93, 265] width 113 height 23
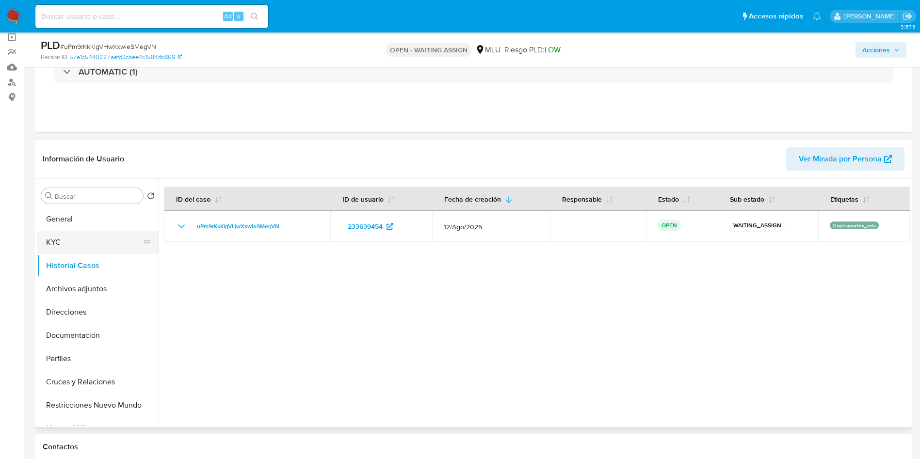
click at [56, 237] on button "KYC" at bounding box center [93, 242] width 113 height 23
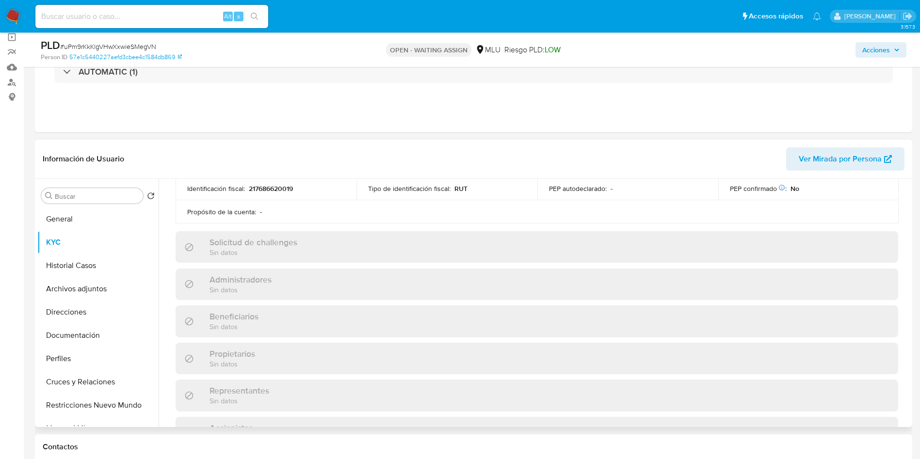
scroll to position [552, 0]
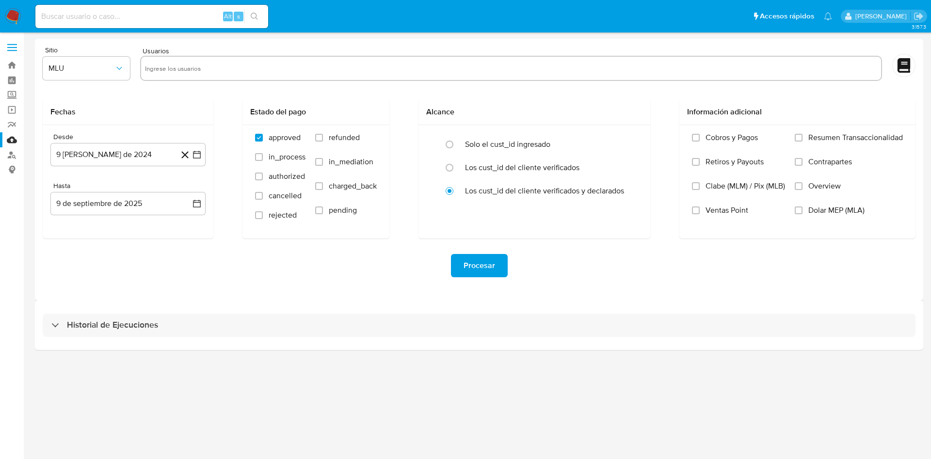
click at [208, 75] on input "text" at bounding box center [511, 69] width 732 height 16
paste input "1372452644"
type input "1372452644"
paste input "316384616"
type input "316384616"
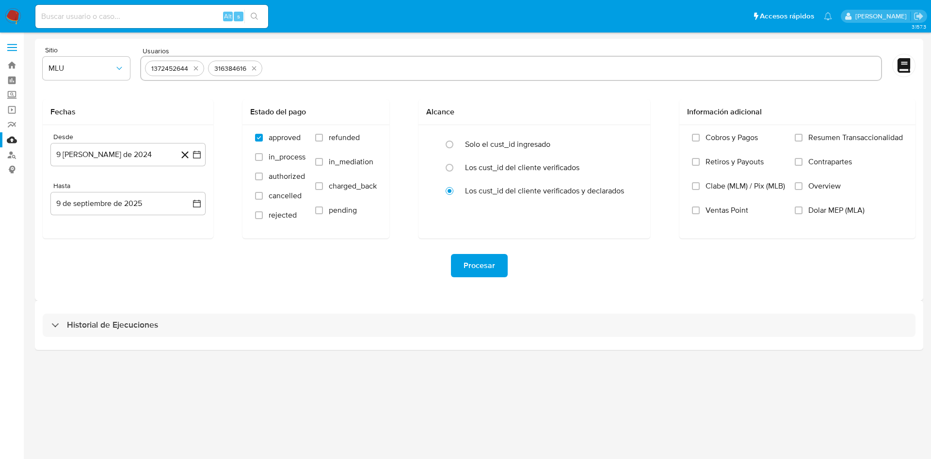
paste input "731483577"
type input "731483577"
paste input "417561437"
type input "417561437"
paste input "2294355811"
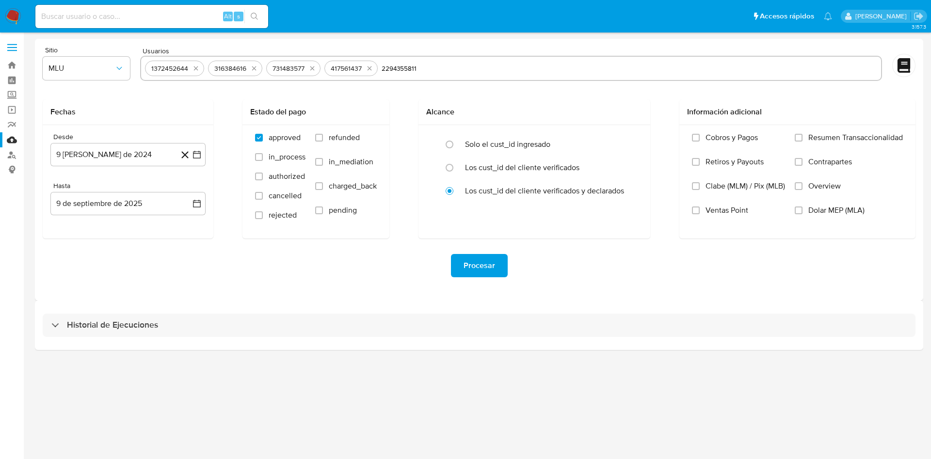
type input "2294355811"
paste input "1822840692"
type input "1822840692"
paste input "2004515076"
type input "2004515076"
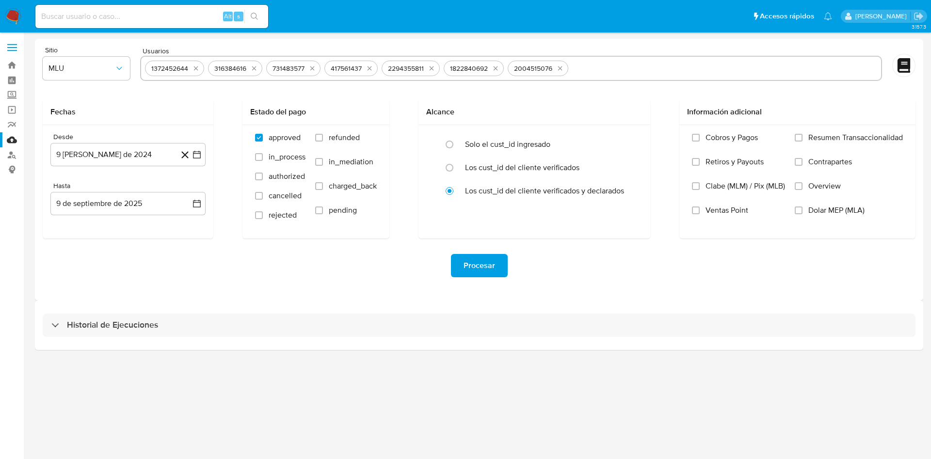
paste input "660901507"
type input "660901507"
click at [642, 67] on input "660901507" at bounding box center [755, 69] width 244 height 16
paste input "1765677644"
type input "1765677644"
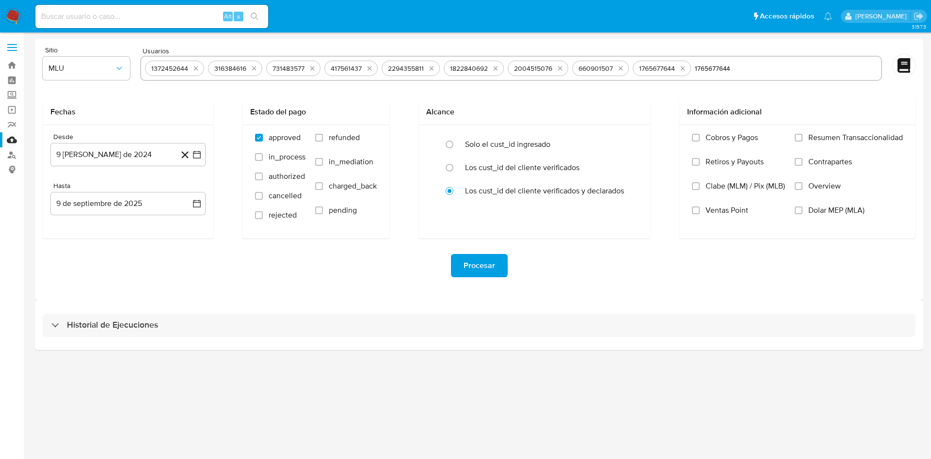
click at [735, 68] on input "1765677644" at bounding box center [786, 69] width 182 height 16
paste input "1878451589"
type input "1878451589"
click at [199, 156] on icon "button" at bounding box center [197, 155] width 10 height 10
click at [191, 189] on icon "Mes siguiente" at bounding box center [188, 190] width 12 height 12
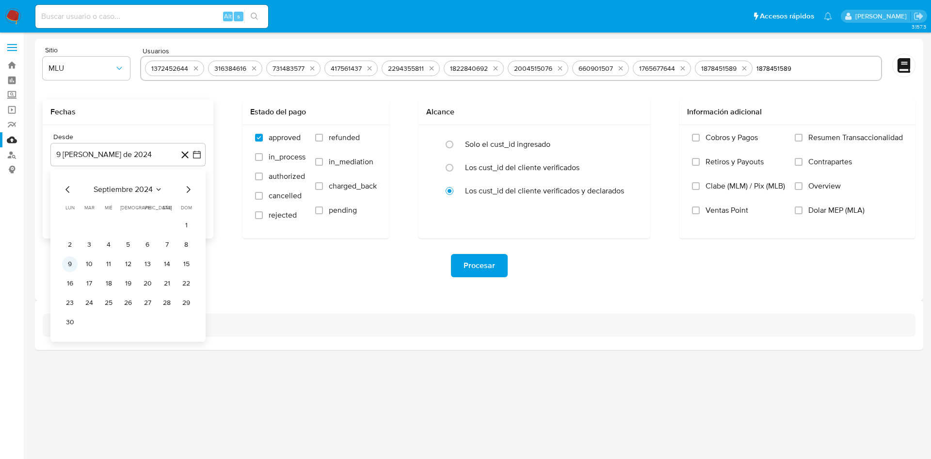
click at [69, 268] on button "9" at bounding box center [70, 265] width 16 height 16
click at [339, 137] on span "refunded" at bounding box center [344, 138] width 31 height 10
click at [323, 137] on input "refunded" at bounding box center [319, 138] width 8 height 8
checkbox input "true"
click at [343, 189] on span "charged_back" at bounding box center [353, 186] width 48 height 10
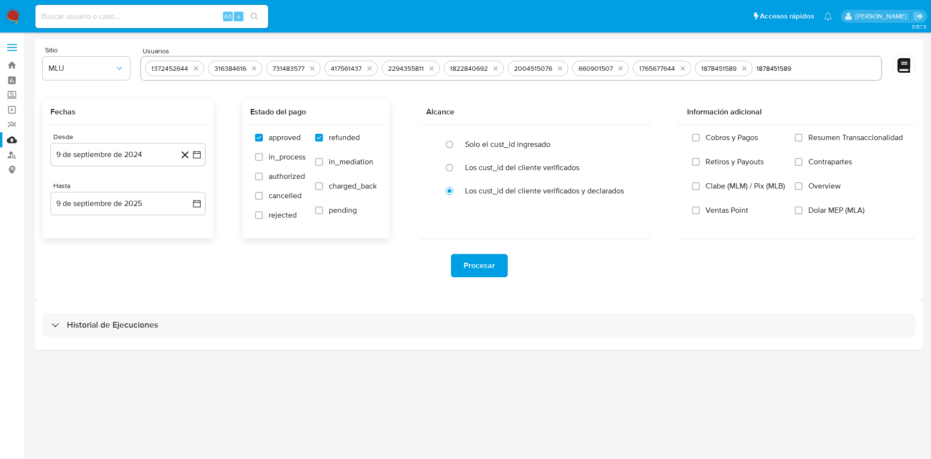
click at [323, 189] on input "charged_back" at bounding box center [319, 186] width 8 height 8
checkbox input "true"
click at [475, 252] on div "Procesar" at bounding box center [479, 266] width 873 height 54
click at [478, 261] on span "Procesar" at bounding box center [480, 265] width 32 height 21
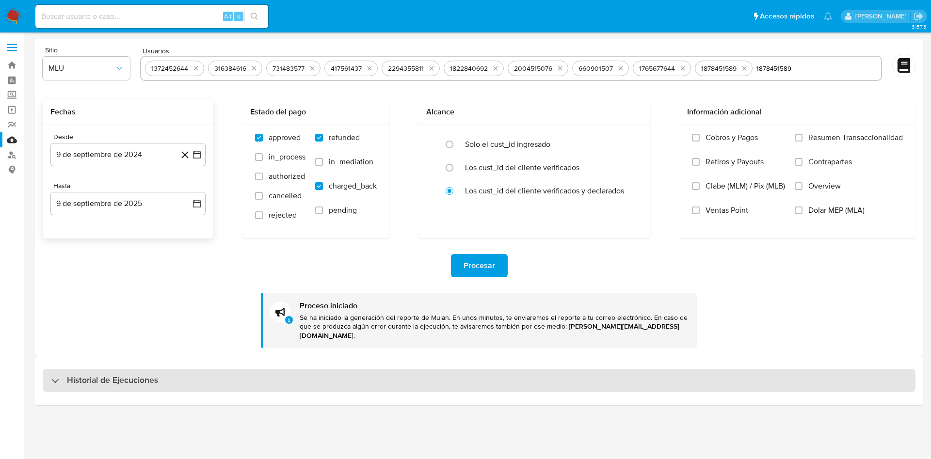
click at [170, 369] on div "Historial de Ejecuciones" at bounding box center [479, 380] width 873 height 23
select select "10"
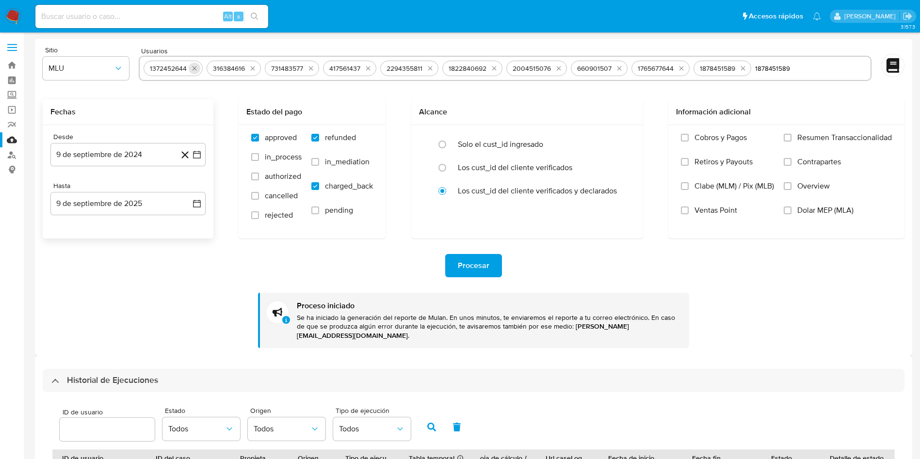
click at [193, 65] on icon "quitar 1372452644" at bounding box center [195, 68] width 8 height 8
click at [192, 65] on icon "quitar 316384616" at bounding box center [190, 68] width 8 height 8
click at [192, 65] on icon "quitar 731483577" at bounding box center [190, 68] width 8 height 8
click at [192, 65] on icon "quitar 417561437" at bounding box center [189, 68] width 8 height 8
click at [192, 65] on icon "quitar 2294355811" at bounding box center [194, 68] width 8 height 8
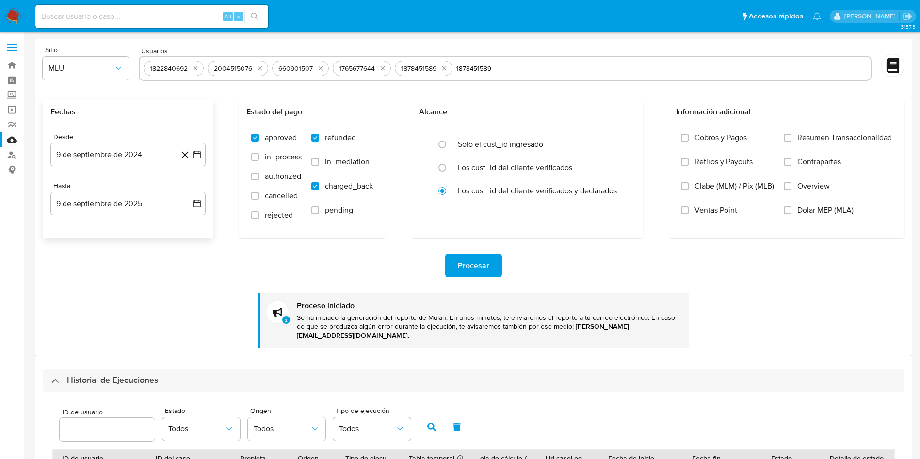
click at [192, 65] on icon "quitar 1822840692" at bounding box center [196, 68] width 8 height 8
click at [192, 65] on icon "quitar 2004515076" at bounding box center [196, 68] width 8 height 8
click at [192, 65] on icon "quitar 660901507" at bounding box center [192, 68] width 8 height 8
click at [192, 65] on icon "quitar 1765677644" at bounding box center [194, 68] width 8 height 8
click at [192, 65] on icon "quitar 1878451589" at bounding box center [193, 68] width 8 height 8
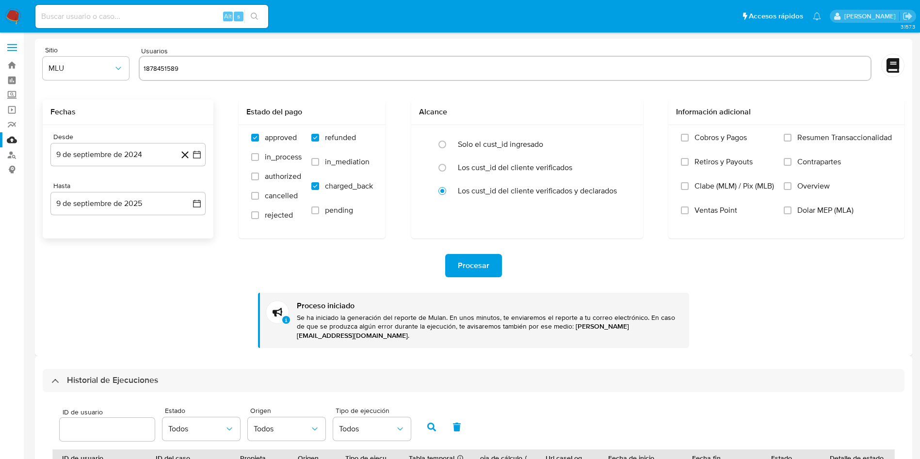
click at [192, 65] on input "1878451589" at bounding box center [505, 69] width 722 height 16
paste input "264118357"
type input "264118357"
paste input "1080498540"
type input "1080498540"
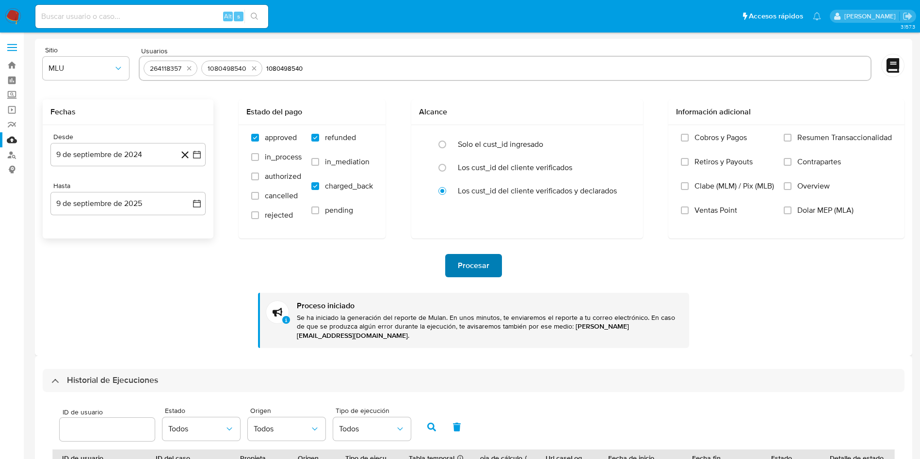
click at [467, 259] on span "Procesar" at bounding box center [474, 265] width 32 height 21
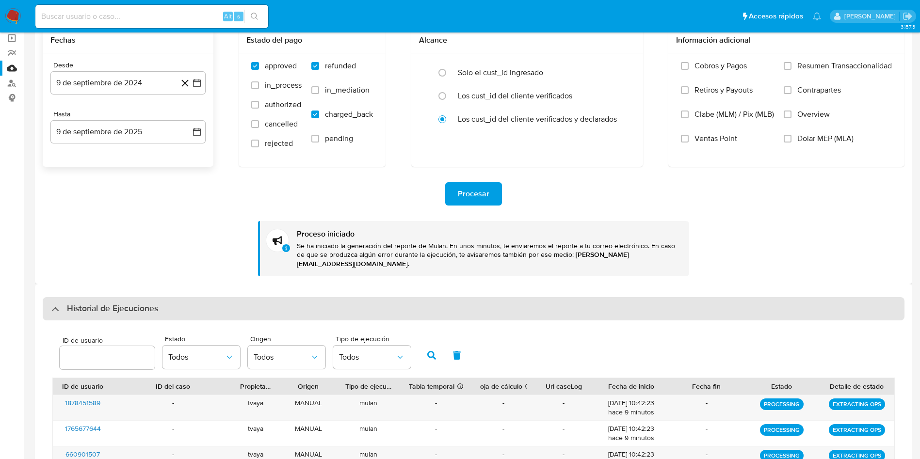
scroll to position [145, 0]
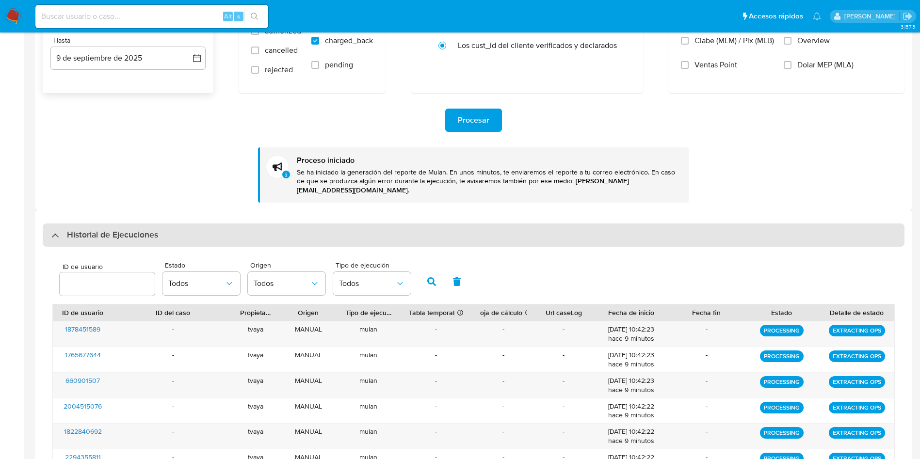
click at [132, 229] on h3 "Historial de Ejecuciones" at bounding box center [112, 235] width 91 height 12
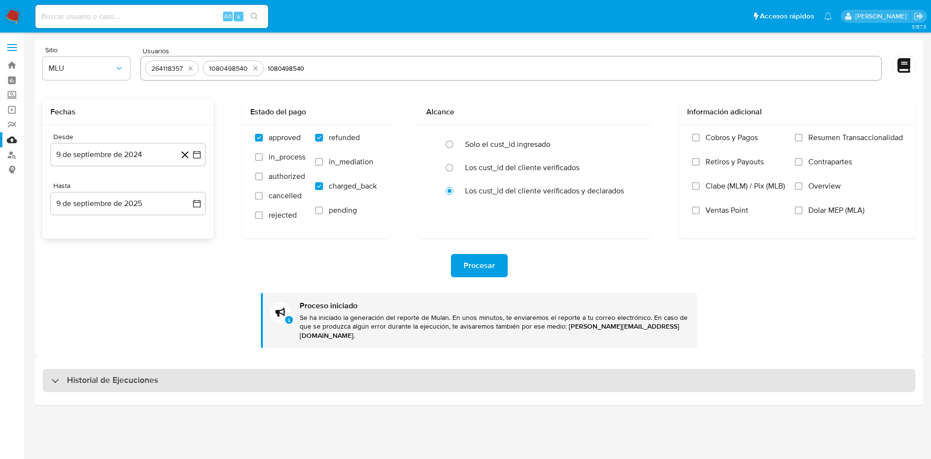
click at [126, 375] on h3 "Historial de Ejecuciones" at bounding box center [112, 381] width 91 height 12
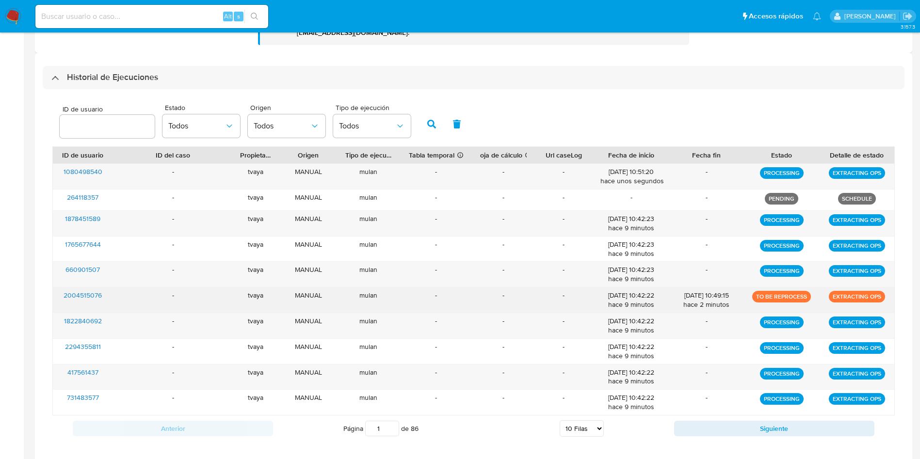
scroll to position [305, 0]
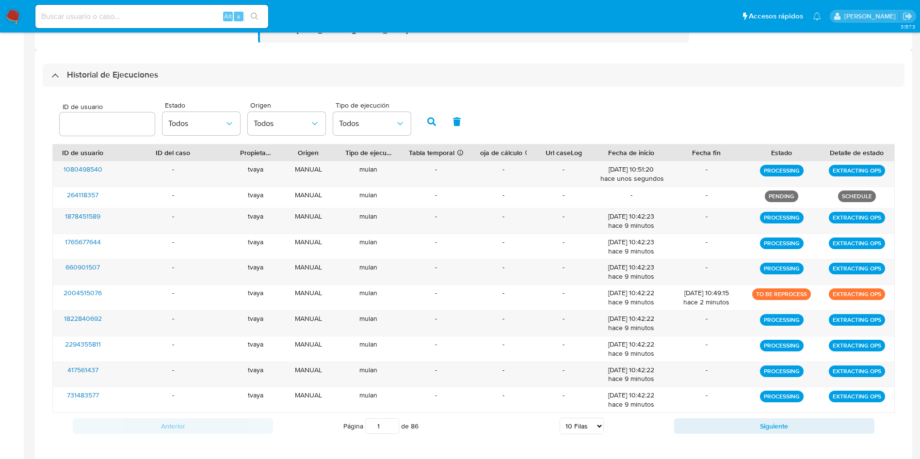
click at [591, 418] on select "5 Filas 10 Filas 20 Filas 25 Filas 50 Filas 100 Filas" at bounding box center [582, 426] width 44 height 16
select select "25"
click at [560, 418] on select "5 Filas 10 Filas 20 Filas 25 Filas 50 Filas 100 Filas" at bounding box center [582, 426] width 44 height 16
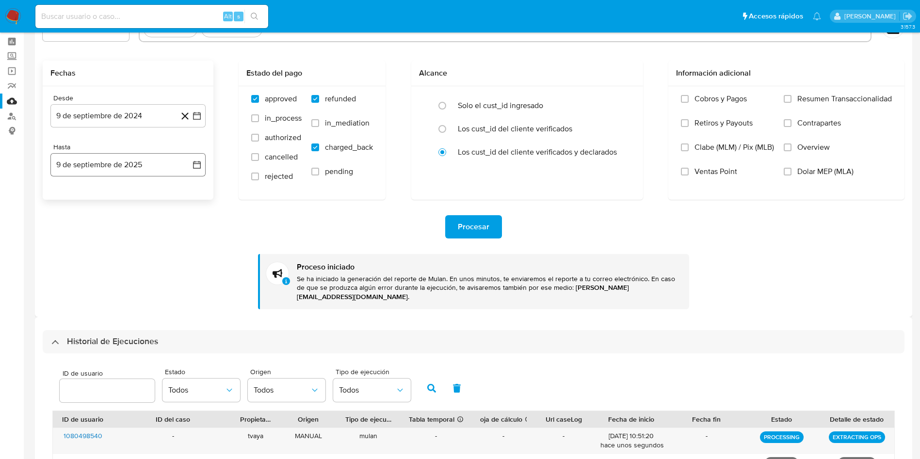
scroll to position [15, 0]
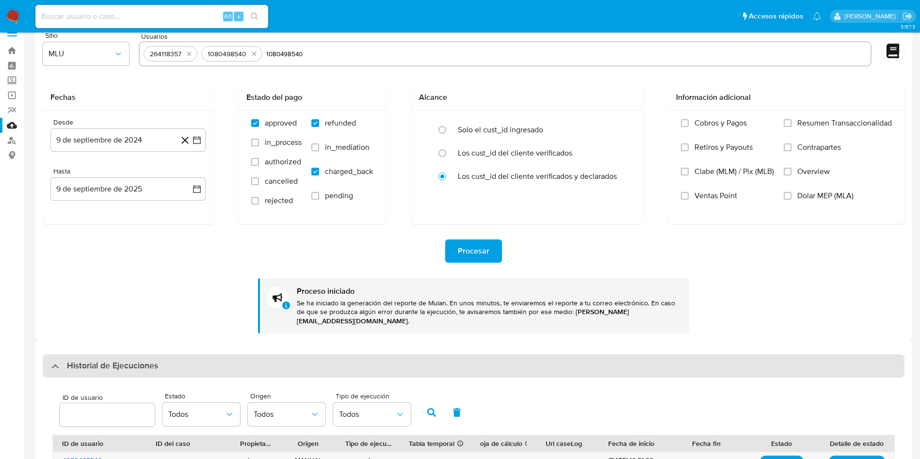
click at [119, 354] on div "Historial de Ejecuciones" at bounding box center [474, 365] width 862 height 23
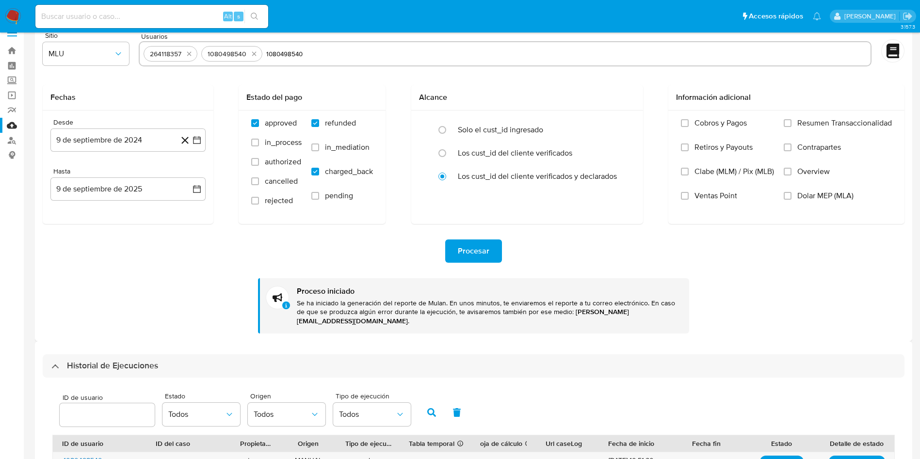
scroll to position [0, 0]
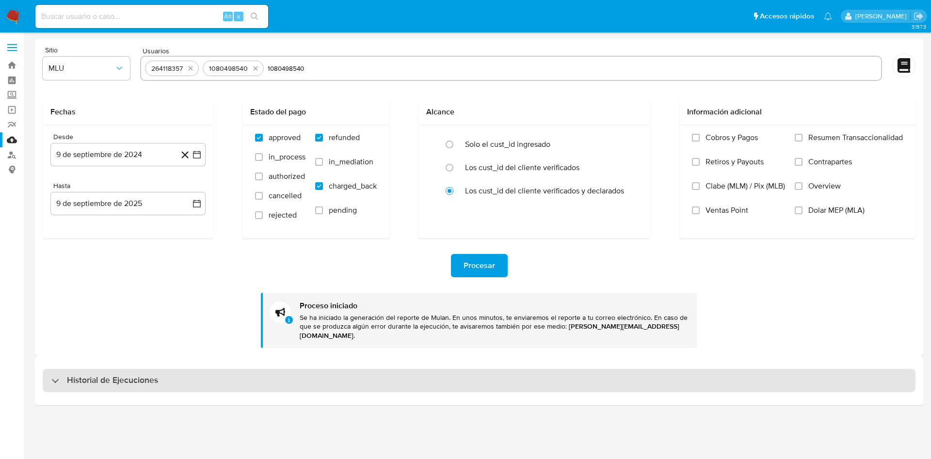
click at [117, 379] on div "Historial de Ejecuciones" at bounding box center [479, 380] width 873 height 23
select select "10"
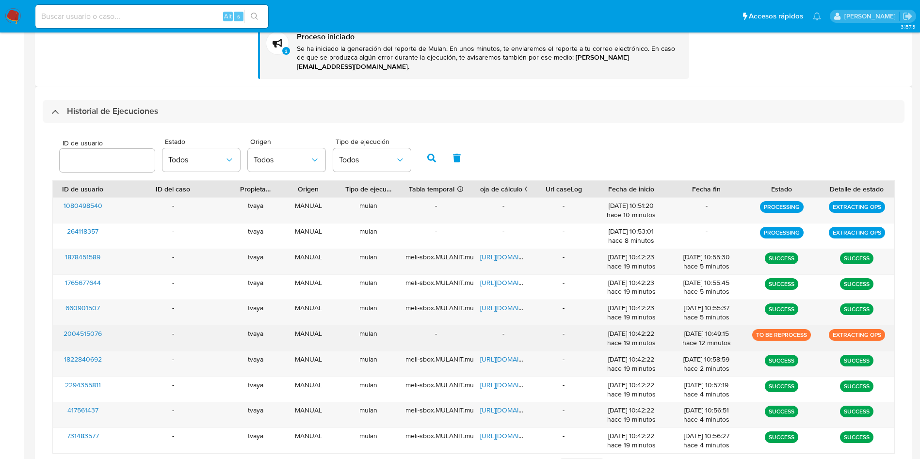
scroll to position [291, 0]
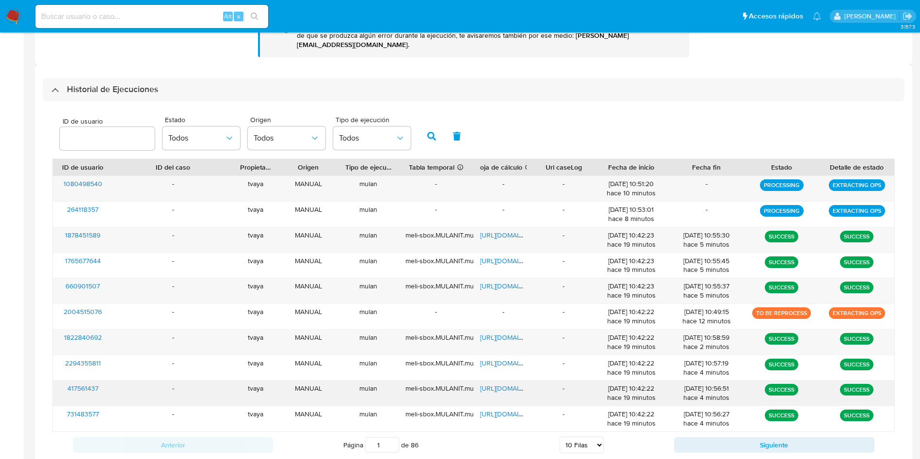
click at [502, 384] on span "https://docs.google.com/spreadsheets/d/1pLxr1KvZH7bpqTDwrfHXkrwhpLfhcTiyimNdEST…" at bounding box center [513, 389] width 67 height 10
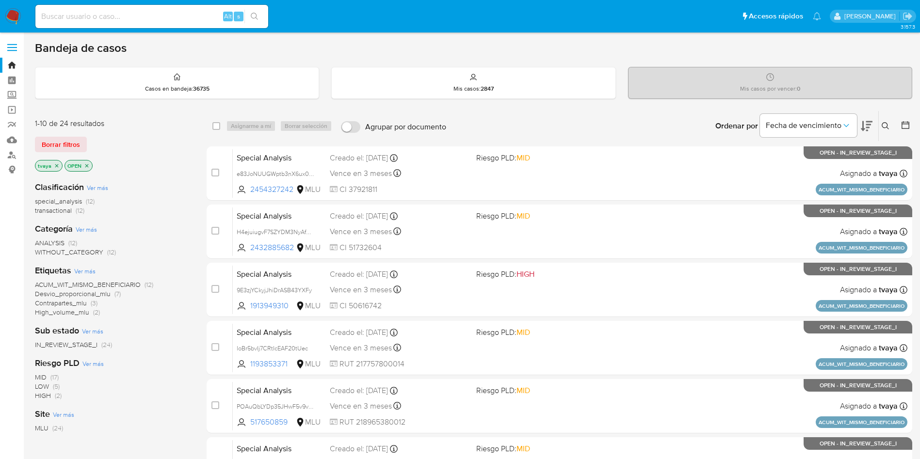
click at [889, 127] on icon at bounding box center [886, 126] width 8 height 8
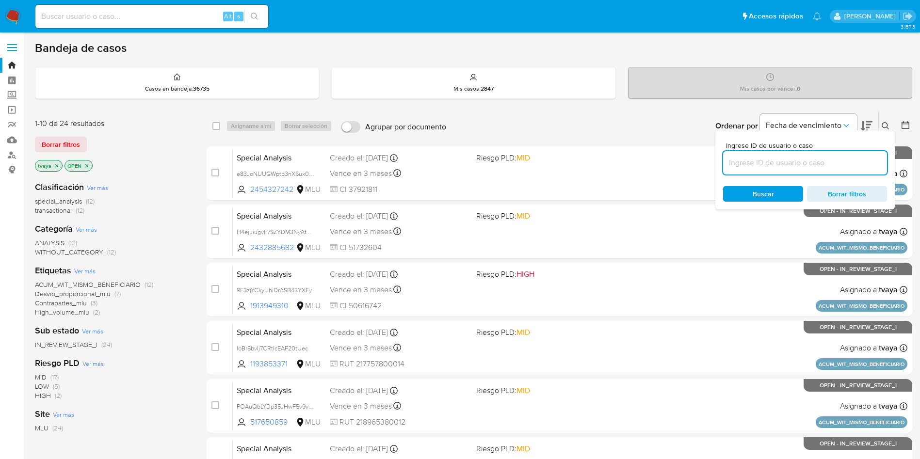
click at [745, 166] on input at bounding box center [805, 163] width 164 height 13
type input "417561437"
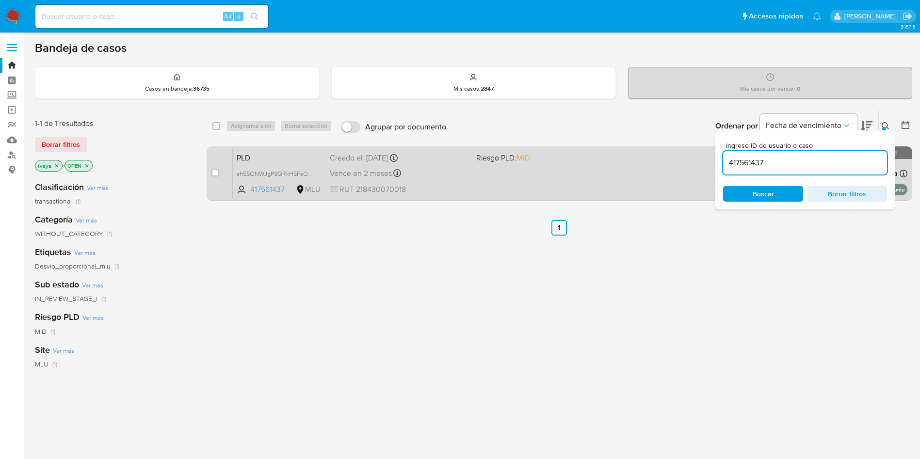
click at [307, 160] on span "PLD" at bounding box center [279, 157] width 85 height 13
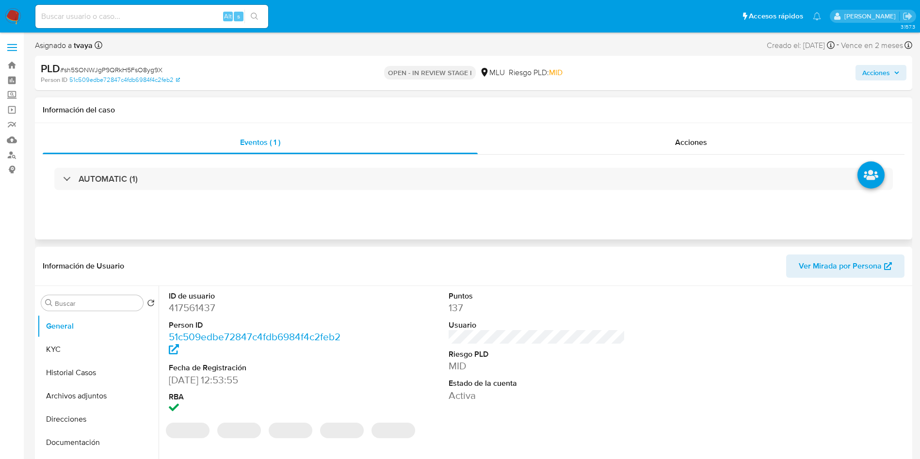
select select "10"
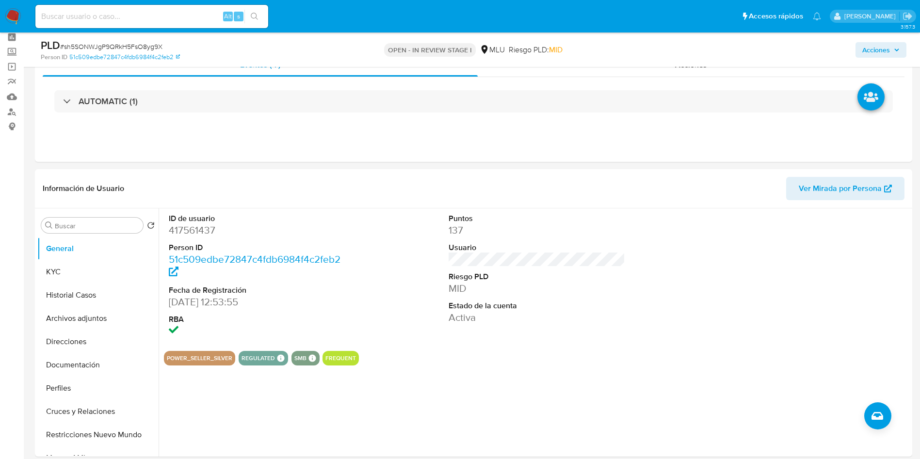
scroll to position [73, 0]
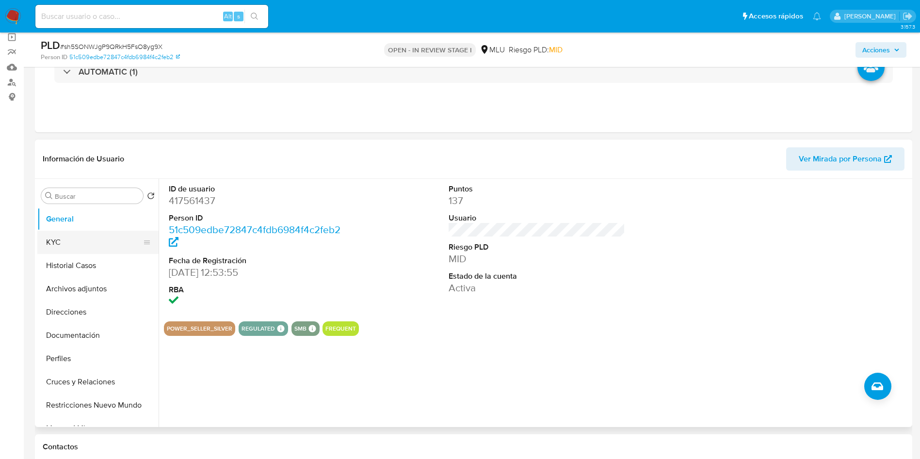
click at [74, 243] on button "KYC" at bounding box center [93, 242] width 113 height 23
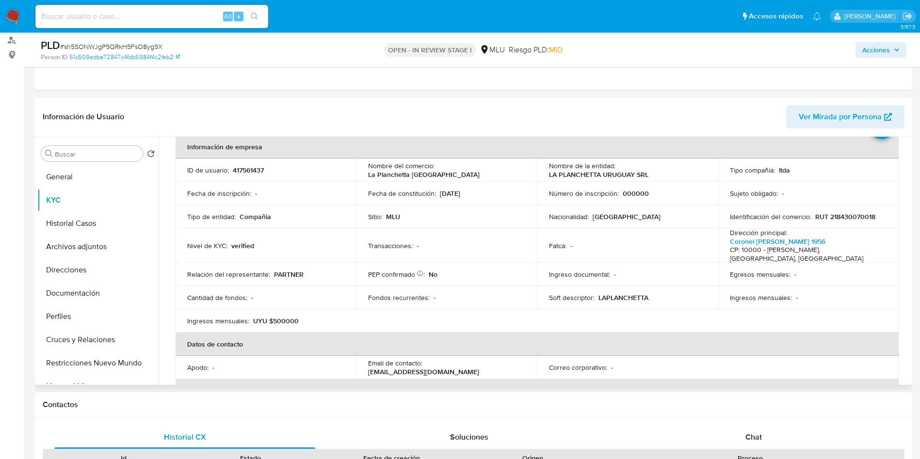
scroll to position [49, 0]
click at [51, 218] on button "Historial Casos" at bounding box center [93, 223] width 113 height 23
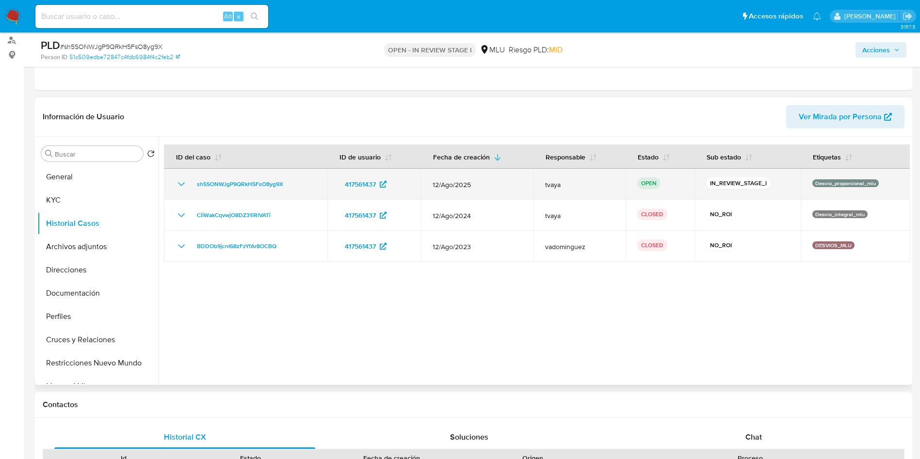
drag, startPoint x: 290, startPoint y: 188, endPoint x: 191, endPoint y: 191, distance: 99.4
click at [191, 191] on td "sh5SONWJgP9QRkH5FsO8yg9X" at bounding box center [245, 184] width 163 height 31
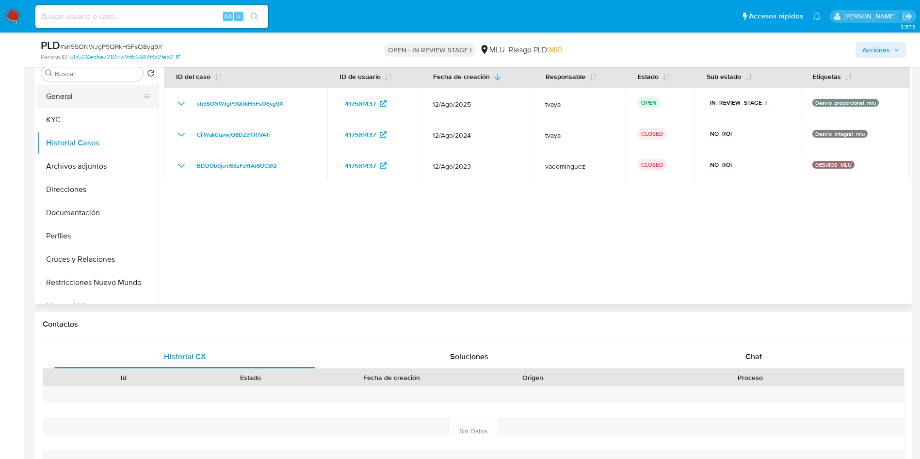
scroll to position [115, 0]
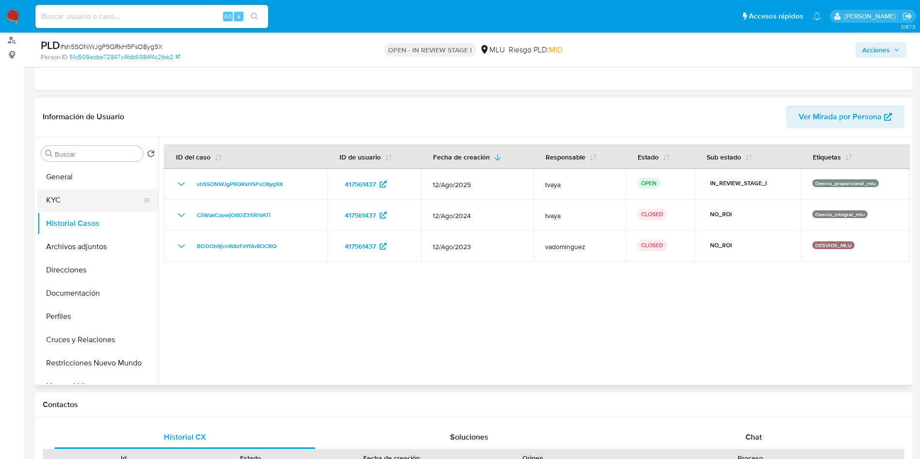
click at [65, 193] on button "KYC" at bounding box center [93, 200] width 113 height 23
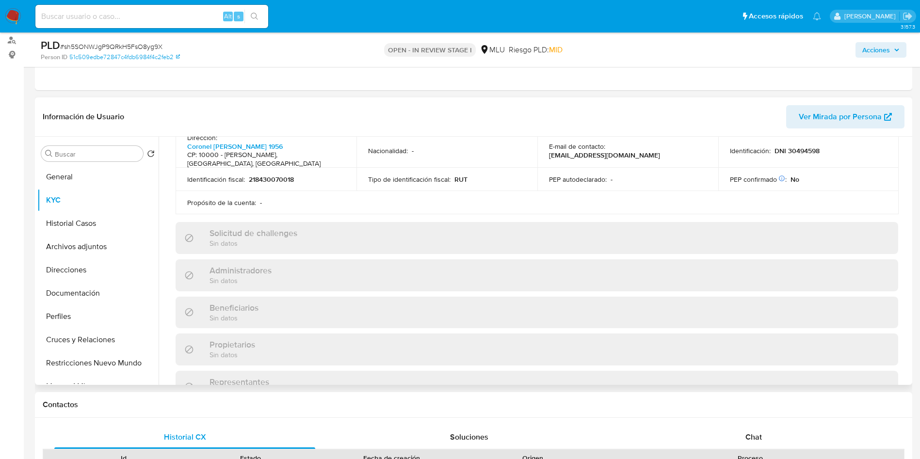
scroll to position [125, 0]
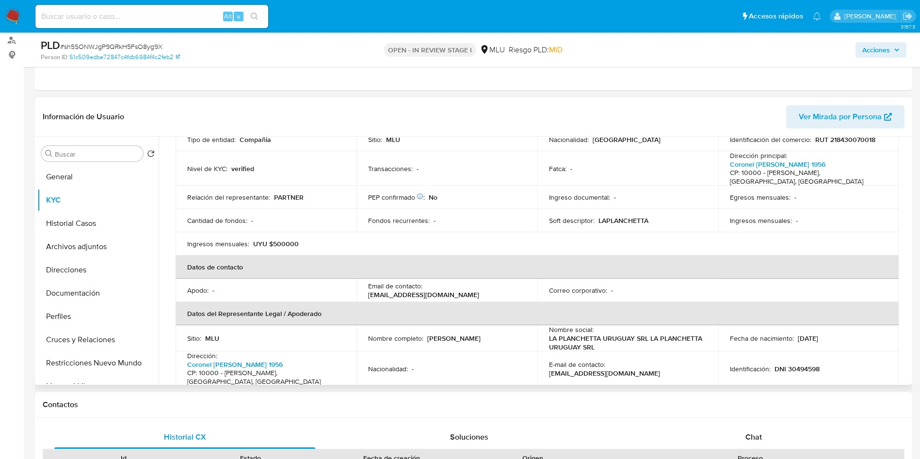
click at [285, 240] on p "UYU $500000" at bounding box center [276, 244] width 46 height 9
copy p "500000"
click at [75, 302] on button "Documentación" at bounding box center [93, 293] width 113 height 23
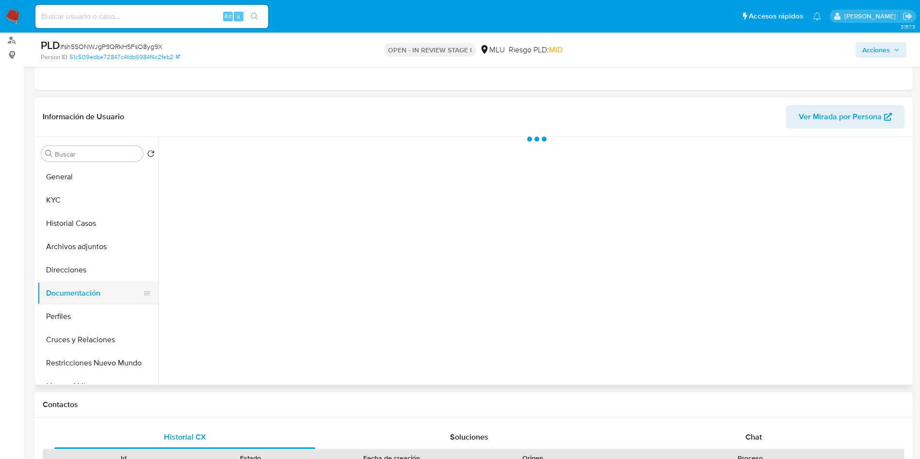
scroll to position [0, 0]
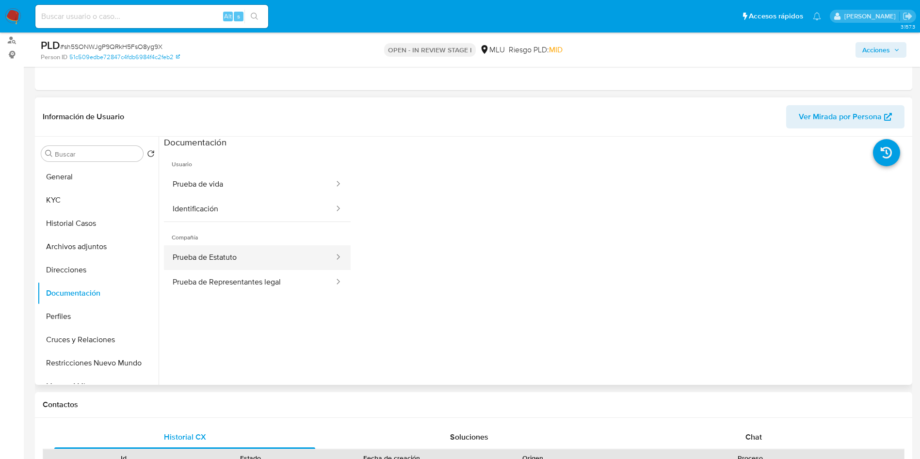
click at [234, 253] on button "Prueba de Estatuto" at bounding box center [249, 257] width 171 height 25
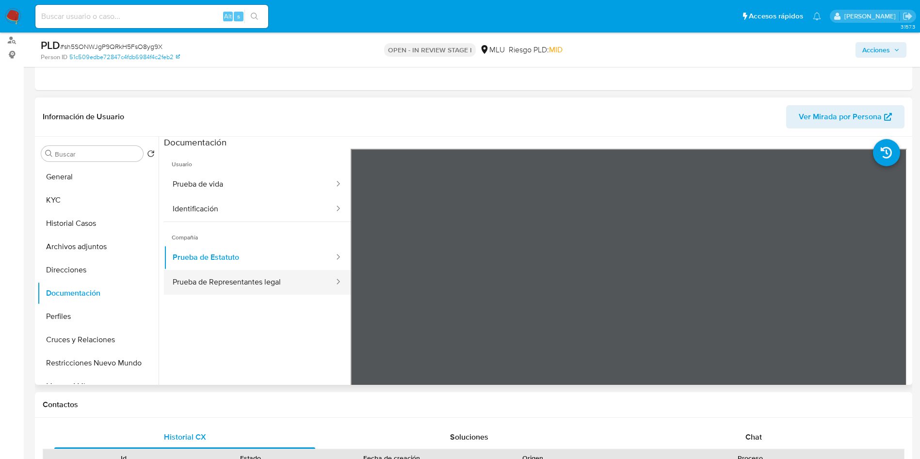
click at [263, 286] on button "Prueba de Representantes legal" at bounding box center [249, 282] width 171 height 25
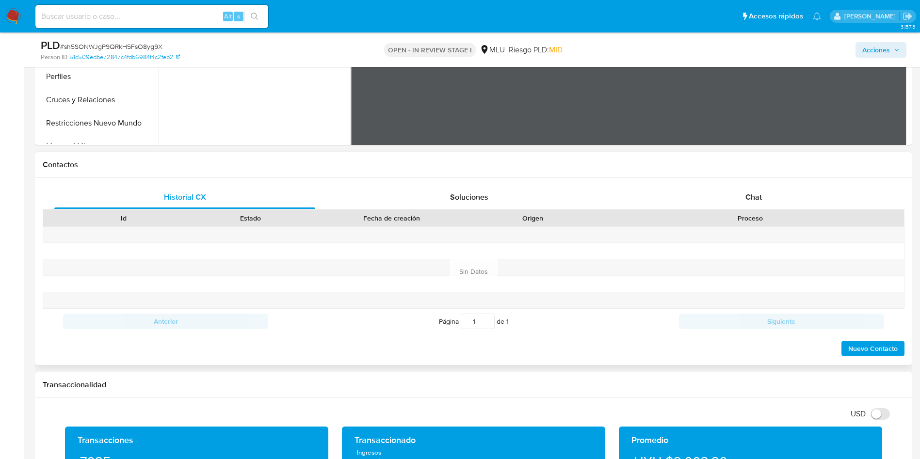
scroll to position [271, 0]
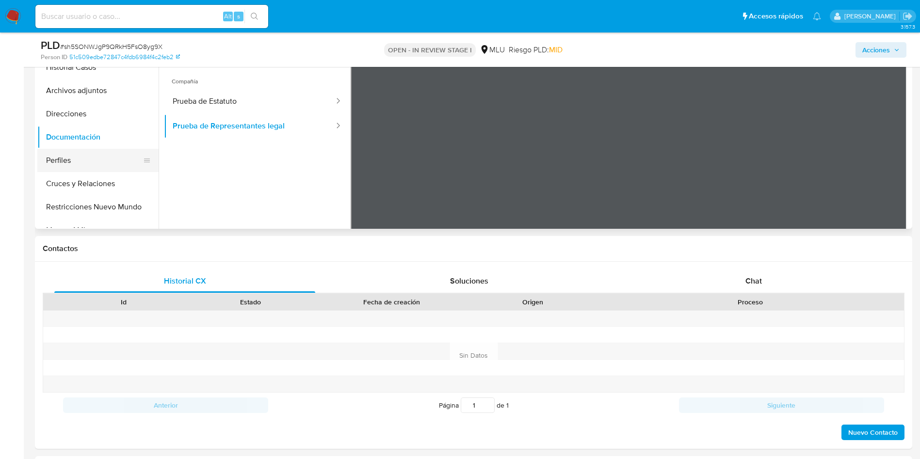
click at [77, 165] on button "Perfiles" at bounding box center [93, 160] width 113 height 23
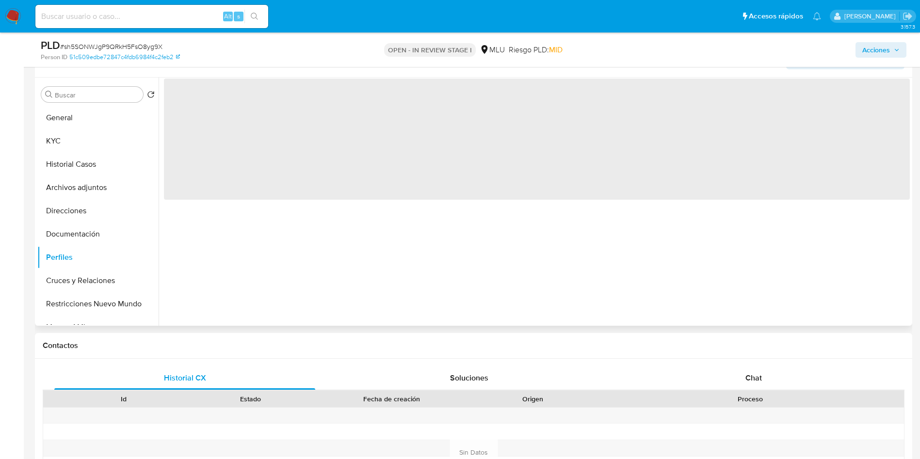
scroll to position [126, 0]
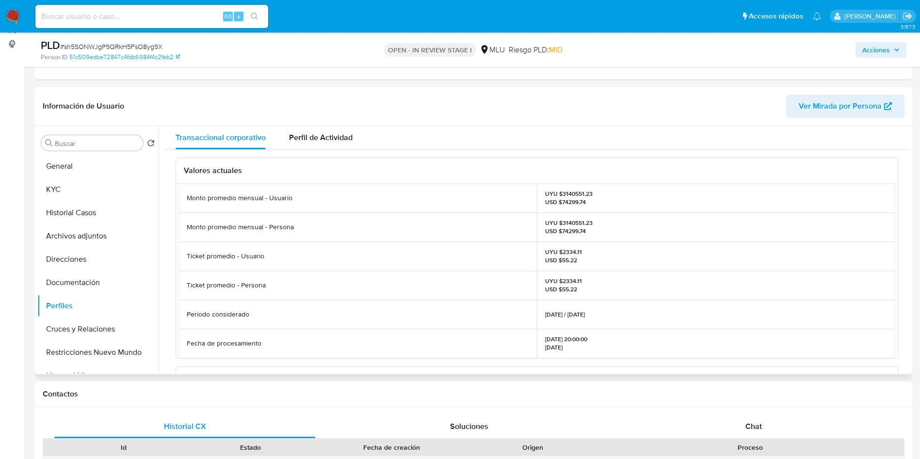
click at [563, 193] on p "UYU $3140551.23 USD $74299.74" at bounding box center [569, 198] width 48 height 16
copy p "3140551.23"
click at [762, 132] on div "Transaccional corporativo Perfil de Actividad" at bounding box center [537, 137] width 746 height 23
click at [85, 170] on button "General" at bounding box center [93, 166] width 113 height 23
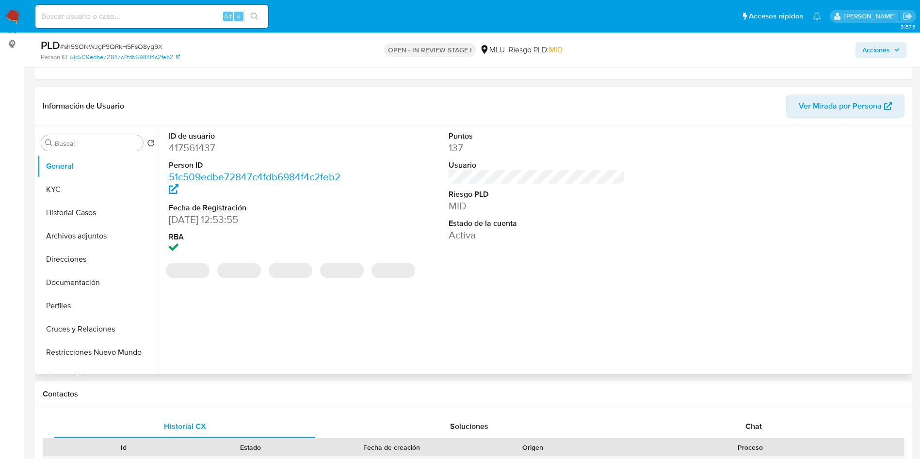
click at [182, 154] on dd "417561437" at bounding box center [257, 148] width 177 height 14
copy dd "417561437"
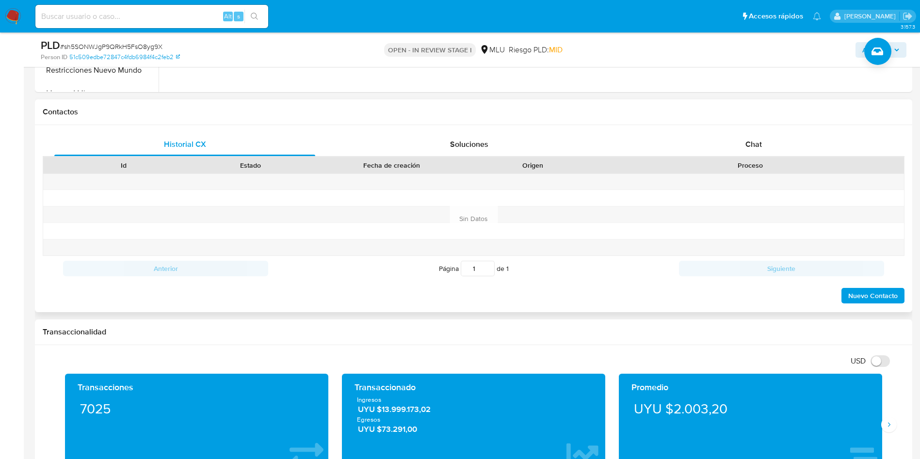
scroll to position [489, 0]
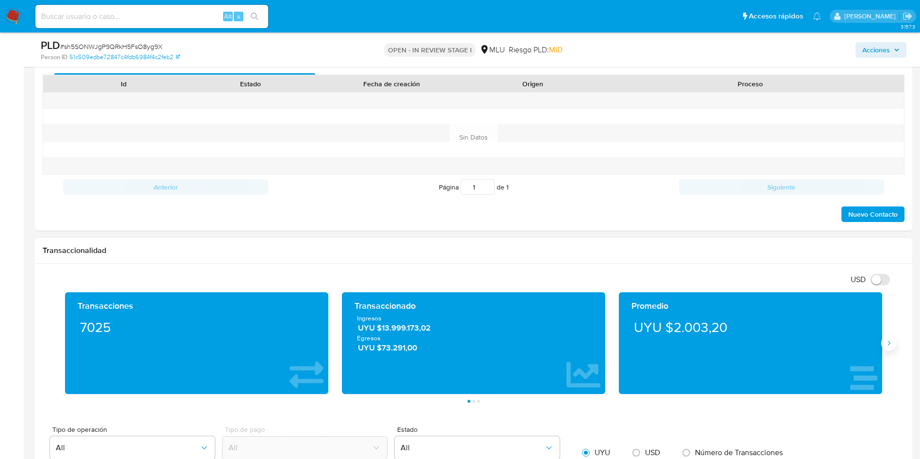
click at [888, 348] on button "Siguiente" at bounding box center [889, 344] width 16 height 16
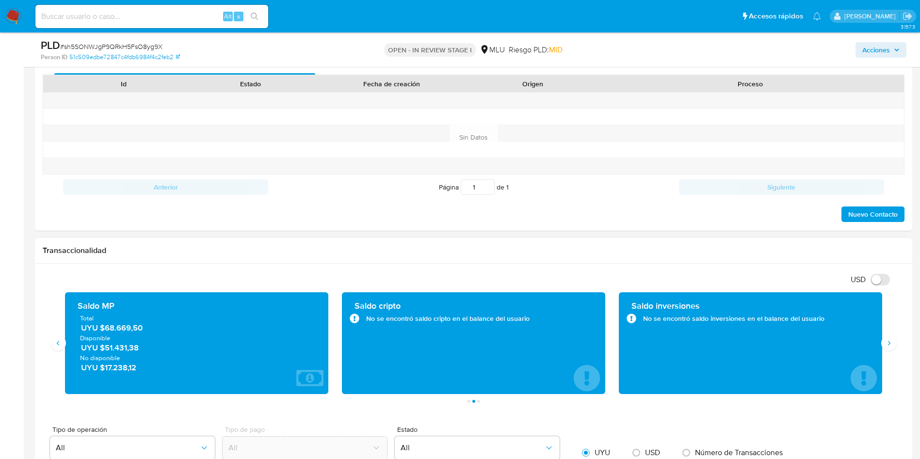
click at [123, 328] on span "UYU $68.669,50" at bounding box center [197, 327] width 232 height 11
drag, startPoint x: 82, startPoint y: 160, endPoint x: 168, endPoint y: 107, distance: 101.5
click at [82, 160] on div at bounding box center [123, 166] width 127 height 16
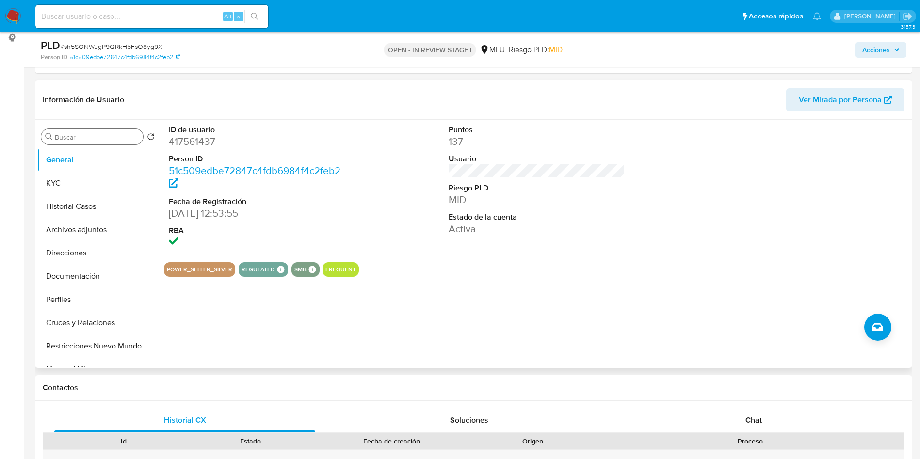
scroll to position [53, 0]
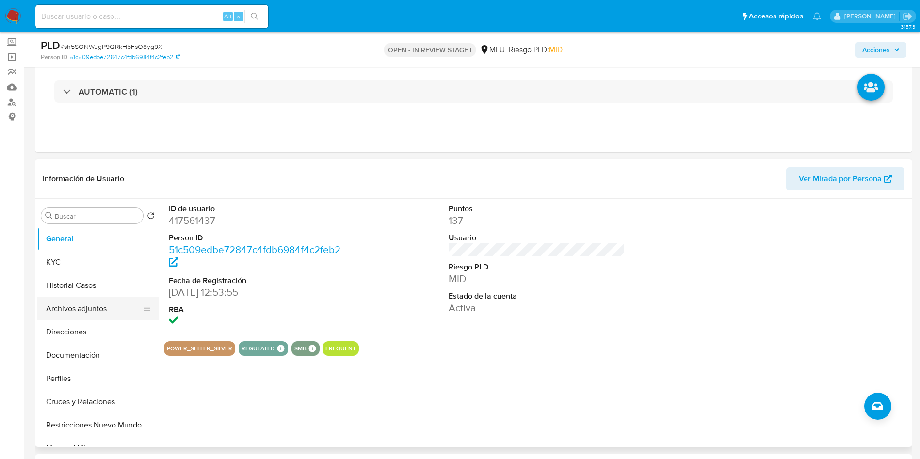
click at [80, 303] on button "Archivos adjuntos" at bounding box center [93, 308] width 113 height 23
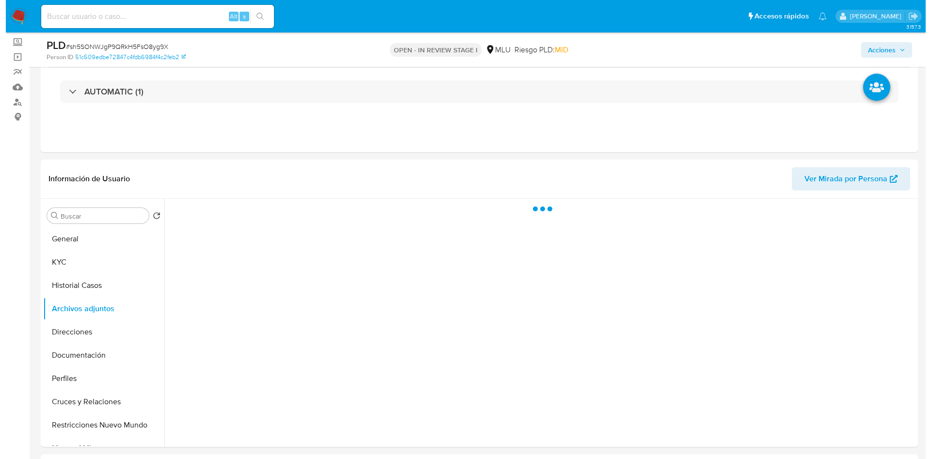
scroll to position [126, 0]
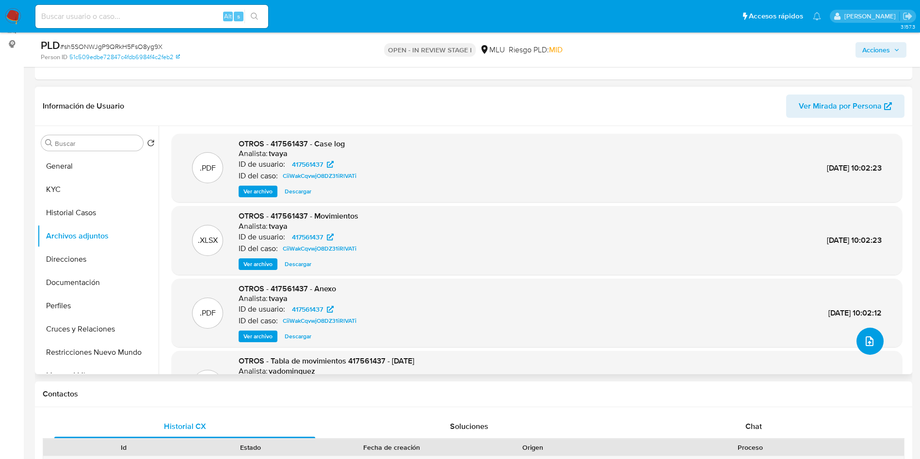
click at [876, 340] on button "upload-file" at bounding box center [869, 341] width 27 height 27
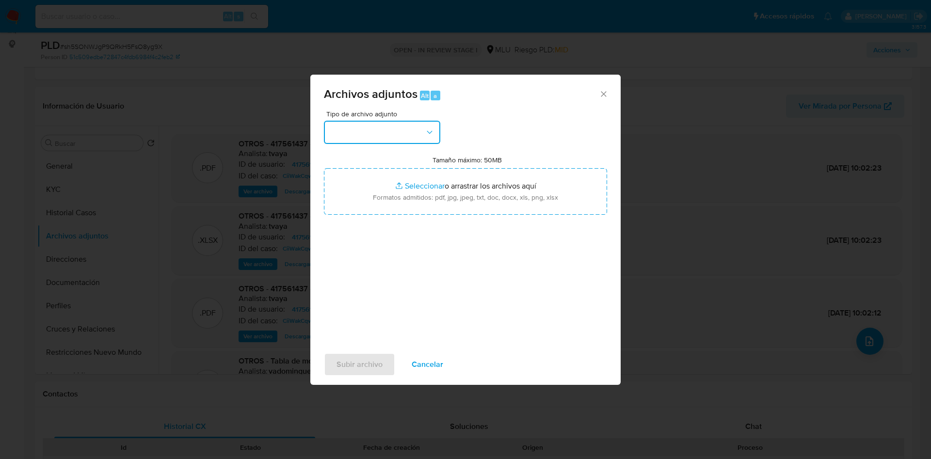
click at [397, 138] on button "button" at bounding box center [382, 132] width 116 height 23
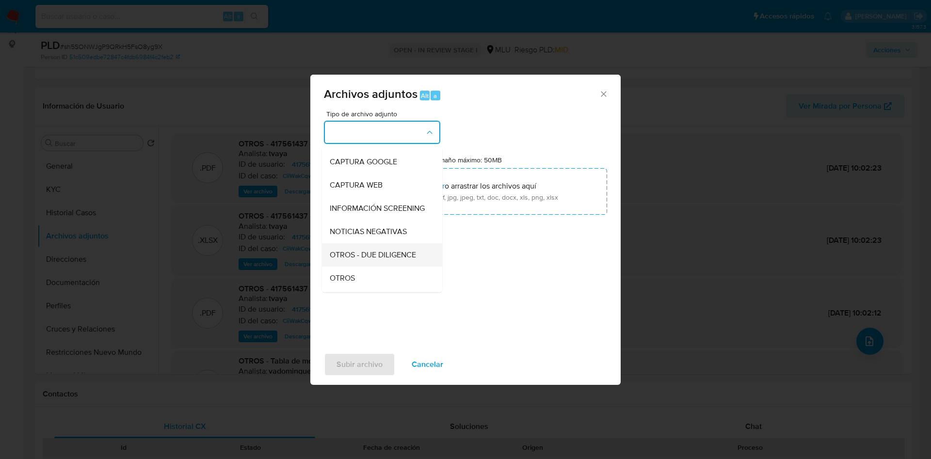
scroll to position [73, 0]
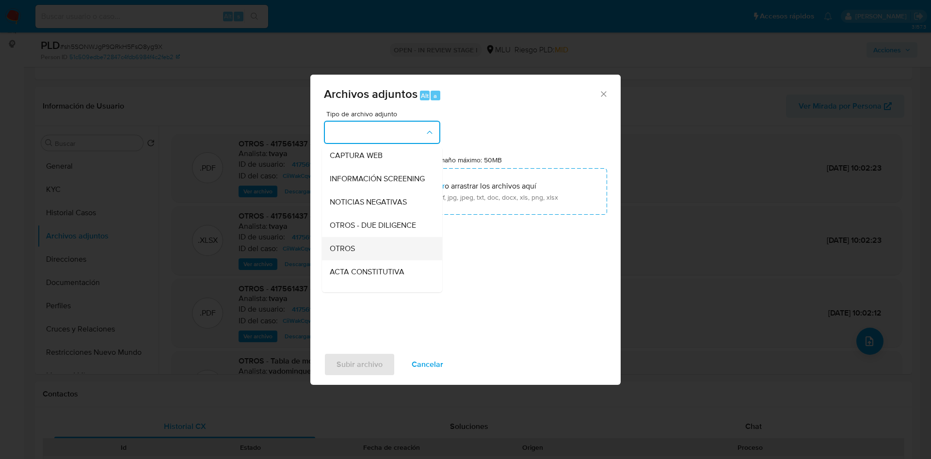
click at [358, 259] on div "OTROS" at bounding box center [379, 248] width 99 height 23
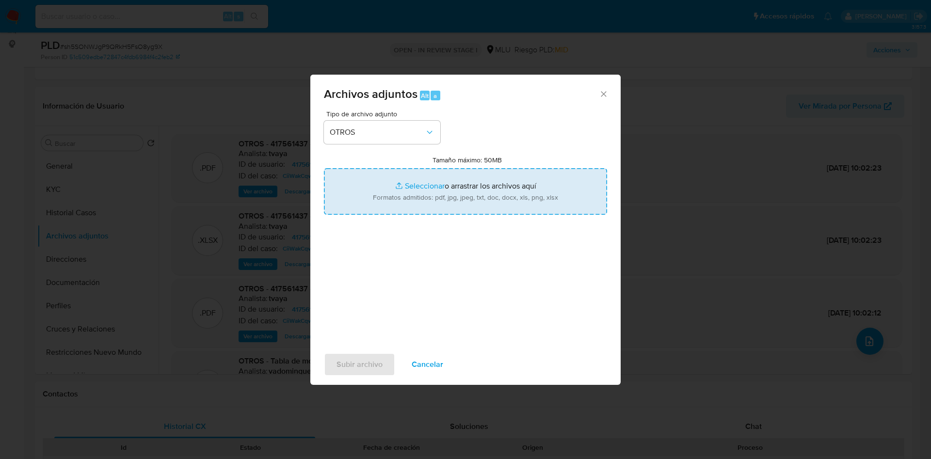
click at [444, 198] on input "Tamaño máximo: 50MB Seleccionar archivos" at bounding box center [465, 191] width 283 height 47
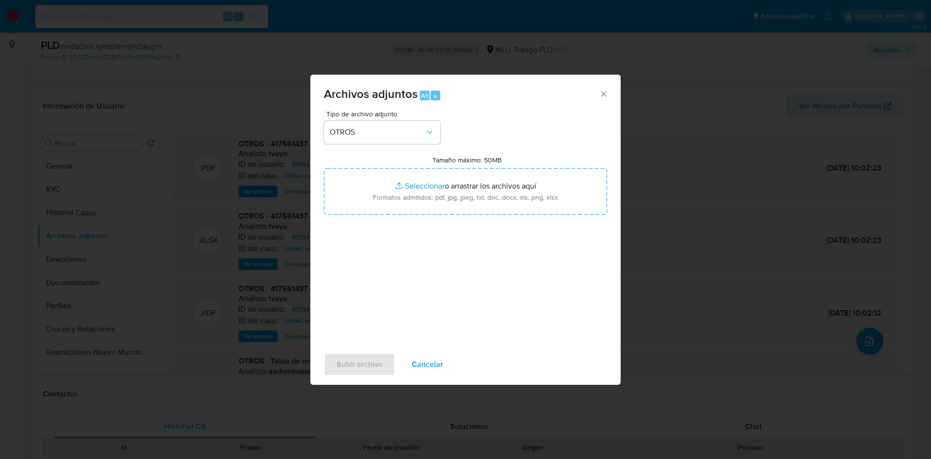
click at [442, 368] on span "Cancelar" at bounding box center [428, 364] width 32 height 21
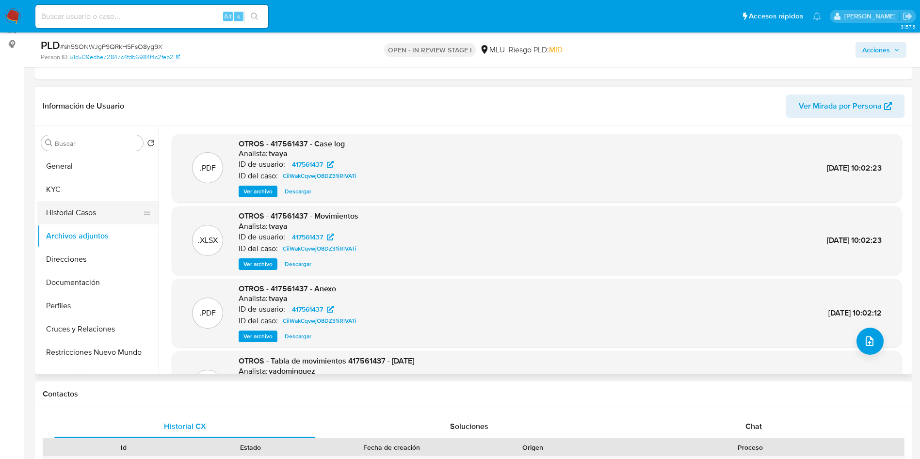
click at [68, 214] on button "Historial Casos" at bounding box center [93, 212] width 113 height 23
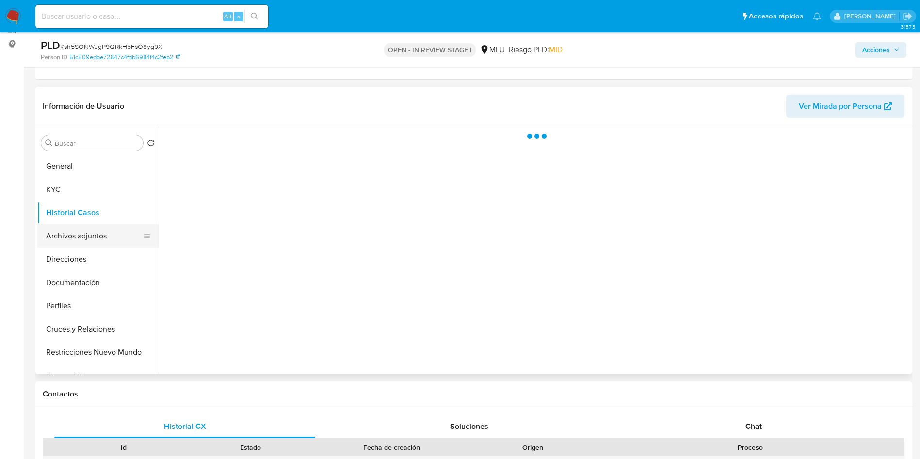
click at [77, 241] on button "Archivos adjuntos" at bounding box center [93, 236] width 113 height 23
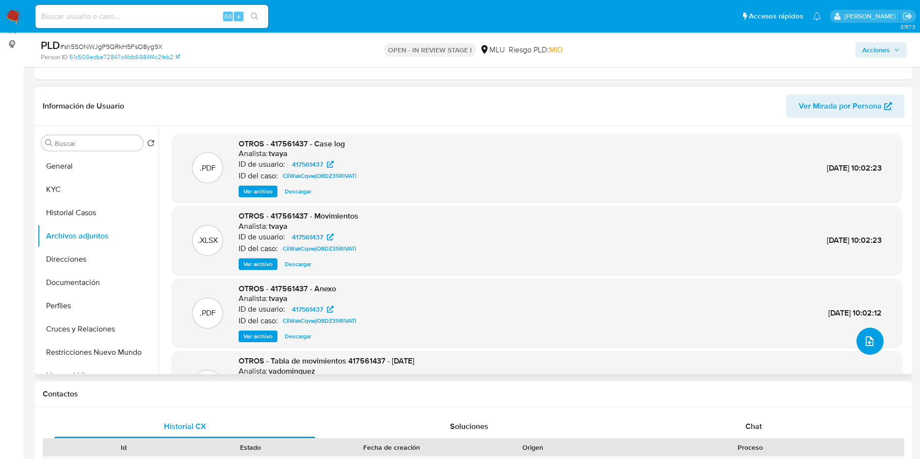
click at [868, 341] on icon "upload-file" at bounding box center [870, 342] width 12 height 12
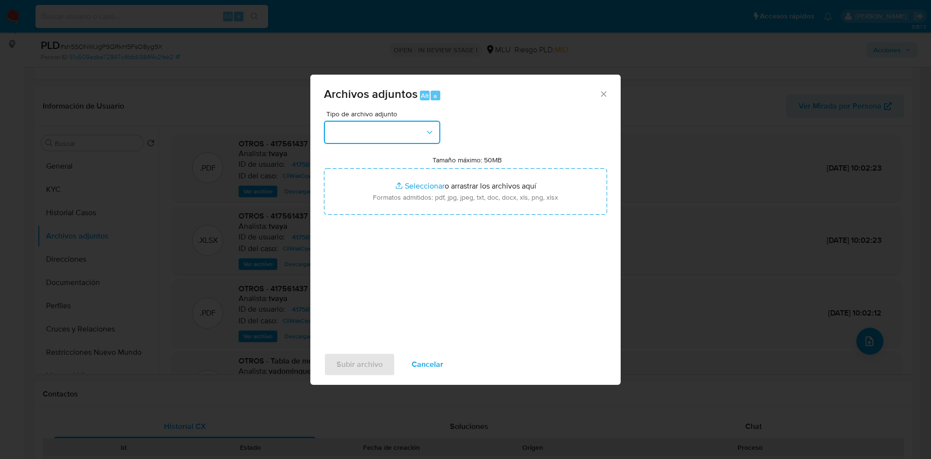
click at [398, 135] on button "button" at bounding box center [382, 132] width 116 height 23
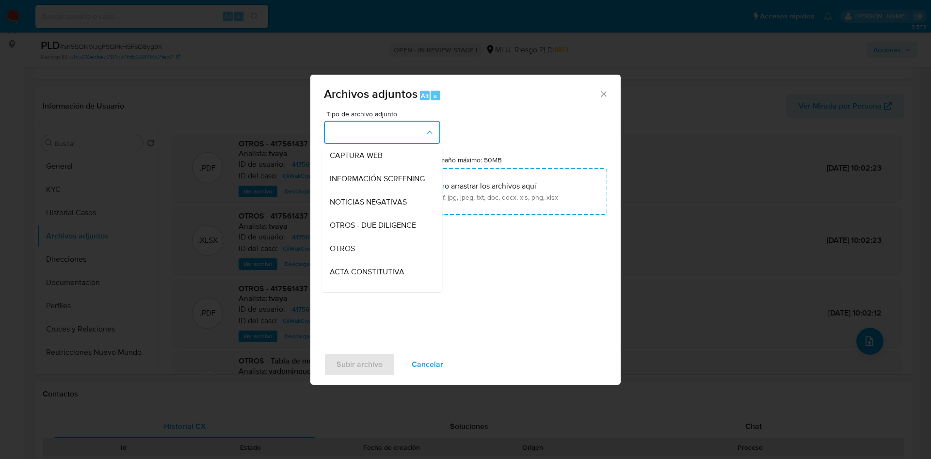
click at [351, 254] on span "OTROS" at bounding box center [342, 249] width 25 height 10
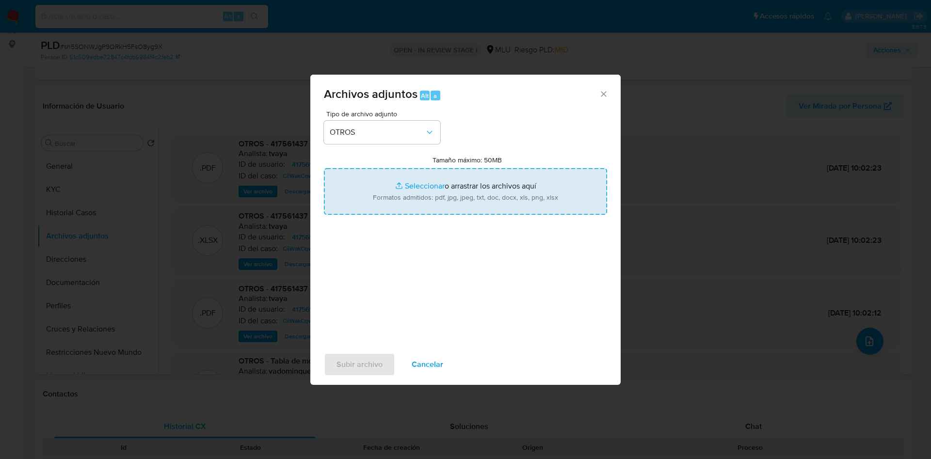
click at [405, 207] on input "Tamaño máximo: 50MB Seleccionar archivos" at bounding box center [465, 191] width 283 height 47
type input "C:\fakepath\417561437 - Anexo.pdf"
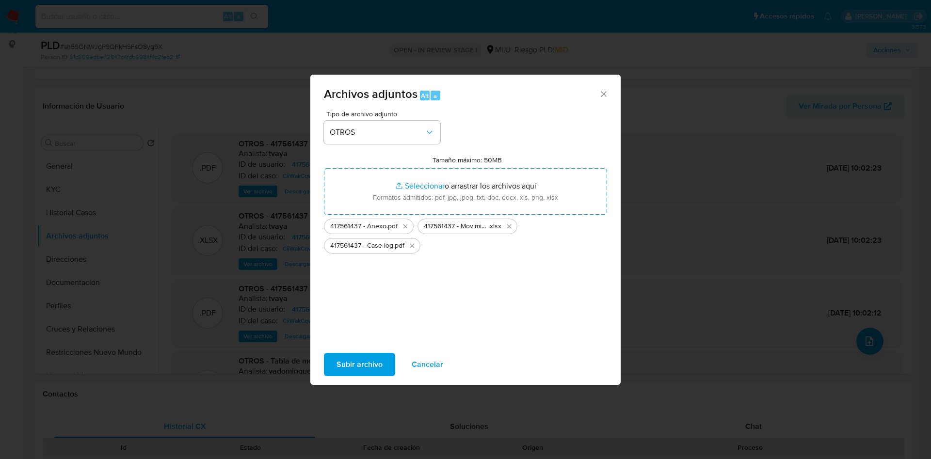
click at [355, 366] on span "Subir archivo" at bounding box center [360, 364] width 46 height 21
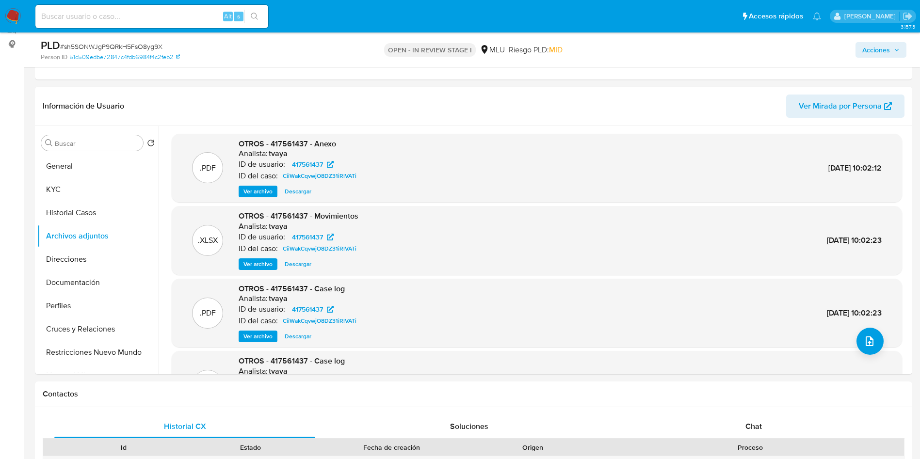
click at [874, 53] on span "Acciones" at bounding box center [876, 50] width 28 height 16
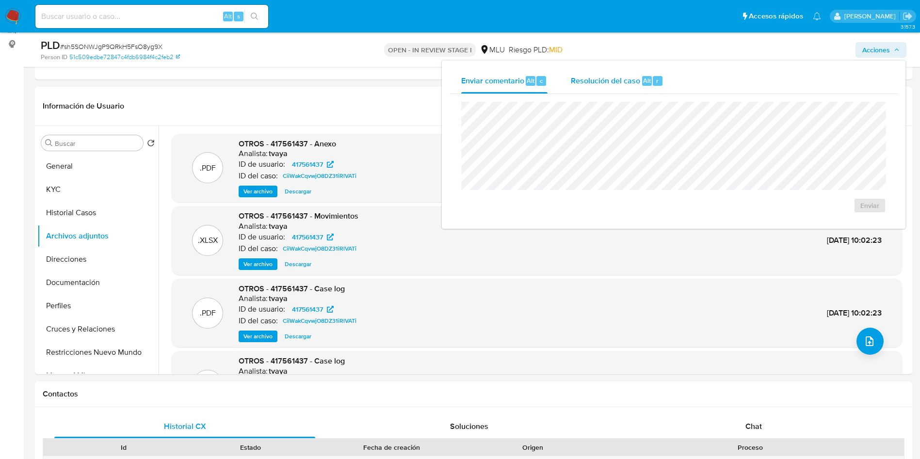
click at [590, 82] on span "Resolución del caso" at bounding box center [605, 80] width 69 height 11
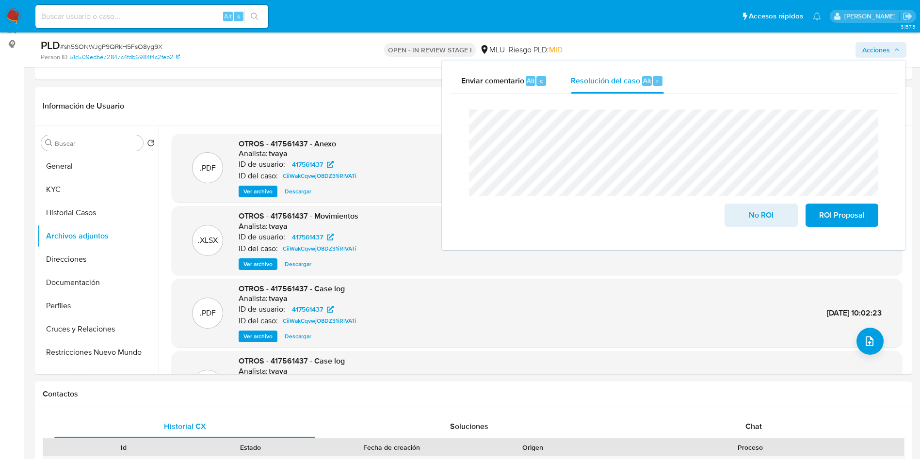
click at [458, 124] on div "Cierre de caso No ROI ROI Proposal" at bounding box center [673, 168] width 448 height 148
click at [762, 219] on span "No ROI" at bounding box center [761, 215] width 48 height 21
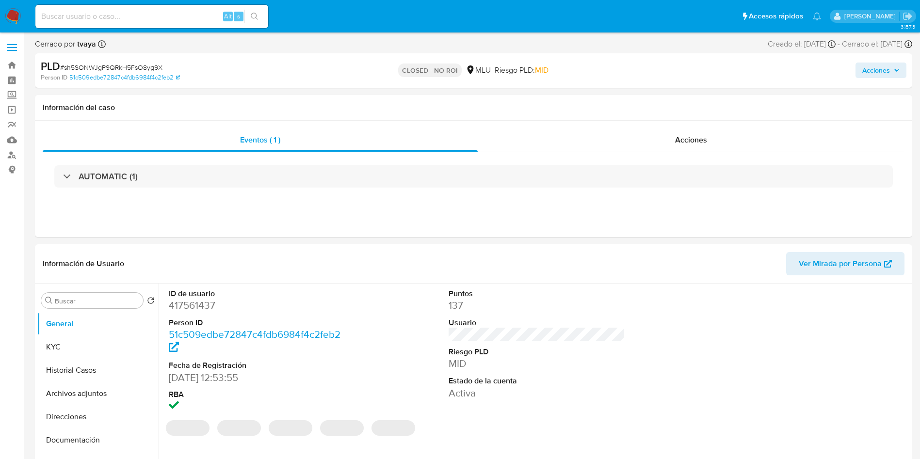
click at [77, 365] on button "Historial Casos" at bounding box center [97, 370] width 121 height 23
select select "10"
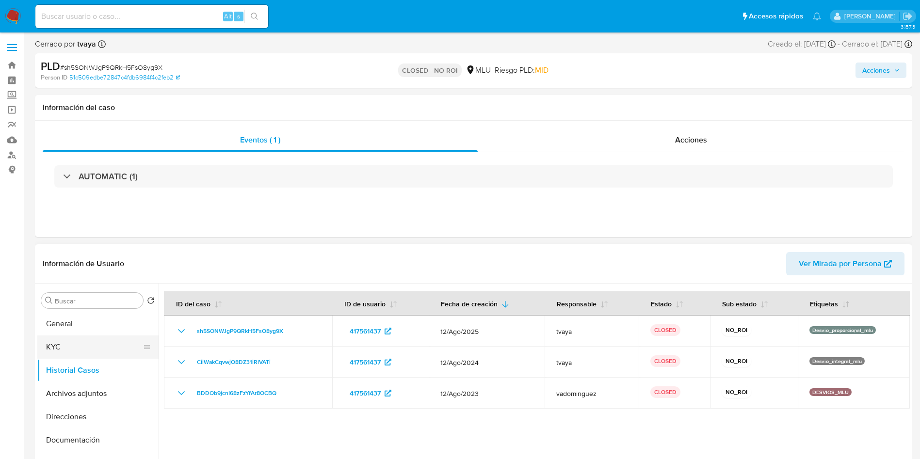
click at [66, 353] on button "KYC" at bounding box center [93, 347] width 113 height 23
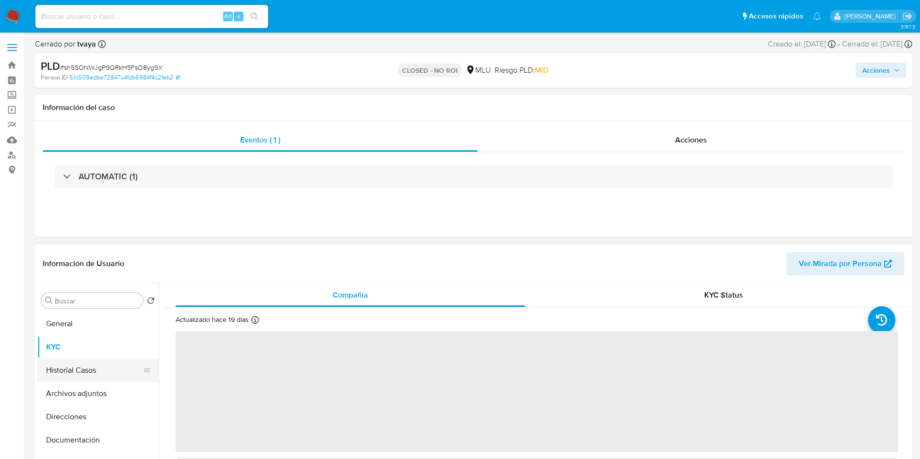
click at [87, 369] on button "Historial Casos" at bounding box center [93, 370] width 113 height 23
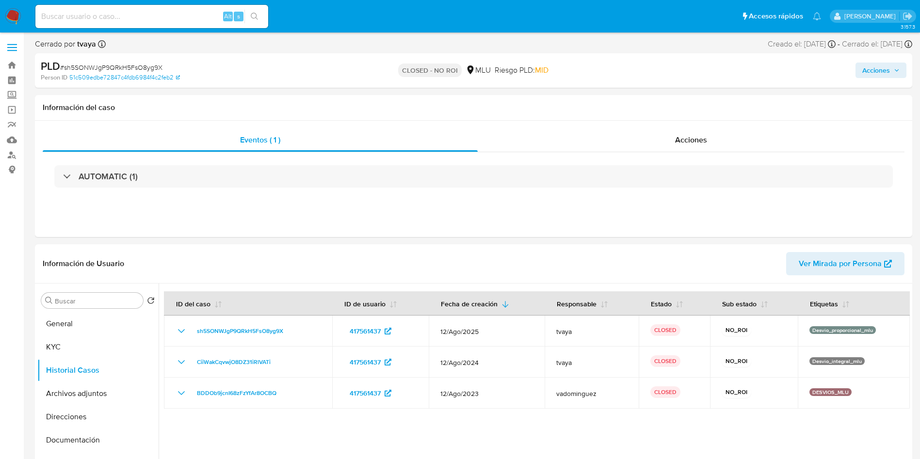
click at [178, 6] on div "Alt s" at bounding box center [151, 16] width 233 height 23
click at [161, 24] on div "Alt s" at bounding box center [151, 16] width 233 height 23
click at [161, 22] on input at bounding box center [151, 16] width 233 height 13
paste input "5zBKL1QiK9bX1eCqoO7nGVYB"
type input "5zBKL1QiK9bX1eCqoO7nGVYB"
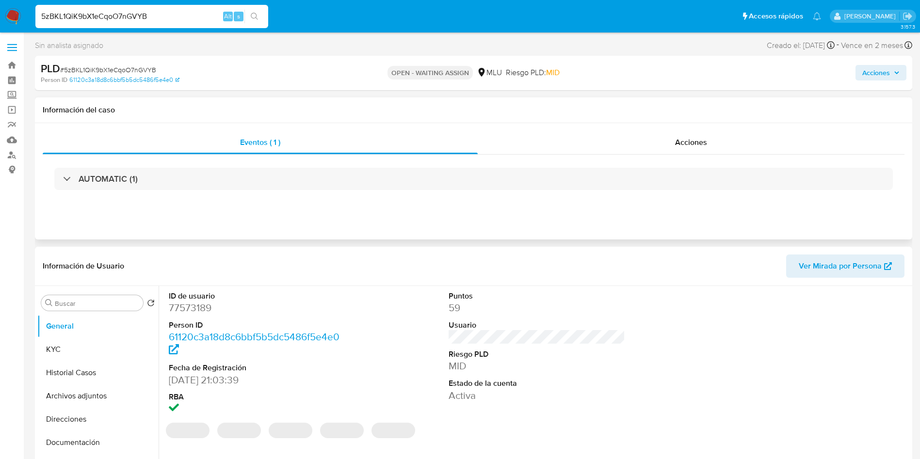
select select "10"
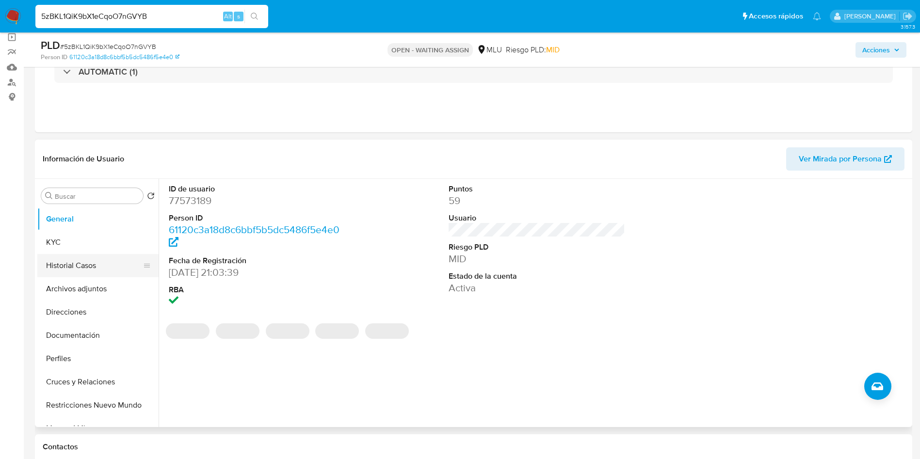
click at [70, 266] on button "Historial Casos" at bounding box center [93, 265] width 113 height 23
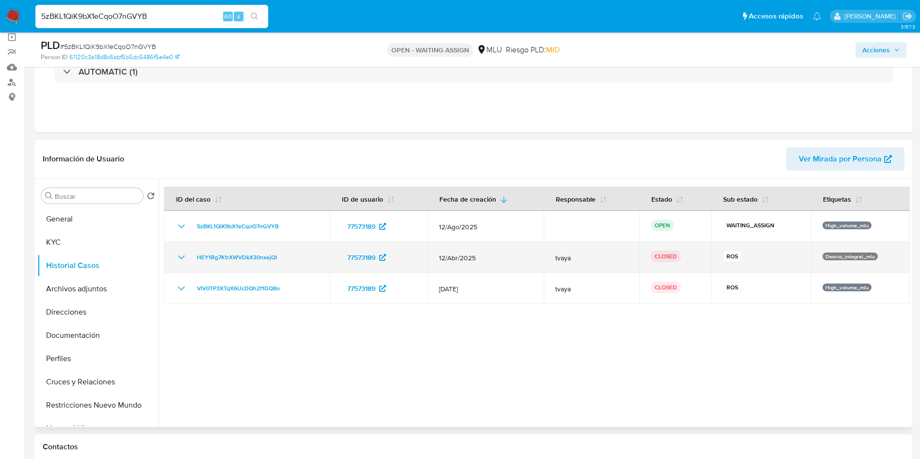
click at [178, 257] on icon "Mostrar/Ocultar" at bounding box center [182, 258] width 12 height 12
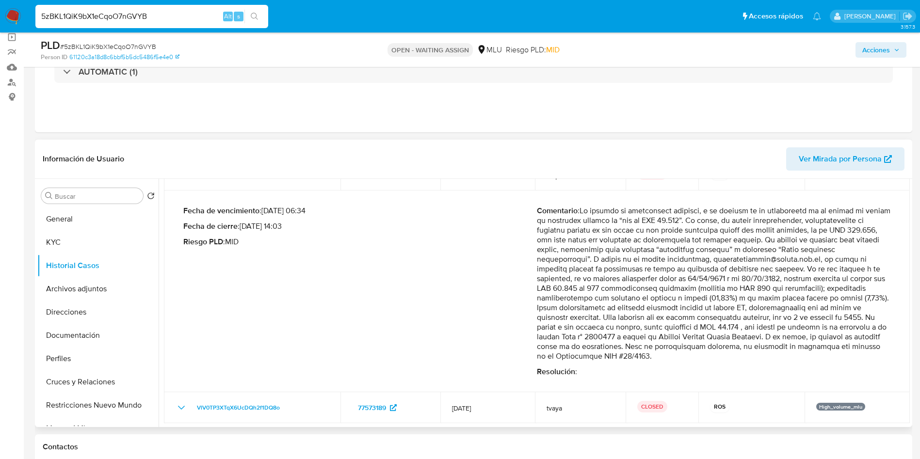
scroll to position [83, 0]
click at [60, 214] on button "General" at bounding box center [93, 219] width 113 height 23
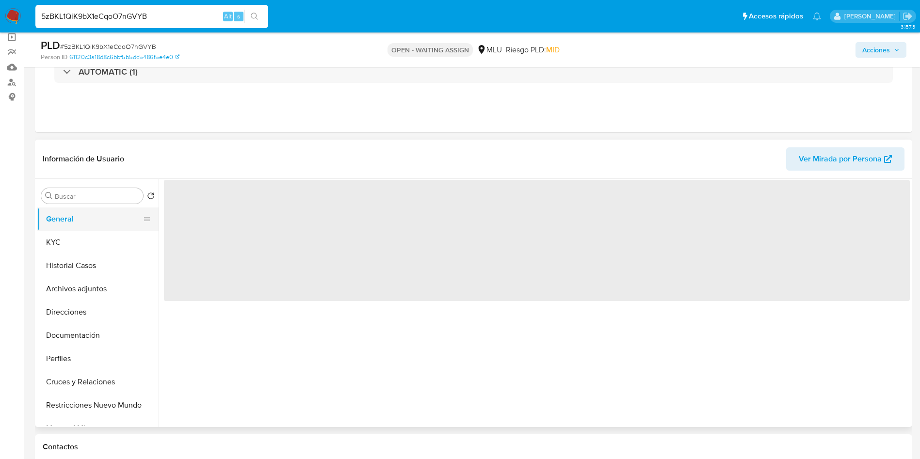
scroll to position [0, 0]
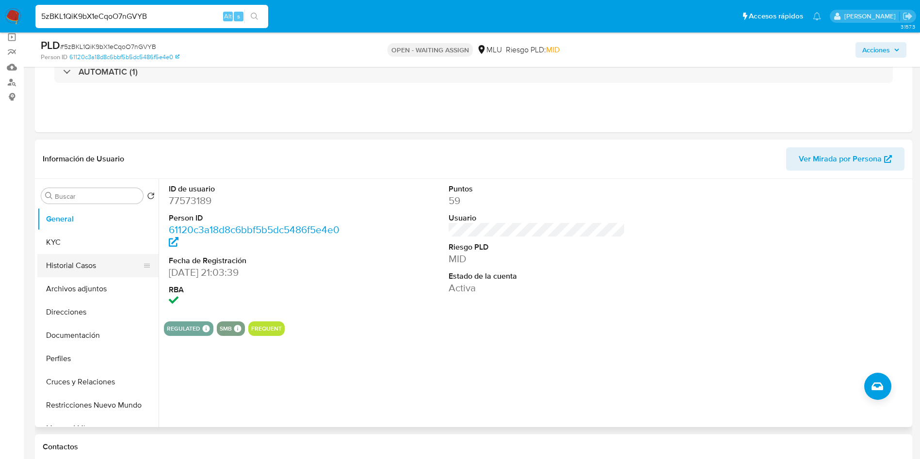
click at [63, 267] on button "Historial Casos" at bounding box center [93, 265] width 113 height 23
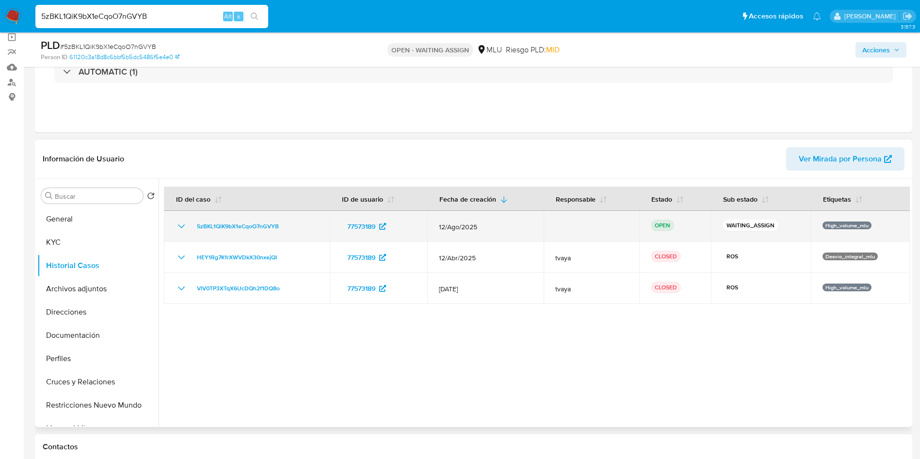
click at [182, 230] on icon "Mostrar/Ocultar" at bounding box center [182, 227] width 12 height 12
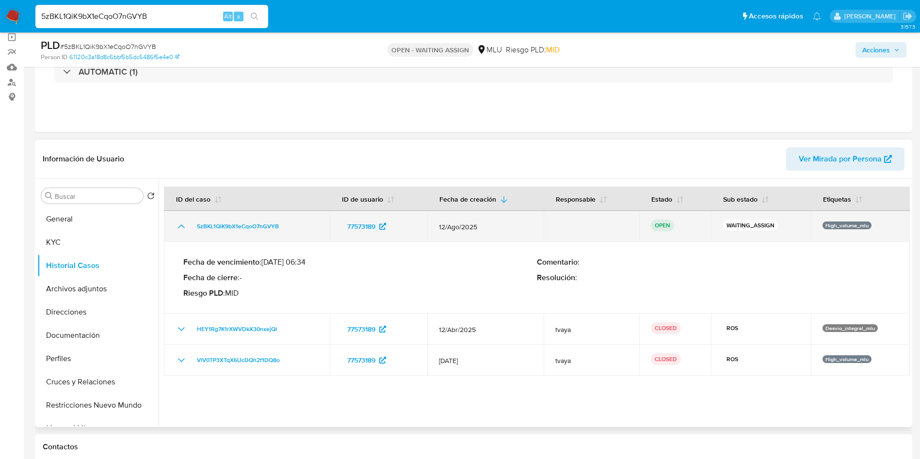
click at [182, 230] on icon "Mostrar/Ocultar" at bounding box center [182, 227] width 12 height 12
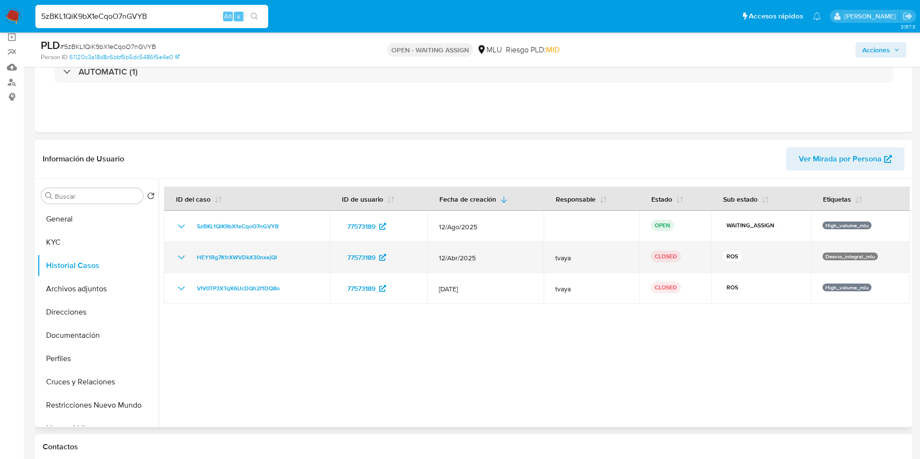
click at [174, 257] on td "HEY1Rg7K1rXWVDkX30nxejQI" at bounding box center [247, 257] width 166 height 31
click at [180, 258] on icon "Mostrar/Ocultar" at bounding box center [182, 258] width 12 height 12
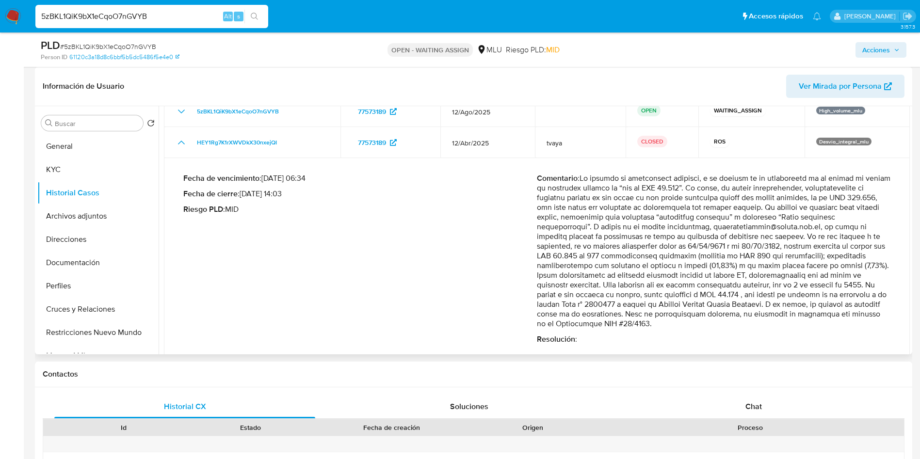
scroll to position [73, 0]
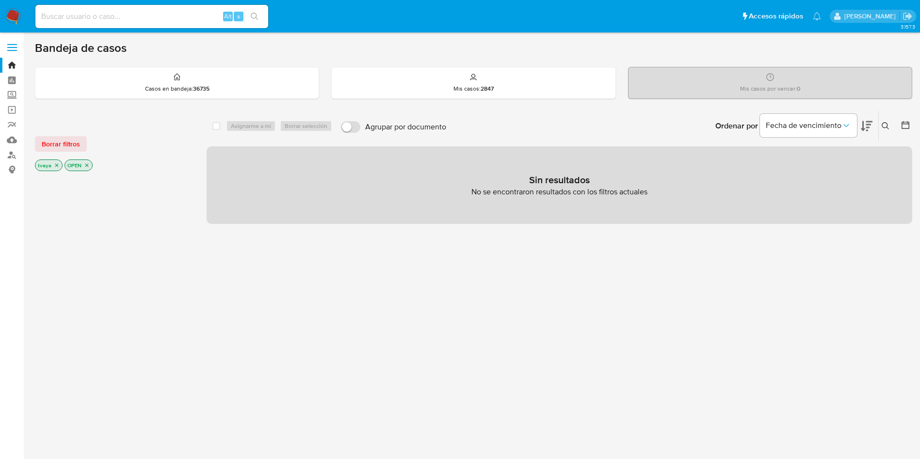
drag, startPoint x: 13, startPoint y: 12, endPoint x: 421, endPoint y: 292, distance: 495.1
click at [421, 292] on div "select-all-cases-checkbox Asignarme a mí Borrar selección Agrupar por documento…" at bounding box center [560, 330] width 706 height 439
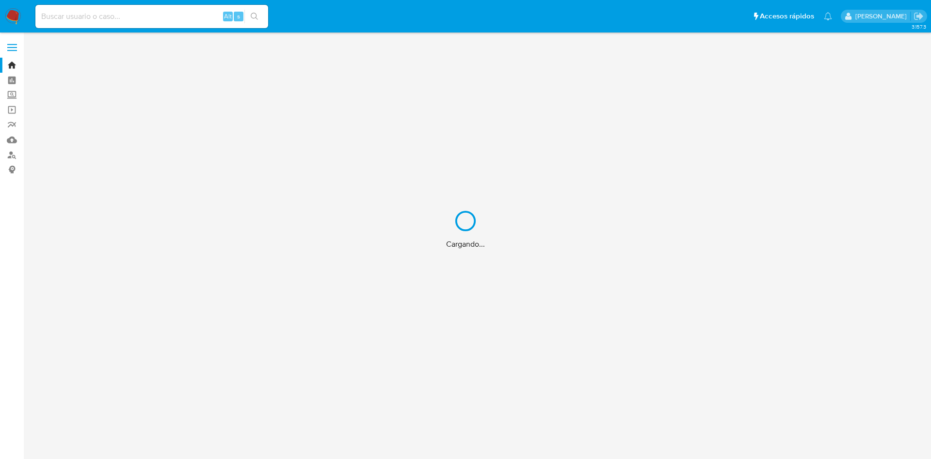
click at [162, 20] on div "Cargando..." at bounding box center [465, 229] width 931 height 459
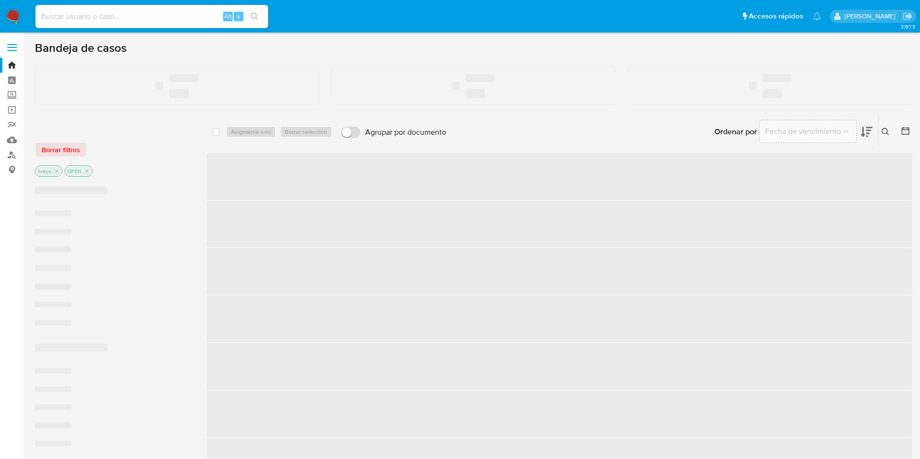
click at [154, 21] on input at bounding box center [151, 16] width 233 height 13
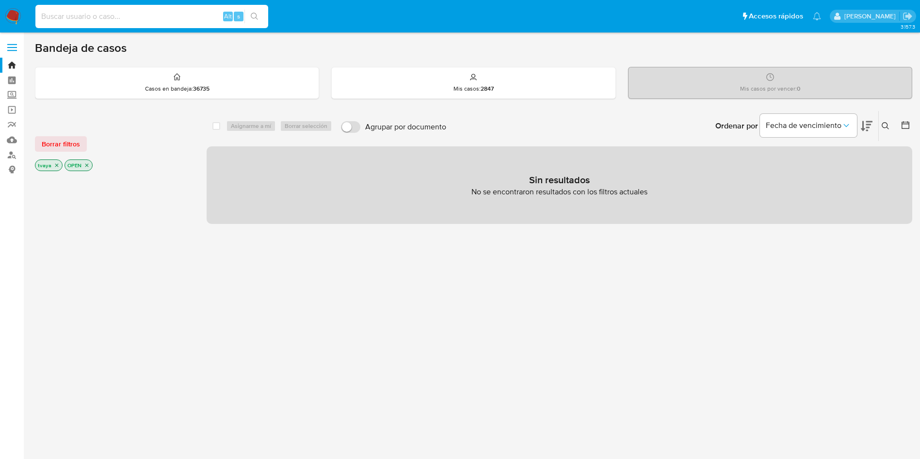
paste input "316384616"
type input "316384616"
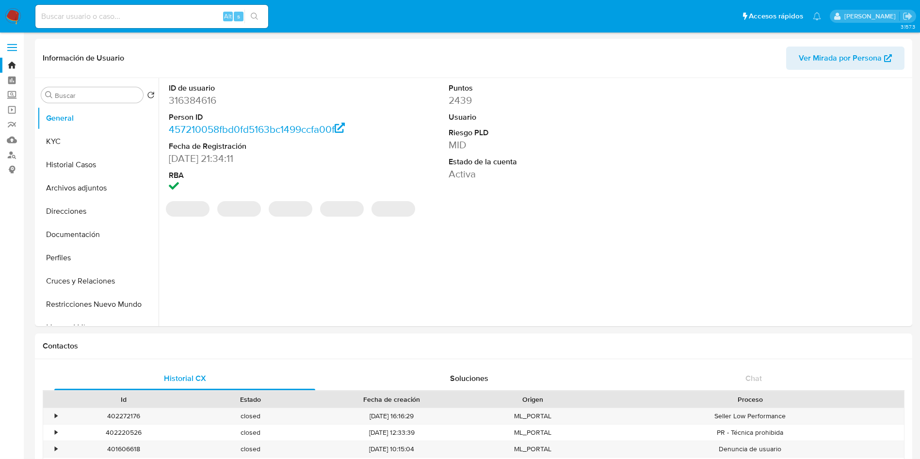
select select "10"
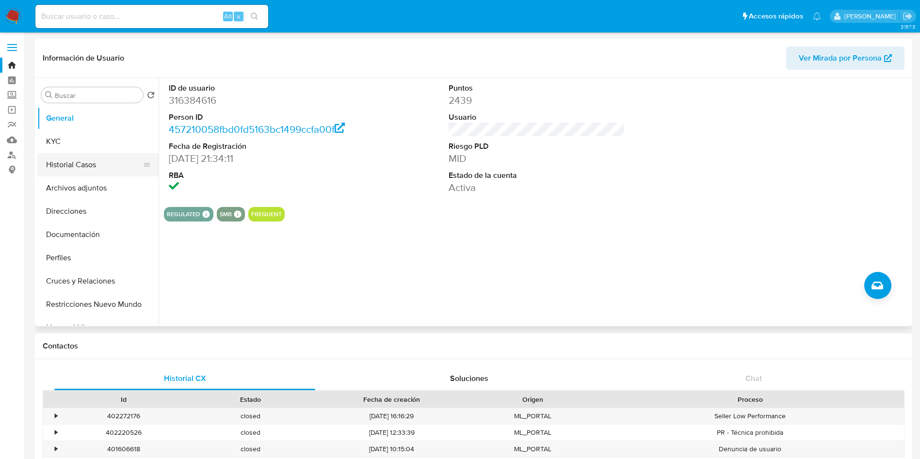
click at [67, 162] on button "Historial Casos" at bounding box center [93, 164] width 113 height 23
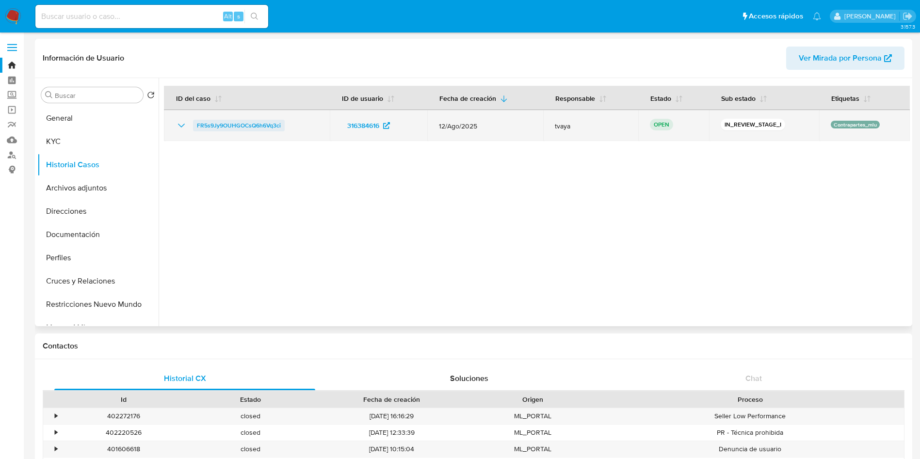
drag, startPoint x: 293, startPoint y: 123, endPoint x: 194, endPoint y: 128, distance: 98.6
click at [194, 128] on div "FR5s9Jy9OUHGOCsQ6h6Vq3ci" at bounding box center [247, 126] width 143 height 12
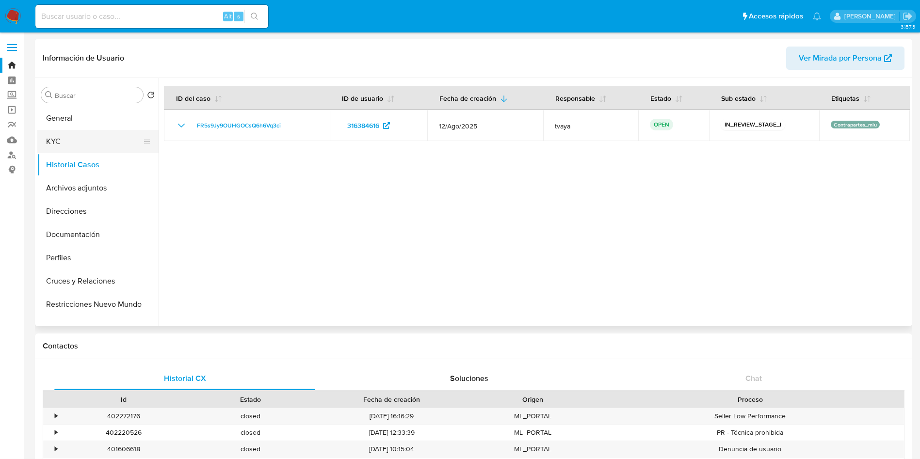
click at [102, 140] on button "KYC" at bounding box center [93, 141] width 113 height 23
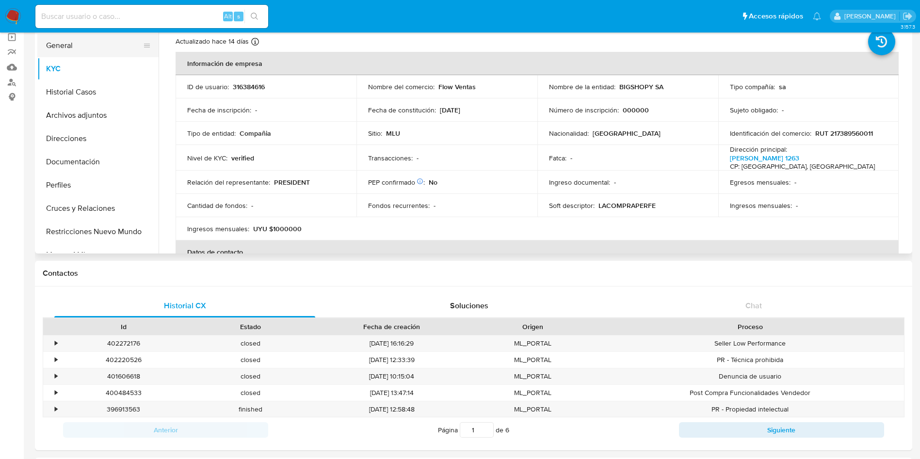
click at [59, 48] on button "General" at bounding box center [93, 45] width 113 height 23
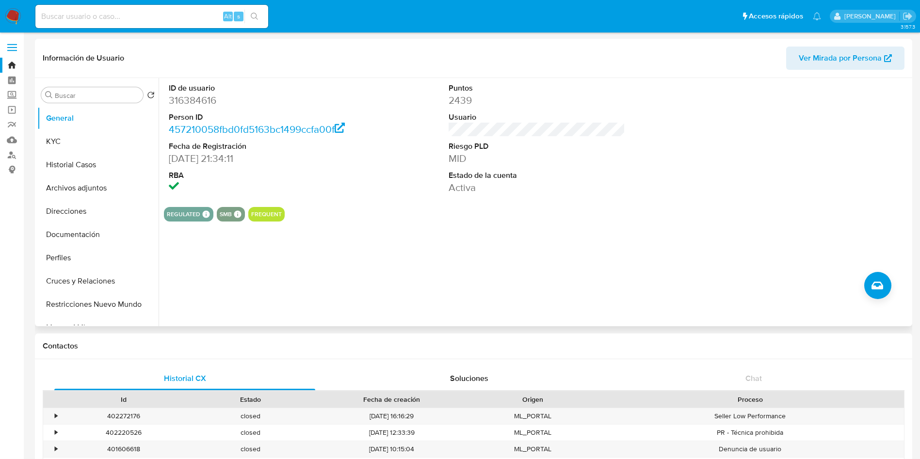
click at [437, 133] on div "ID de usuario 316384616 Person ID 457210058fbd0fd5163bc1499ccfa00f Fecha de Reg…" at bounding box center [537, 138] width 746 height 121
click at [74, 130] on button "KYC" at bounding box center [93, 141] width 113 height 23
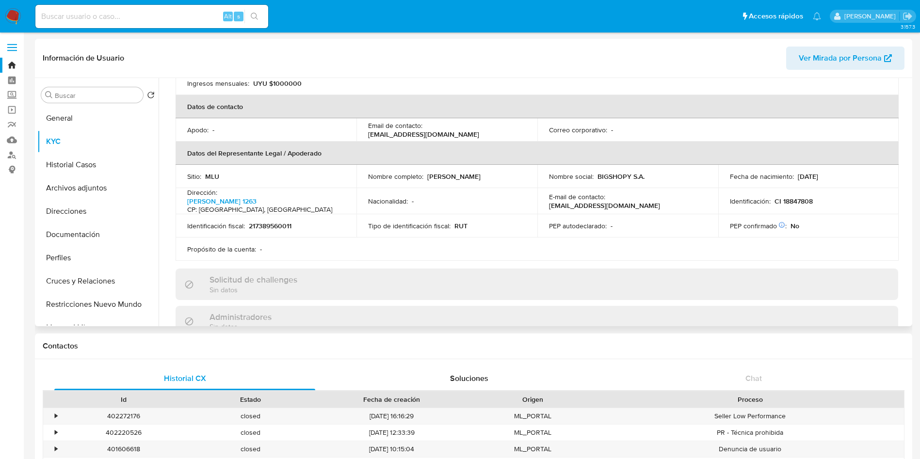
scroll to position [557, 0]
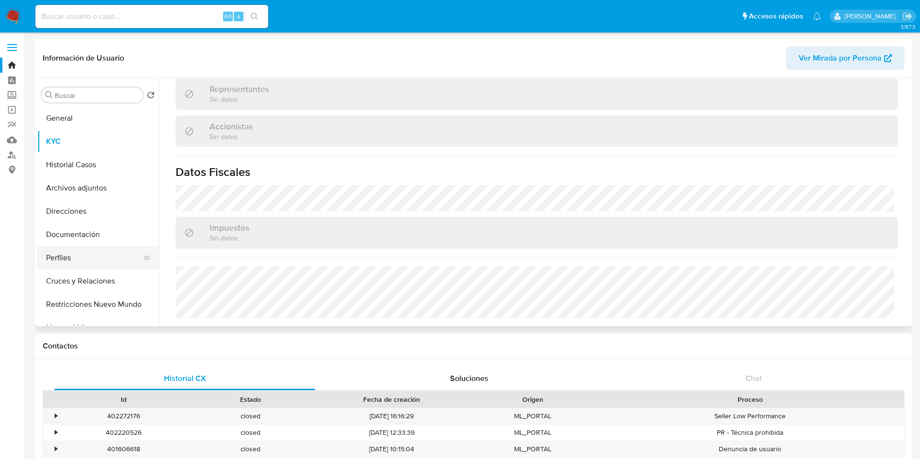
click at [77, 258] on button "Perfiles" at bounding box center [93, 257] width 113 height 23
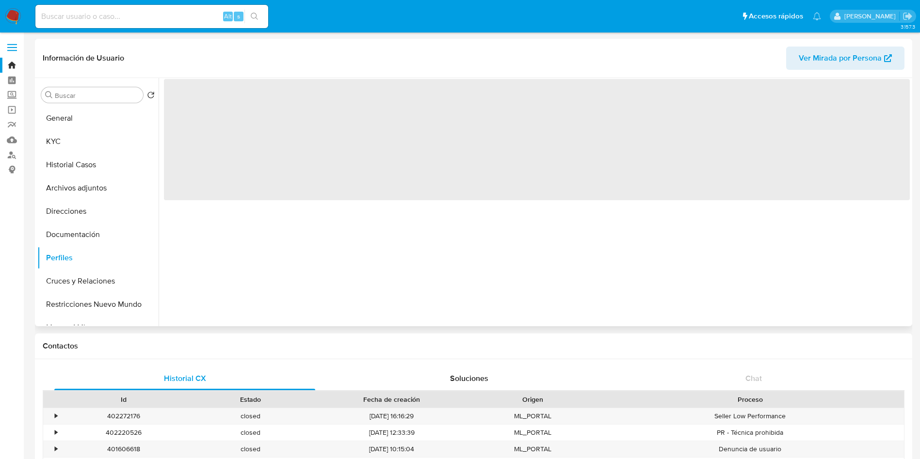
scroll to position [0, 0]
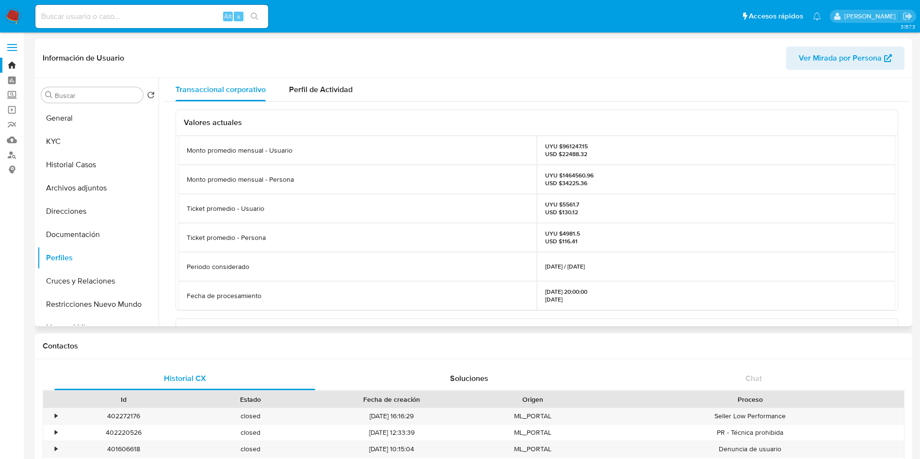
click at [568, 144] on p "UYU $961247.15 USD $22488.32" at bounding box center [566, 151] width 43 height 16
copy p "961247.15"
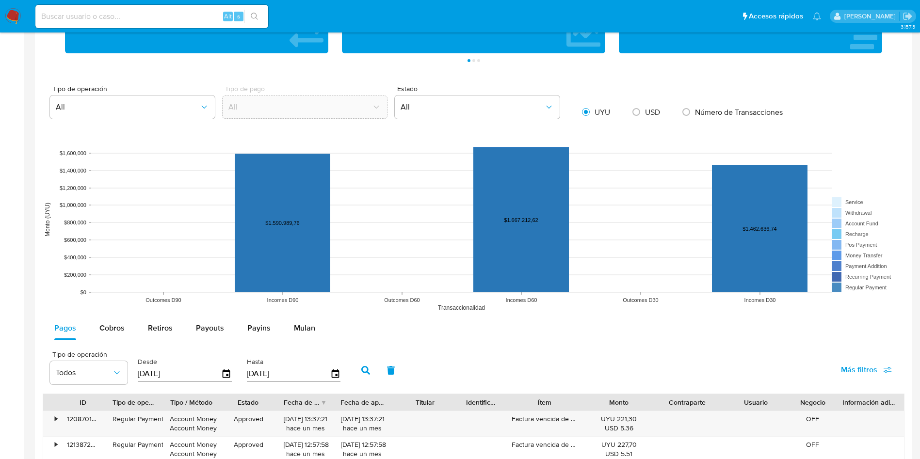
scroll to position [582, 0]
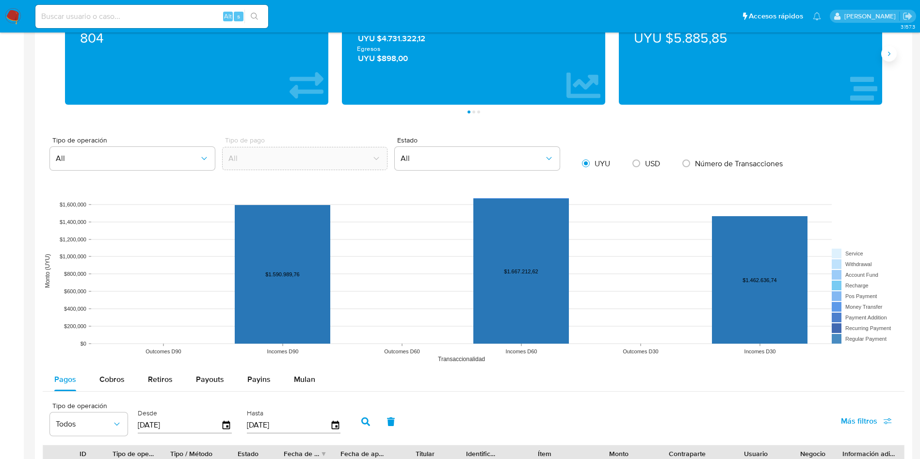
click at [893, 56] on button "Siguiente" at bounding box center [889, 54] width 16 height 16
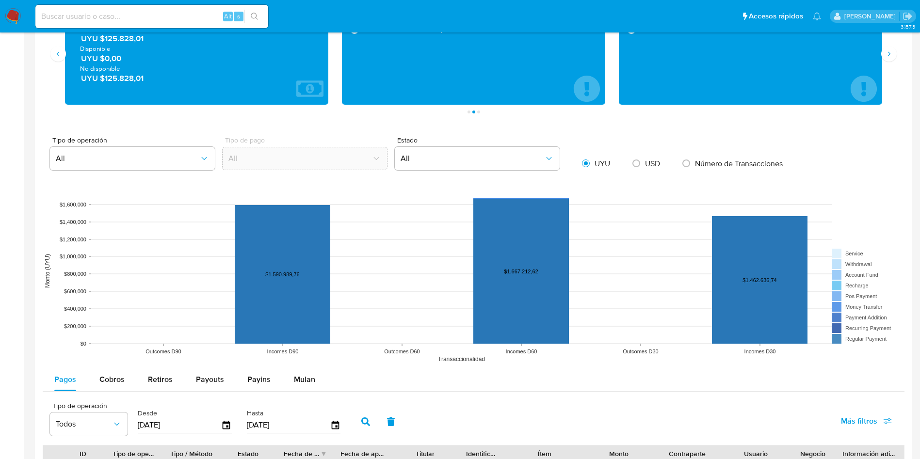
scroll to position [509, 0]
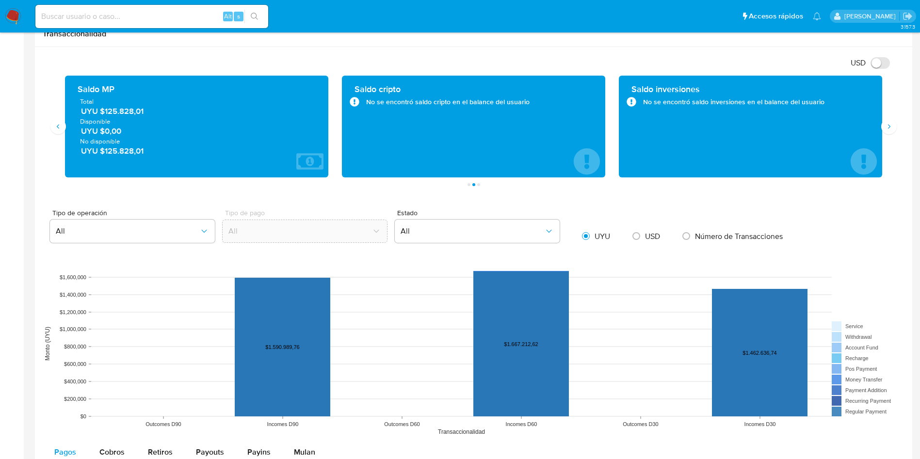
click at [124, 111] on span "UYU $125.828,01" at bounding box center [197, 111] width 232 height 11
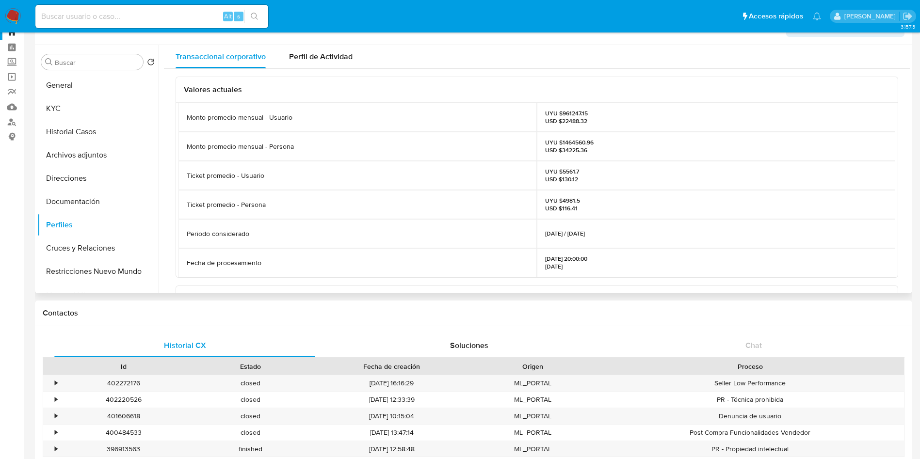
scroll to position [0, 0]
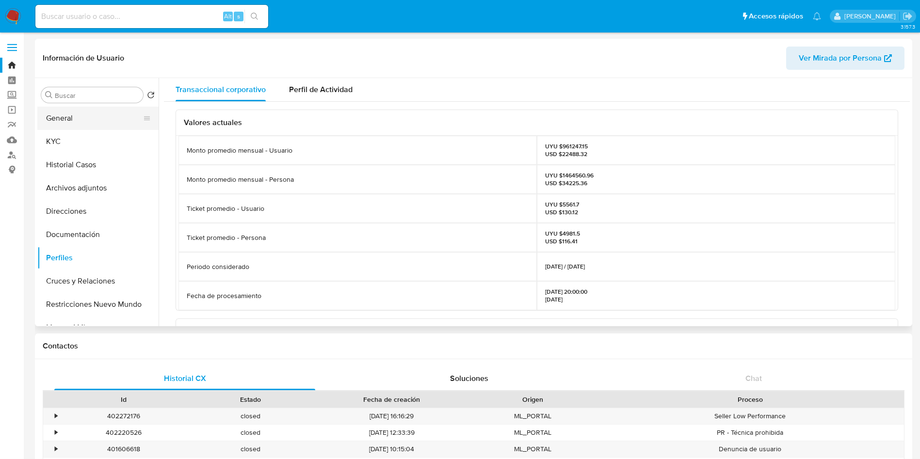
click at [84, 127] on button "General" at bounding box center [93, 118] width 113 height 23
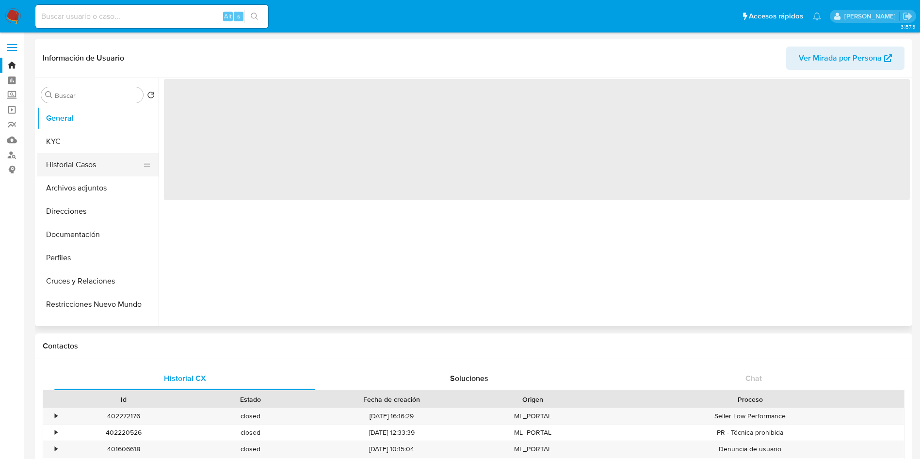
click at [94, 167] on button "Historial Casos" at bounding box center [93, 164] width 113 height 23
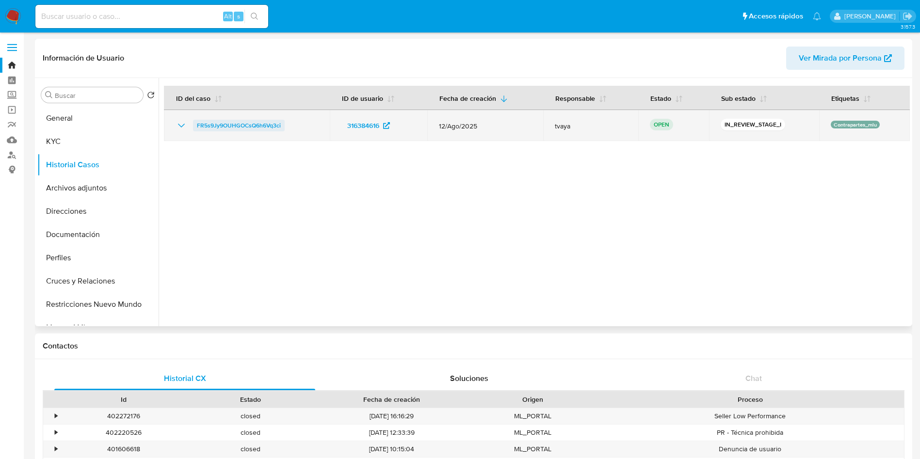
click at [212, 125] on span "FR5s9Jy9OUHGOCsQ6h6Vq3ci" at bounding box center [239, 126] width 84 height 12
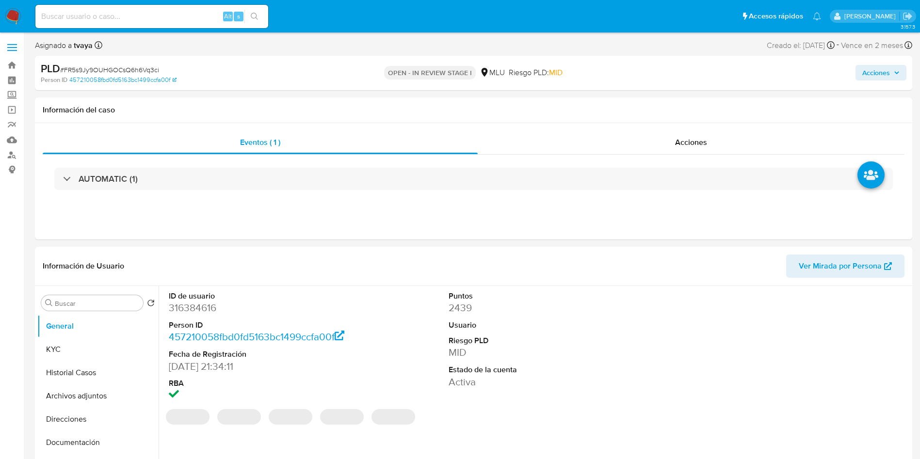
select select "10"
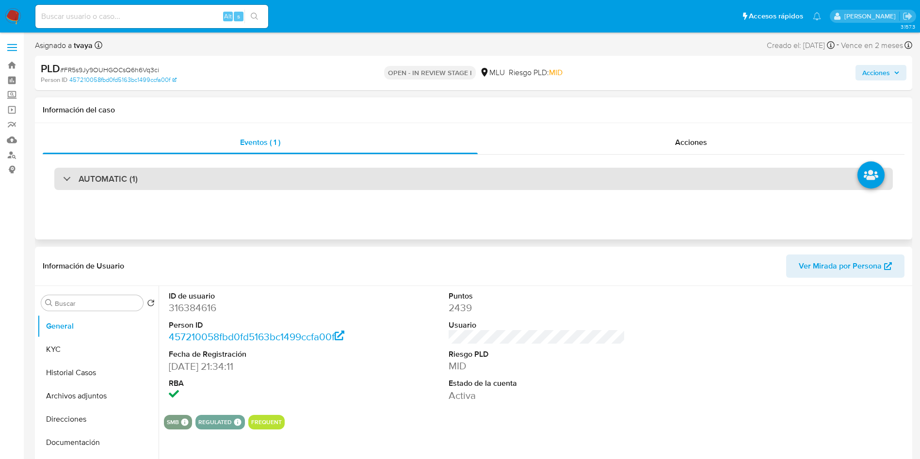
click at [147, 184] on div "AUTOMATIC (1)" at bounding box center [473, 179] width 838 height 22
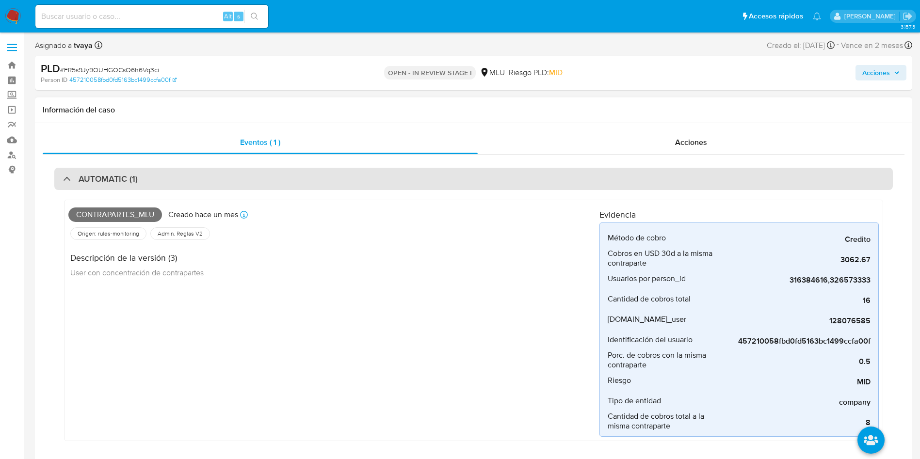
click at [200, 182] on div "AUTOMATIC (1)" at bounding box center [473, 179] width 838 height 22
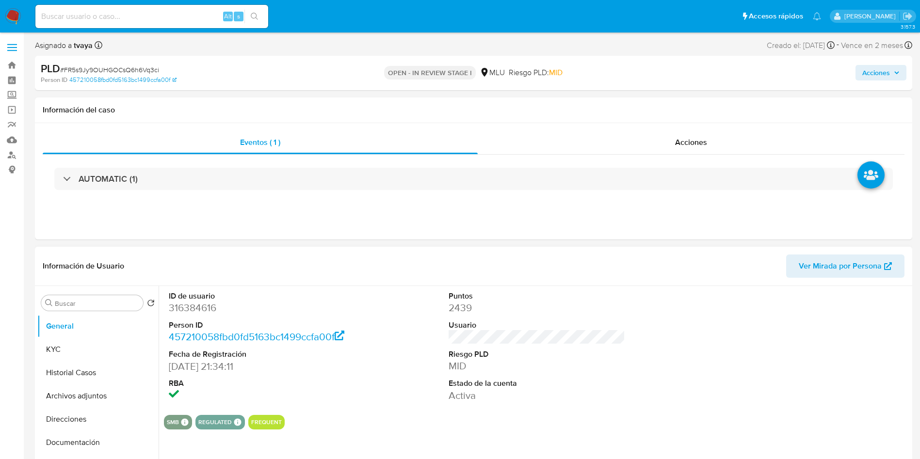
scroll to position [145, 0]
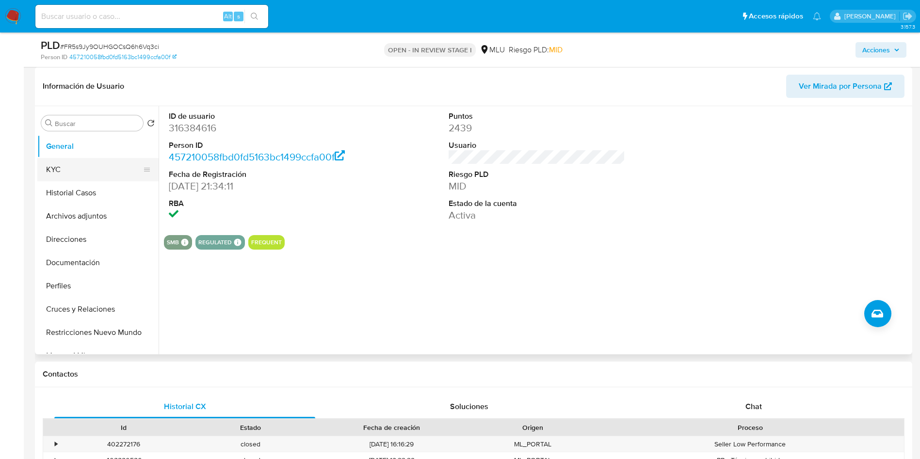
click at [85, 177] on button "KYC" at bounding box center [93, 169] width 113 height 23
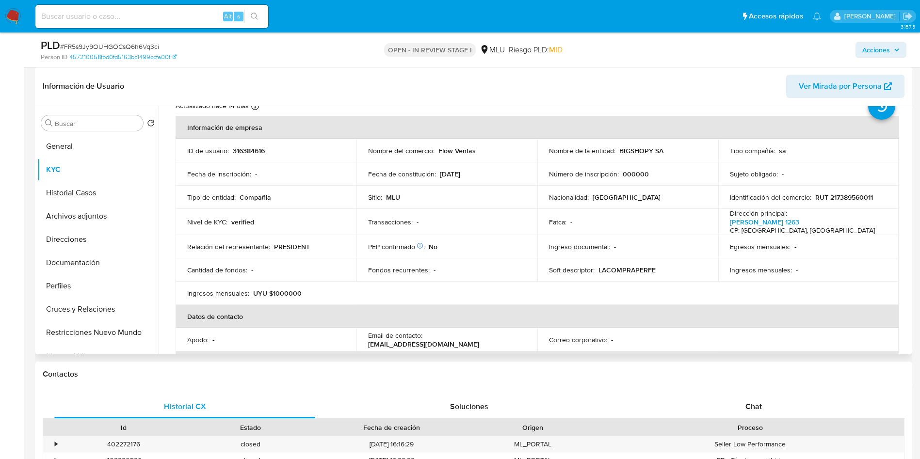
scroll to position [49, 0]
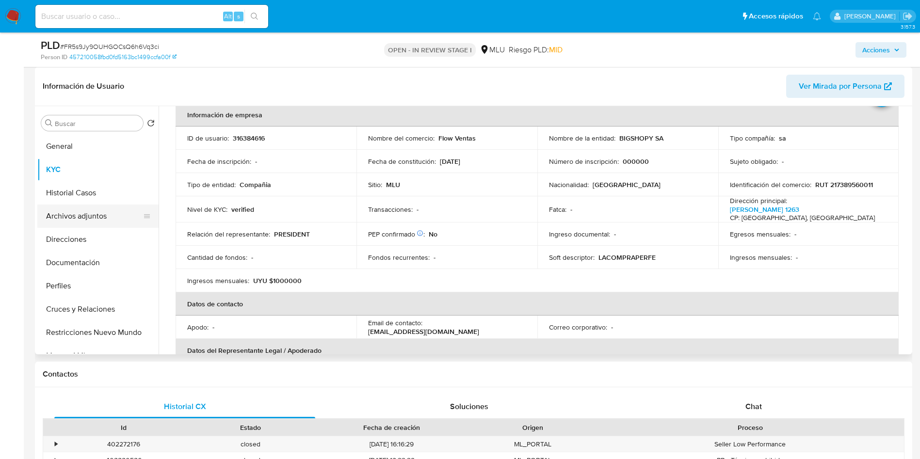
click at [69, 220] on button "Archivos adjuntos" at bounding box center [93, 216] width 113 height 23
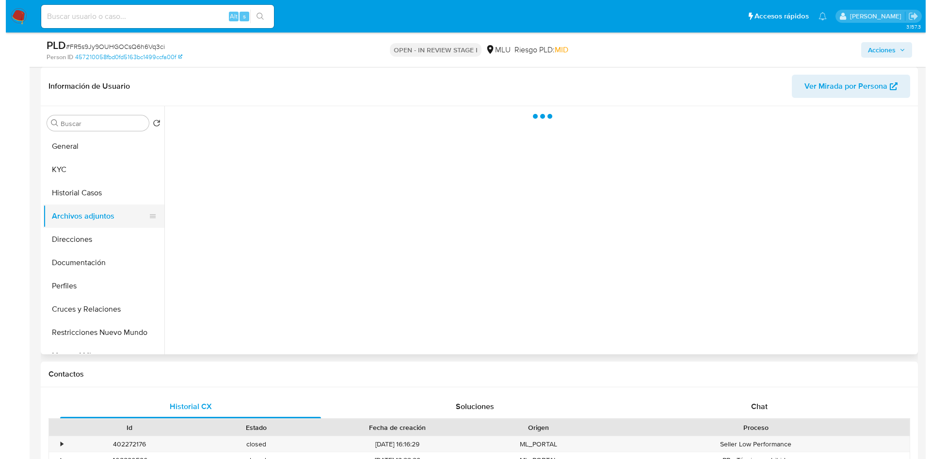
scroll to position [0, 0]
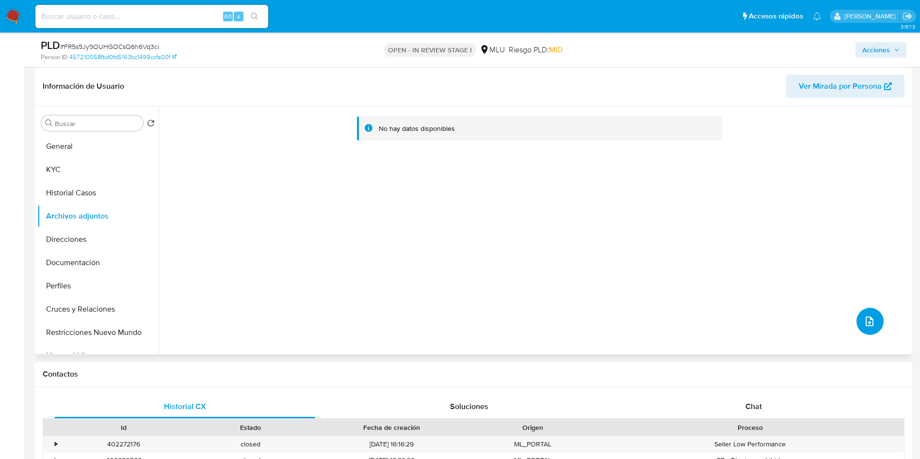
click at [868, 324] on icon "upload-file" at bounding box center [870, 322] width 8 height 10
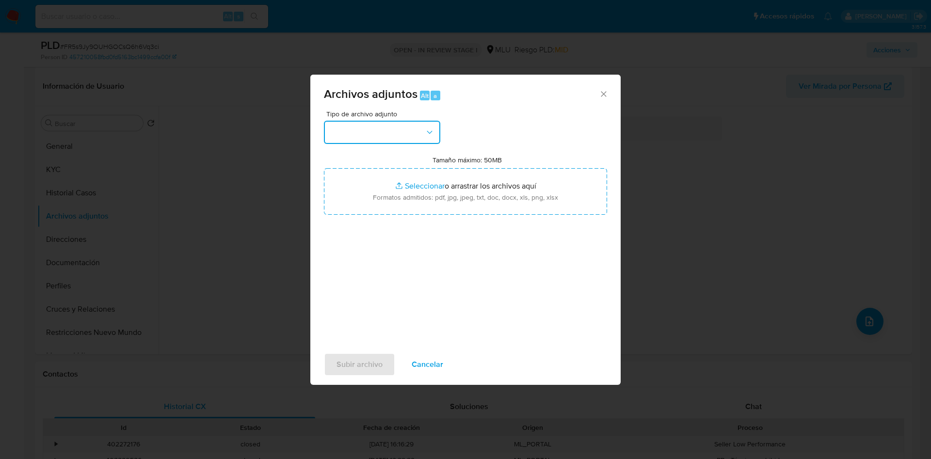
click at [394, 143] on button "button" at bounding box center [382, 132] width 116 height 23
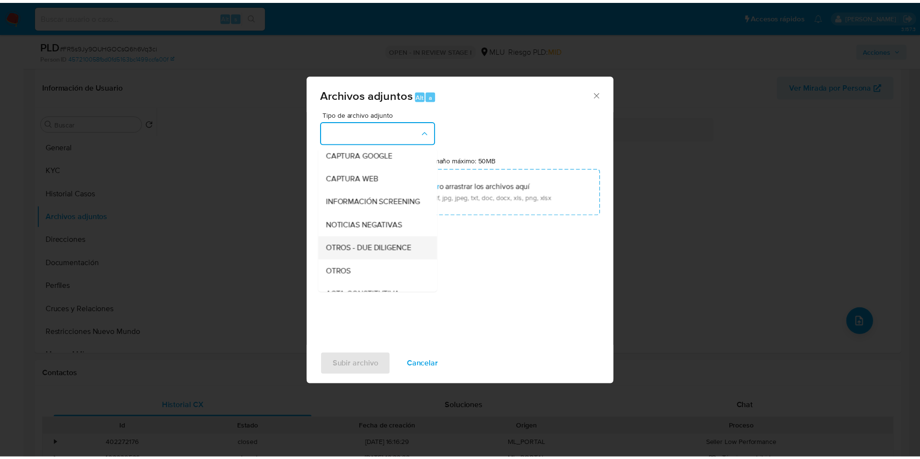
scroll to position [73, 0]
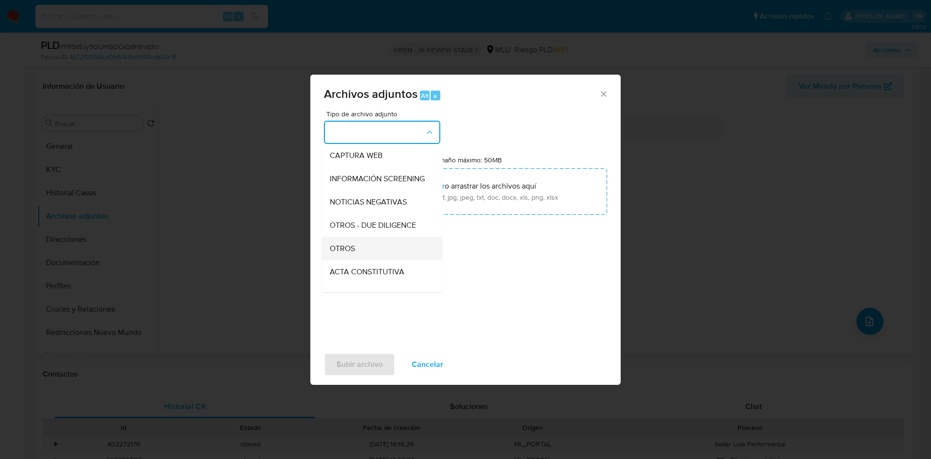
click at [349, 254] on span "OTROS" at bounding box center [342, 249] width 25 height 10
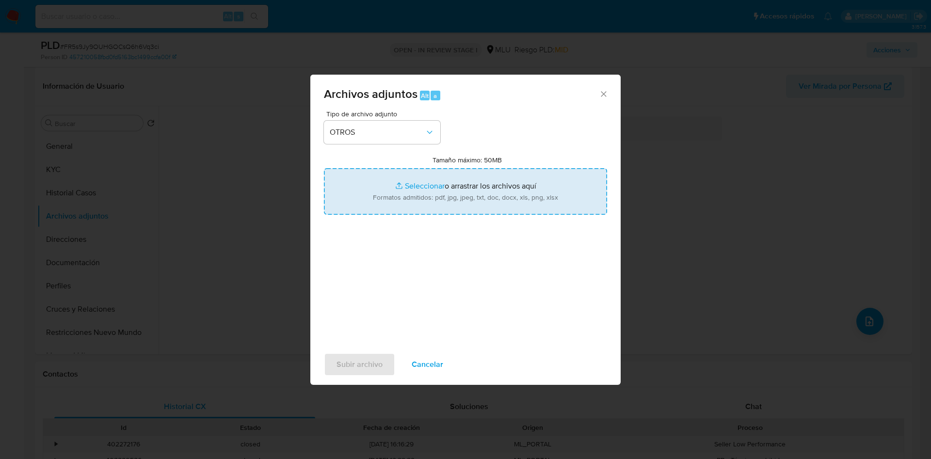
click at [428, 187] on input "Tamaño máximo: 50MB Seleccionar archivos" at bounding box center [465, 191] width 283 height 47
type input "C:\fakepath\316384616 - Anexo.pdf"
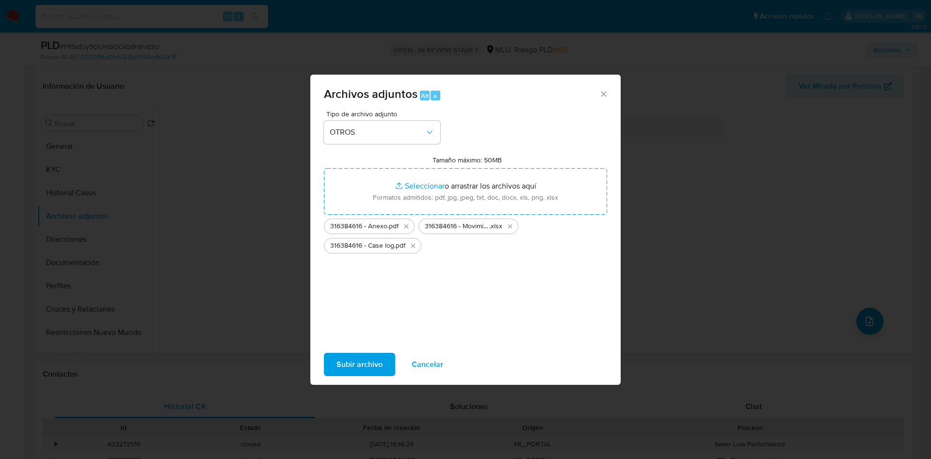
click at [365, 361] on span "Subir archivo" at bounding box center [360, 364] width 46 height 21
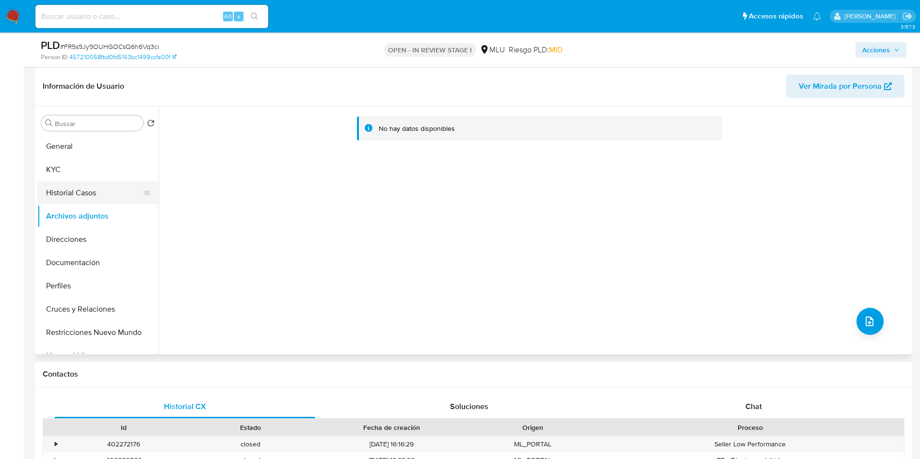
click at [77, 200] on button "Historial Casos" at bounding box center [93, 192] width 113 height 23
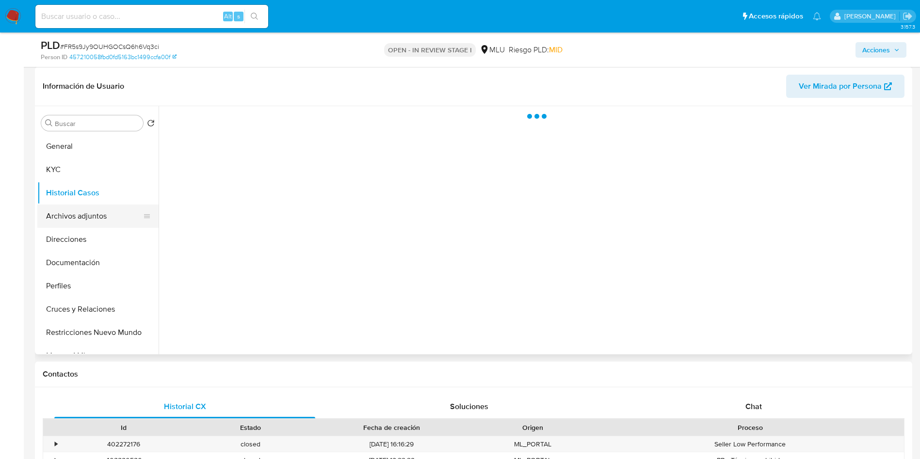
click at [76, 221] on button "Archivos adjuntos" at bounding box center [93, 216] width 113 height 23
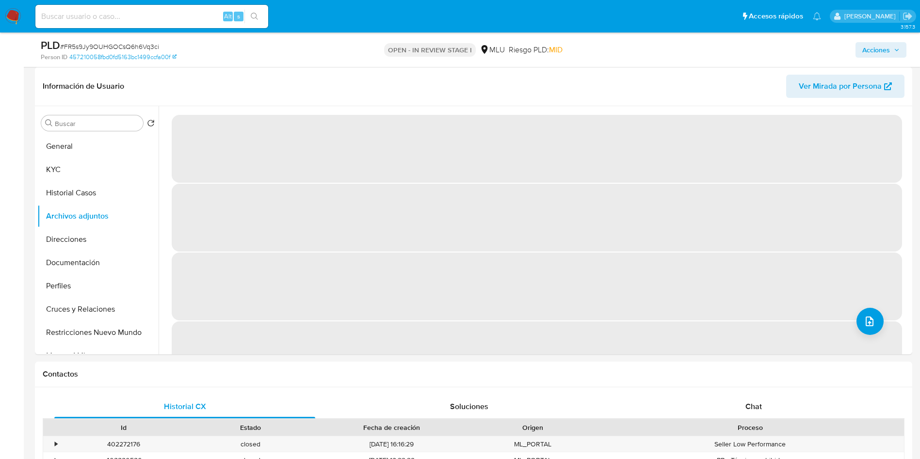
click at [875, 48] on span "Acciones" at bounding box center [876, 50] width 28 height 16
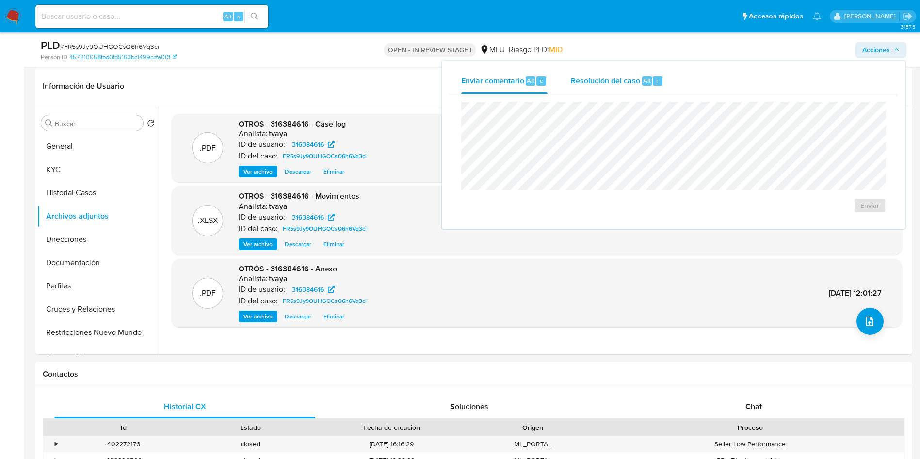
click at [594, 78] on span "Resolución del caso" at bounding box center [605, 80] width 69 height 11
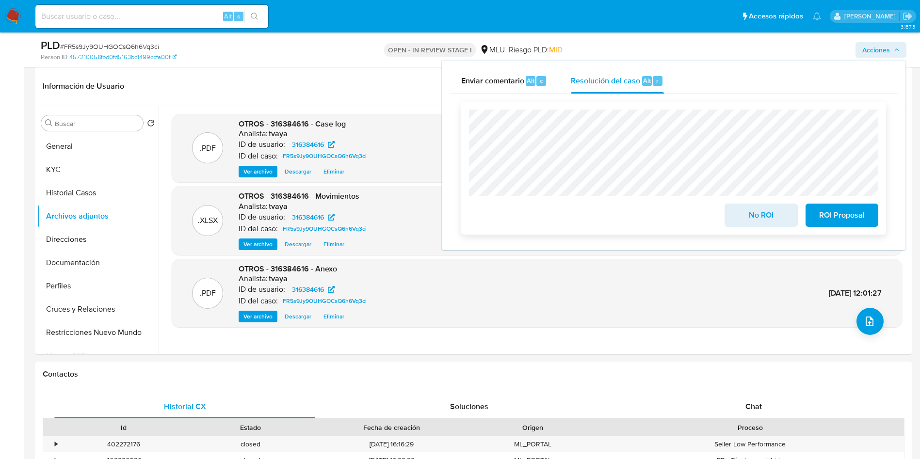
click at [465, 124] on div "No ROI ROI Proposal" at bounding box center [673, 168] width 425 height 133
click at [763, 215] on span "No ROI" at bounding box center [761, 215] width 48 height 21
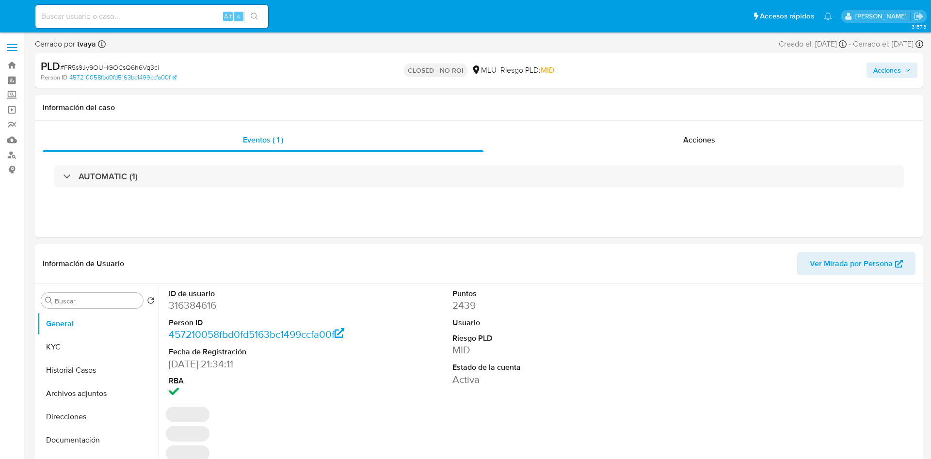
select select "10"
